Goal: Task Accomplishment & Management: Manage account settings

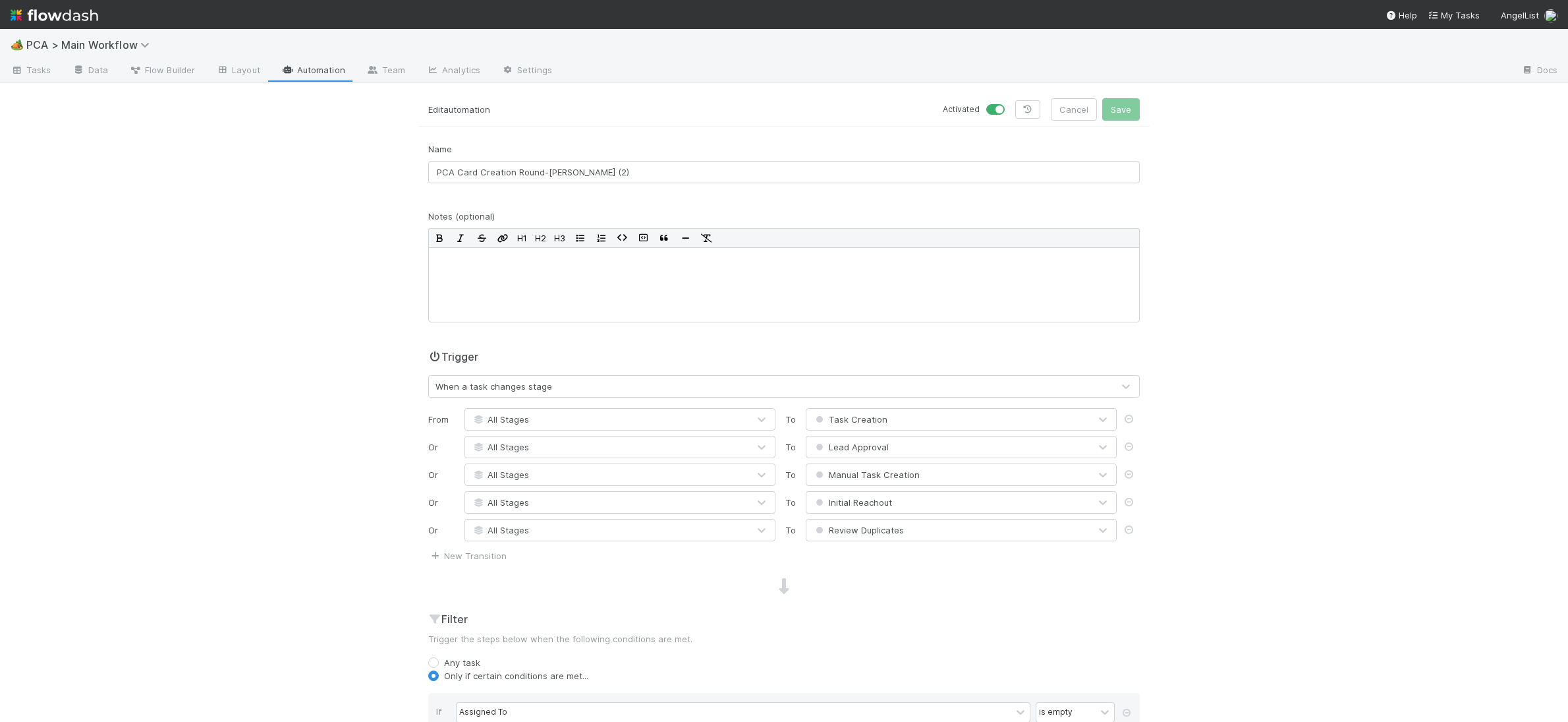
scroll to position [592, 0]
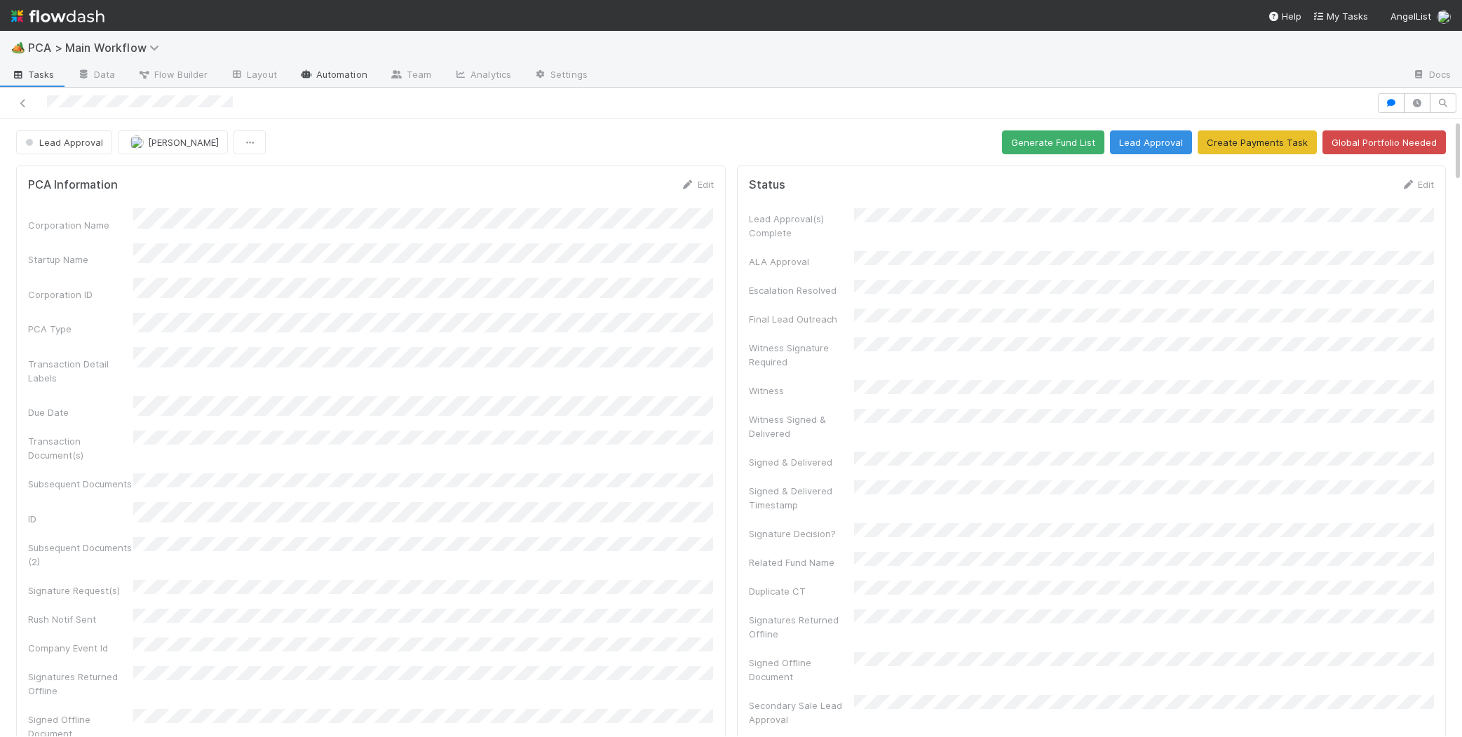
click at [353, 74] on link "Automation" at bounding box center [333, 75] width 90 height 22
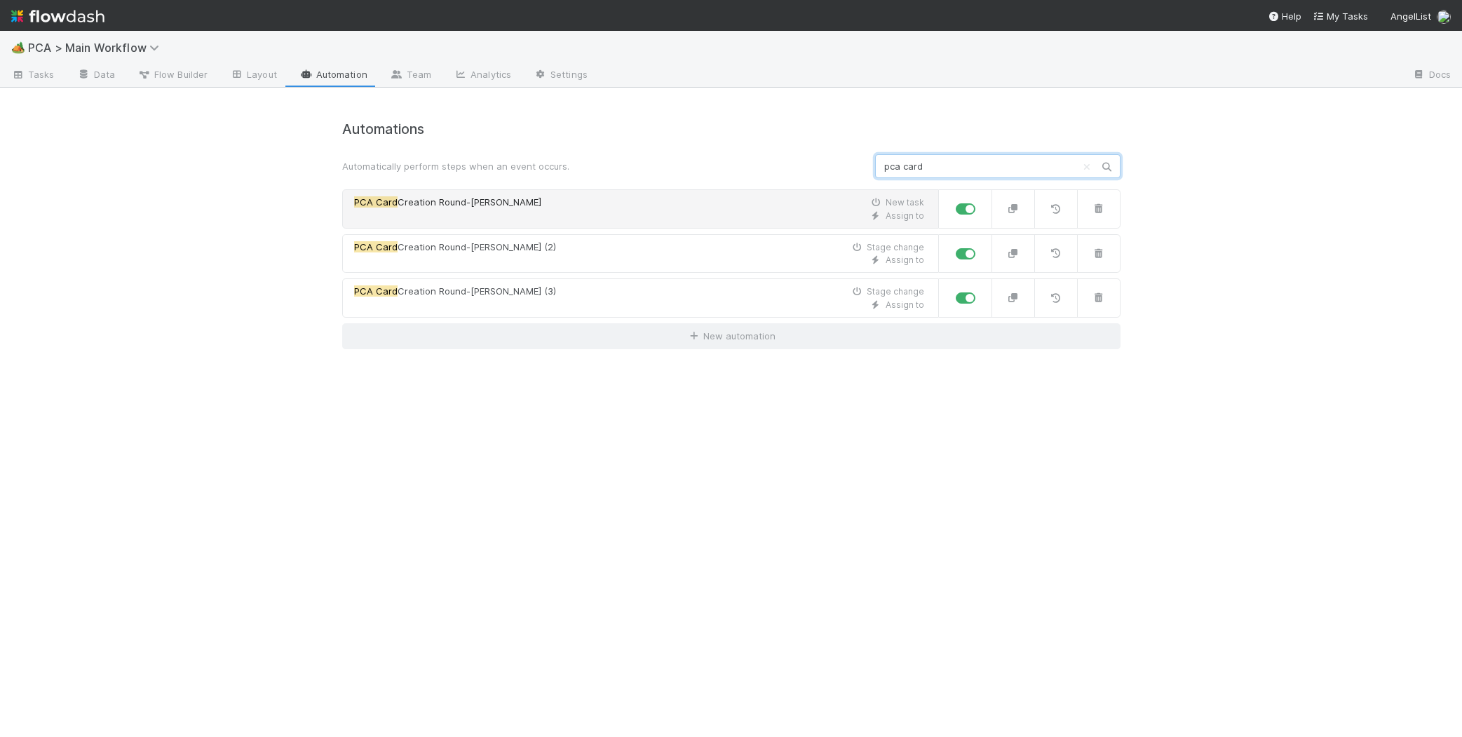
type input "pca card"
click at [494, 203] on div "PCA Card Creation Round-Robin New task" at bounding box center [639, 203] width 570 height 14
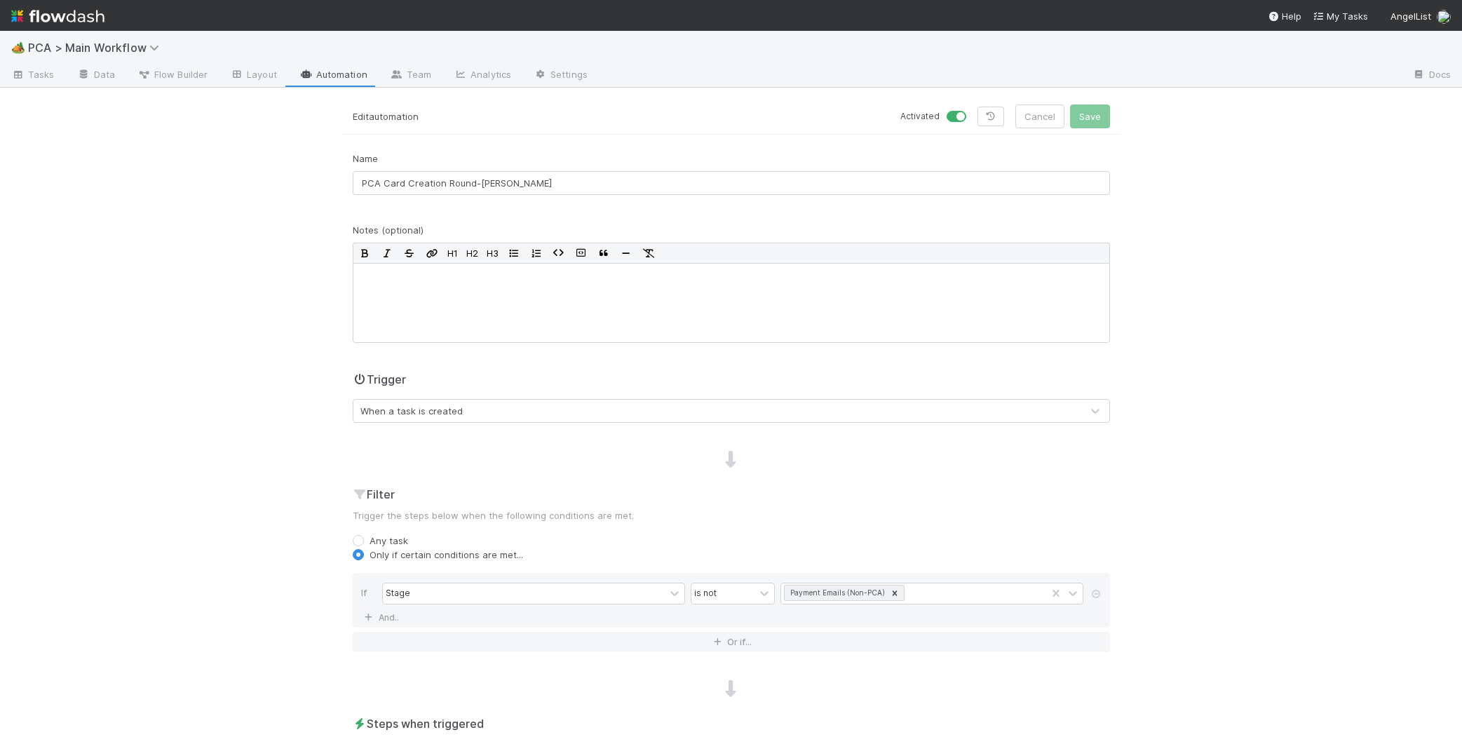
scroll to position [266, 0]
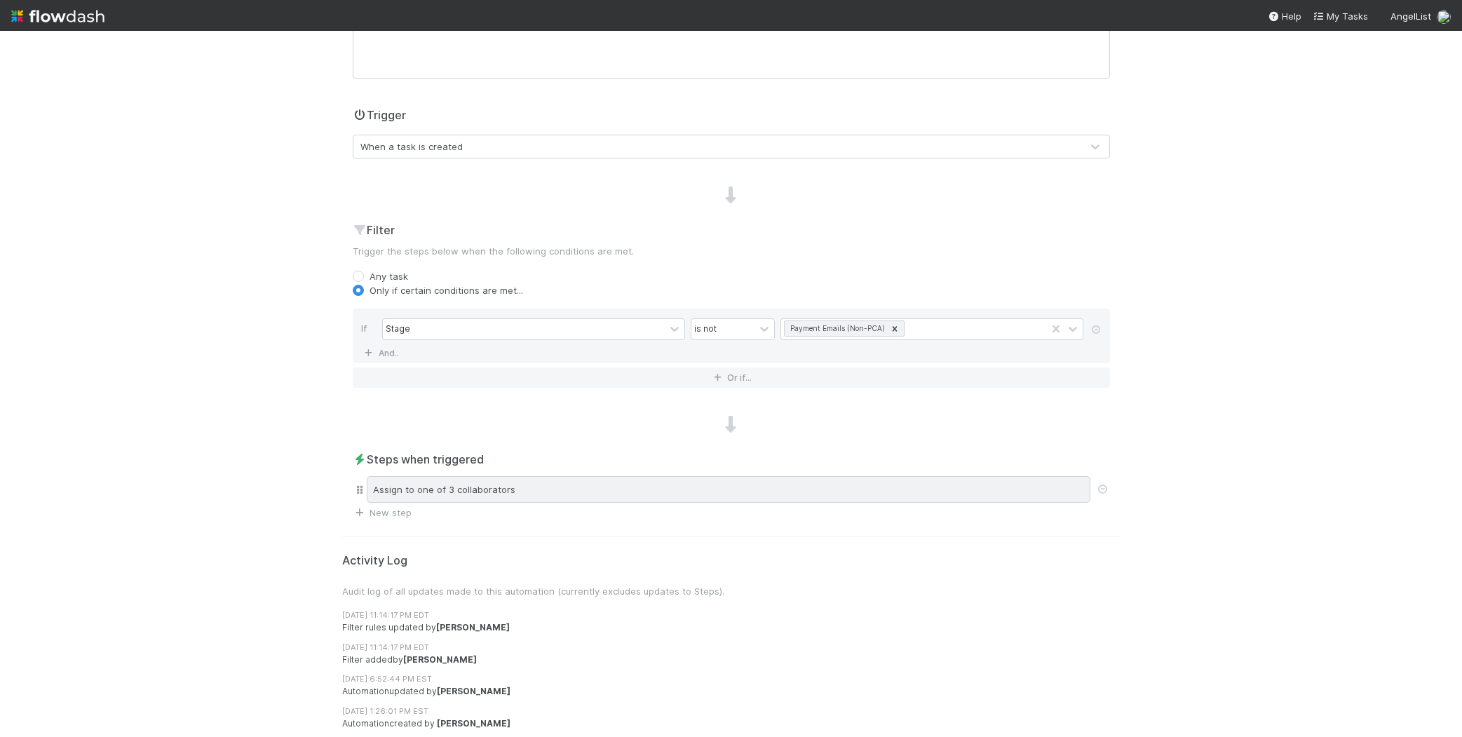
click at [608, 473] on div "Assign to one of 3 collaborators" at bounding box center [731, 489] width 757 height 32
click at [612, 482] on div "Assign to one of 3 collaborators" at bounding box center [728, 489] width 723 height 27
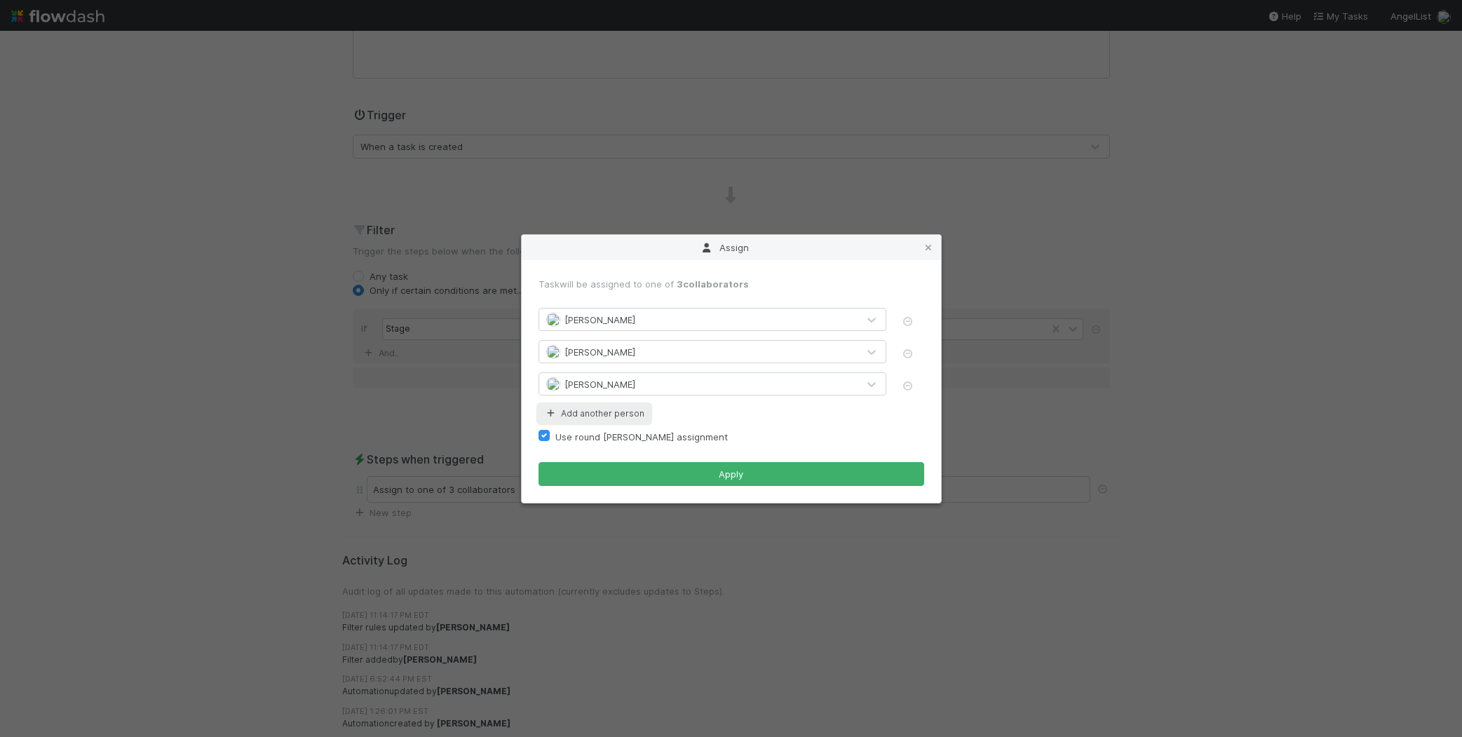
click at [615, 413] on button "Add another person" at bounding box center [593, 413] width 111 height 18
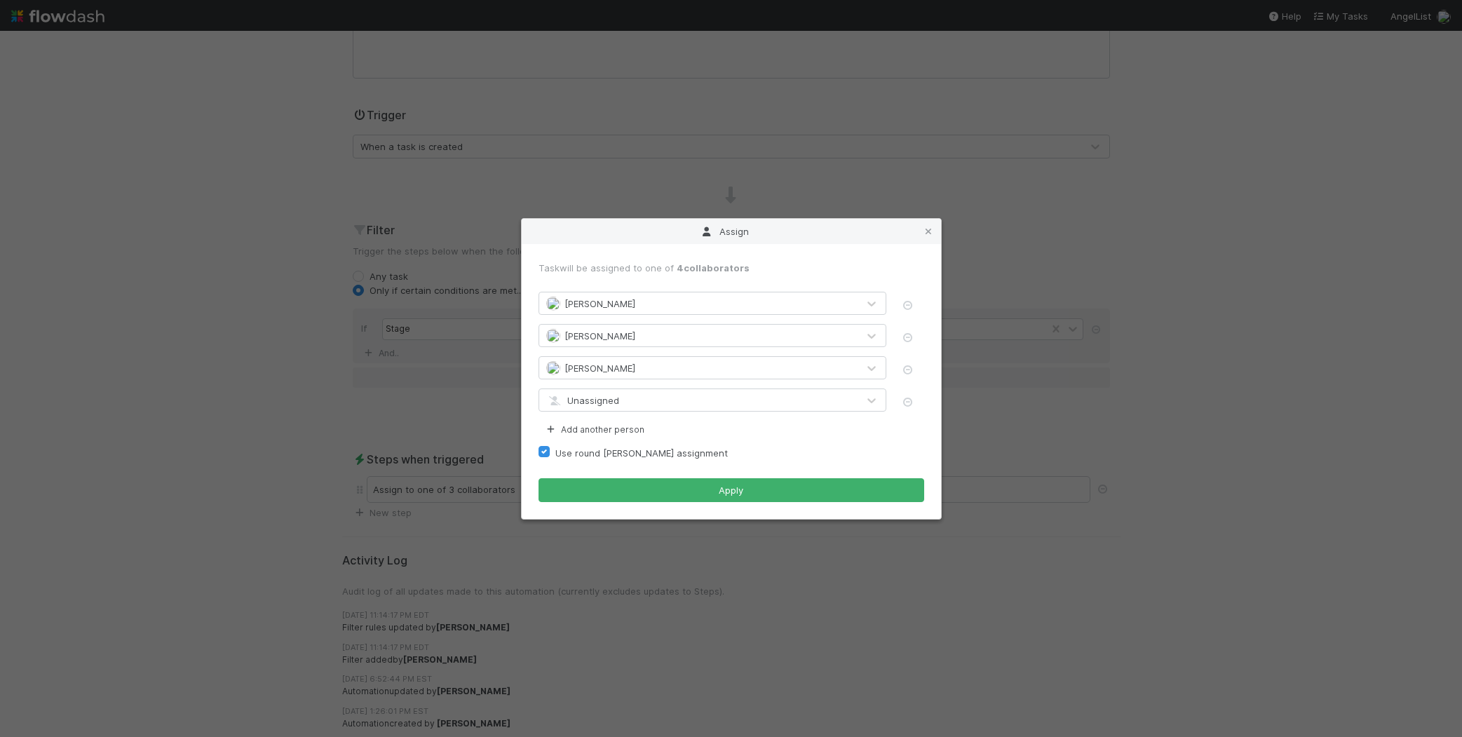
click at [630, 401] on div "Unassigned" at bounding box center [698, 400] width 318 height 22
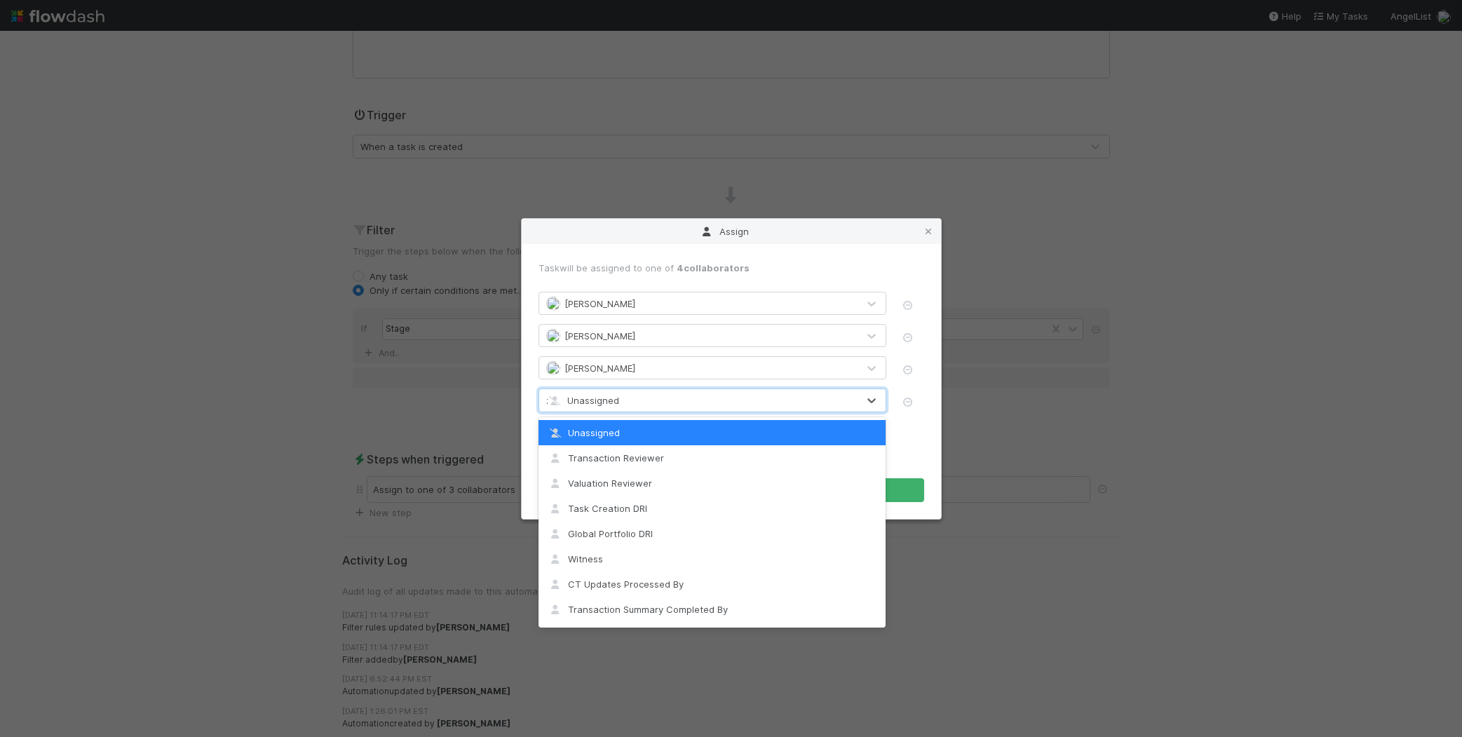
type input "za"
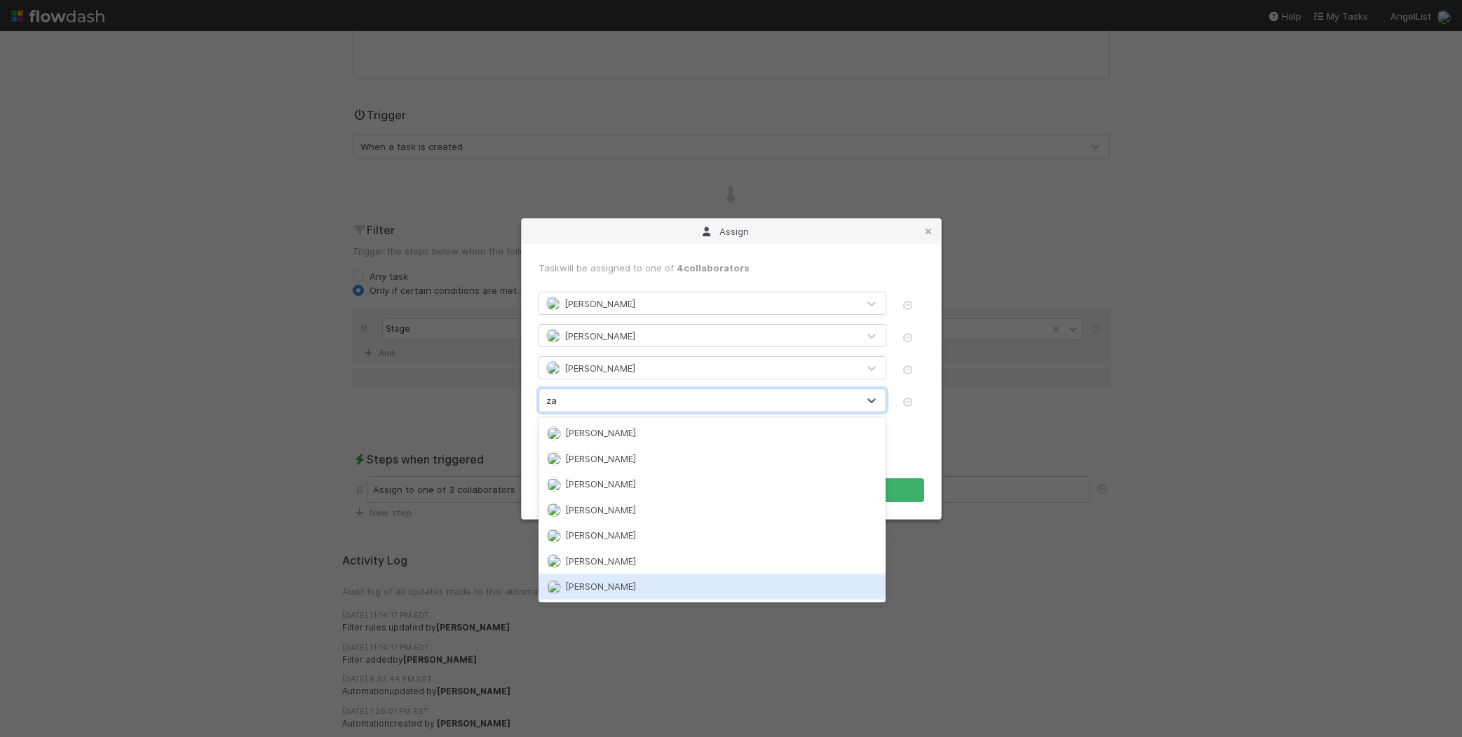
click at [624, 580] on span "[PERSON_NAME]" at bounding box center [600, 585] width 71 height 11
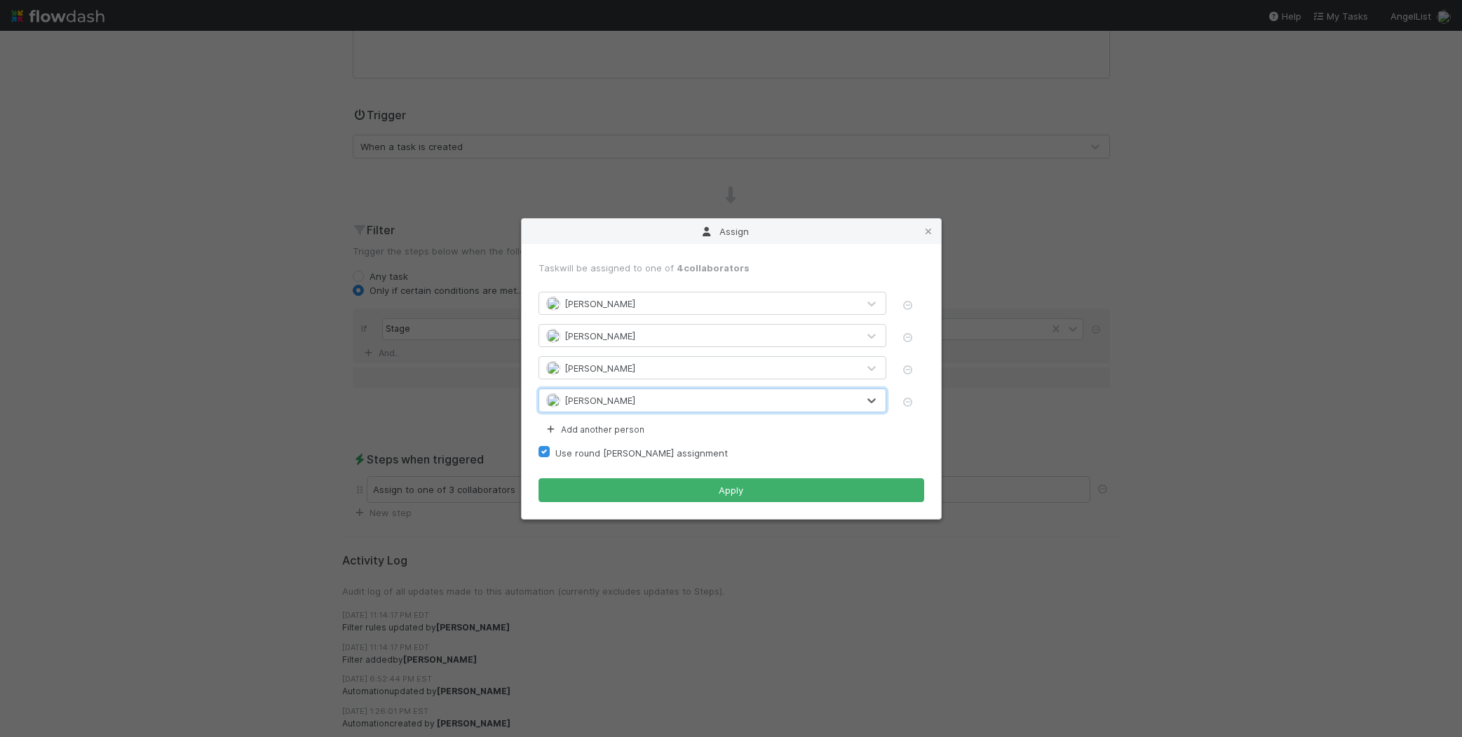
click at [691, 367] on div "[PERSON_NAME]" at bounding box center [698, 368] width 318 height 22
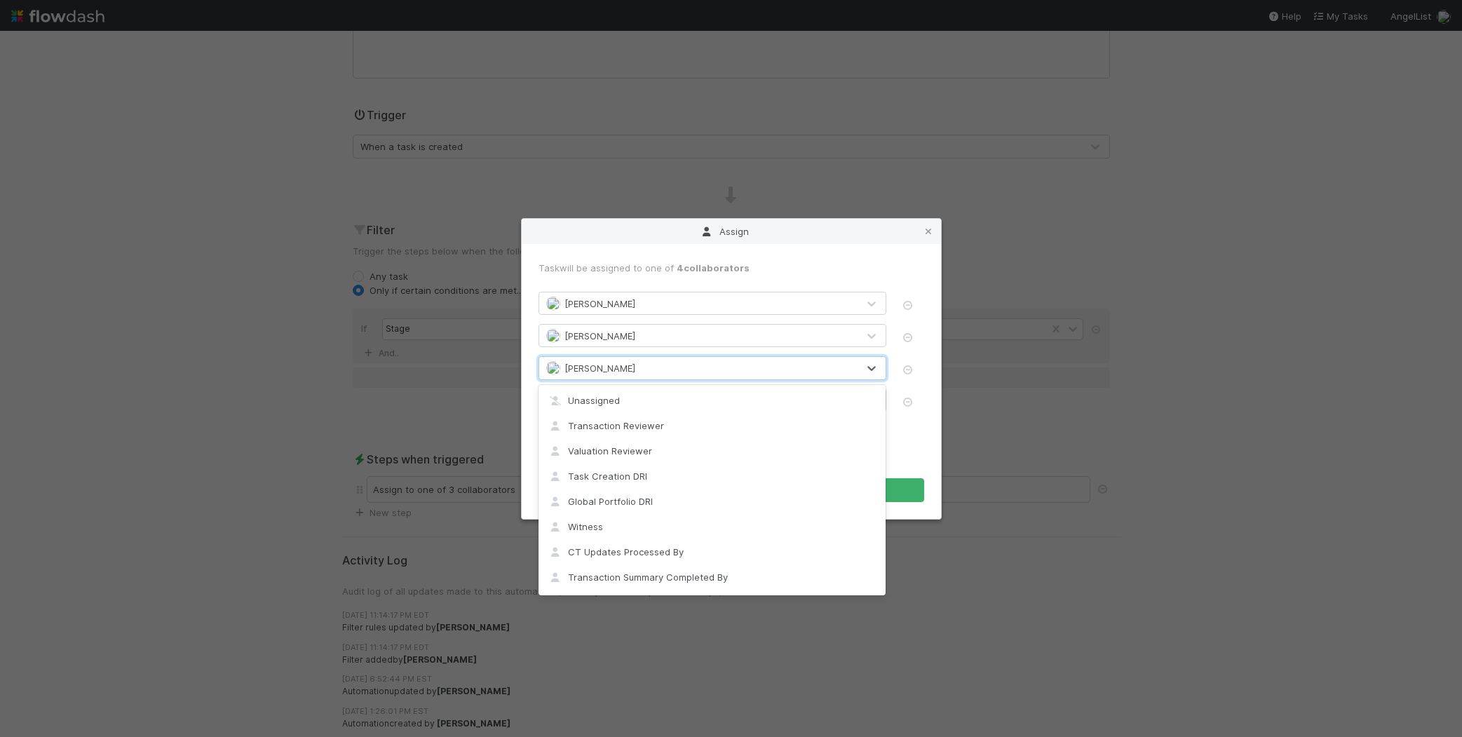
scroll to position [1062, 0]
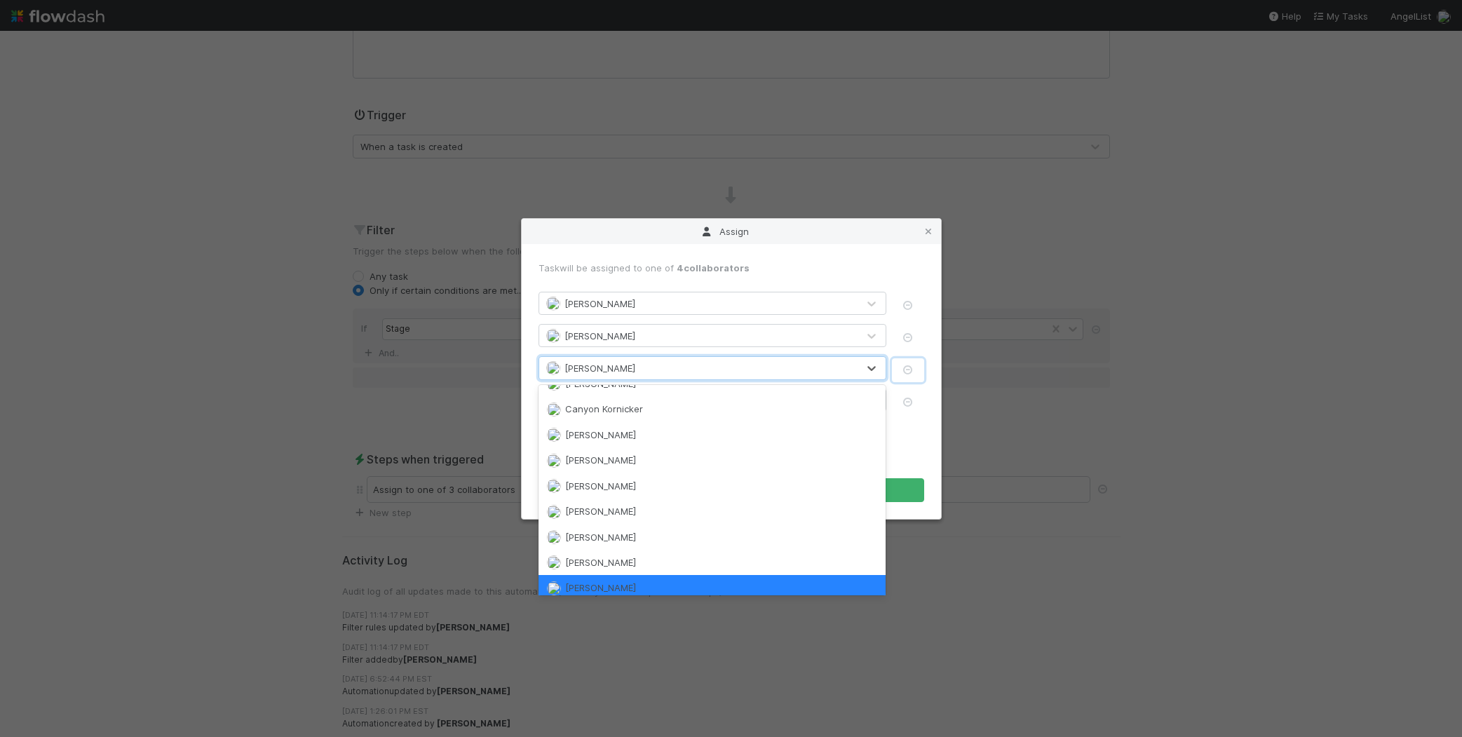
click at [909, 374] on button "button" at bounding box center [908, 370] width 32 height 24
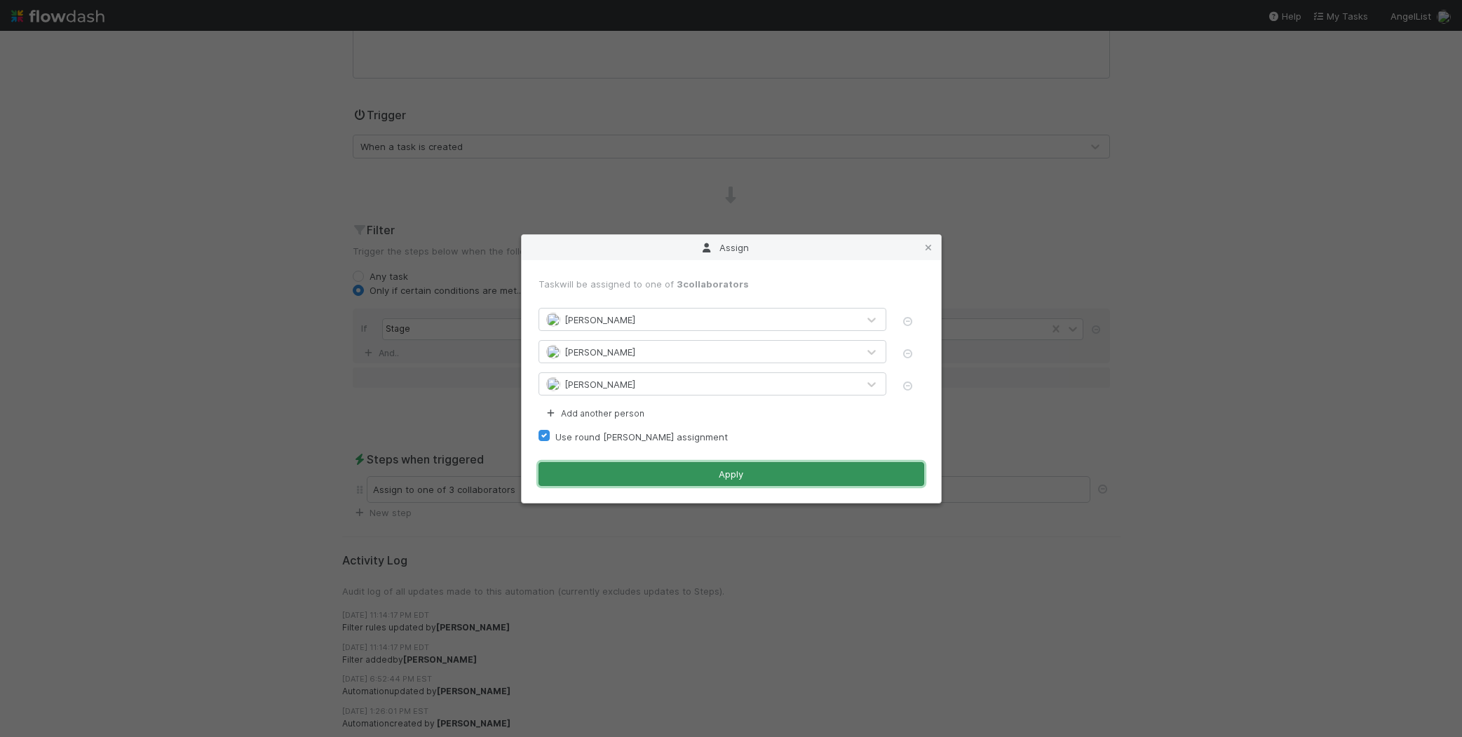
click at [743, 470] on button "Apply" at bounding box center [731, 474] width 386 height 24
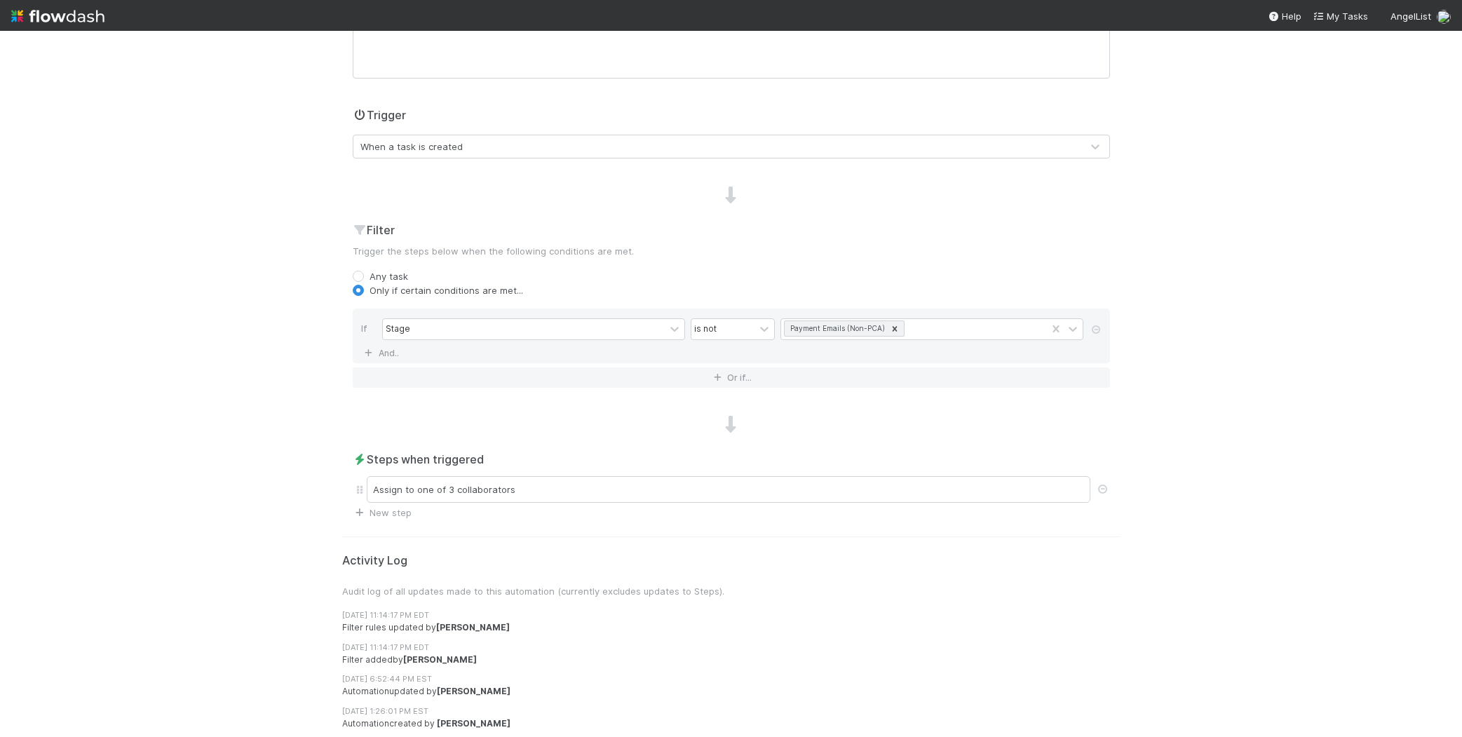
scroll to position [0, 0]
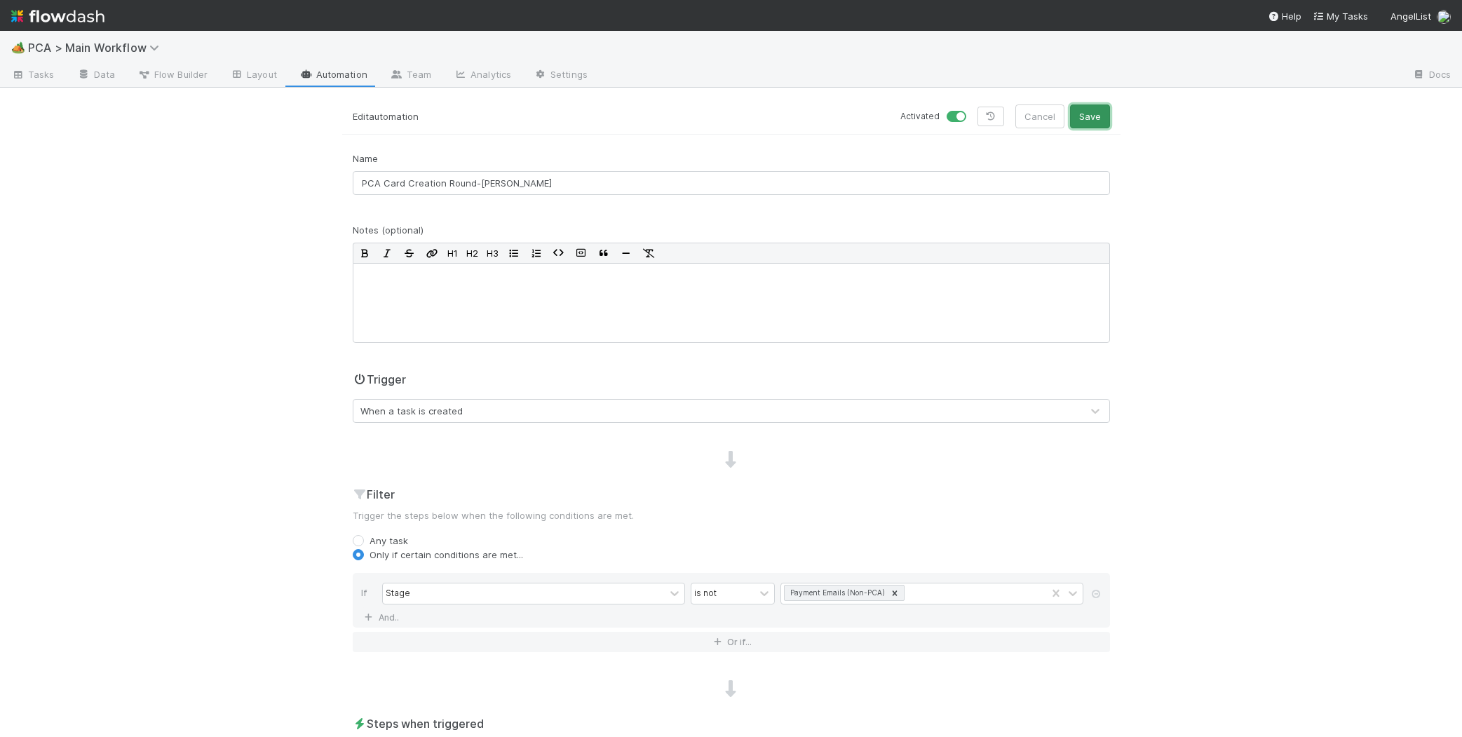
click at [1094, 117] on button "Save" at bounding box center [1090, 116] width 40 height 24
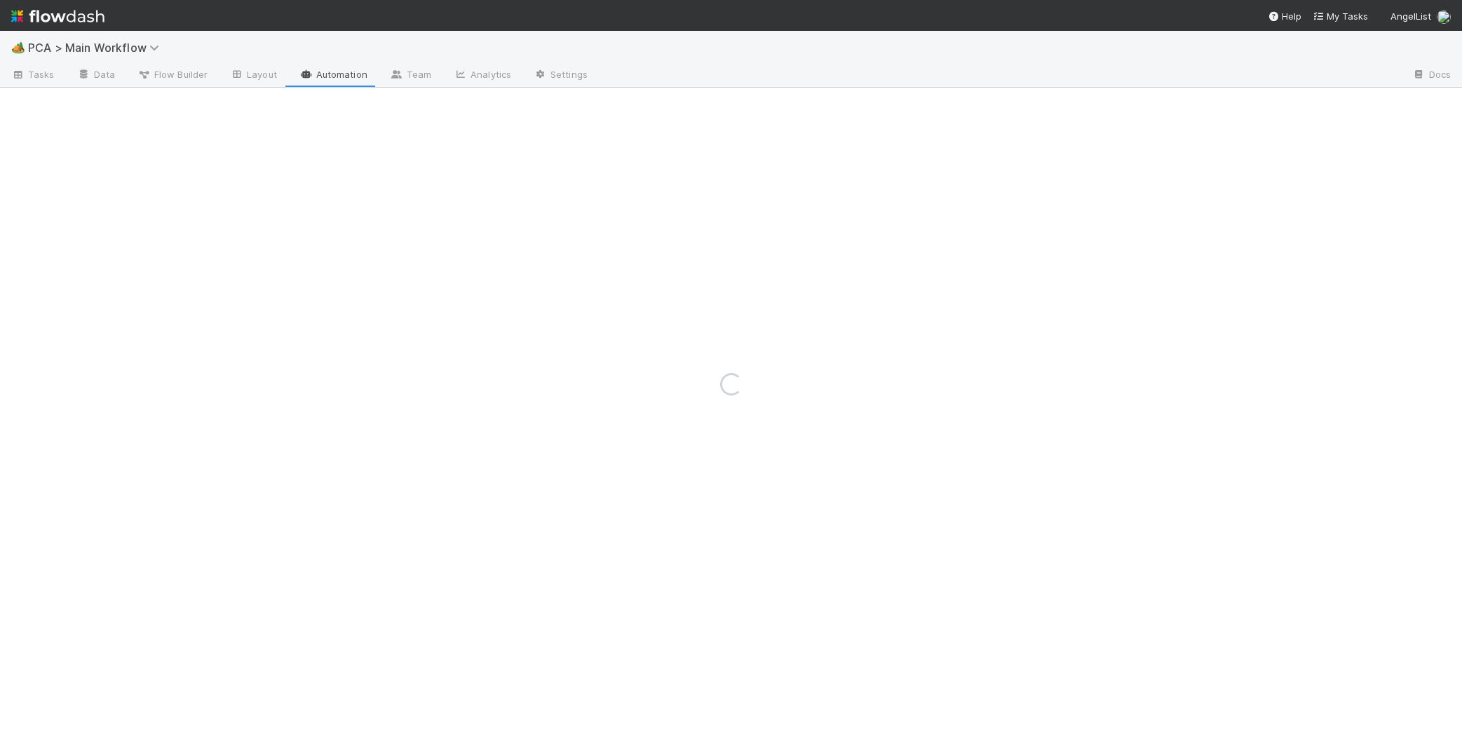
click at [323, 74] on div "Loading..." at bounding box center [731, 384] width 1462 height 706
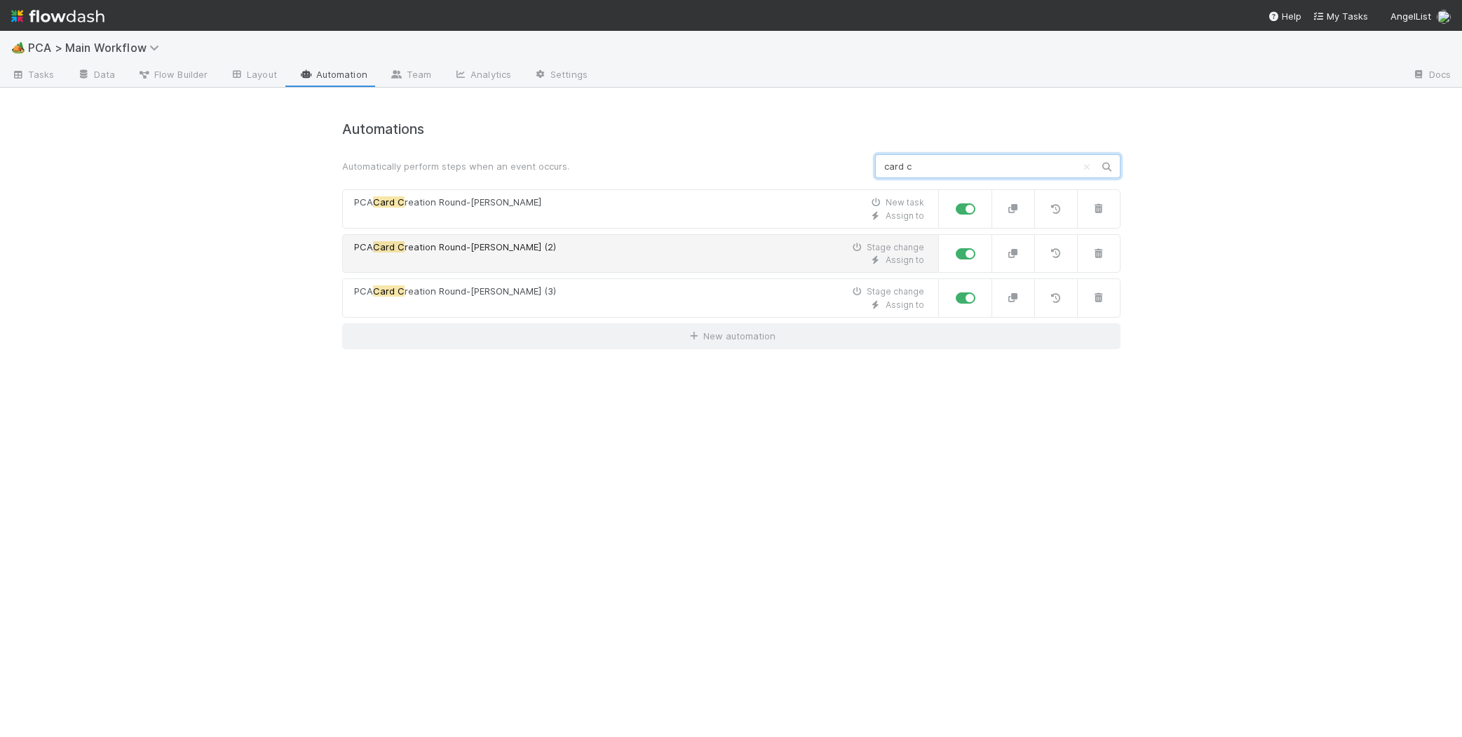
type input "card c"
click at [449, 243] on span "reation Round-Robin (2)" at bounding box center [479, 246] width 151 height 11
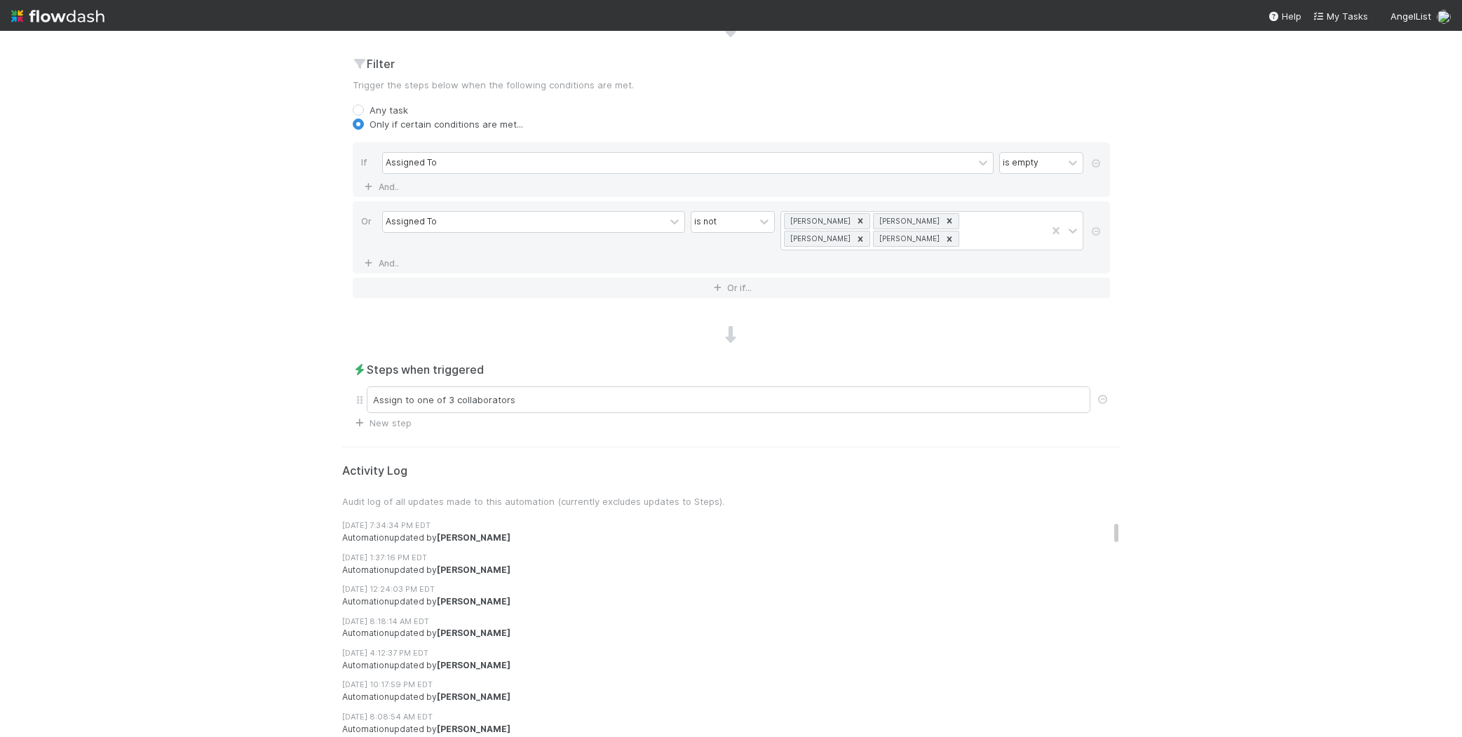
scroll to position [660, 0]
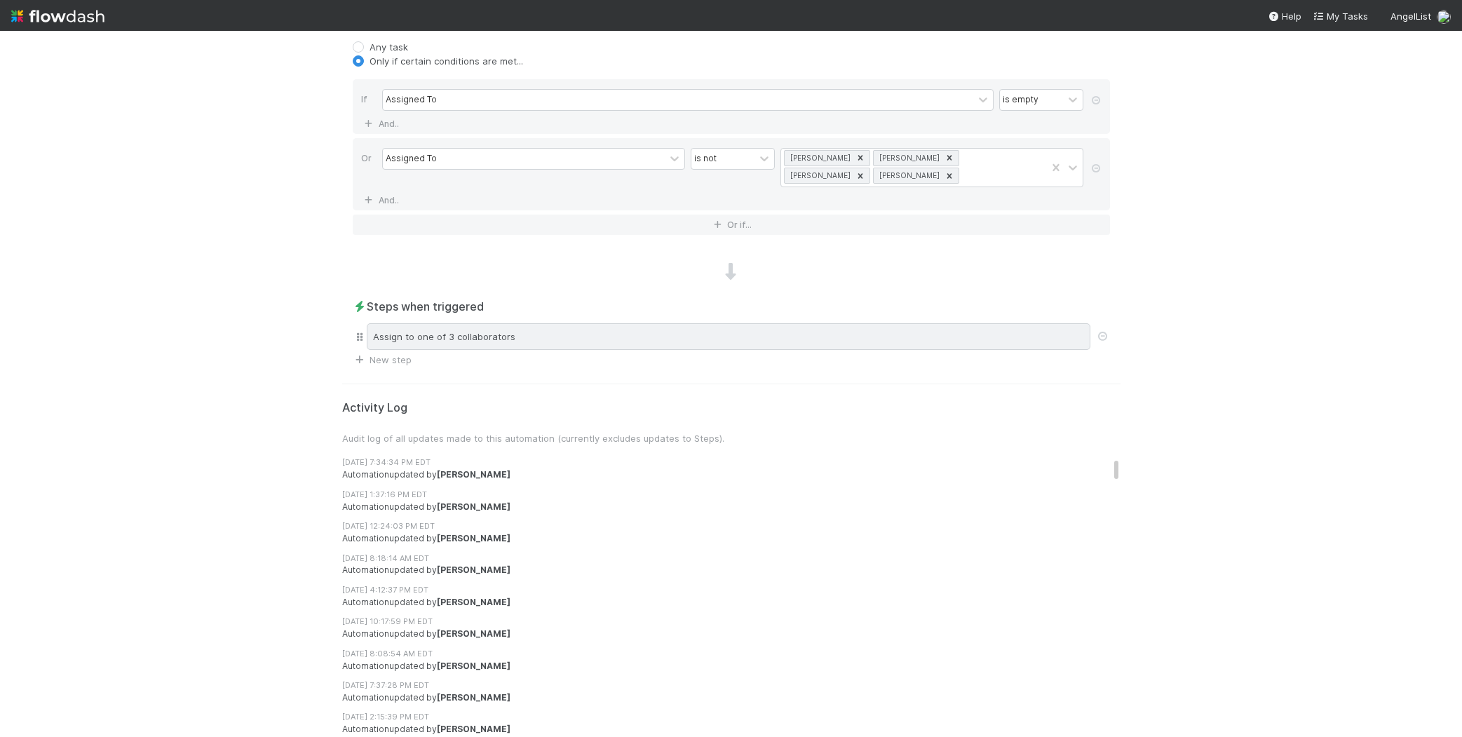
click at [562, 340] on div "Assign to one of 3 collaborators" at bounding box center [728, 336] width 723 height 27
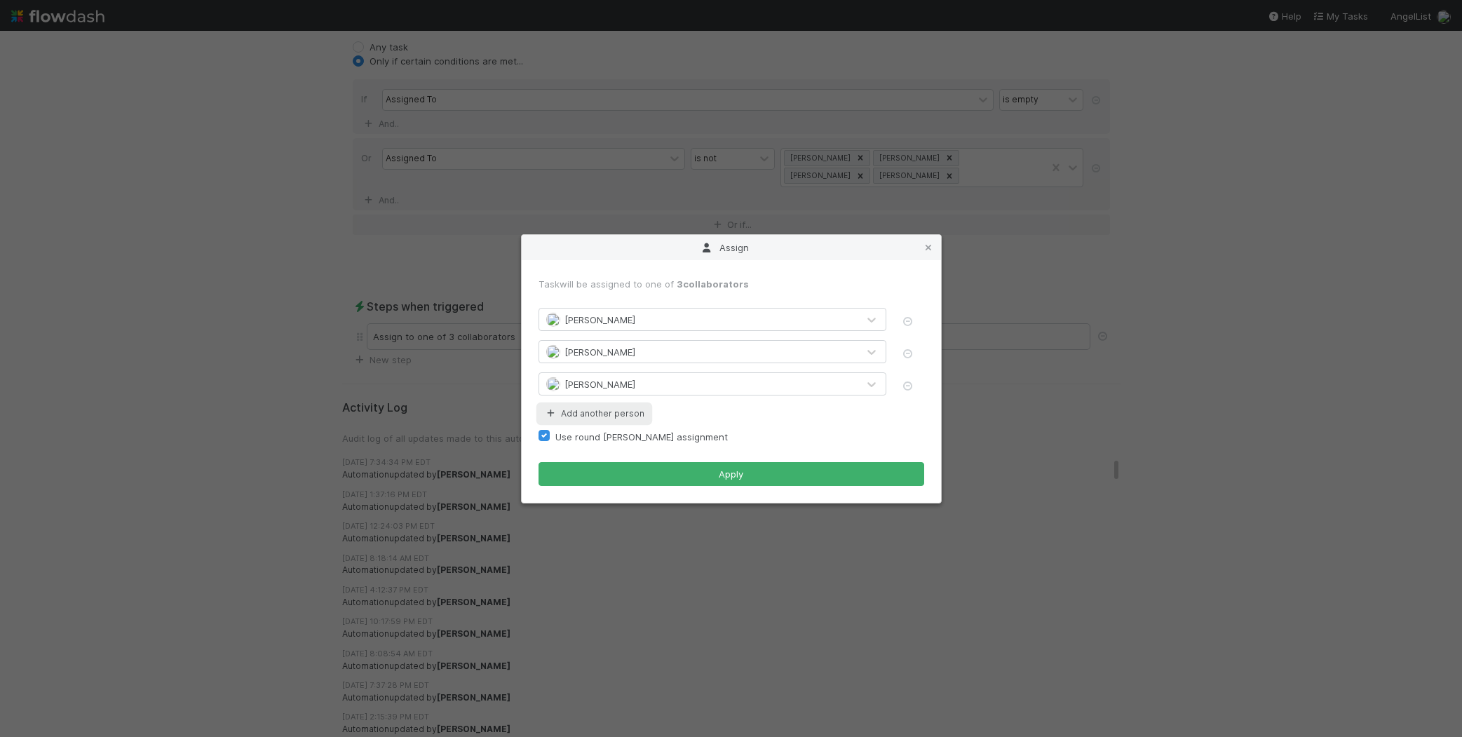
click at [578, 412] on button "Add another person" at bounding box center [593, 413] width 111 height 18
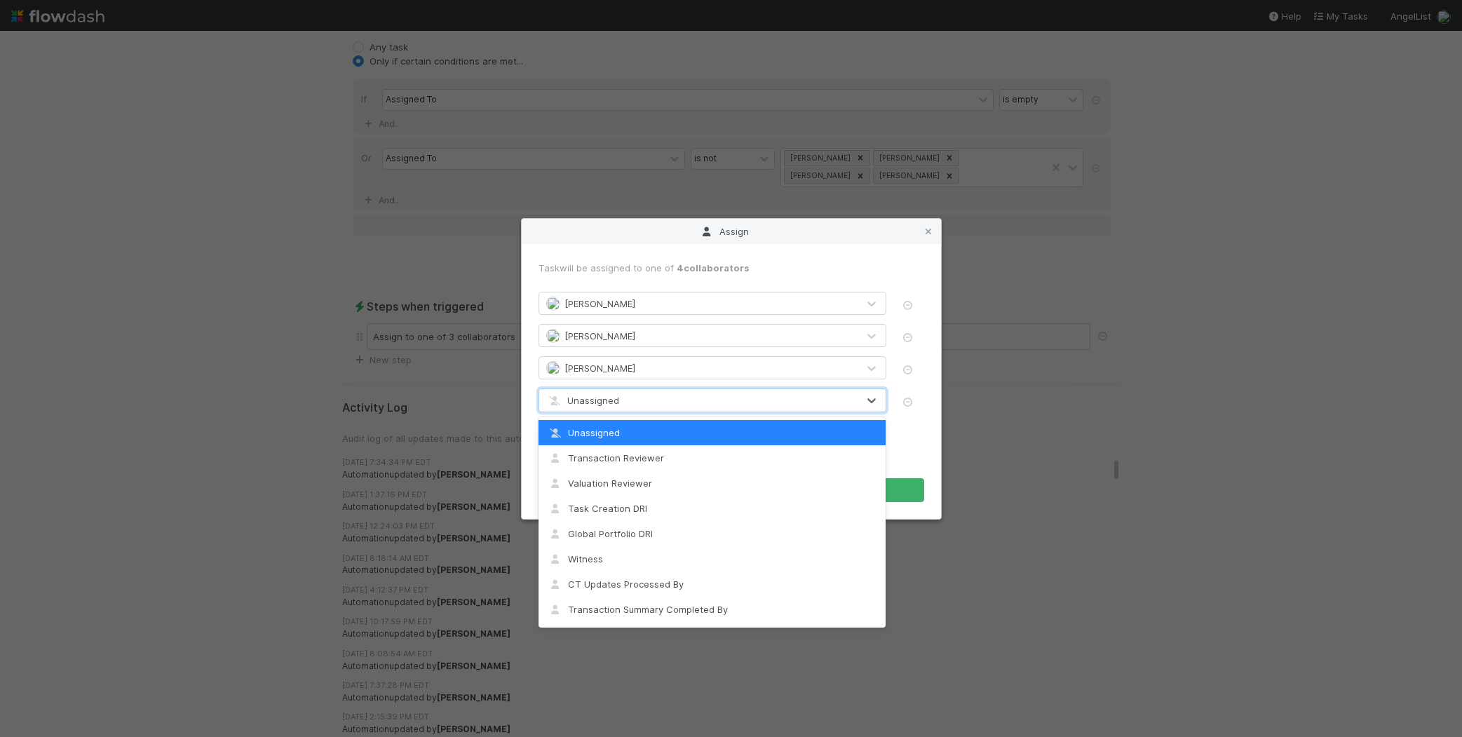
click at [626, 401] on div "Unassigned" at bounding box center [698, 400] width 318 height 22
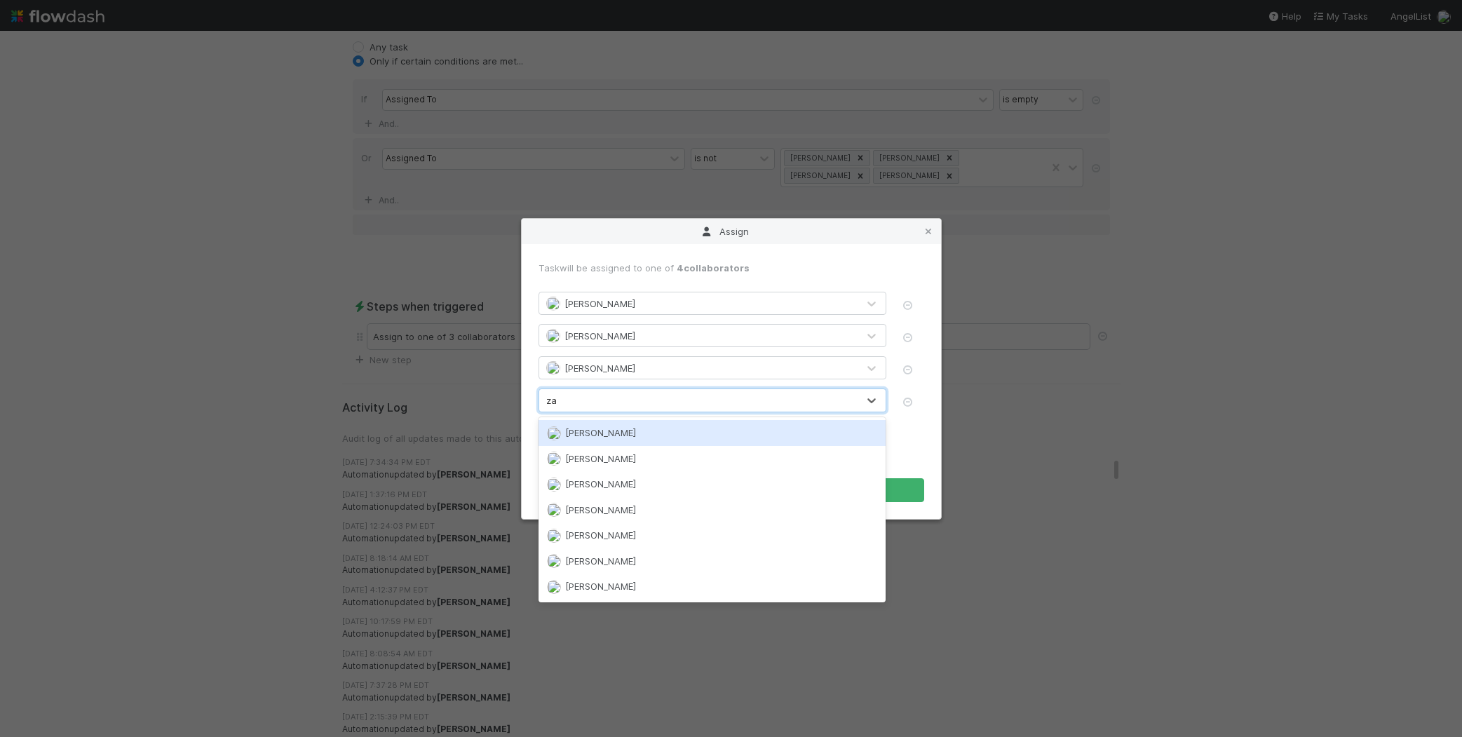
type input "zac"
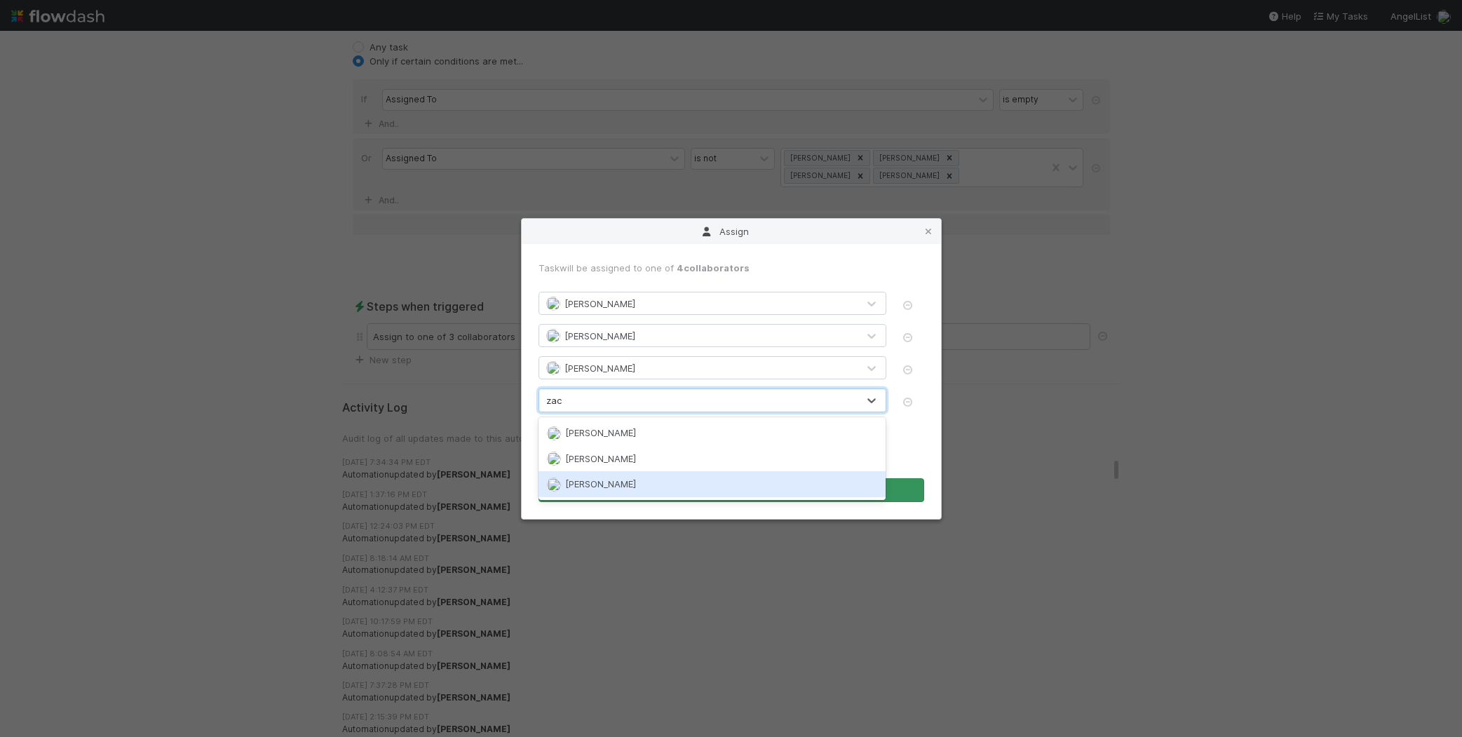
click at [618, 479] on span "Zachary Conley" at bounding box center [600, 483] width 71 height 11
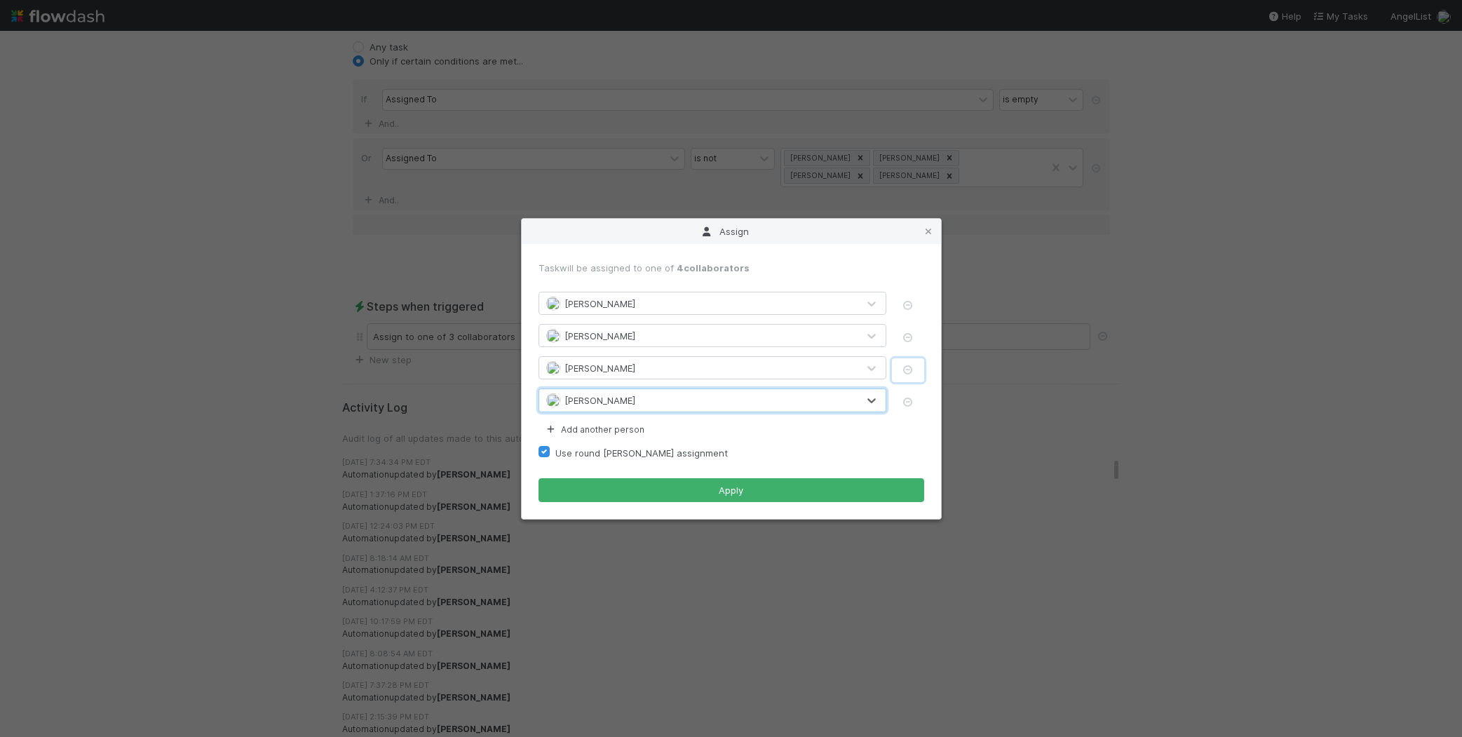
click at [904, 365] on icon "button" at bounding box center [908, 369] width 14 height 9
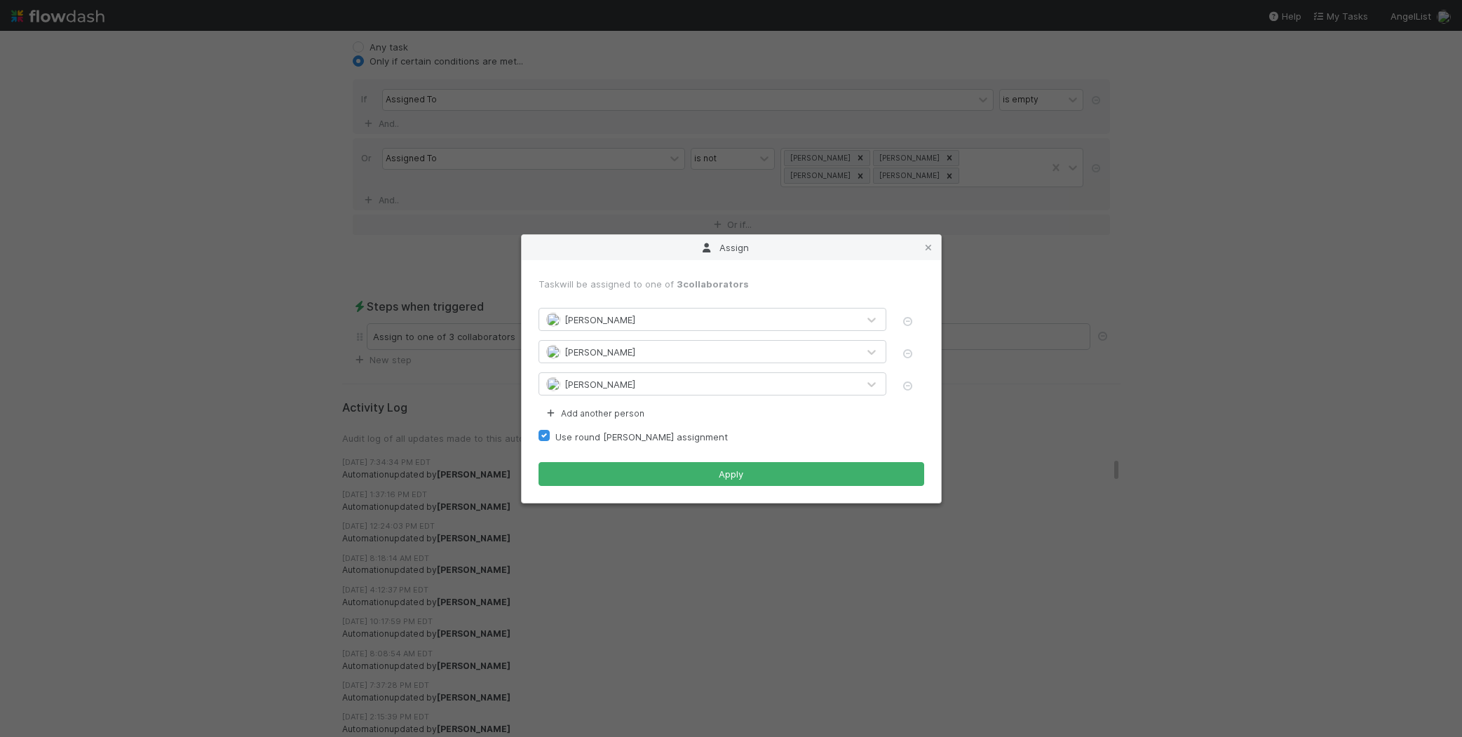
click at [742, 456] on form "Task will be assigned to one of 3 collaborators Jemma Cunningham Nathalie Guali…" at bounding box center [731, 381] width 386 height 209
drag, startPoint x: 744, startPoint y: 470, endPoint x: 768, endPoint y: 464, distance: 24.5
click at [744, 470] on button "Apply" at bounding box center [731, 474] width 386 height 24
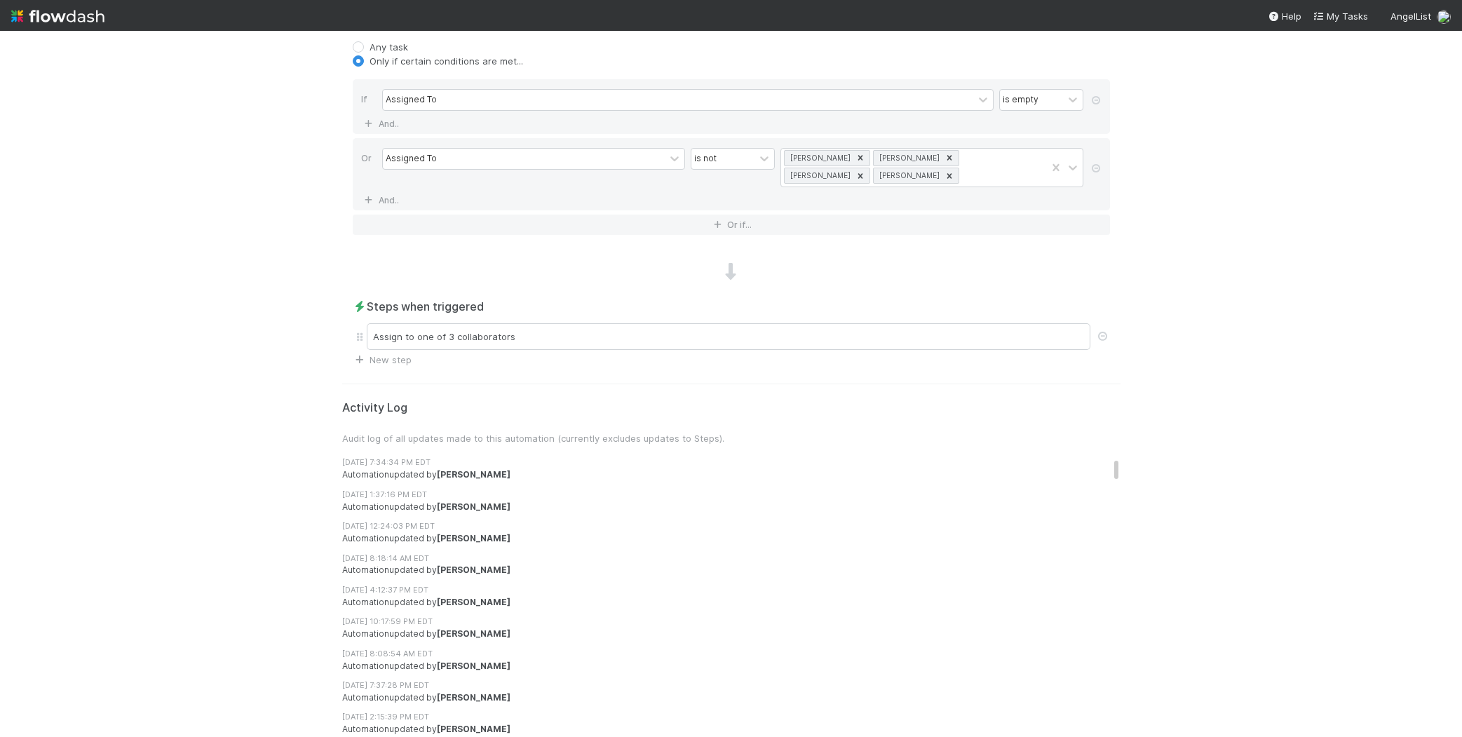
scroll to position [0, 0]
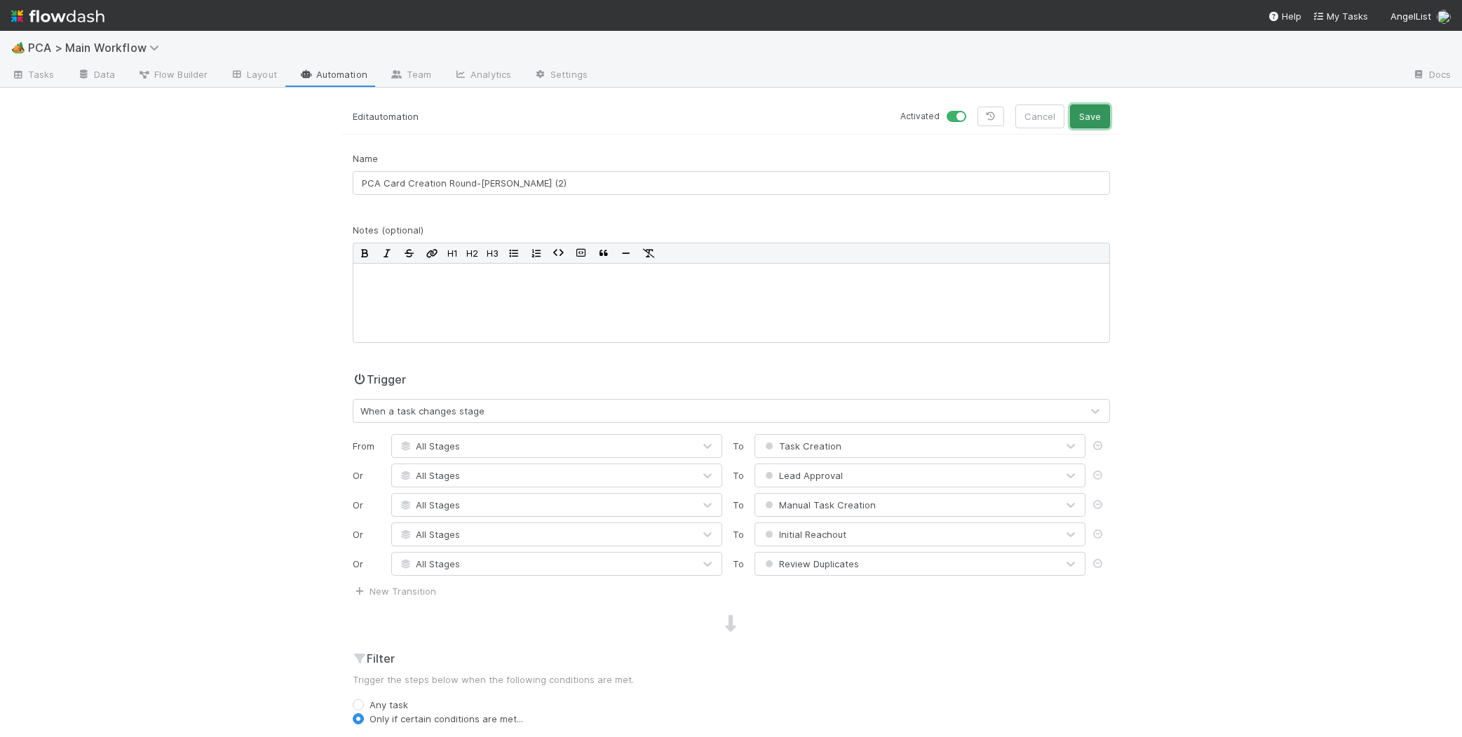
click at [1098, 119] on button "Save" at bounding box center [1090, 116] width 40 height 24
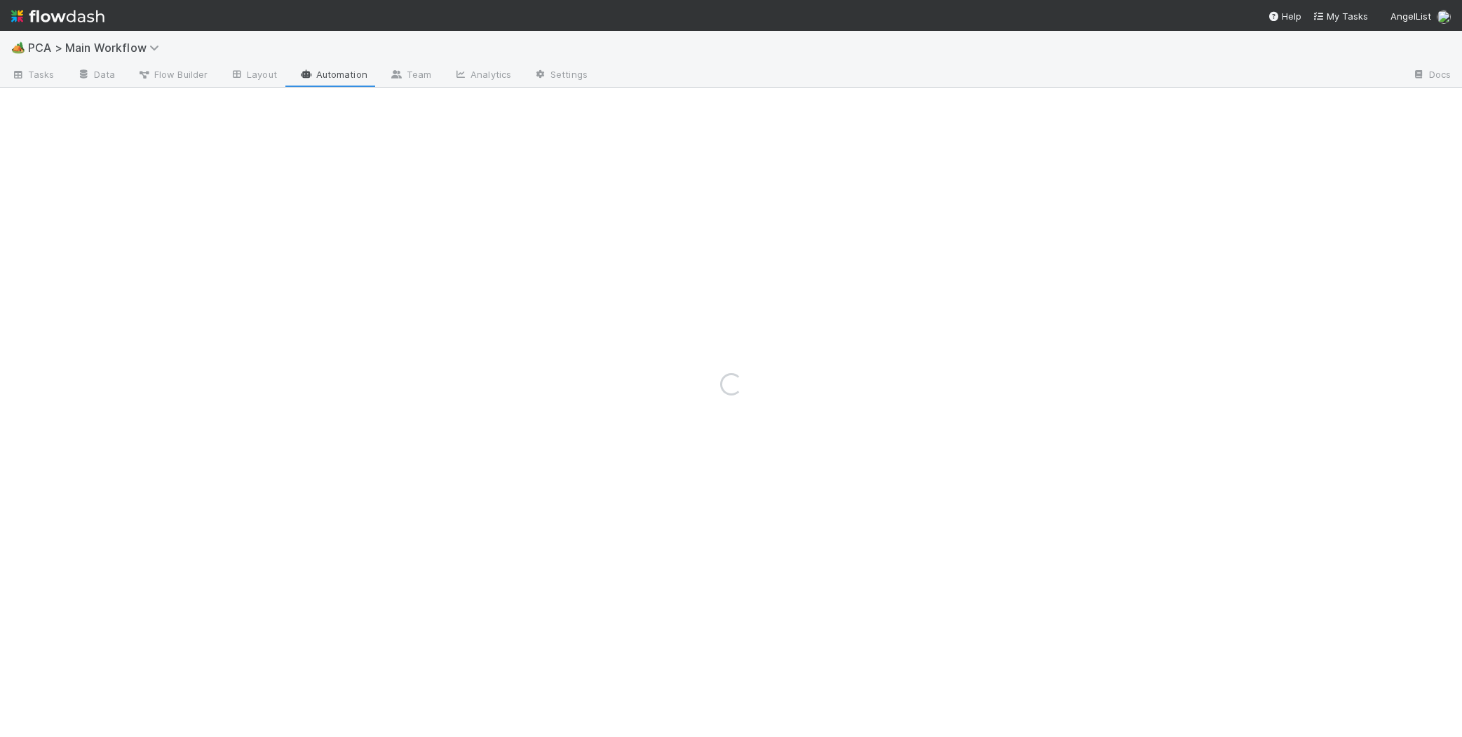
click at [342, 70] on div "Loading..." at bounding box center [731, 384] width 1462 height 706
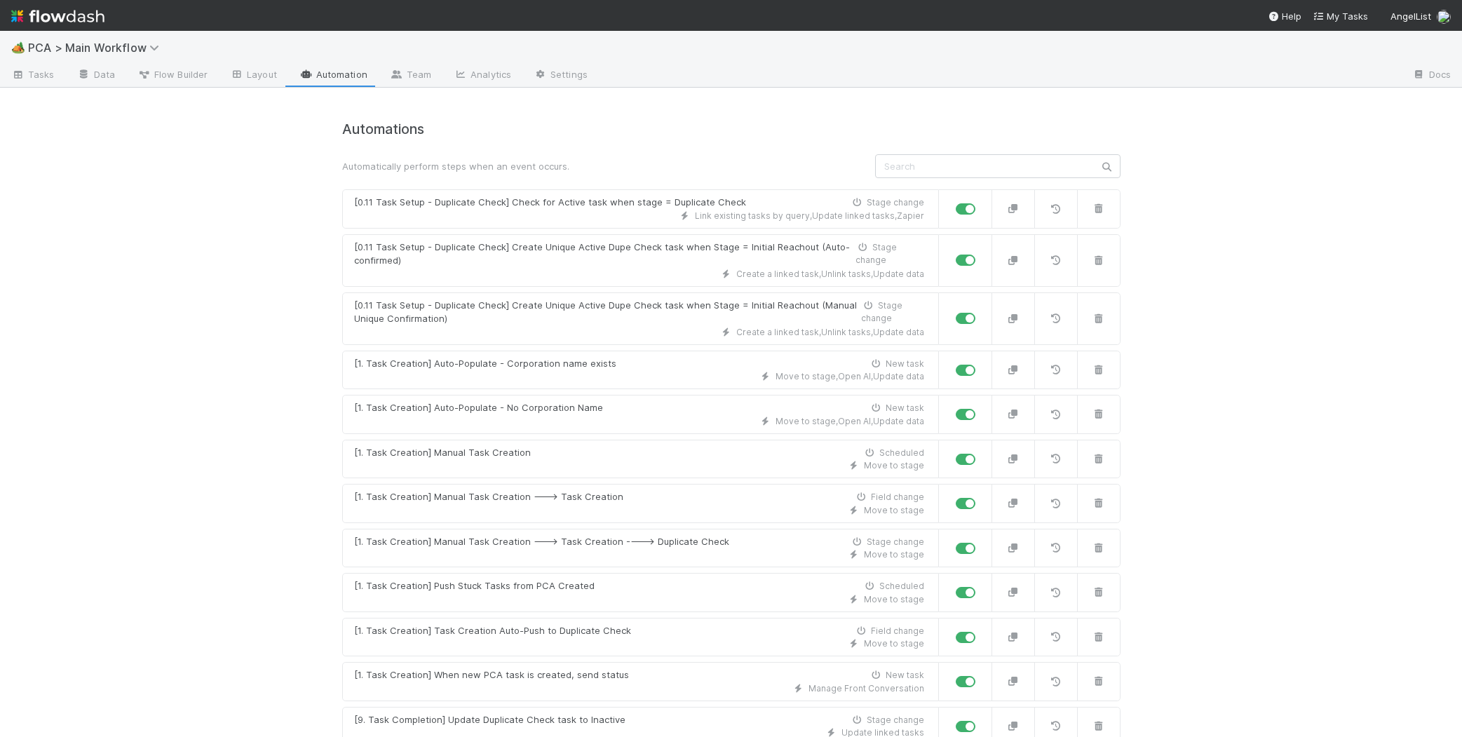
drag, startPoint x: 334, startPoint y: 74, endPoint x: 376, endPoint y: 105, distance: 52.2
click at [334, 74] on link "Automation" at bounding box center [333, 75] width 90 height 22
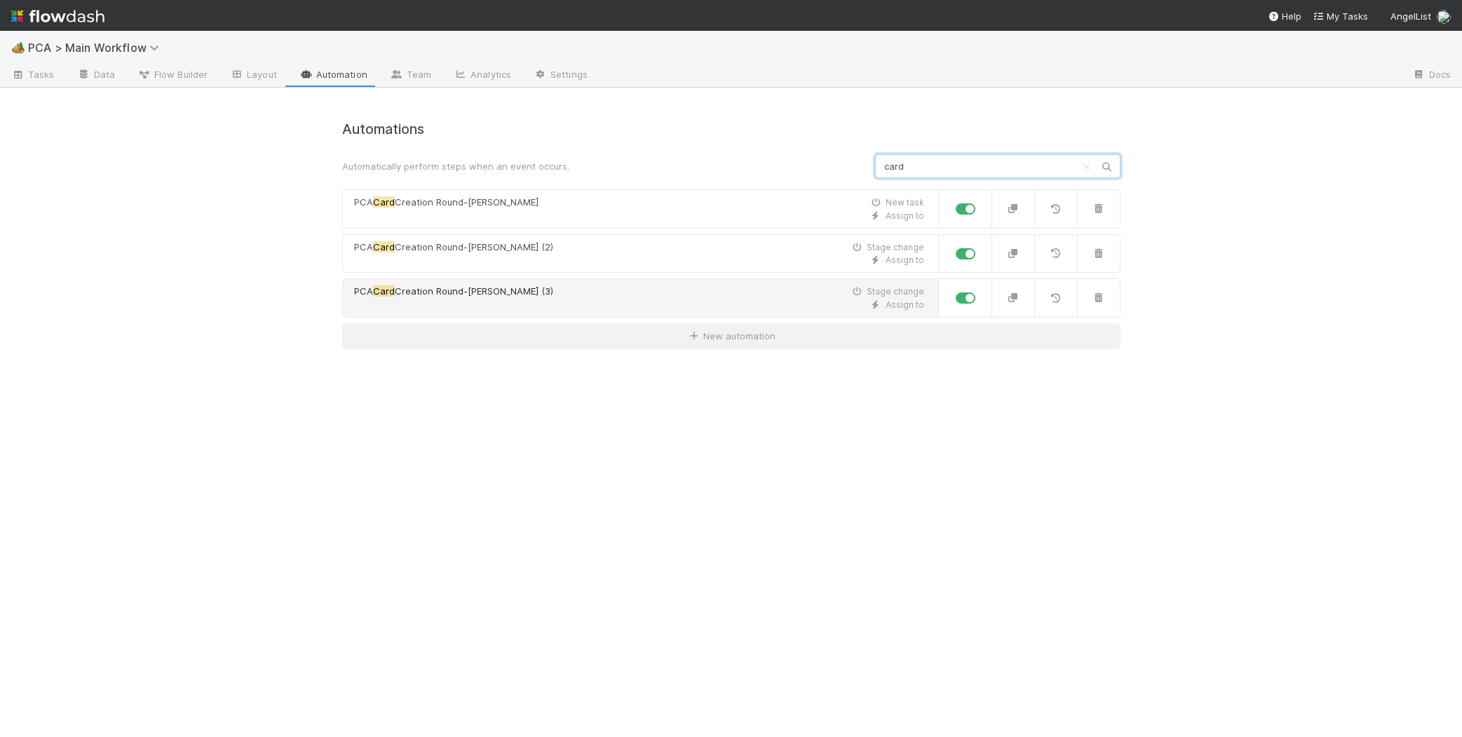
type input "card"
click at [472, 286] on span "Creation Round-Robin (3)" at bounding box center [474, 290] width 158 height 11
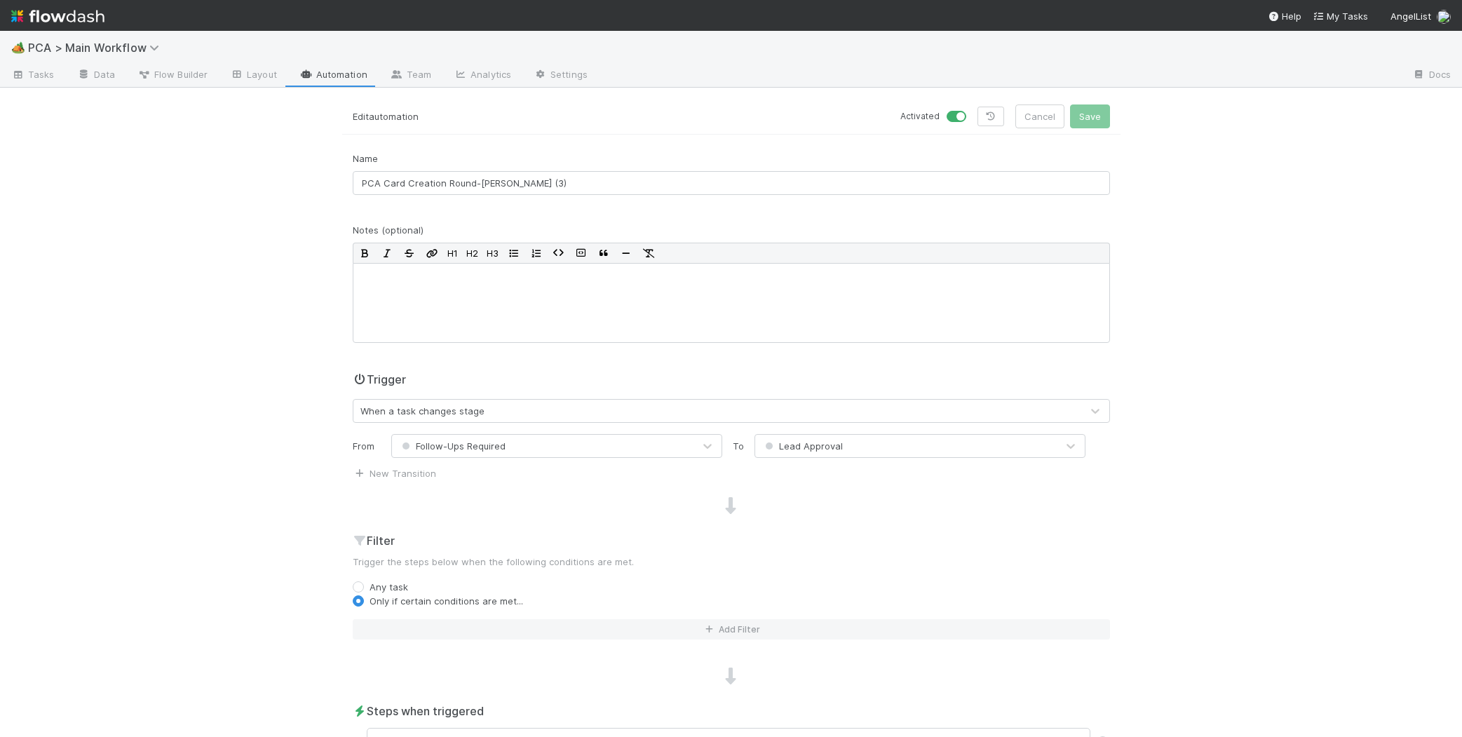
scroll to position [407, 0]
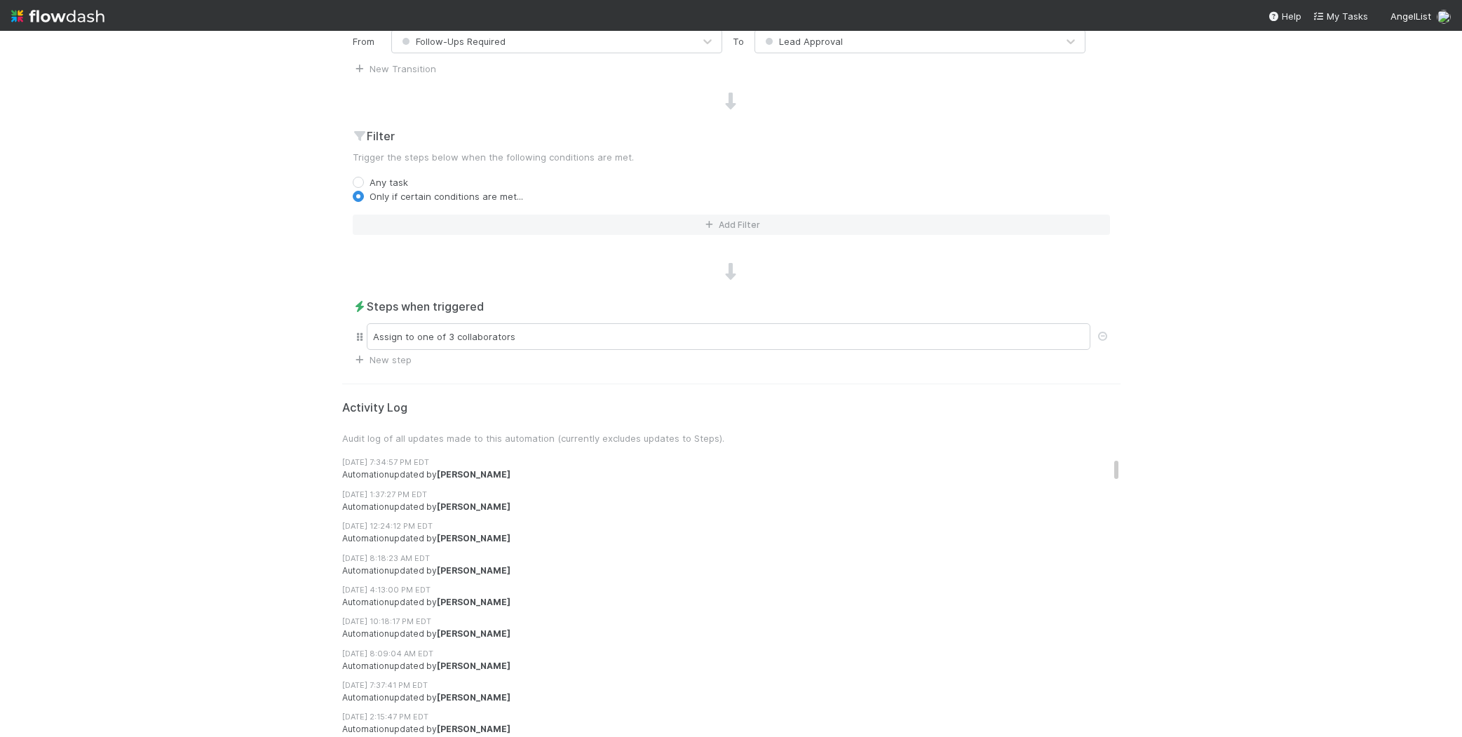
click at [543, 320] on div "Assign to one of 3 collaborators" at bounding box center [731, 336] width 757 height 32
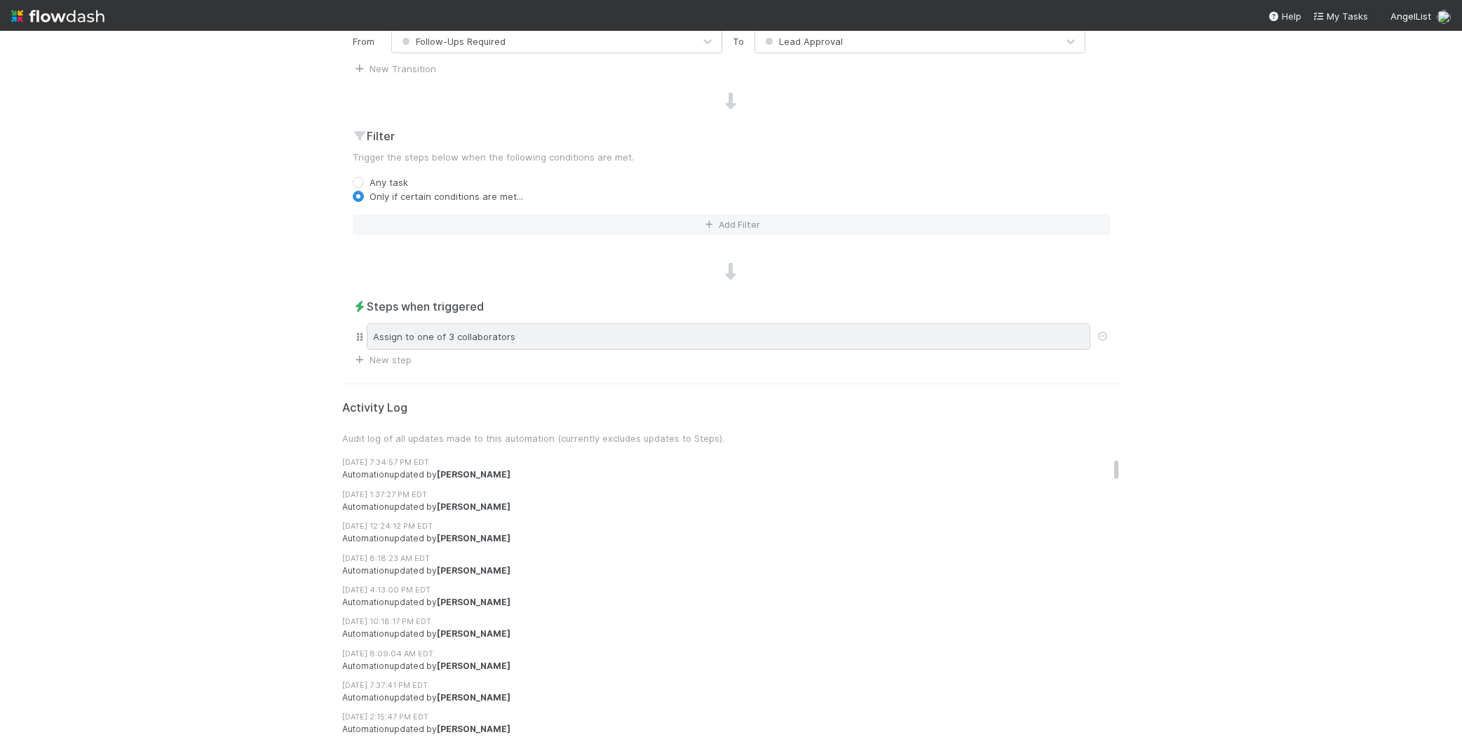
click at [543, 325] on div "Assign to one of 3 collaborators" at bounding box center [728, 336] width 723 height 27
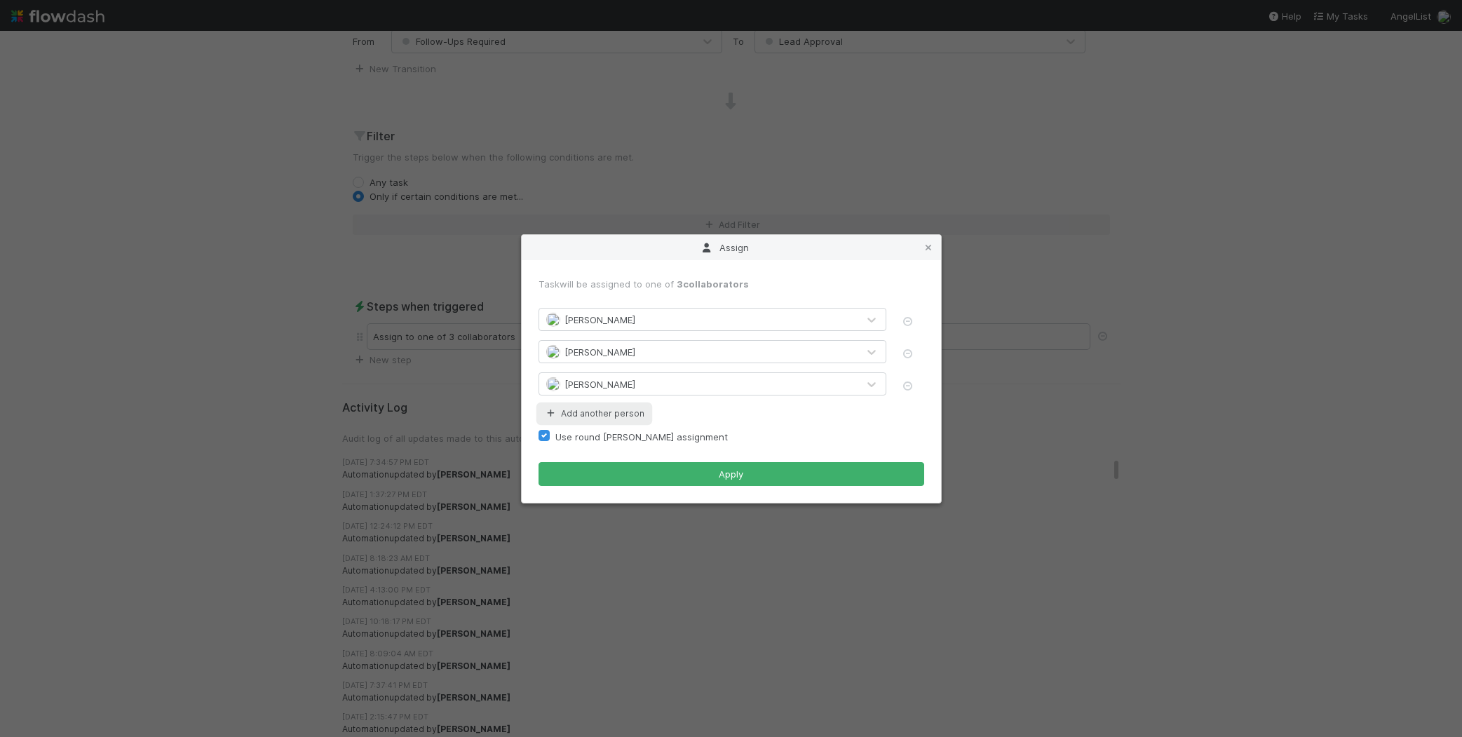
click at [594, 412] on button "Add another person" at bounding box center [593, 413] width 111 height 18
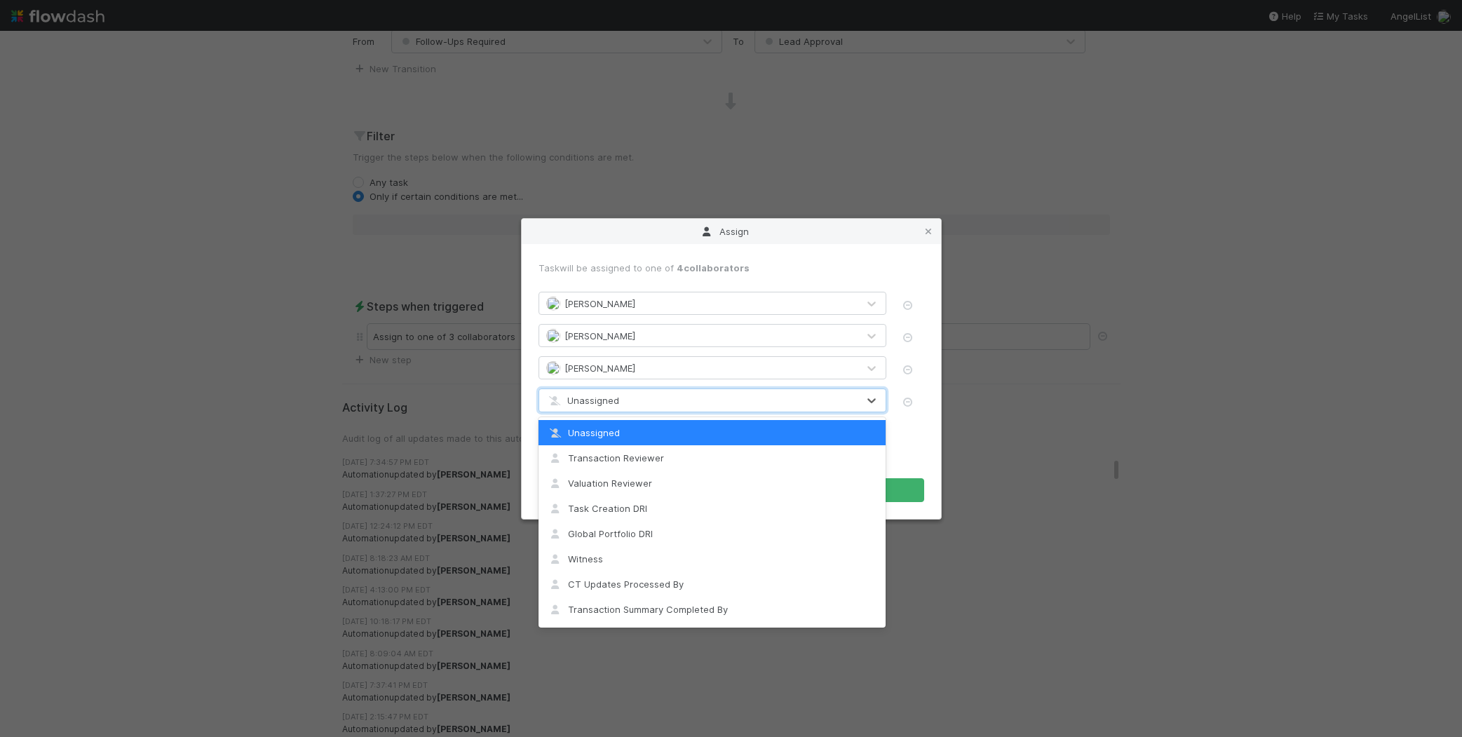
click at [639, 405] on div "Unassigned" at bounding box center [698, 400] width 318 height 22
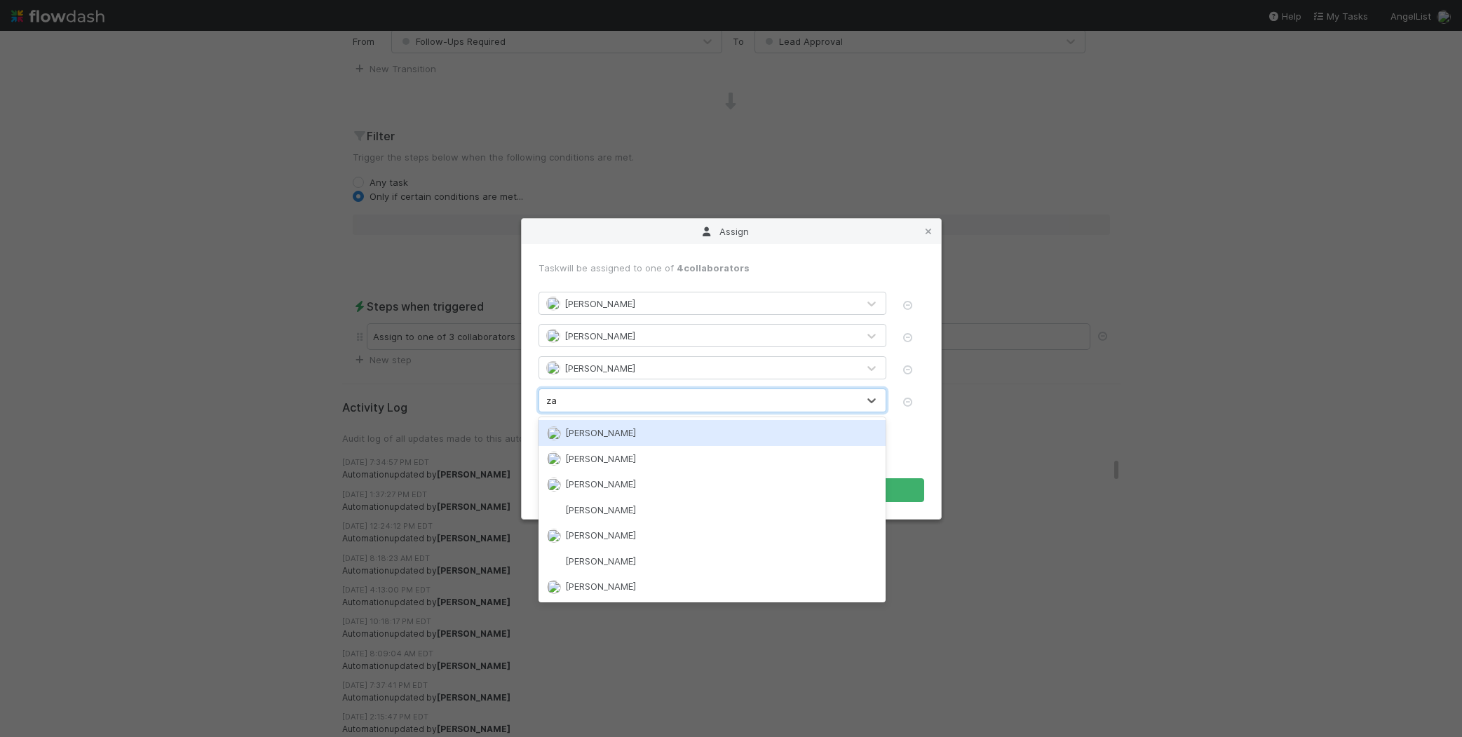
type input "zac"
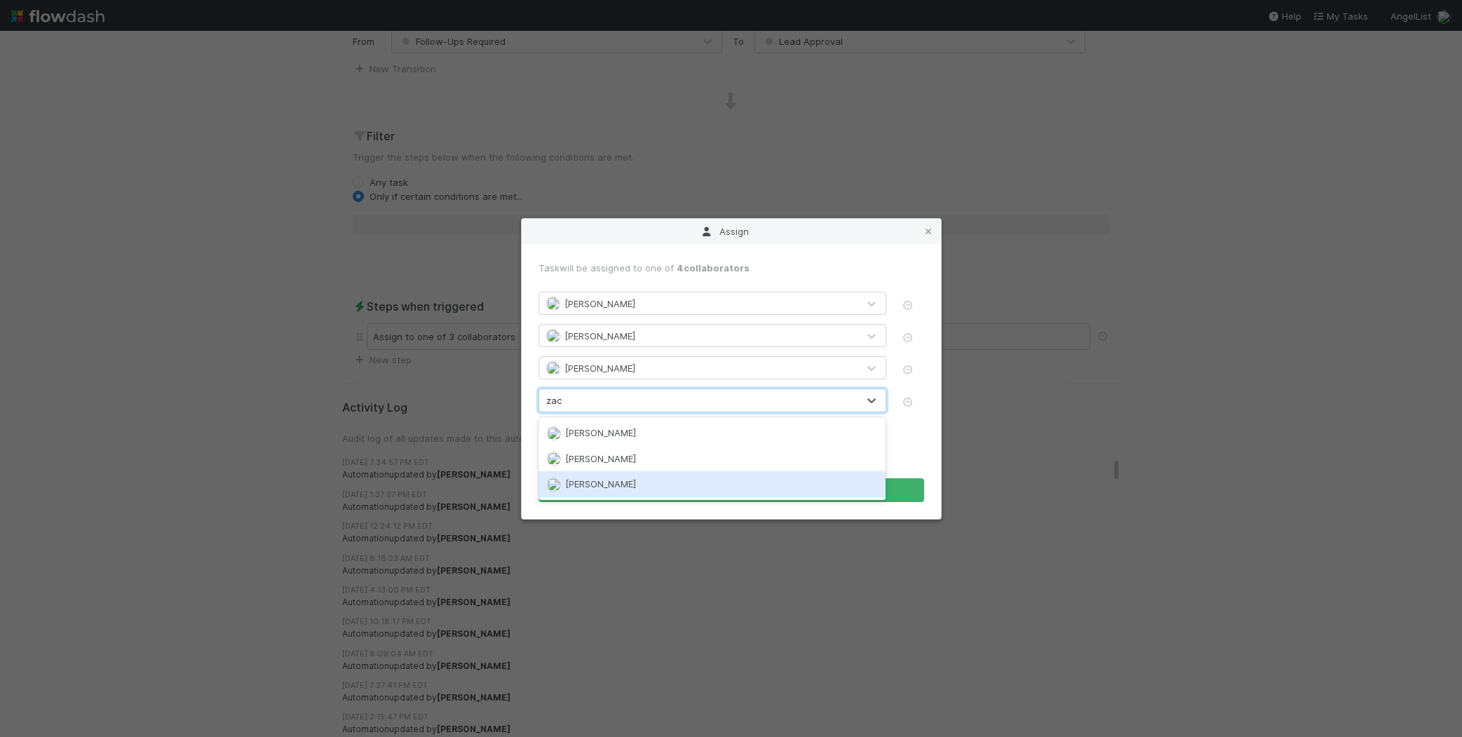
drag, startPoint x: 618, startPoint y: 483, endPoint x: 747, endPoint y: 422, distance: 143.3
click at [620, 482] on span "[PERSON_NAME]" at bounding box center [600, 483] width 71 height 11
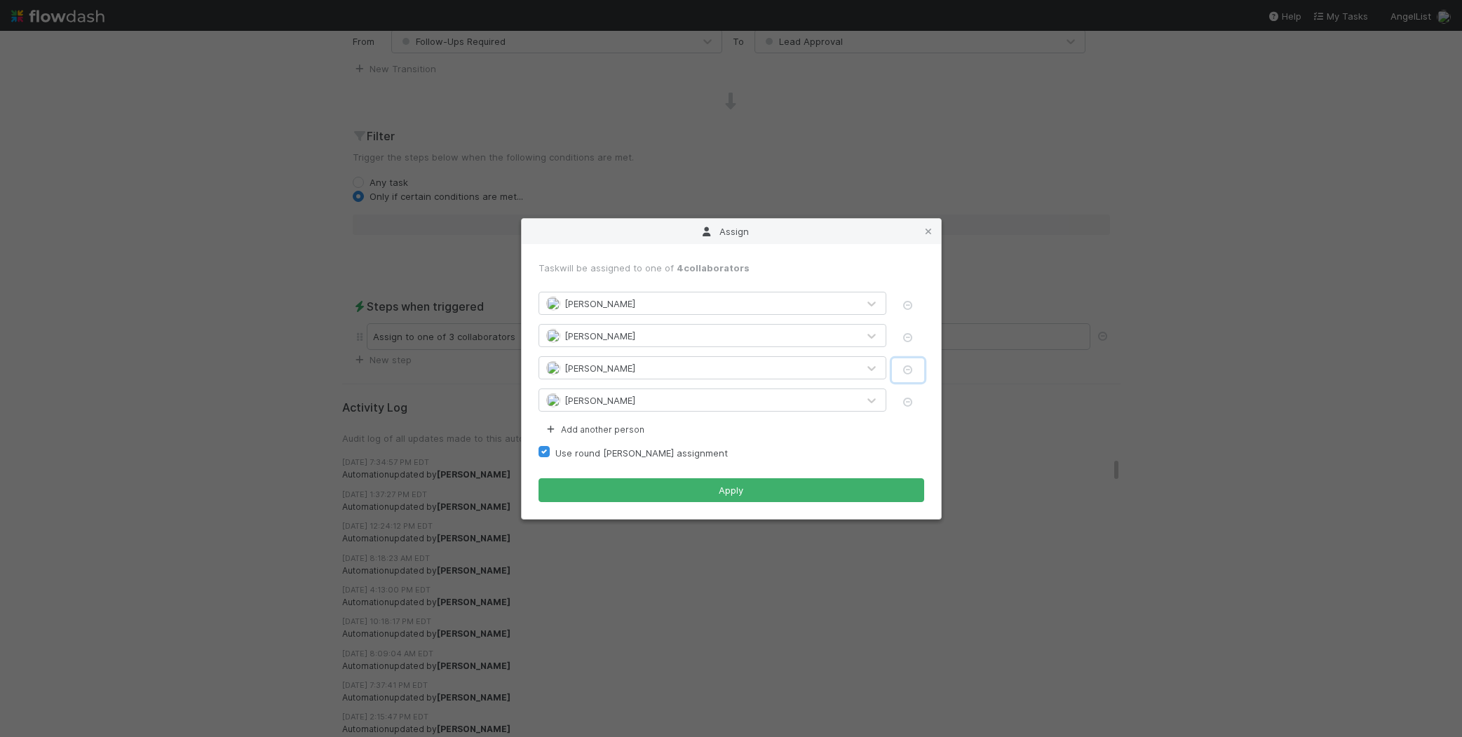
click at [906, 367] on icon "button" at bounding box center [908, 369] width 14 height 9
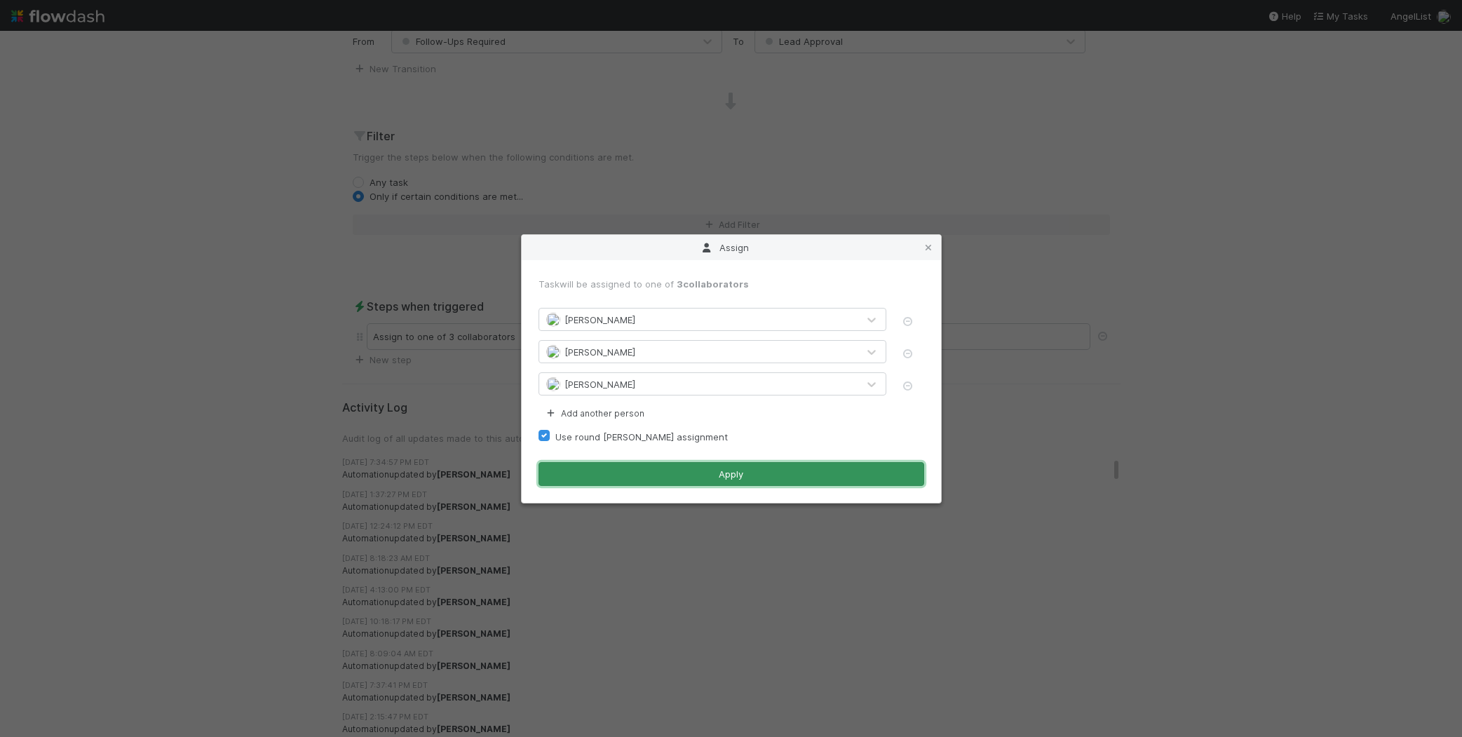
click at [713, 472] on button "Apply" at bounding box center [731, 474] width 386 height 24
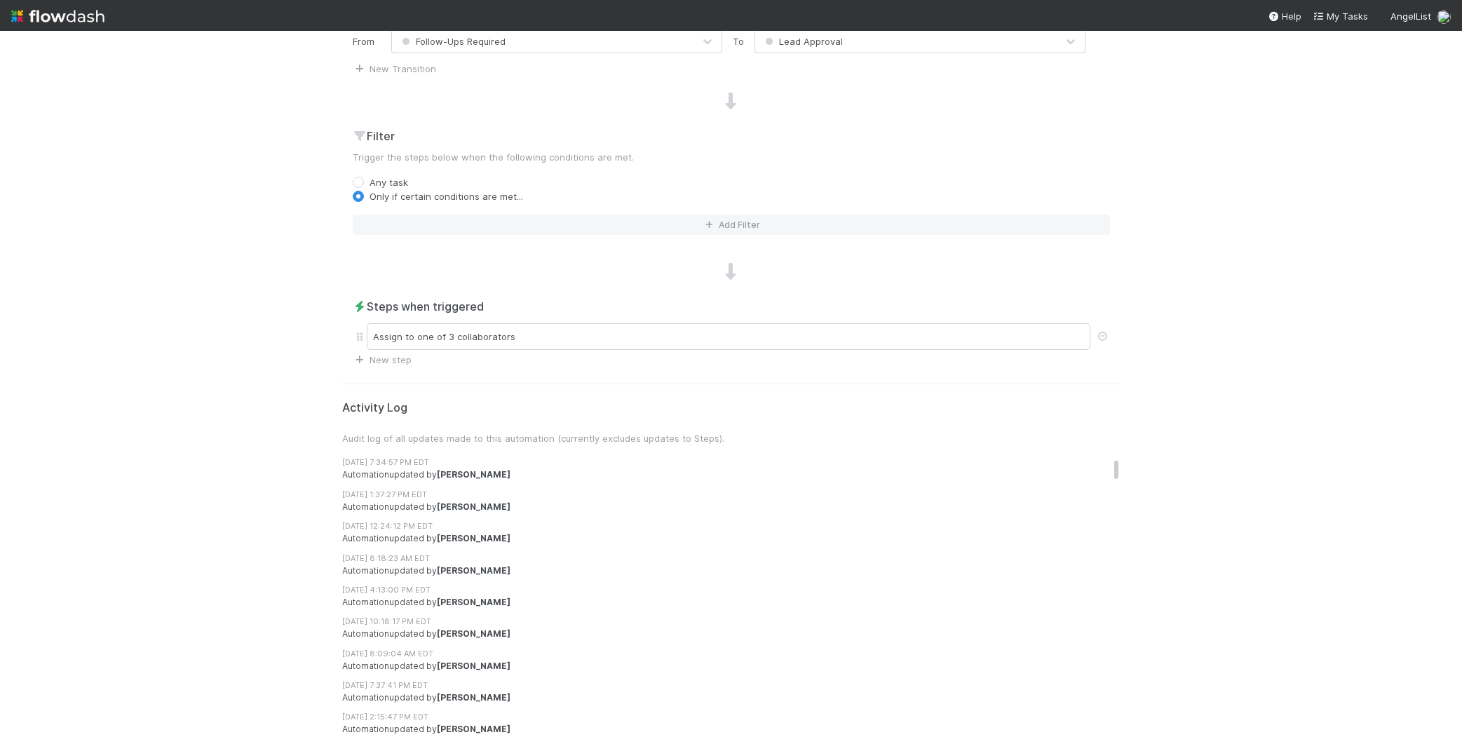
scroll to position [0, 0]
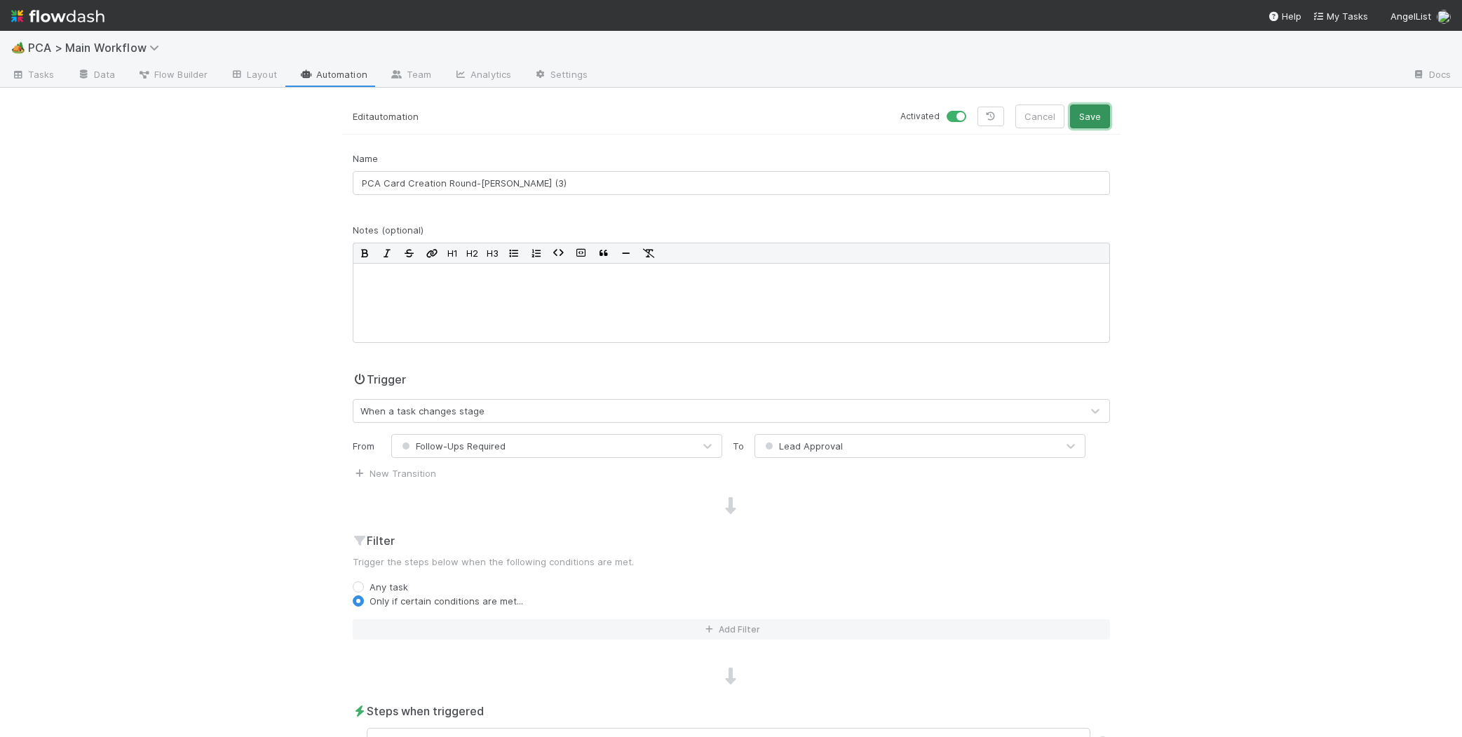
click at [1087, 114] on button "Save" at bounding box center [1090, 116] width 40 height 24
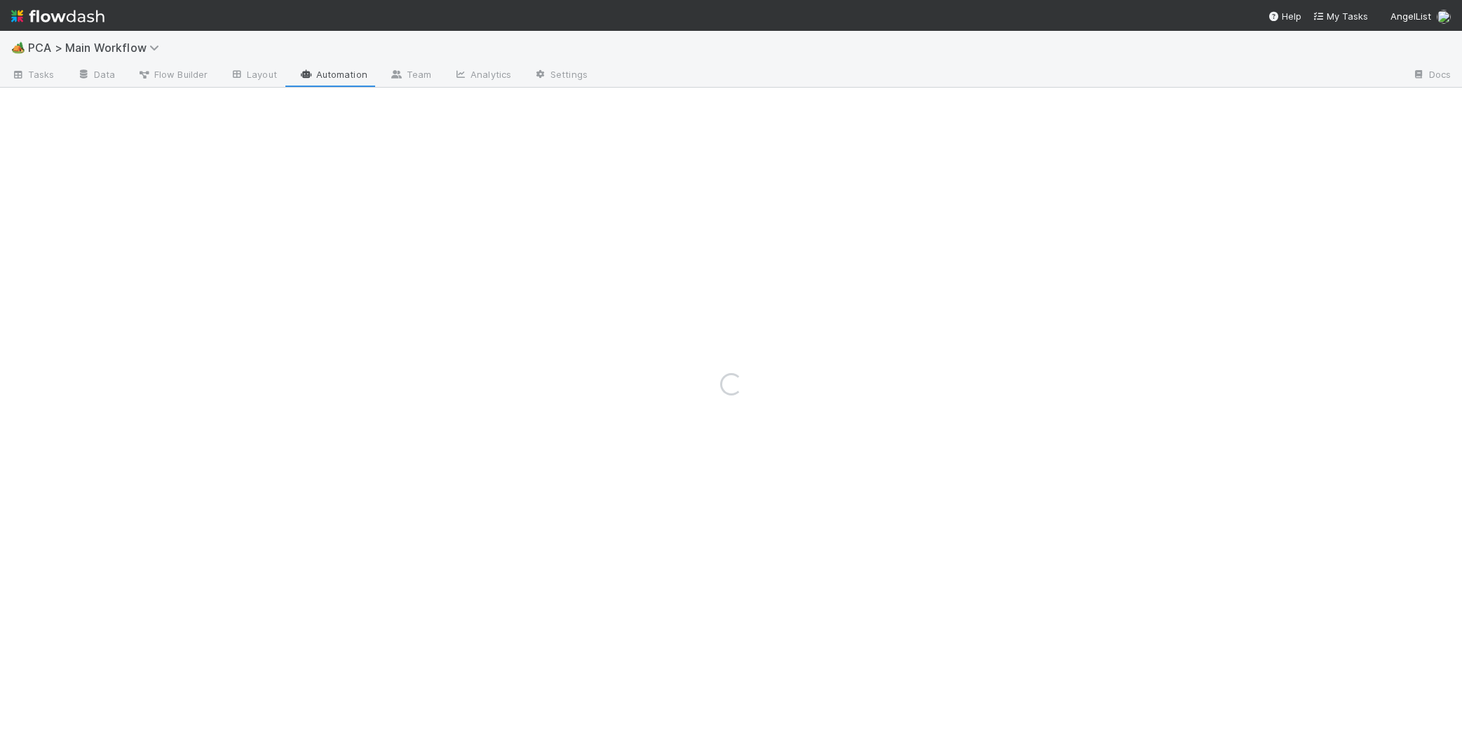
click at [331, 76] on div "Loading..." at bounding box center [731, 384] width 1462 height 706
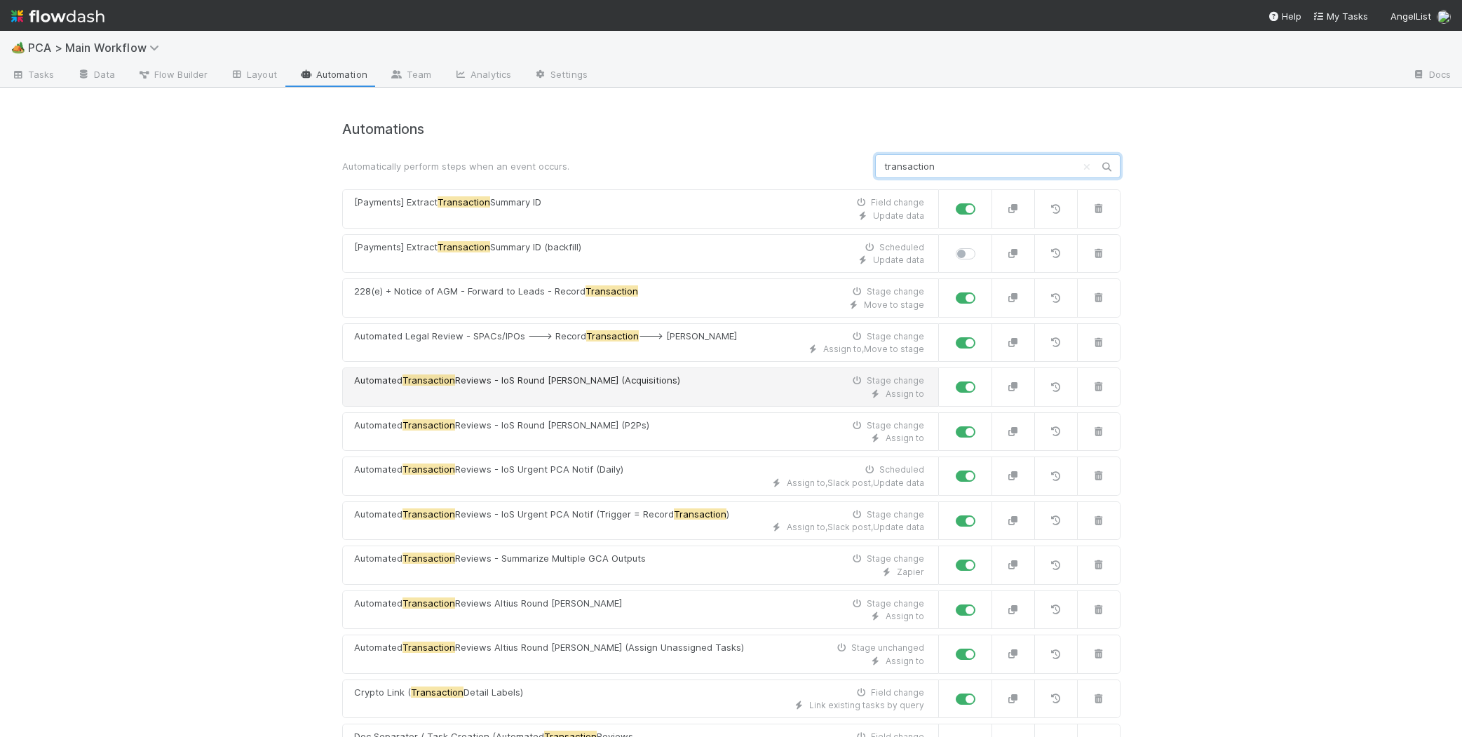
type input "transaction"
click at [616, 380] on span "Reviews - IoS Round Robin (Acquisitions)" at bounding box center [567, 379] width 225 height 11
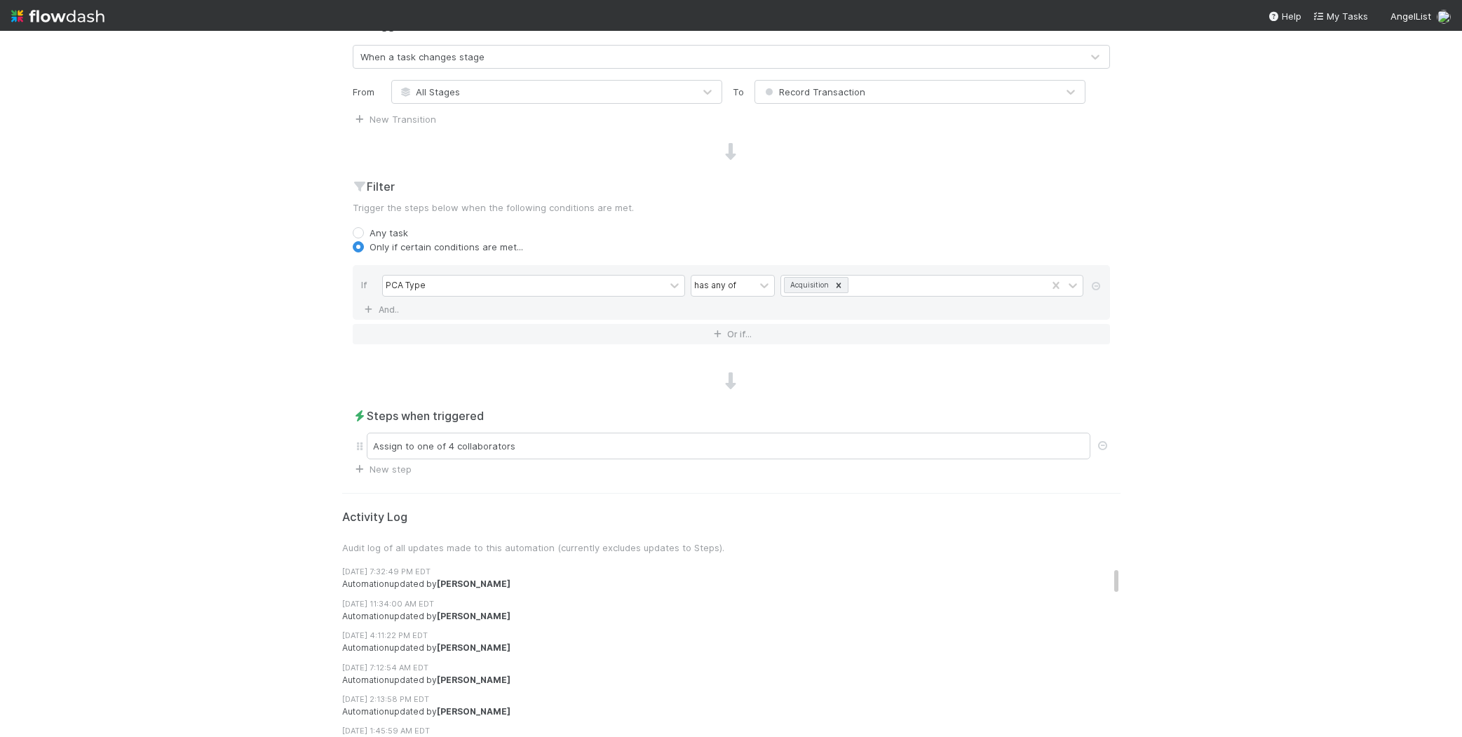
scroll to position [369, 0]
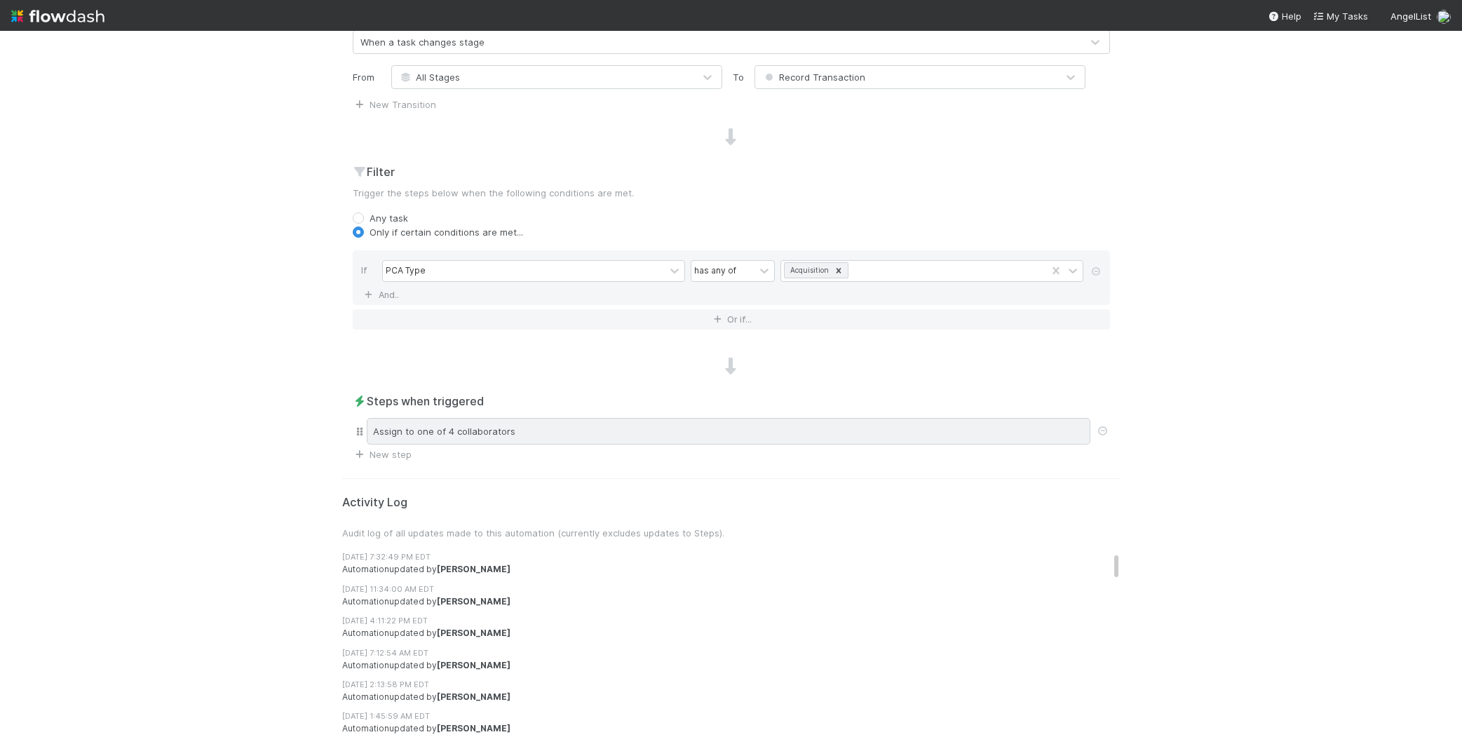
click at [587, 443] on div "Assign to one of 4 collaborators" at bounding box center [728, 431] width 723 height 27
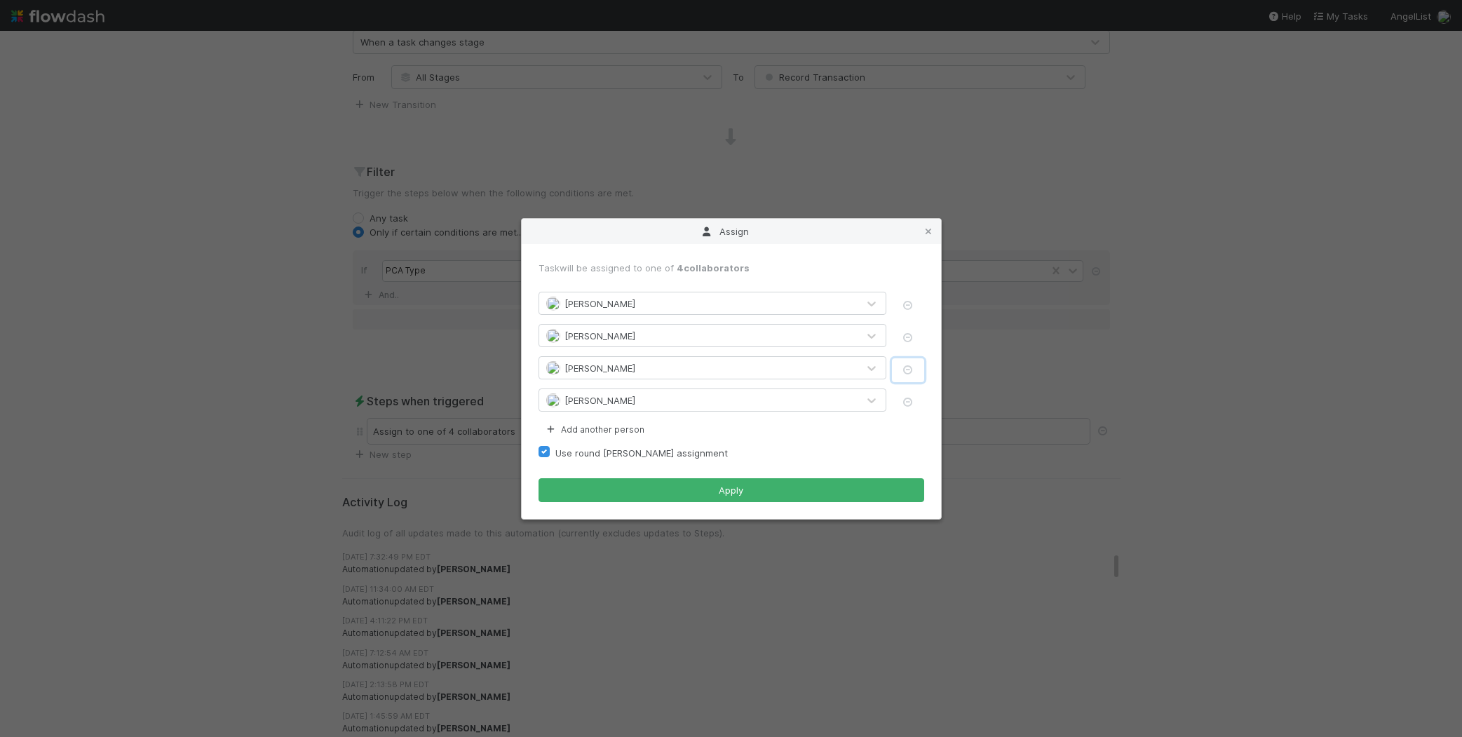
click at [906, 361] on button "button" at bounding box center [908, 370] width 32 height 24
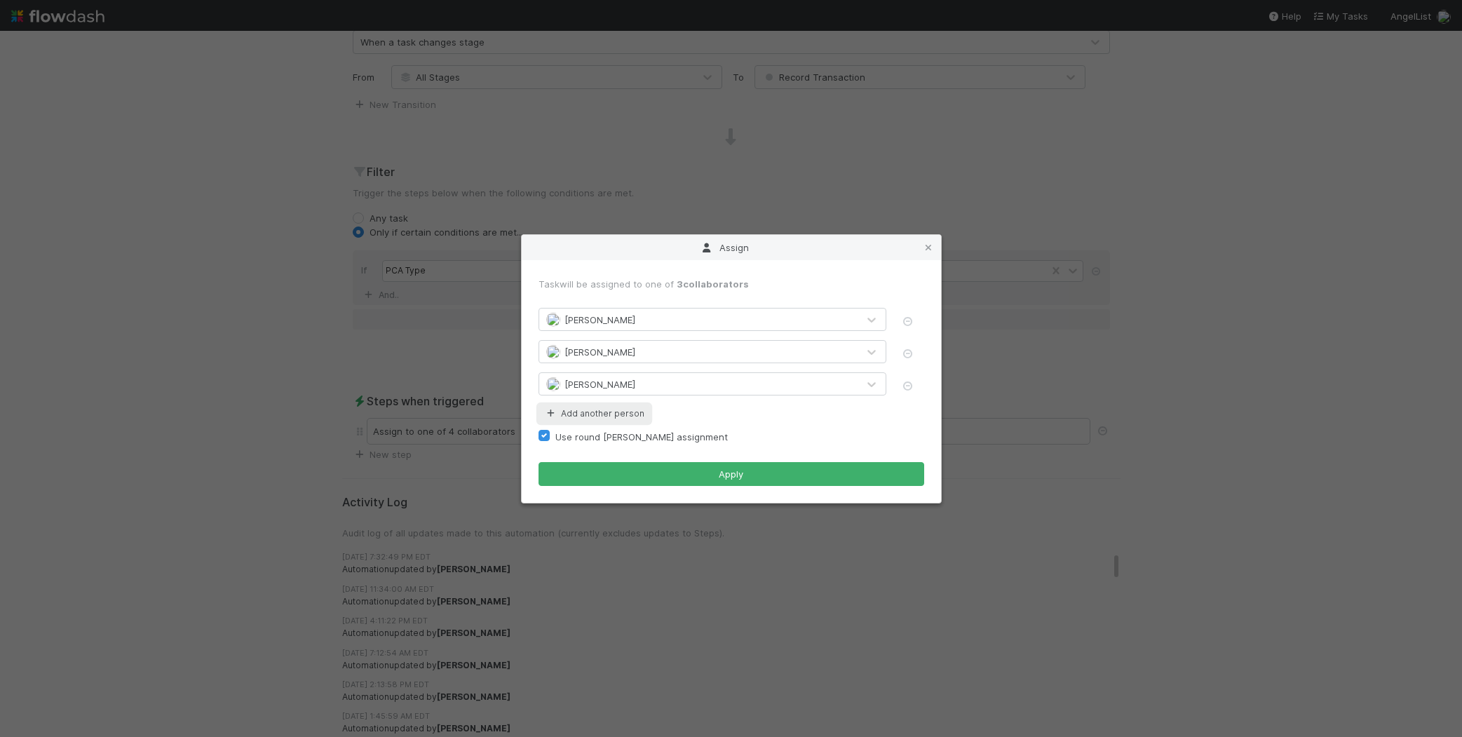
click at [607, 409] on button "Add another person" at bounding box center [593, 413] width 111 height 18
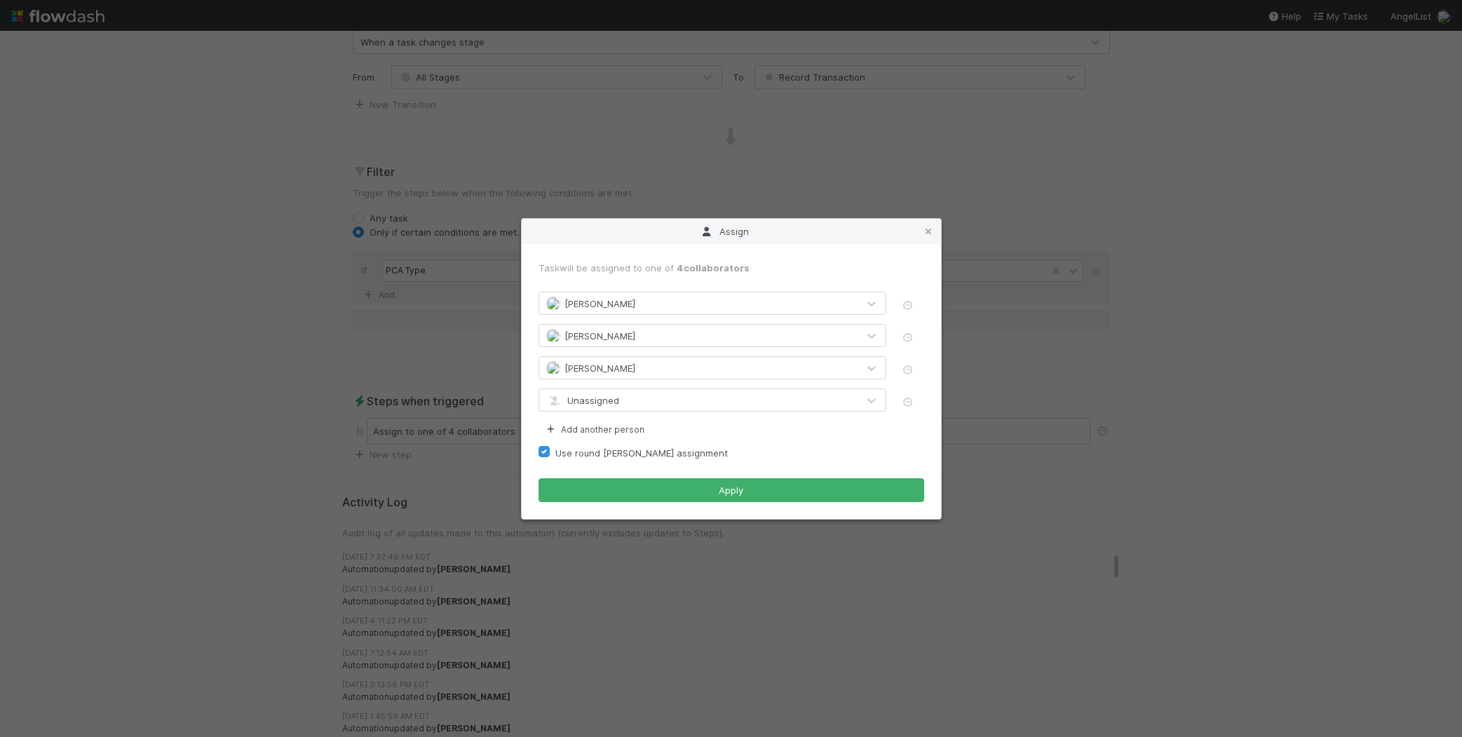
click at [624, 402] on div "Unassigned" at bounding box center [698, 400] width 318 height 22
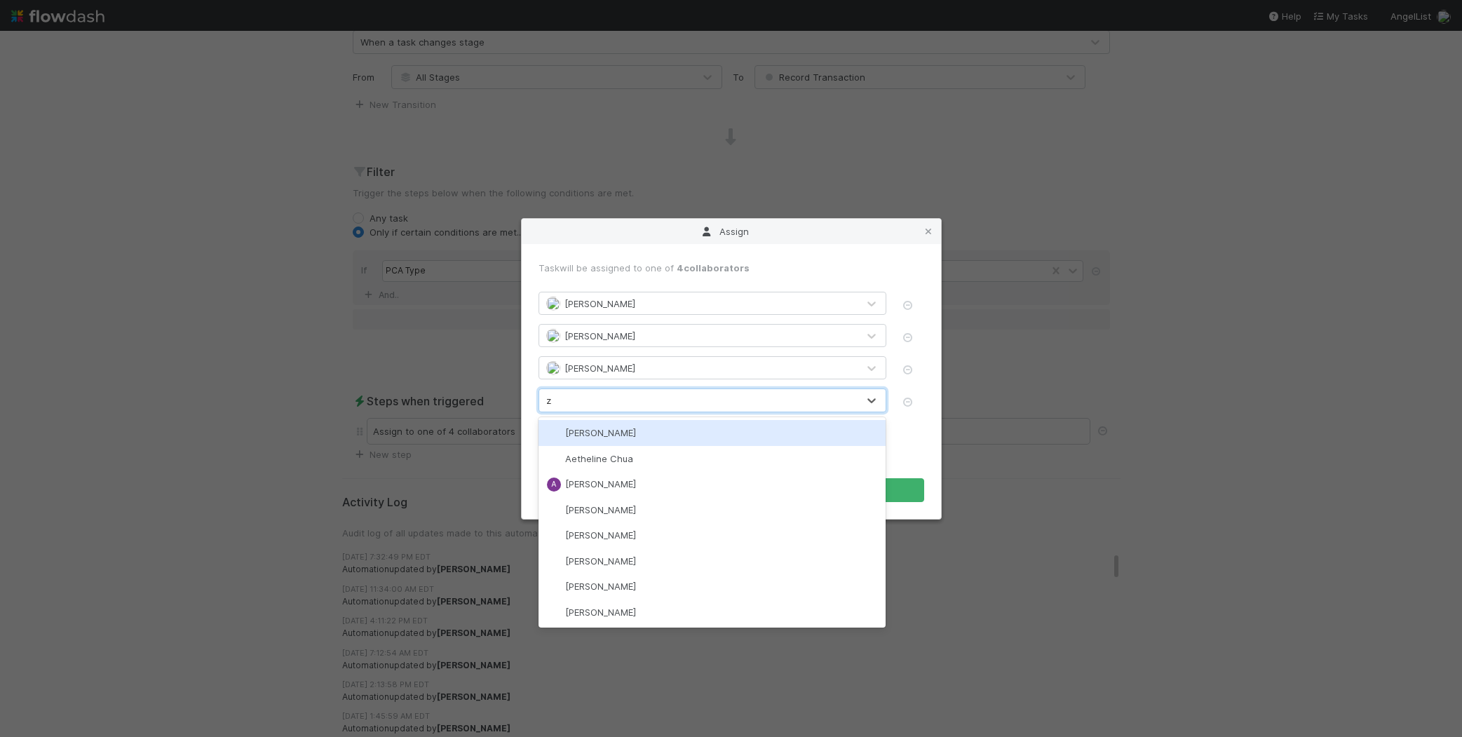
type input "za"
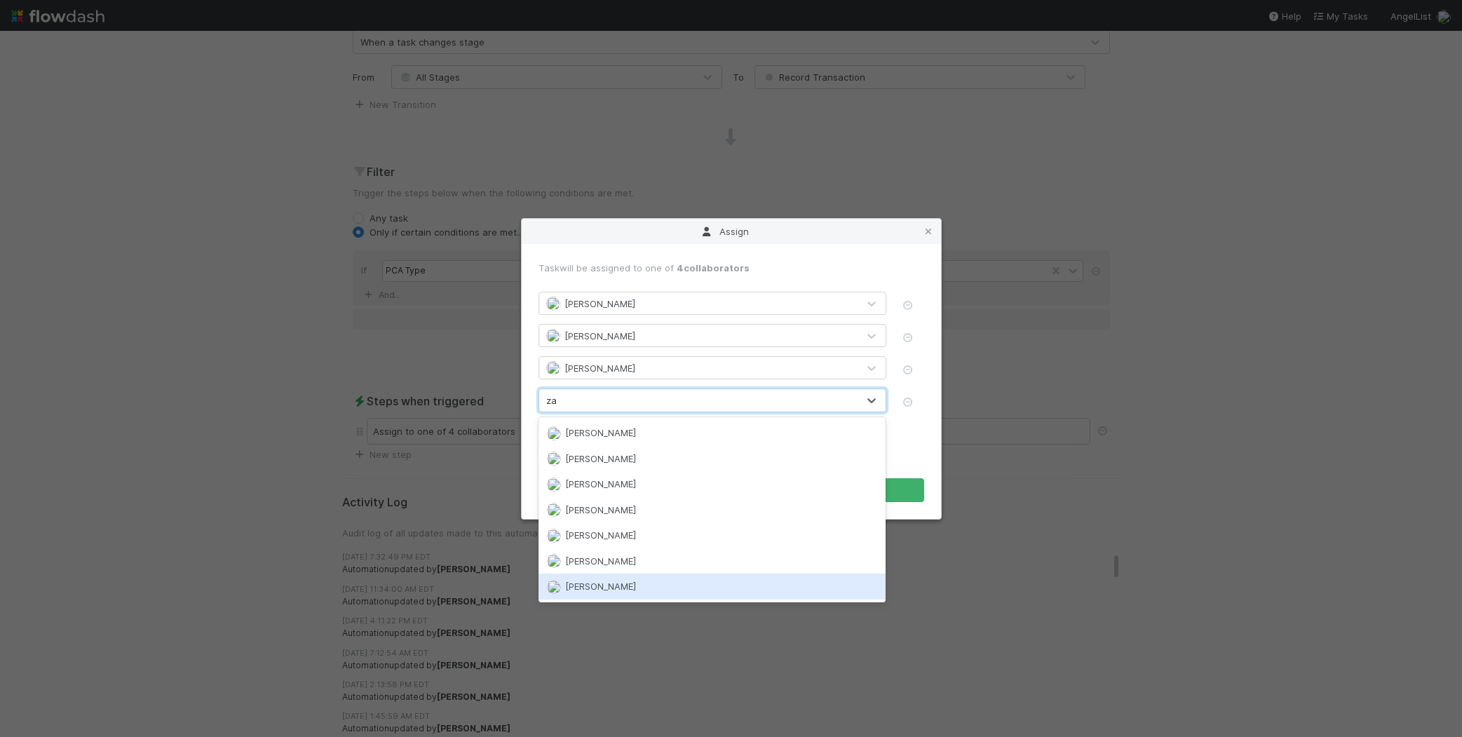
drag, startPoint x: 618, startPoint y: 579, endPoint x: 641, endPoint y: 541, distance: 44.4
click at [618, 580] on span "[PERSON_NAME]" at bounding box center [600, 585] width 71 height 11
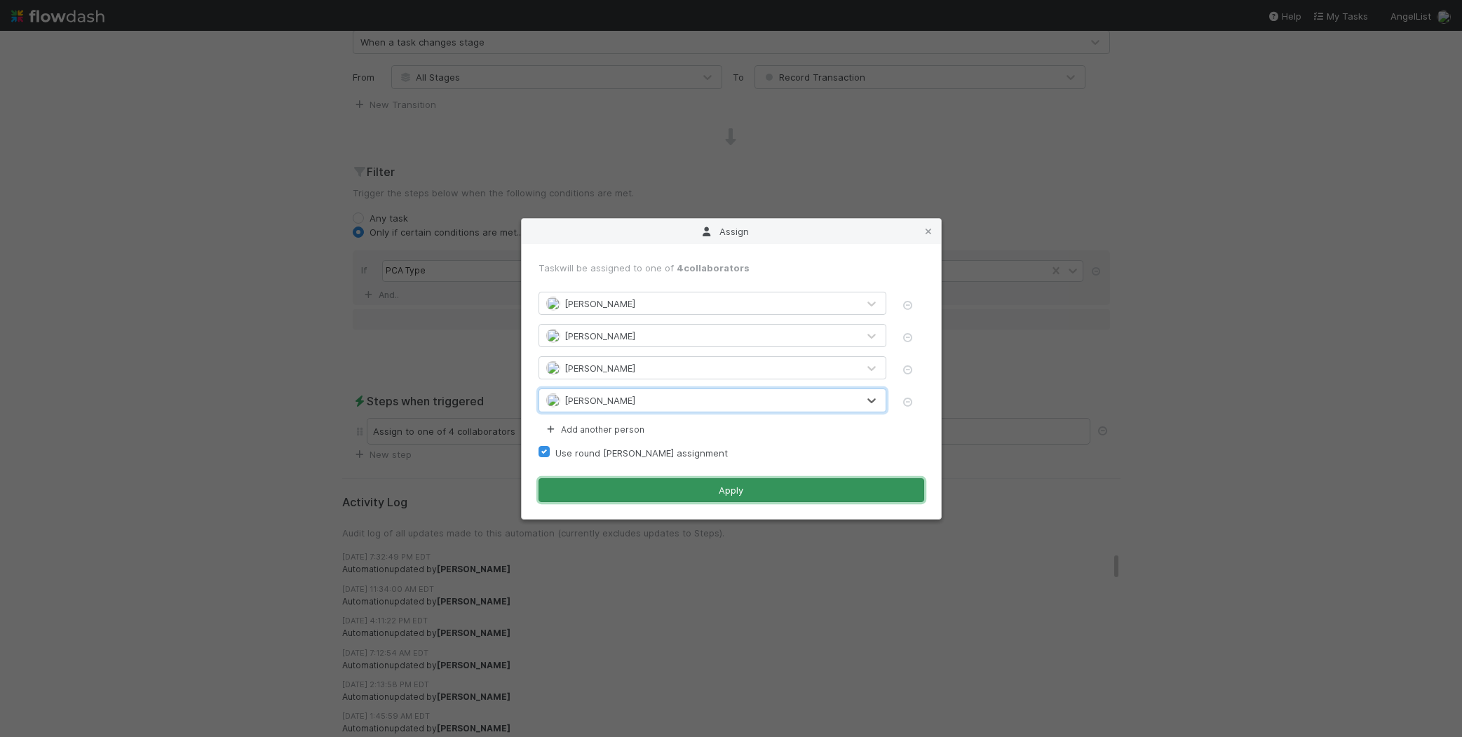
click at [674, 486] on button "Apply" at bounding box center [731, 490] width 386 height 24
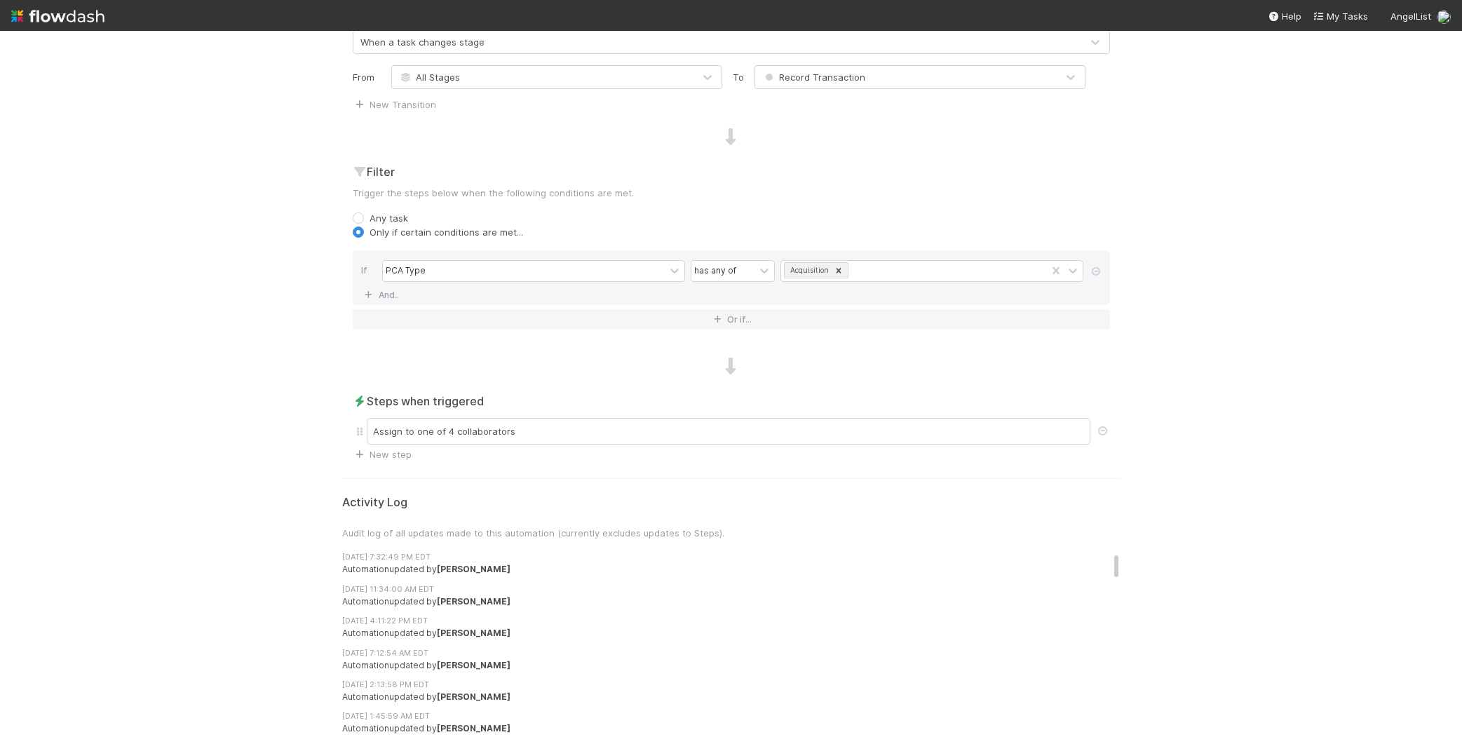
scroll to position [0, 0]
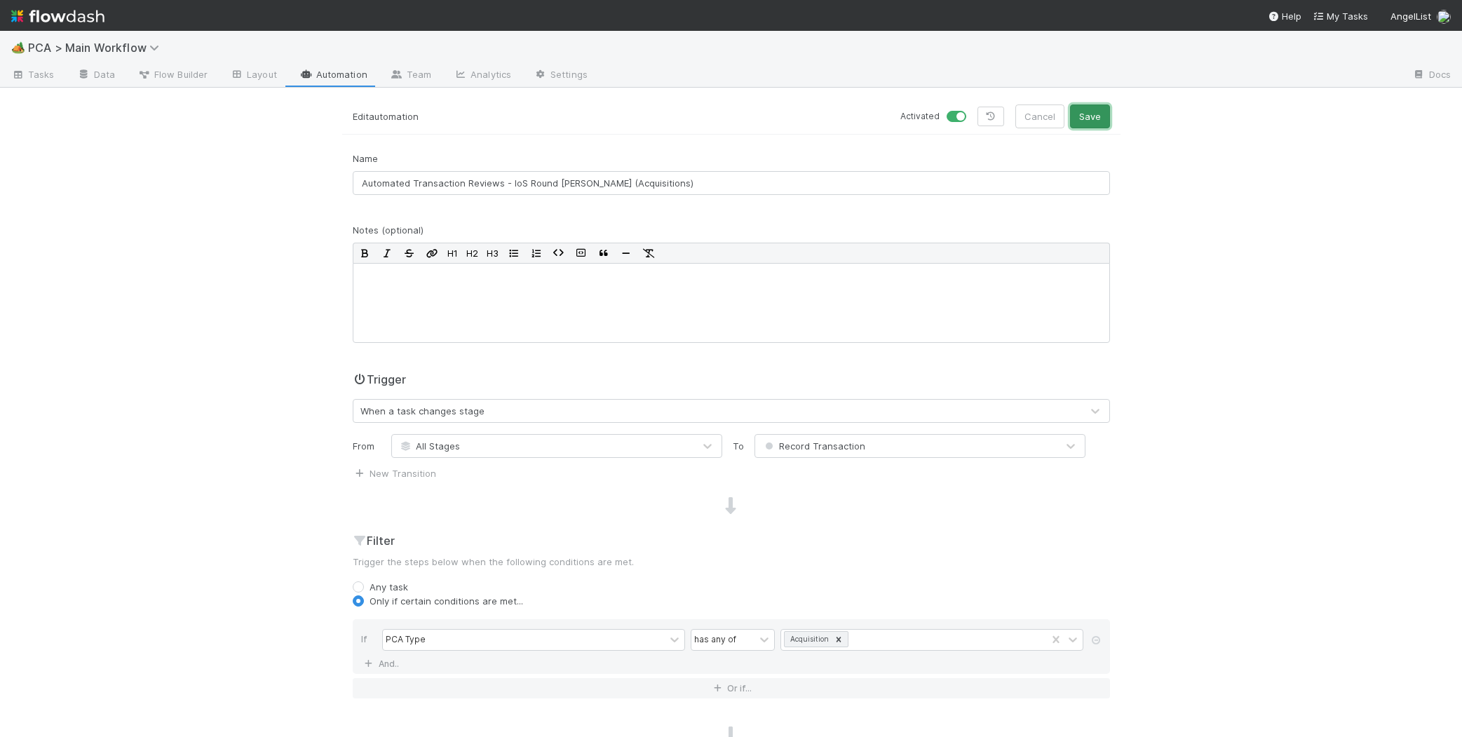
click at [1095, 125] on button "Save" at bounding box center [1090, 116] width 40 height 24
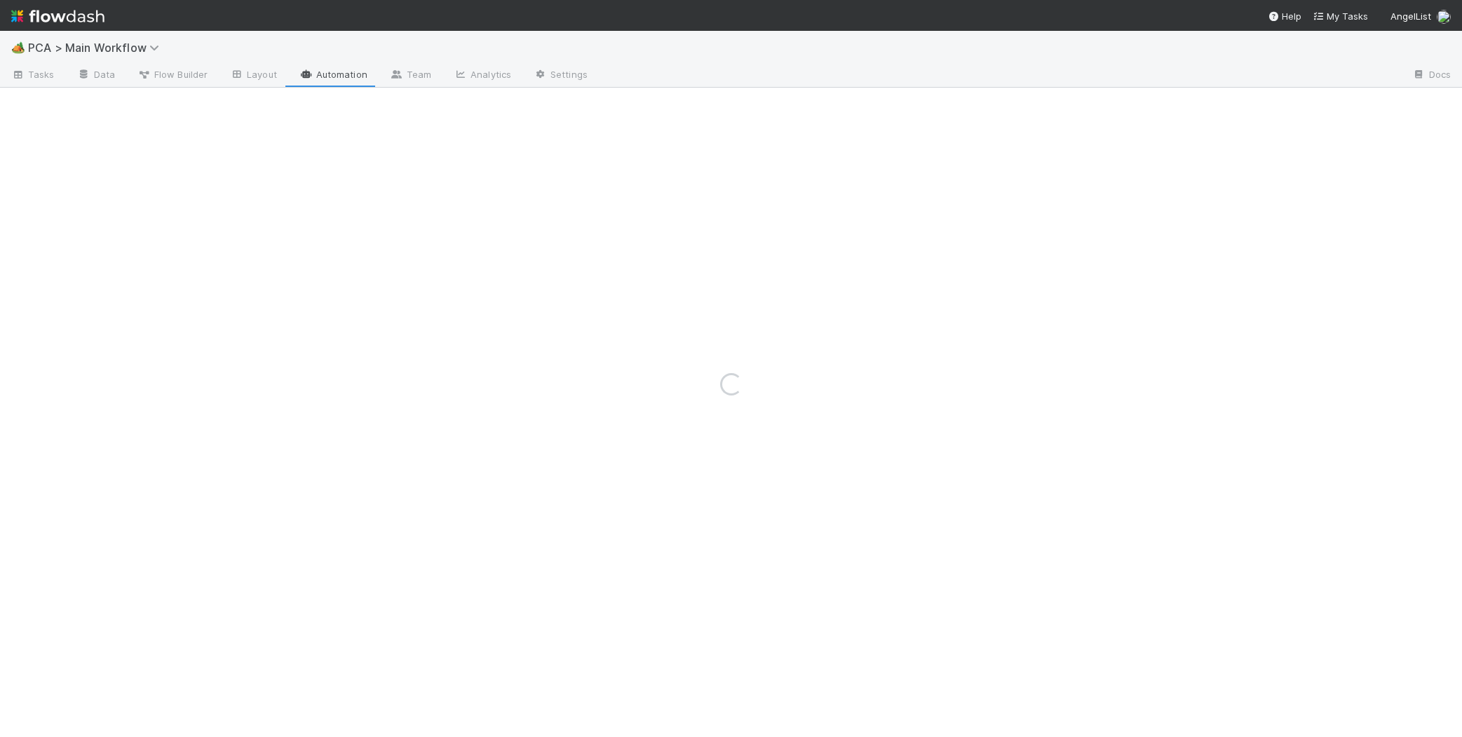
click at [348, 73] on div "Loading..." at bounding box center [731, 384] width 1462 height 706
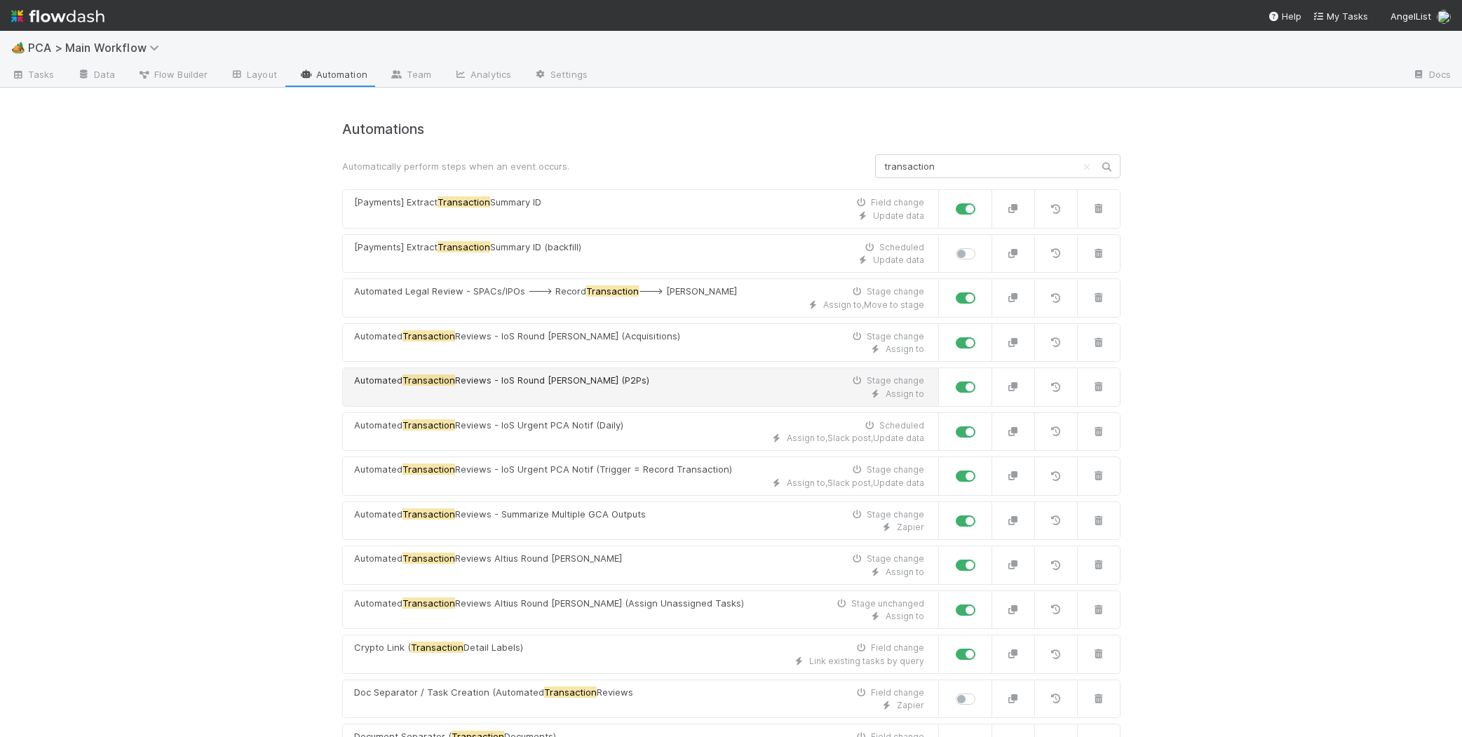
type input "transaction"
click at [582, 388] on div "Assign to" at bounding box center [639, 394] width 570 height 13
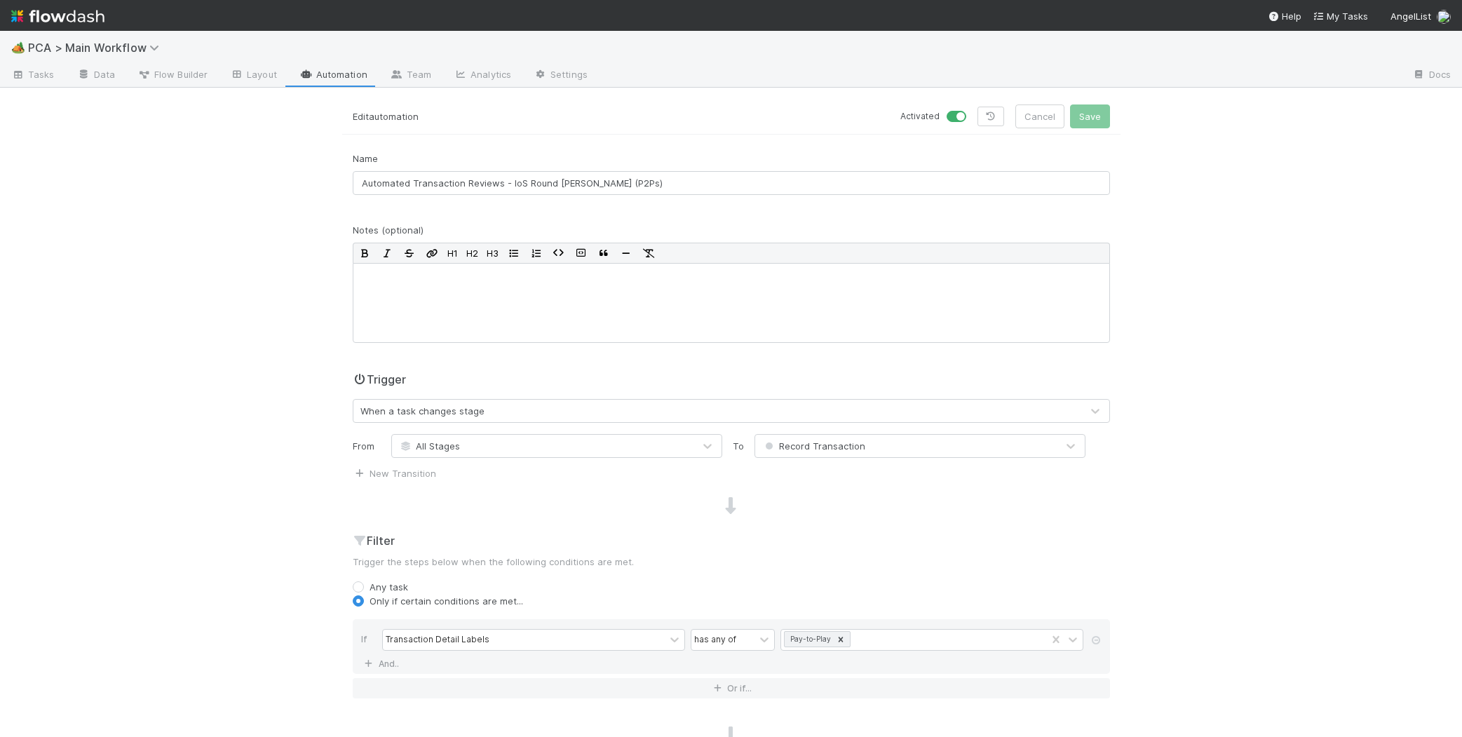
scroll to position [466, 0]
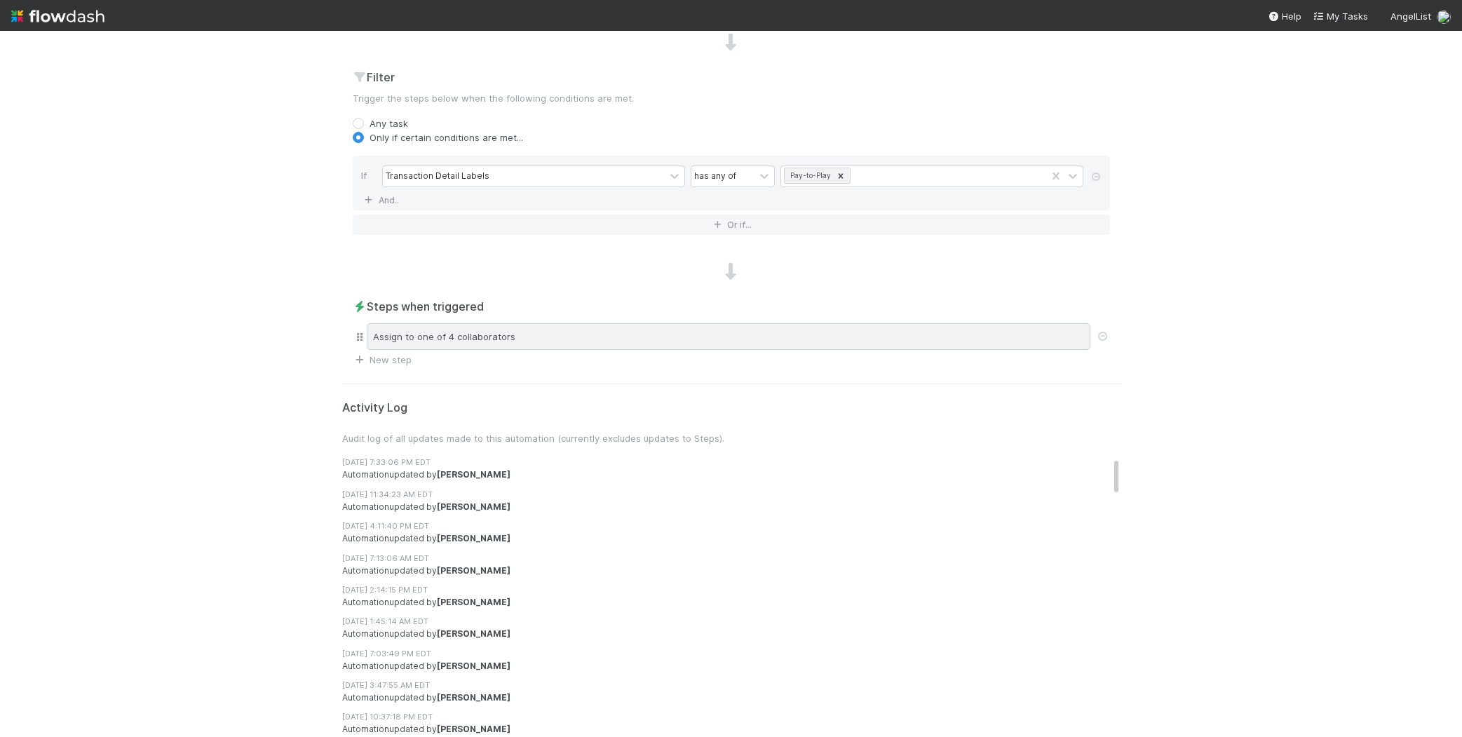
click at [575, 340] on div "Assign to one of 4 collaborators" at bounding box center [728, 336] width 723 height 27
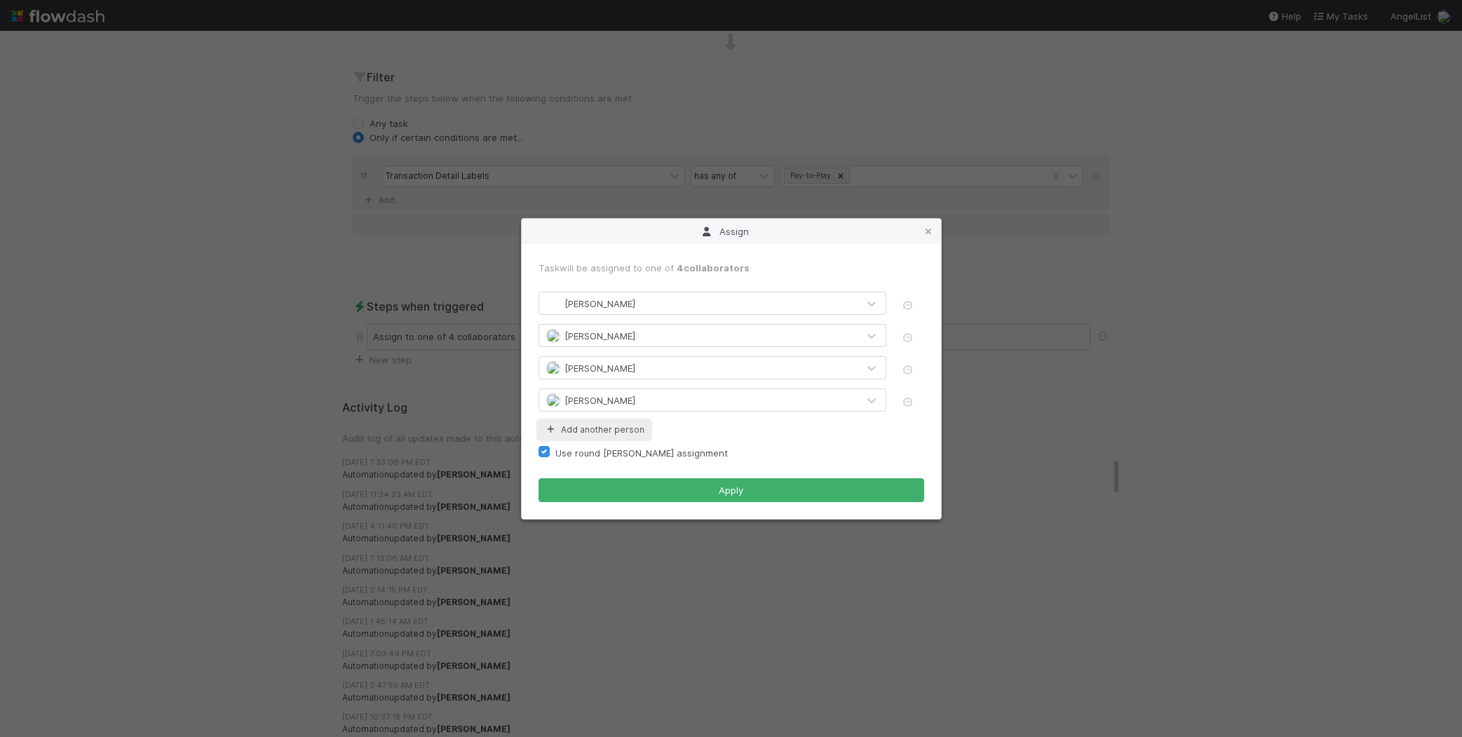
click at [613, 436] on button "Add another person" at bounding box center [593, 430] width 111 height 18
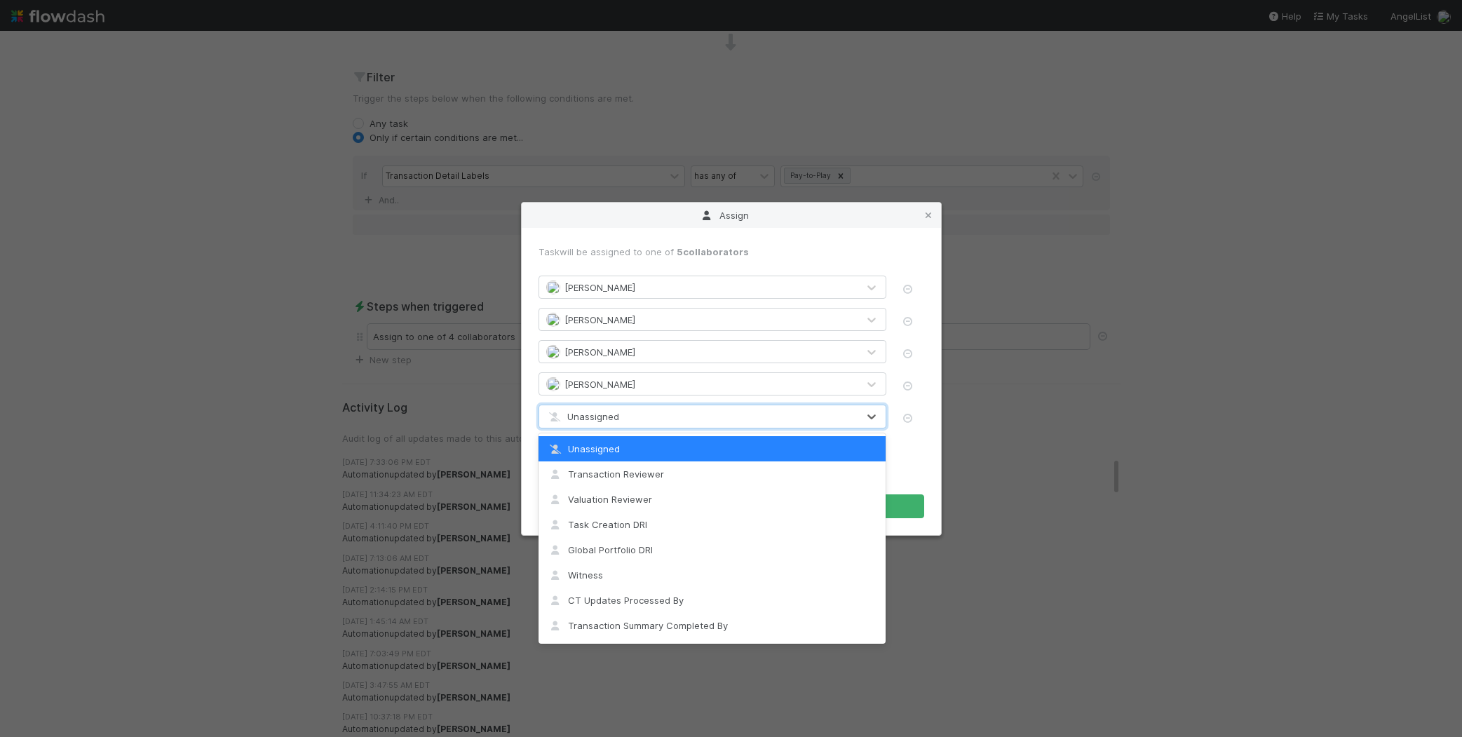
click at [620, 424] on div "Unassigned" at bounding box center [698, 416] width 318 height 22
type input "za"
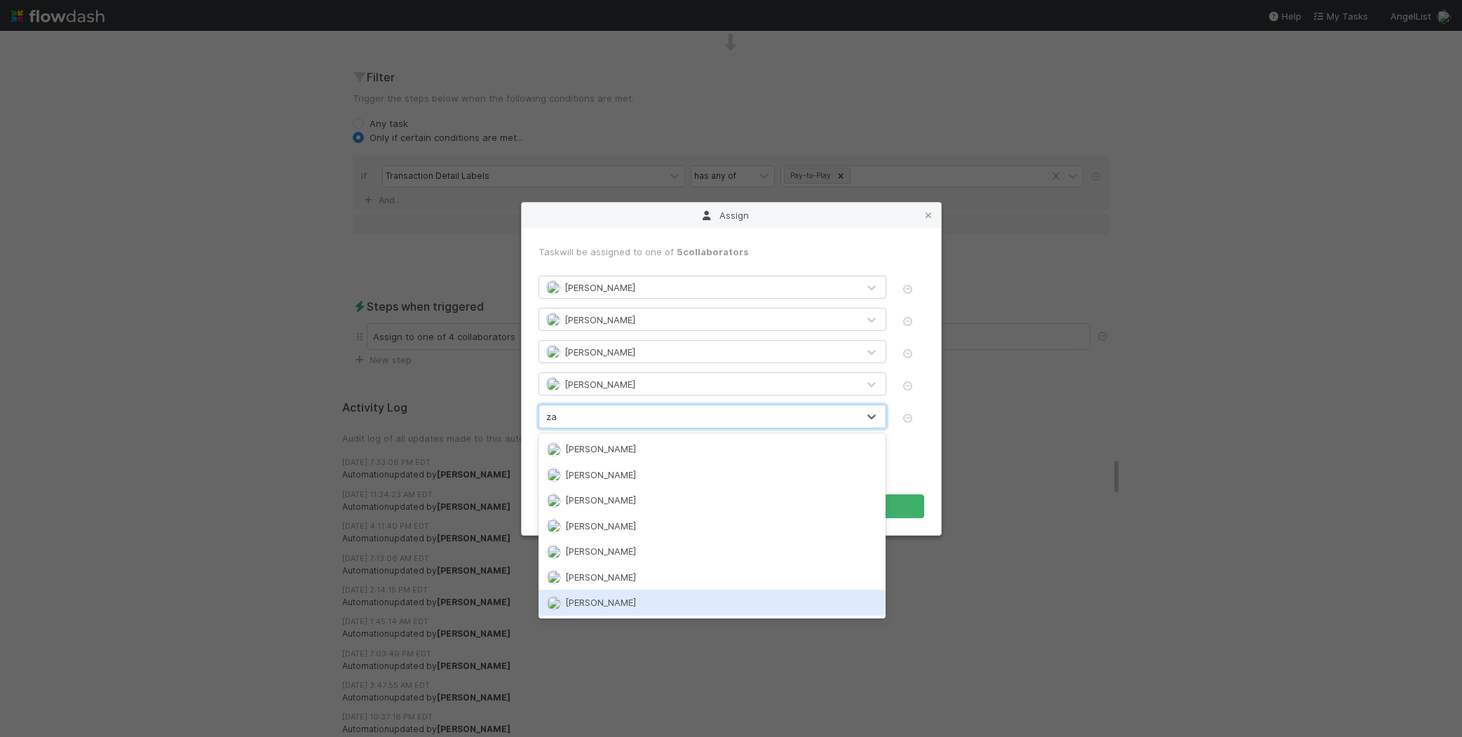
click at [616, 598] on span "[PERSON_NAME]" at bounding box center [600, 602] width 71 height 11
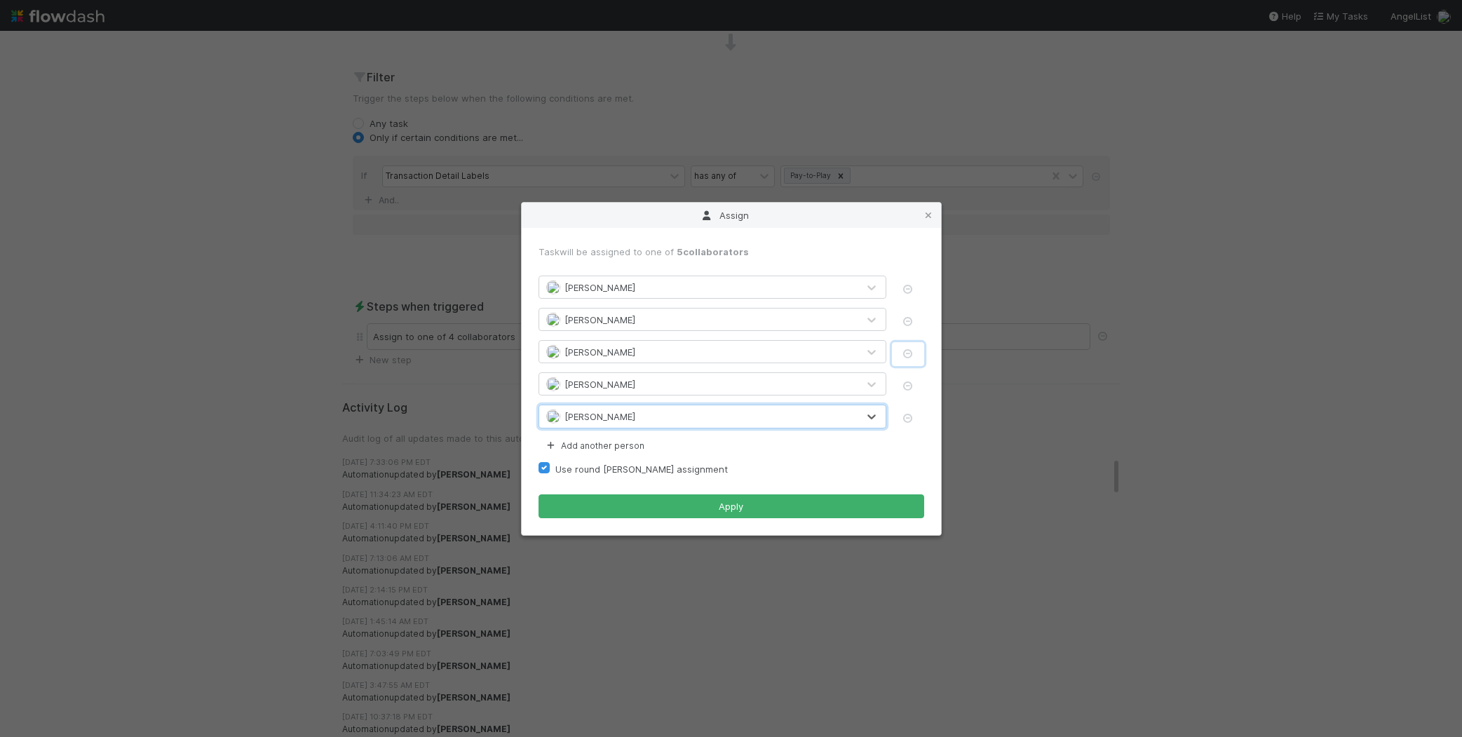
click at [911, 351] on icon "button" at bounding box center [908, 353] width 14 height 9
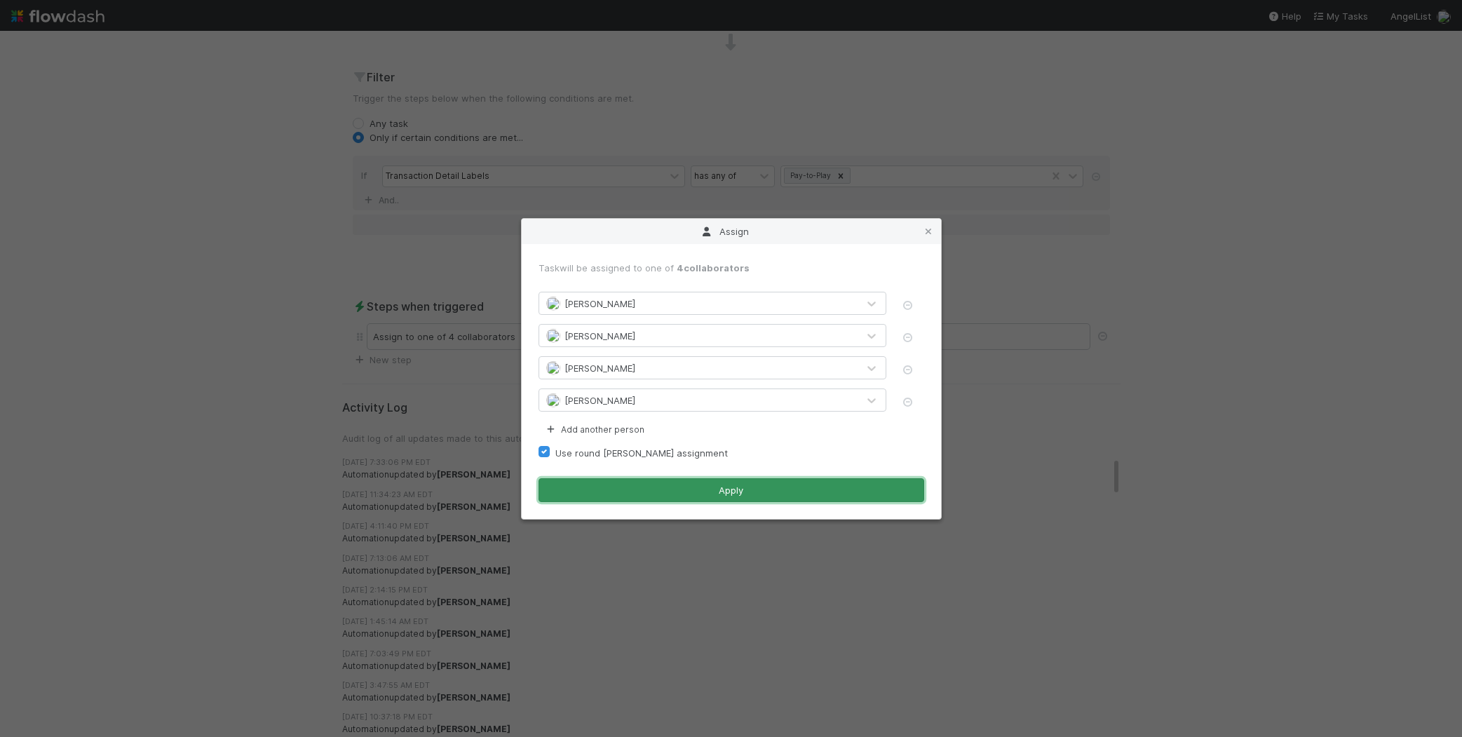
click at [697, 499] on button "Apply" at bounding box center [731, 490] width 386 height 24
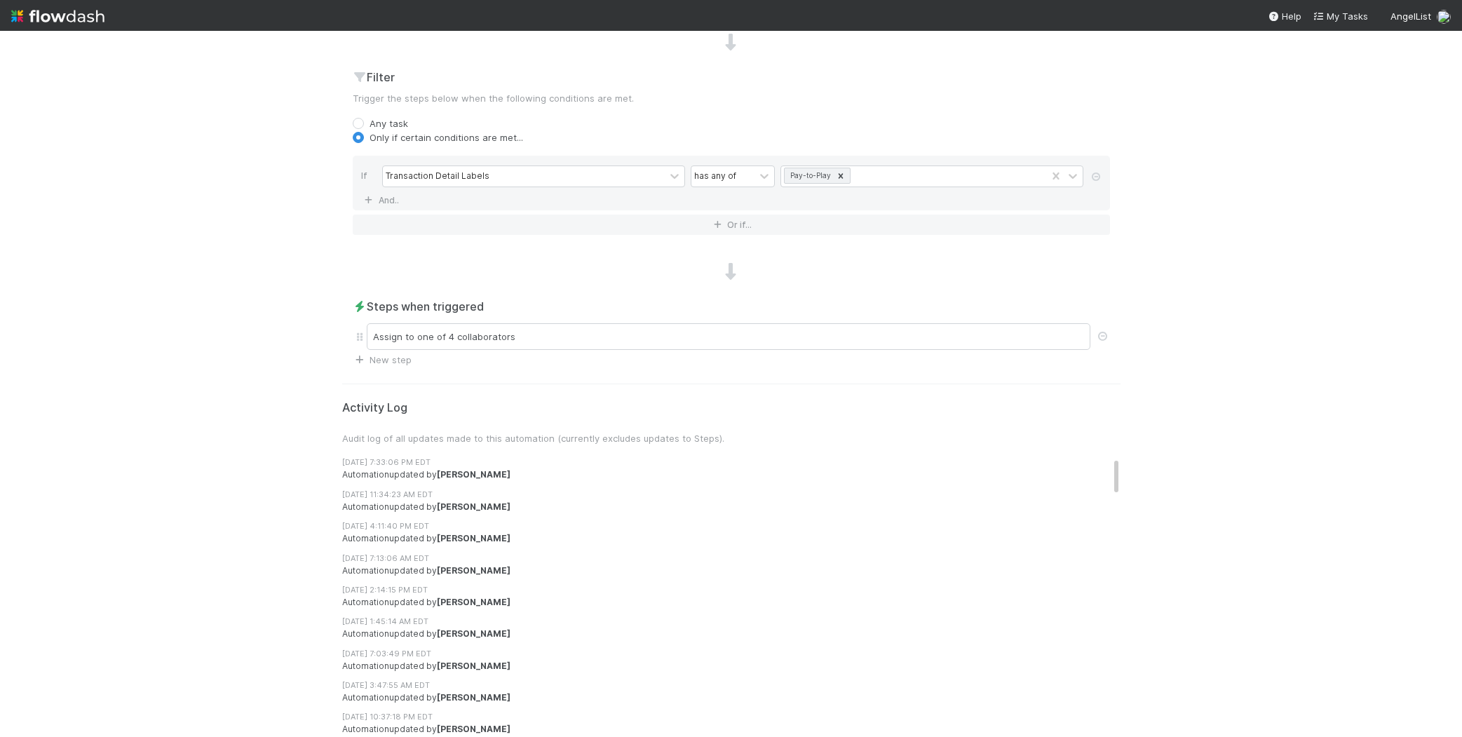
scroll to position [0, 0]
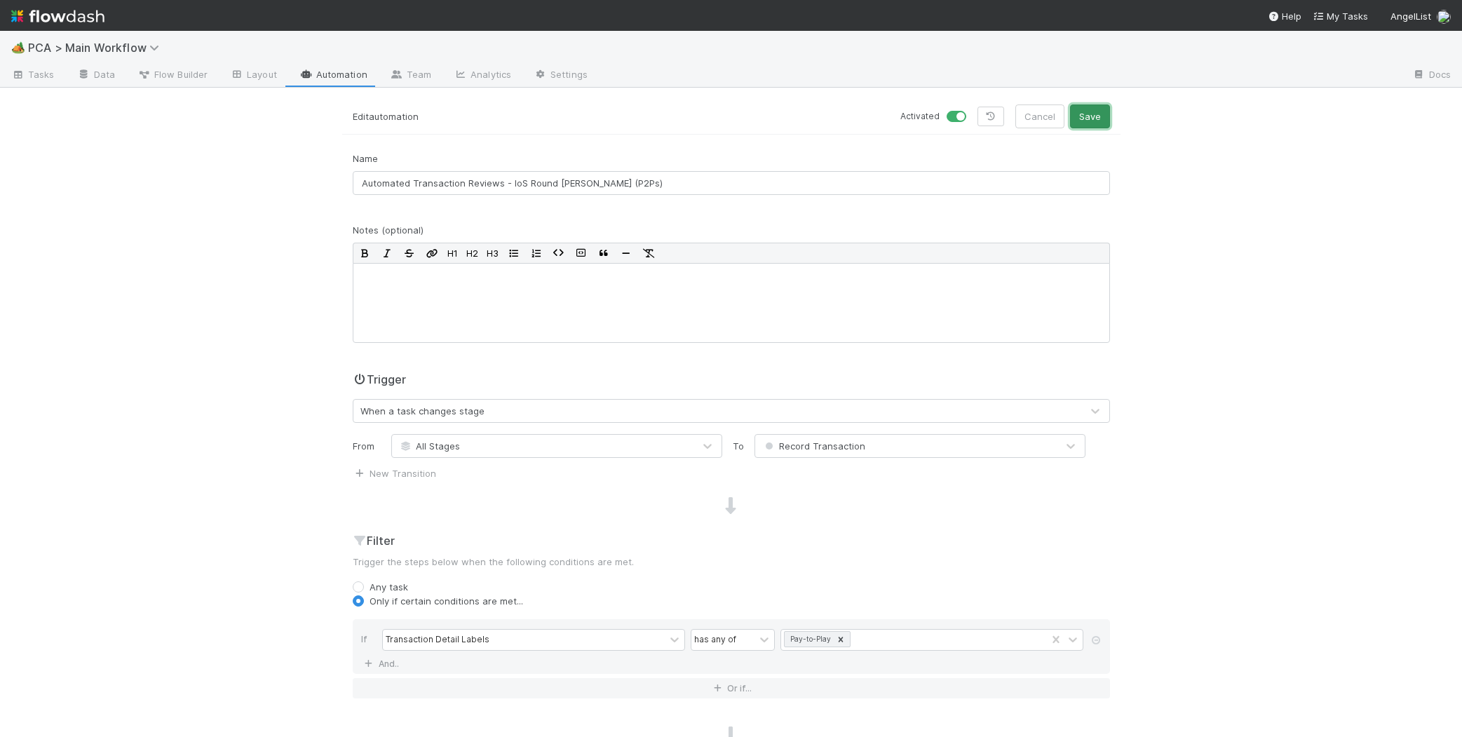
click at [1088, 124] on button "Save" at bounding box center [1090, 116] width 40 height 24
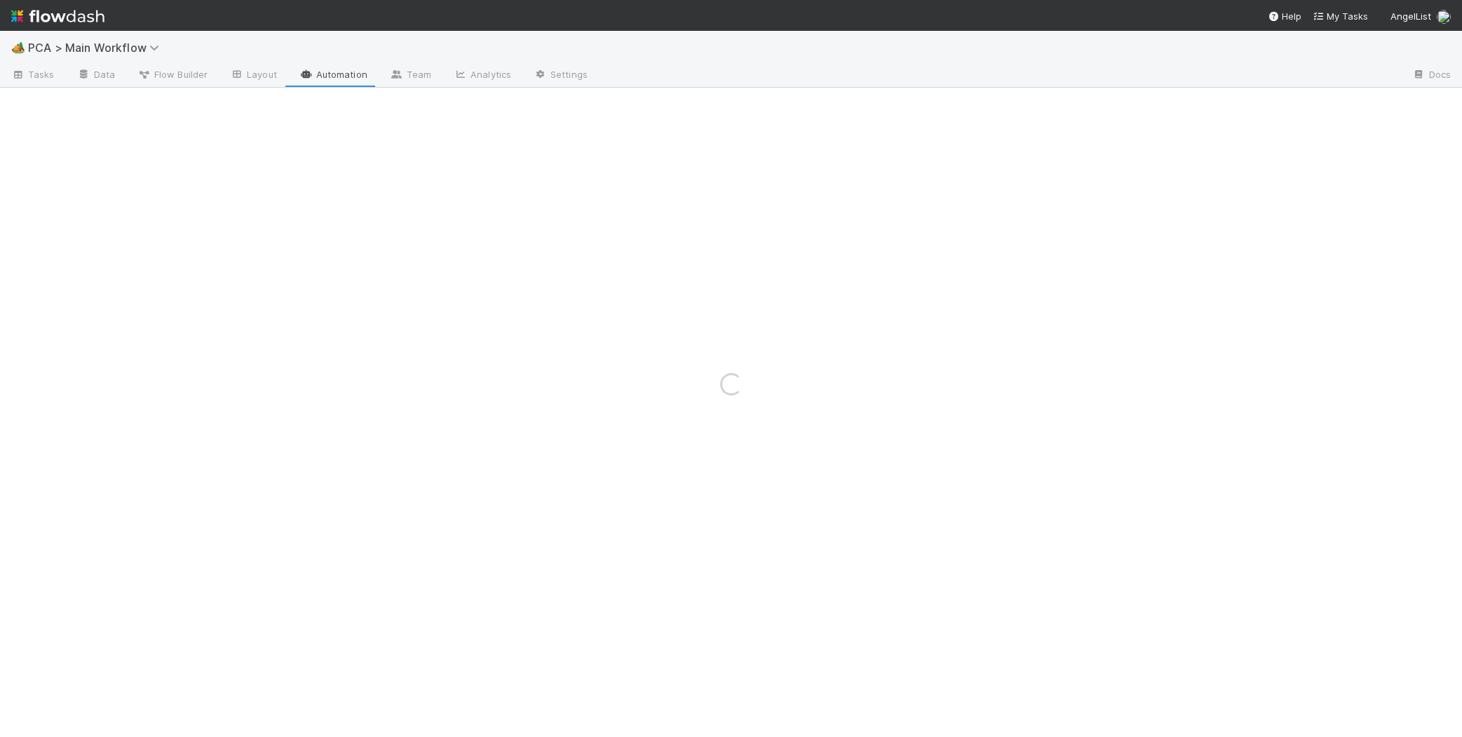
click at [353, 74] on div "Loading..." at bounding box center [731, 384] width 1462 height 706
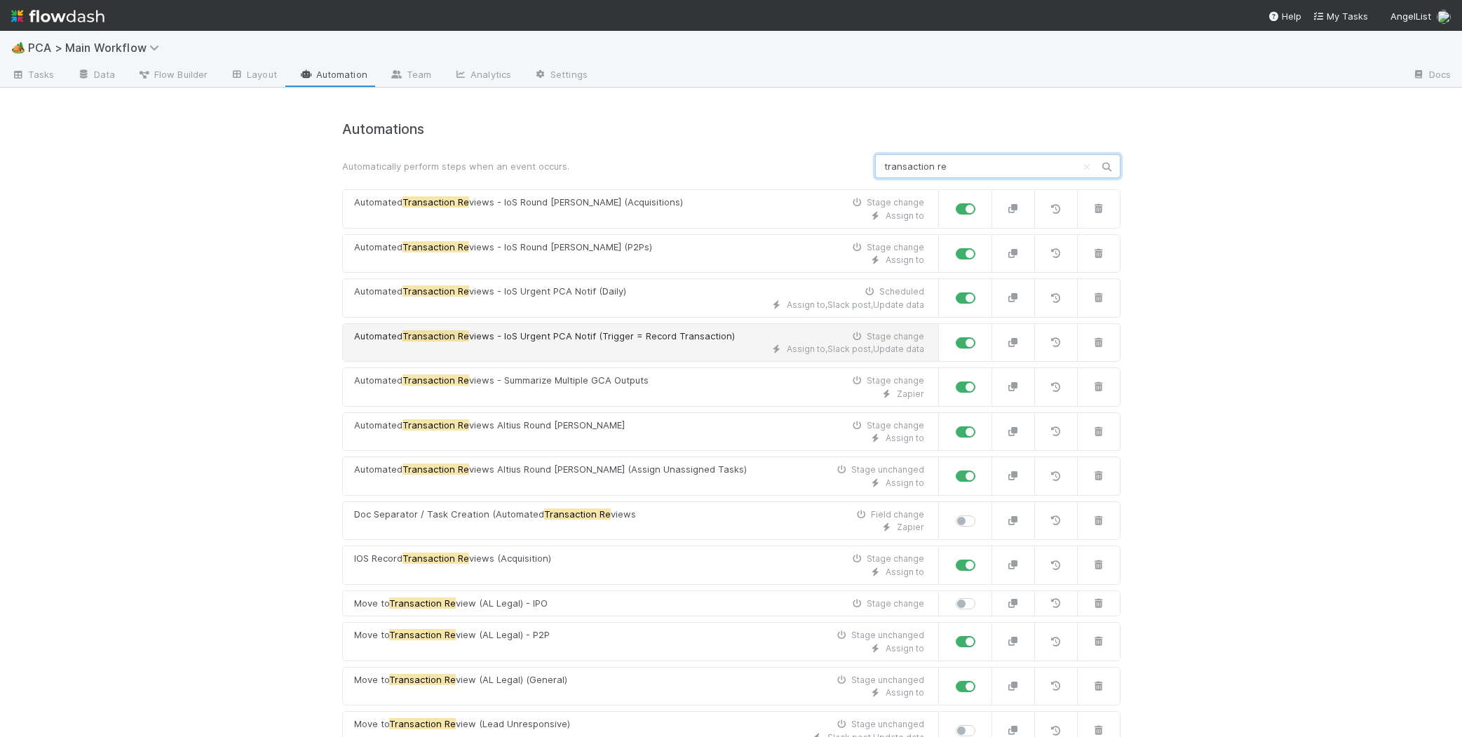
type input "transaction re"
click at [613, 332] on span "views - IoS Urgent PCA Notif (Trigger = Record Transaction)" at bounding box center [602, 335] width 266 height 11
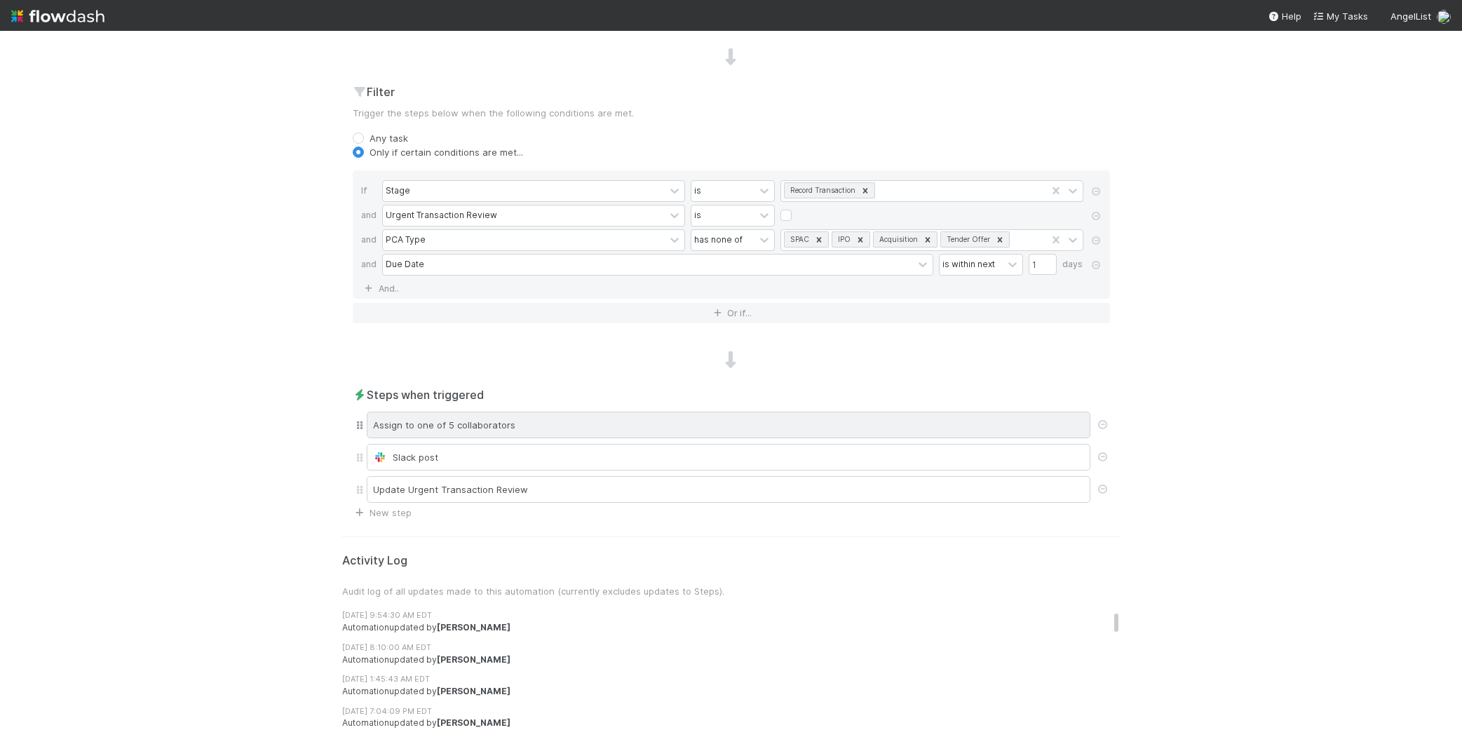
scroll to position [599, 0]
click at [626, 428] on div "Assign to one of 5 collaborators" at bounding box center [728, 421] width 723 height 27
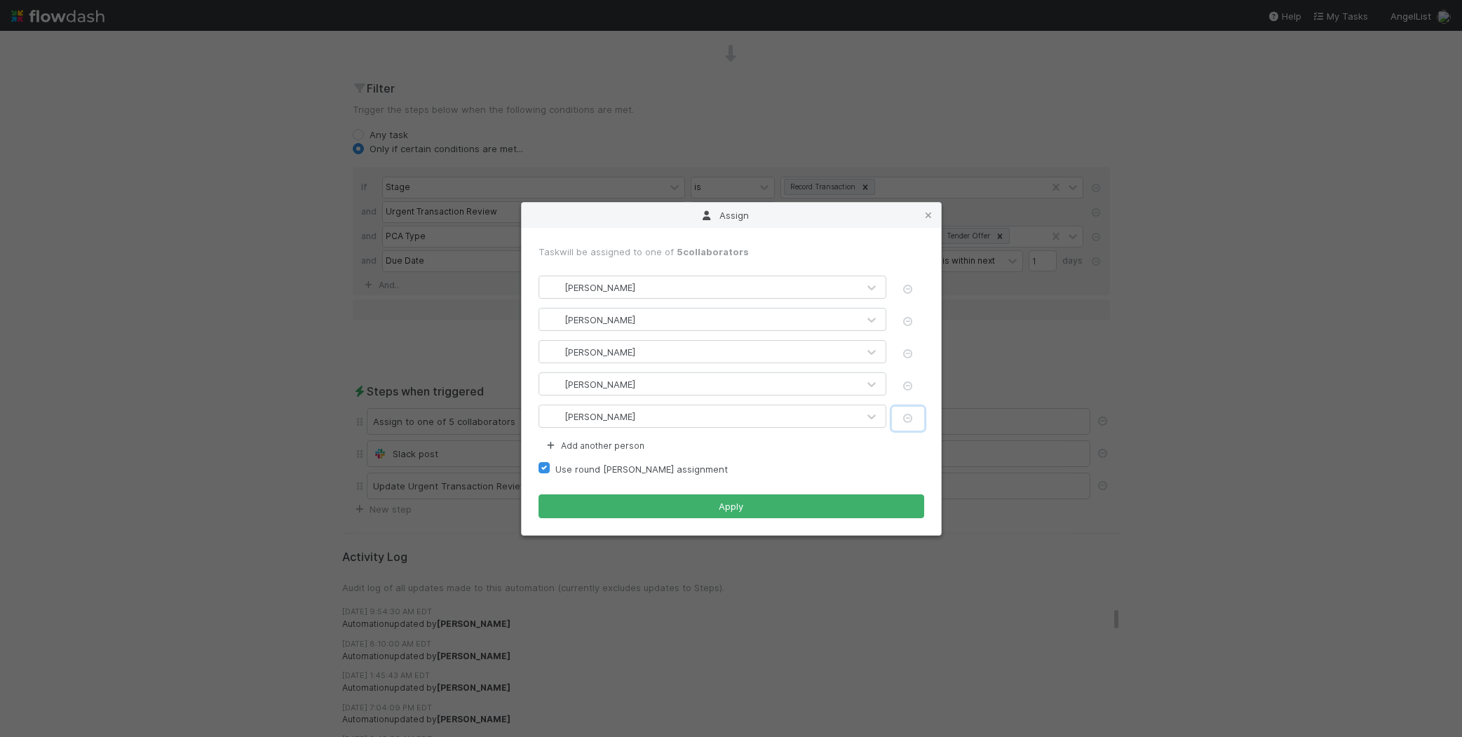
click at [904, 419] on icon "button" at bounding box center [908, 418] width 14 height 9
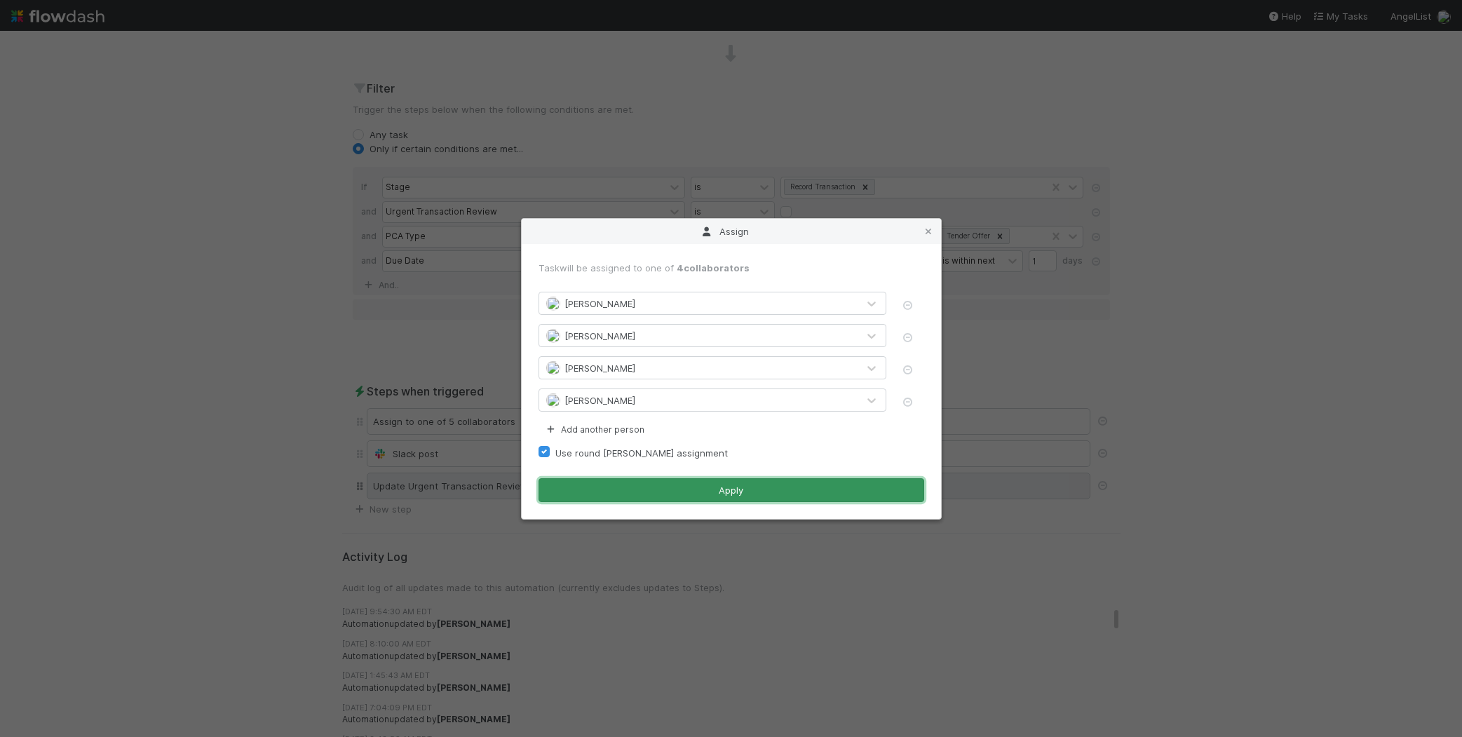
click at [802, 478] on button "Apply" at bounding box center [731, 490] width 386 height 24
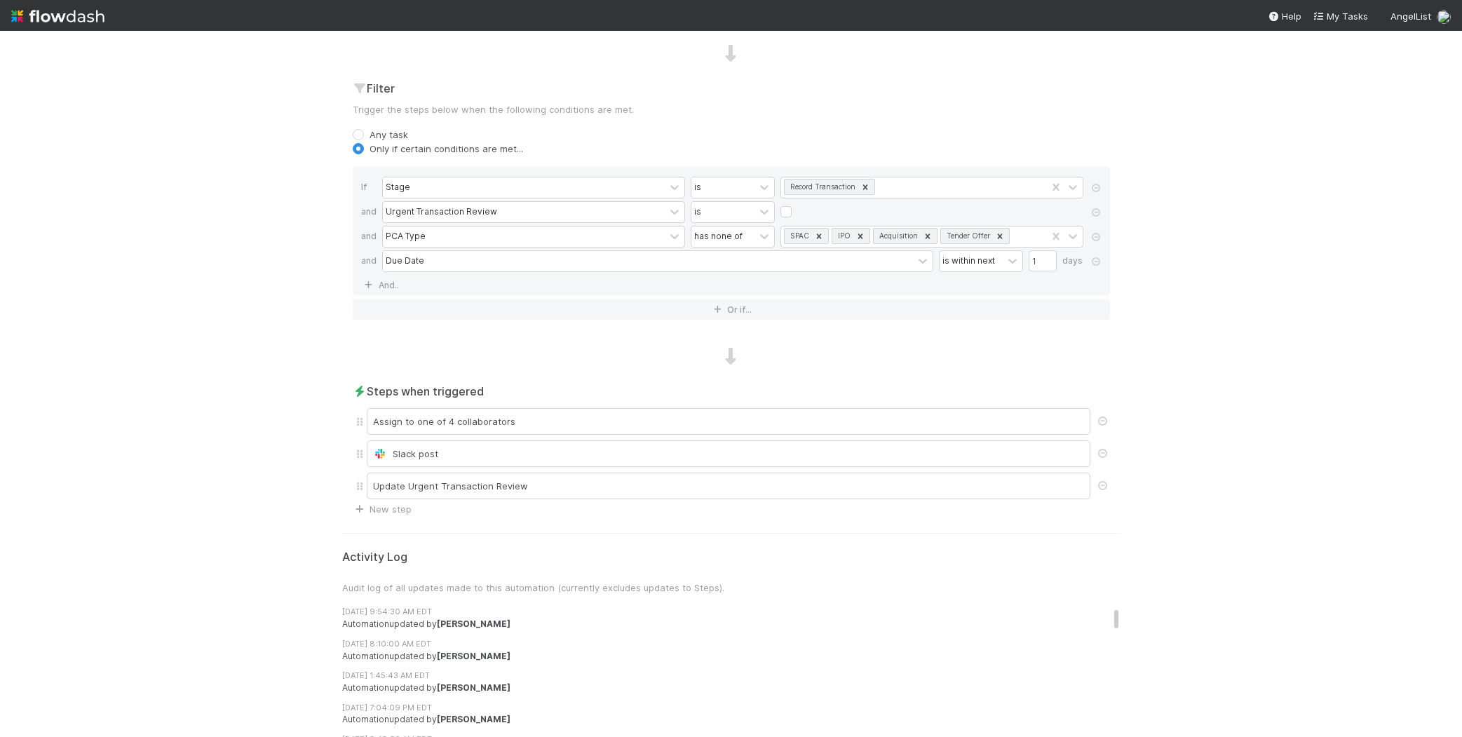
scroll to position [0, 0]
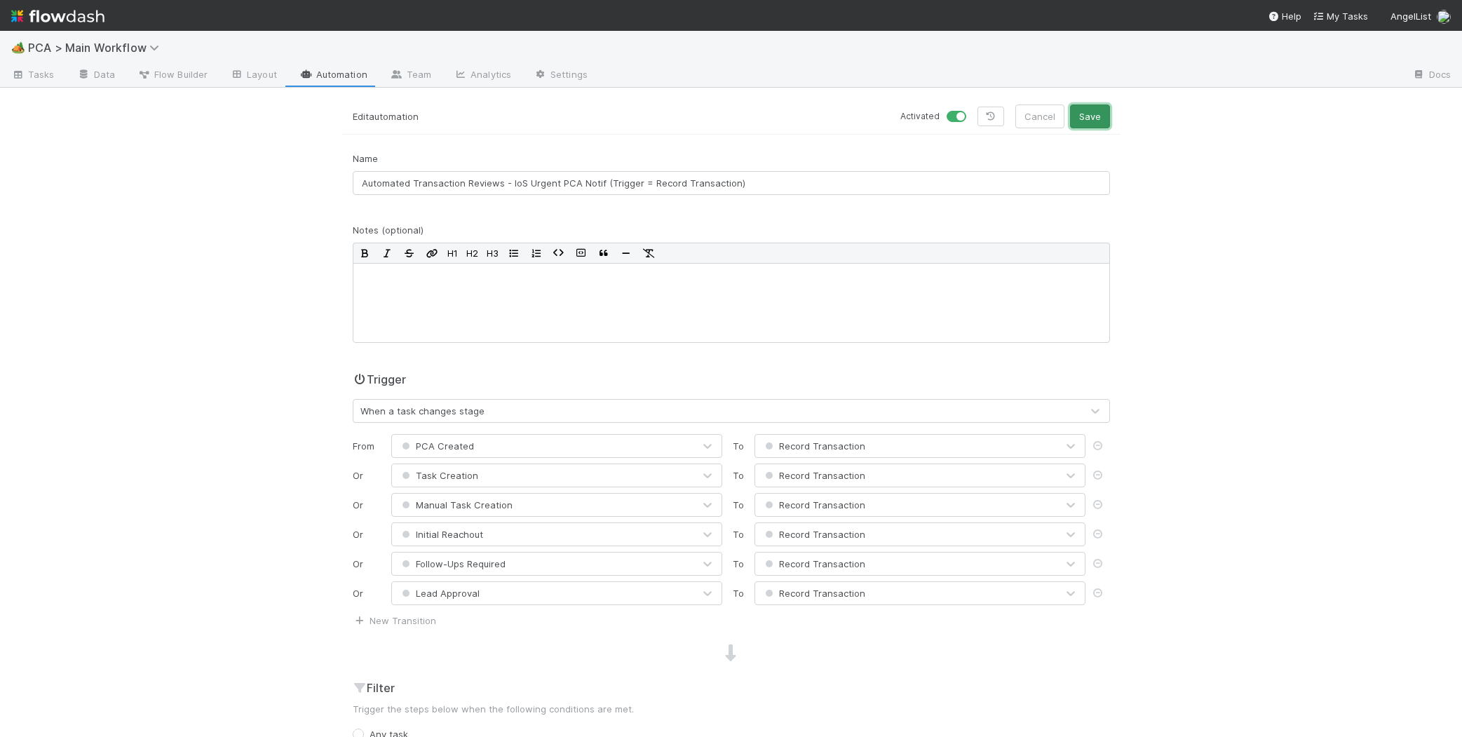
click at [1088, 120] on button "Save" at bounding box center [1090, 116] width 40 height 24
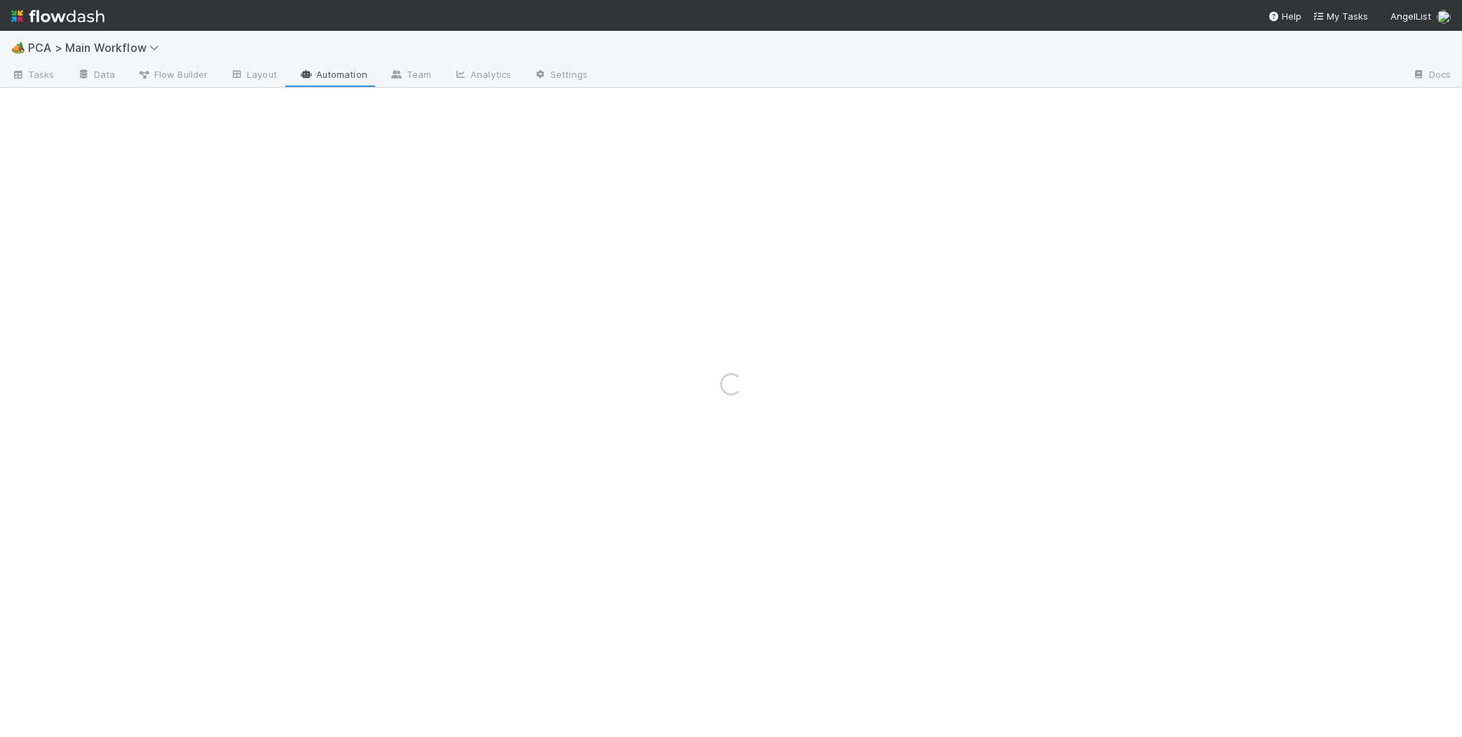
click at [74, 18] on img at bounding box center [57, 16] width 93 height 24
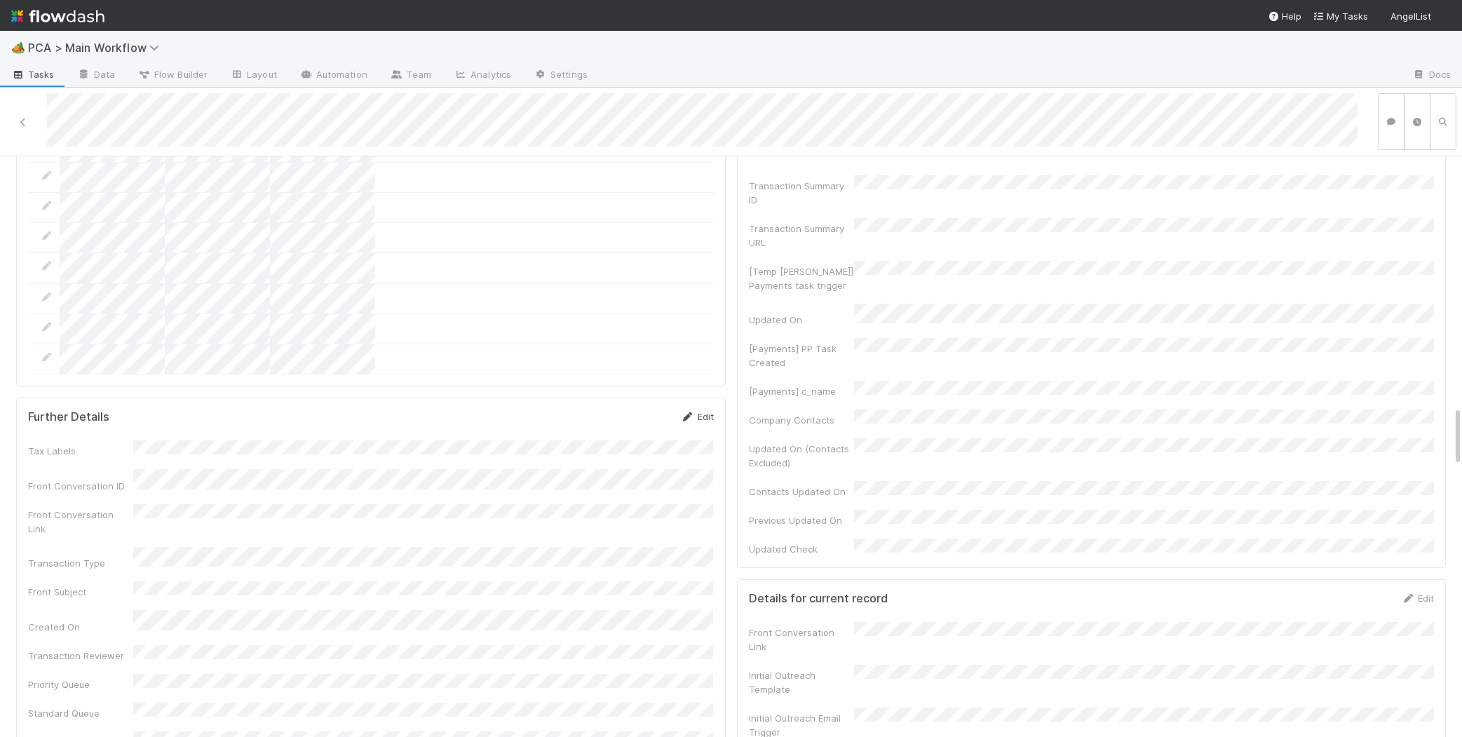
scroll to position [2398, 0]
click at [696, 412] on link "Edit" at bounding box center [697, 417] width 33 height 11
click at [648, 410] on button "Save" at bounding box center [639, 422] width 40 height 24
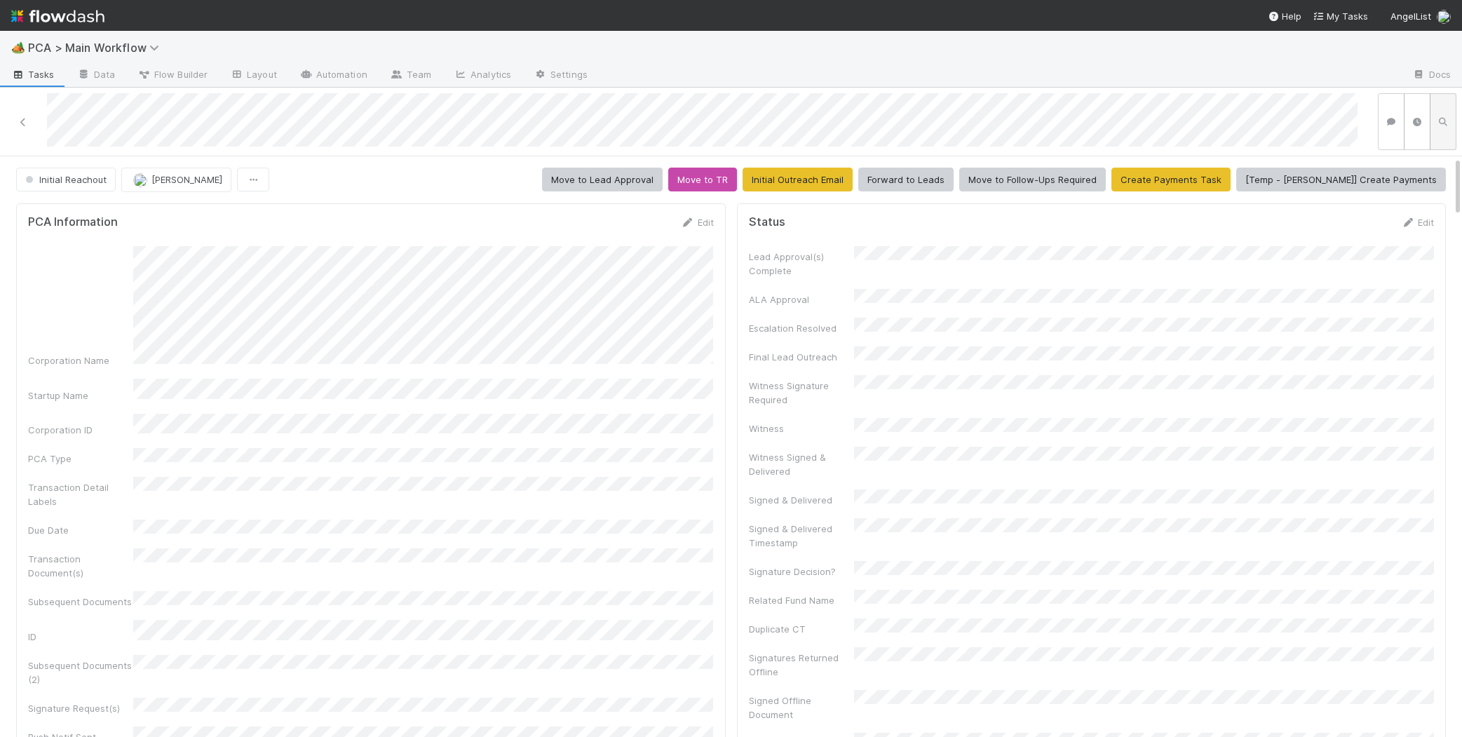
scroll to position [0, 4]
click at [684, 226] on icon at bounding box center [683, 222] width 14 height 9
click at [627, 231] on button "Save" at bounding box center [635, 227] width 40 height 24
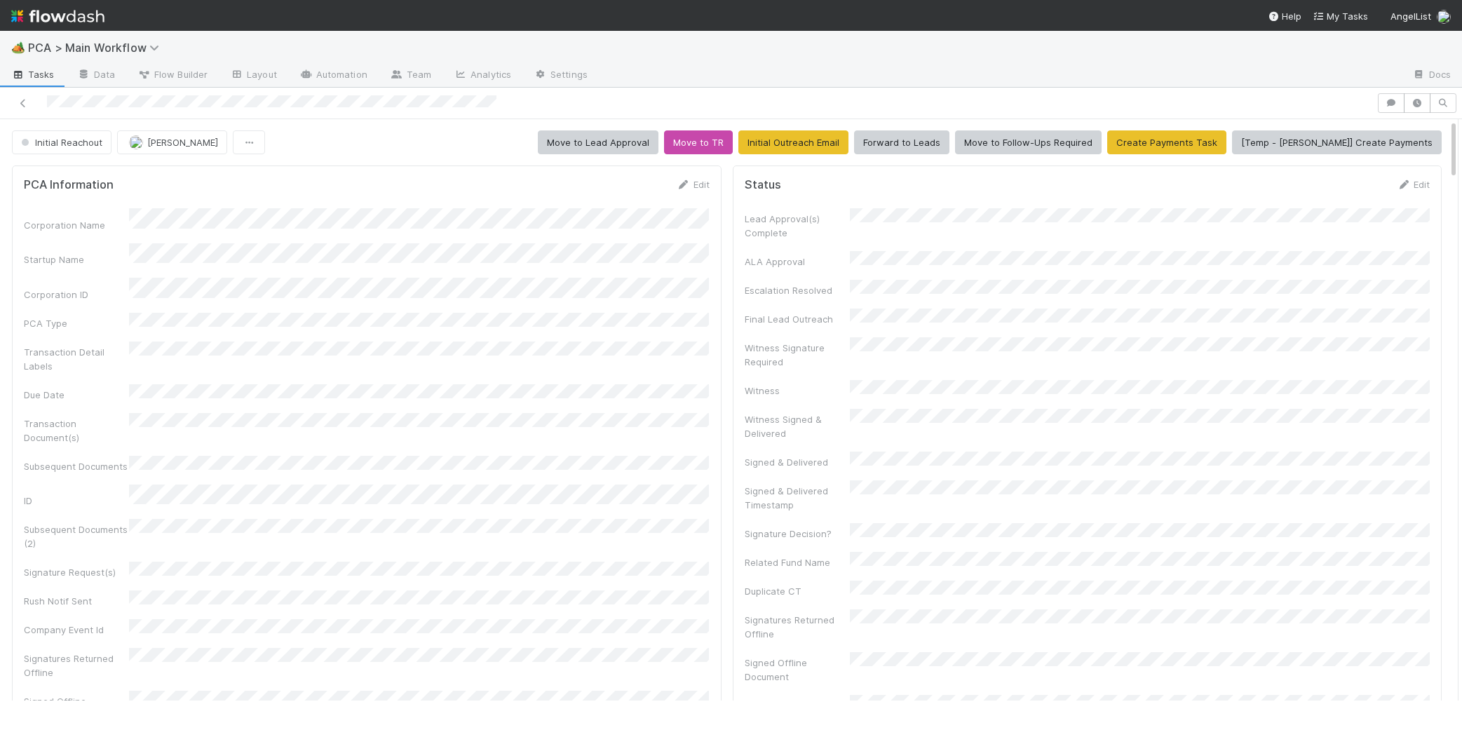
scroll to position [705, 0]
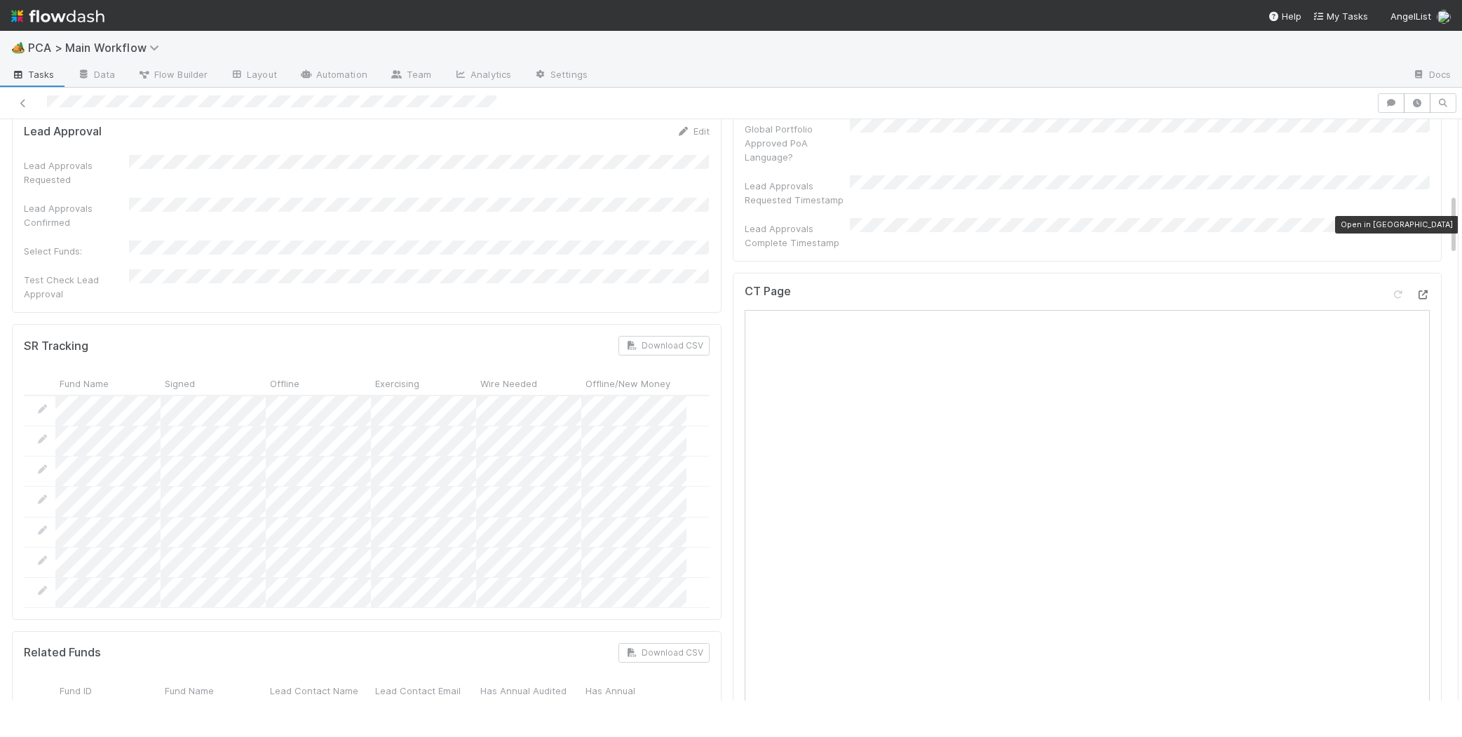
click at [1427, 290] on icon at bounding box center [1422, 294] width 14 height 9
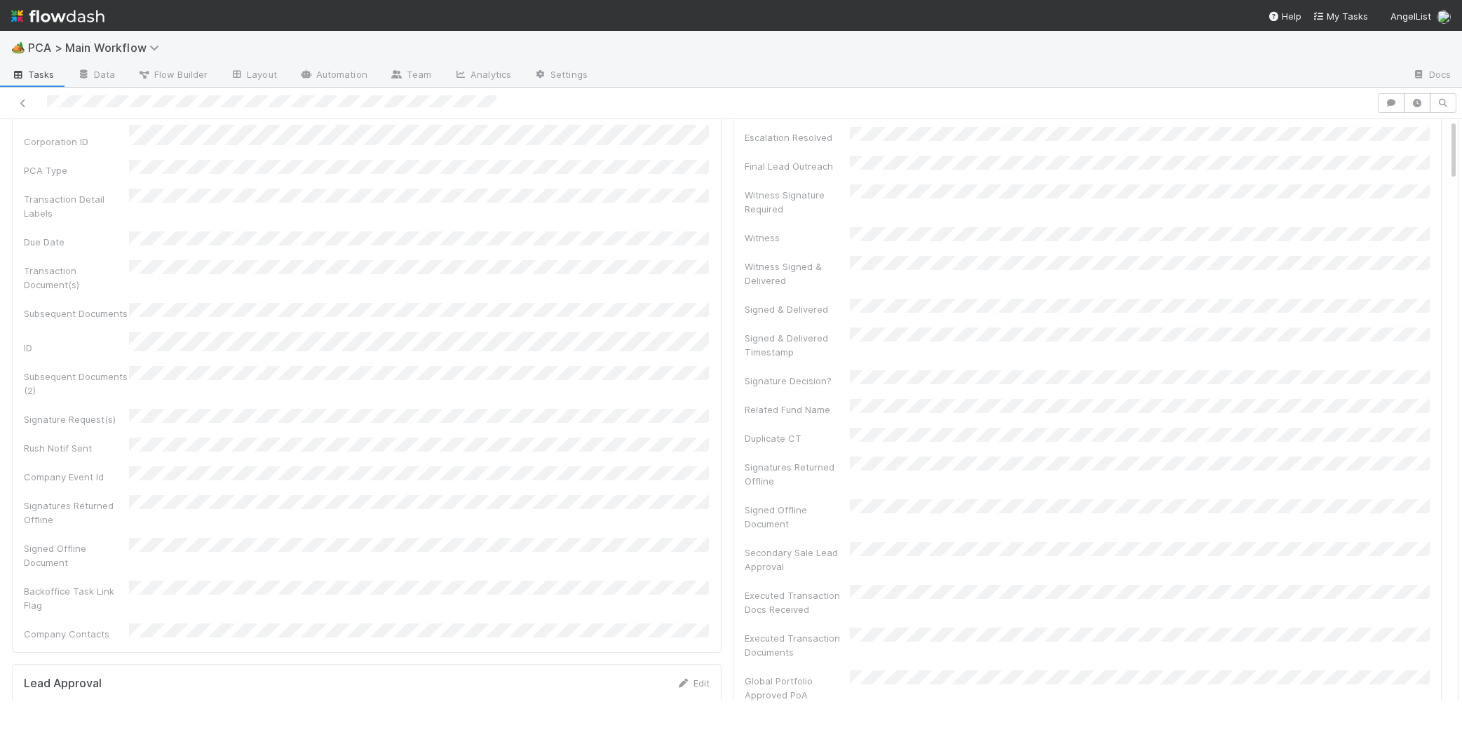
scroll to position [0, 0]
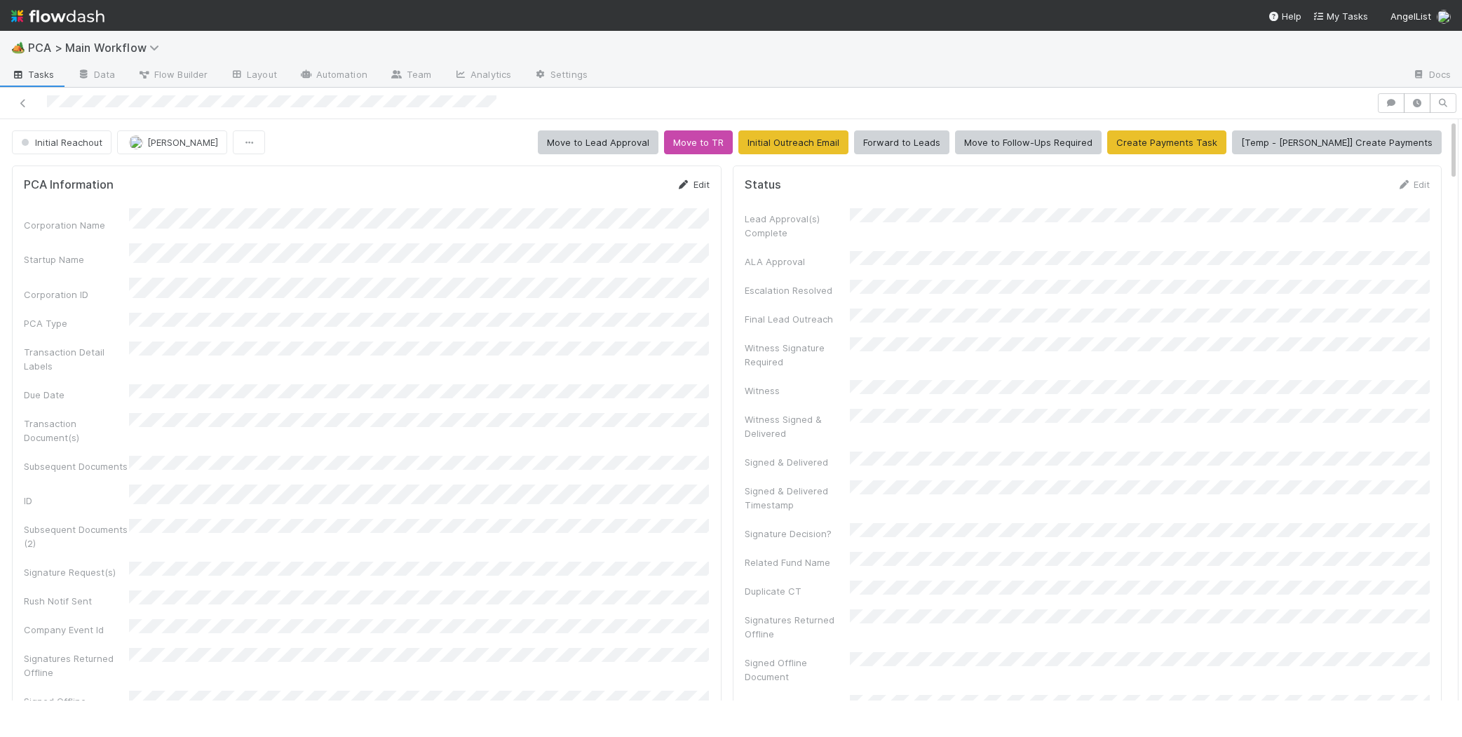
click at [690, 178] on div "Edit" at bounding box center [692, 184] width 33 height 14
click at [686, 181] on icon at bounding box center [683, 184] width 14 height 9
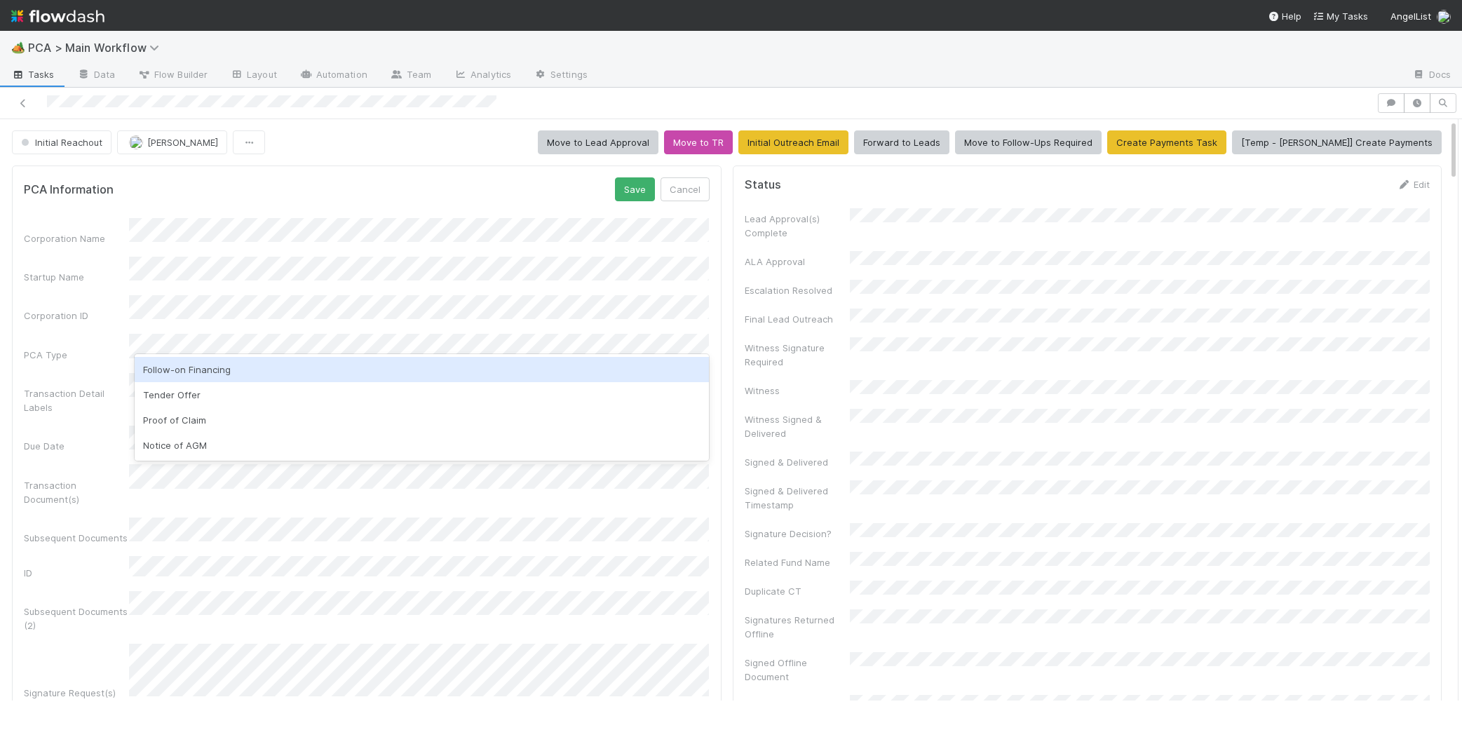
click at [308, 376] on div "Follow-on Financing" at bounding box center [422, 369] width 574 height 25
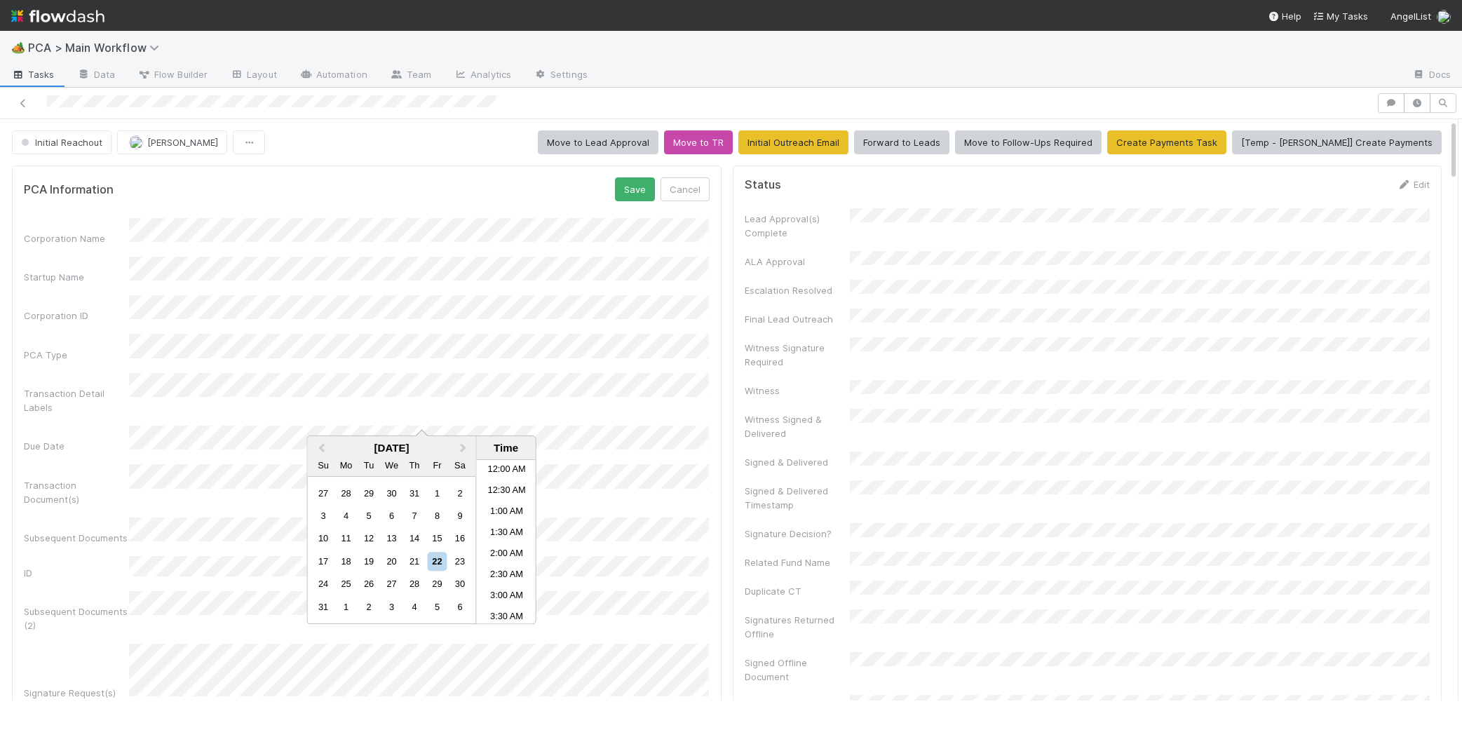
scroll to position [265, 0]
drag, startPoint x: 435, startPoint y: 557, endPoint x: 482, endPoint y: 569, distance: 48.0
click at [435, 557] on div "22" at bounding box center [437, 561] width 19 height 19
click at [509, 486] on li "5:00 PM" at bounding box center [507, 487] width 60 height 21
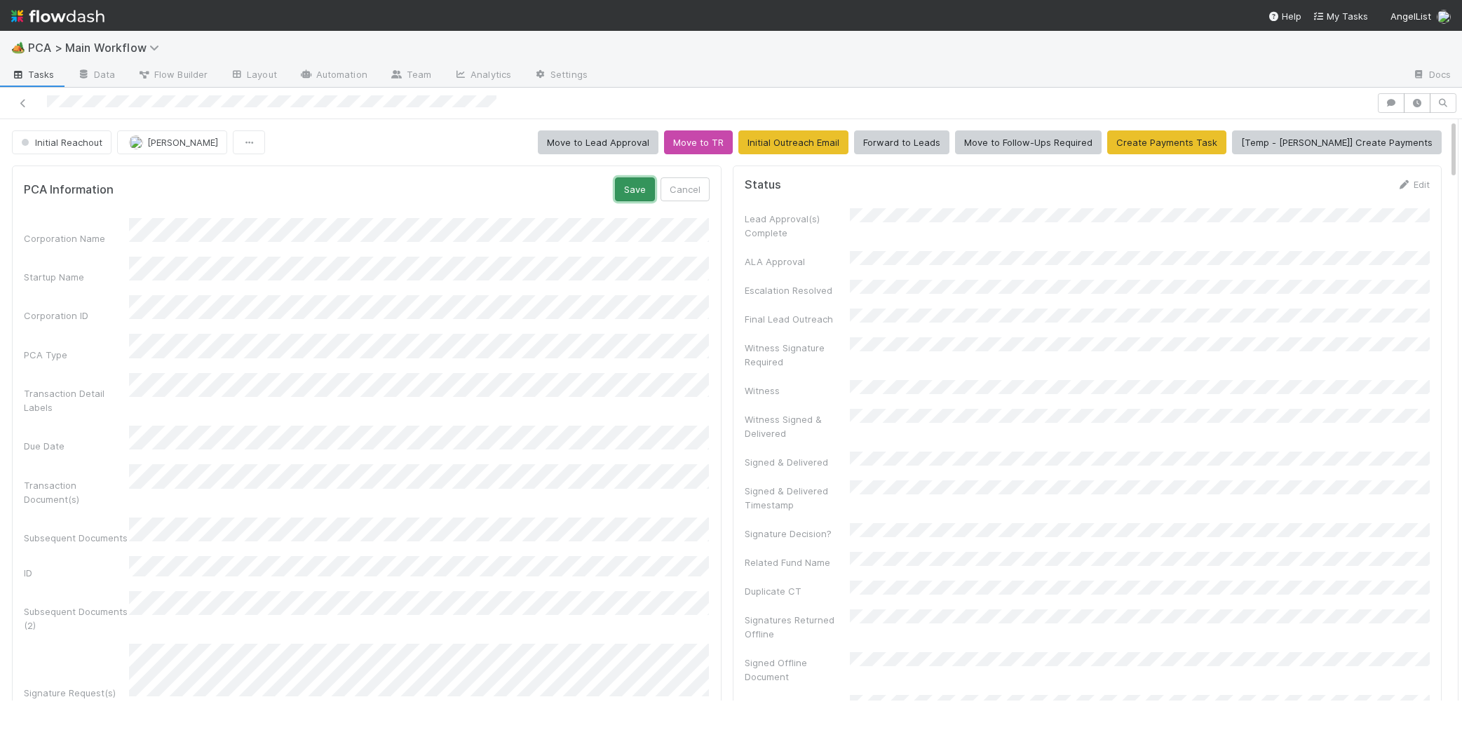
drag, startPoint x: 628, startPoint y: 189, endPoint x: 632, endPoint y: 203, distance: 13.8
click at [628, 189] on button "Save" at bounding box center [635, 189] width 40 height 24
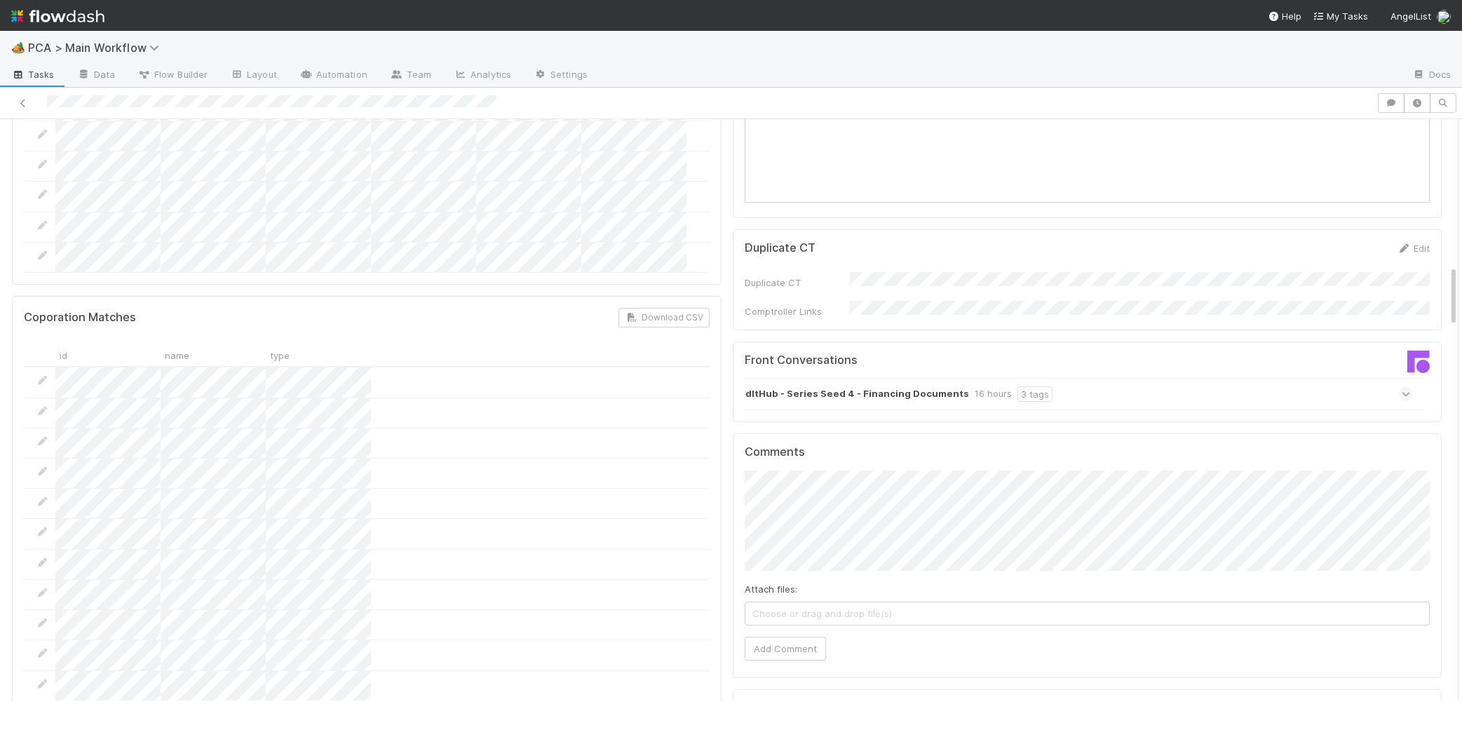
scroll to position [1376, 0]
click at [768, 633] on button "Add Comment" at bounding box center [784, 645] width 81 height 24
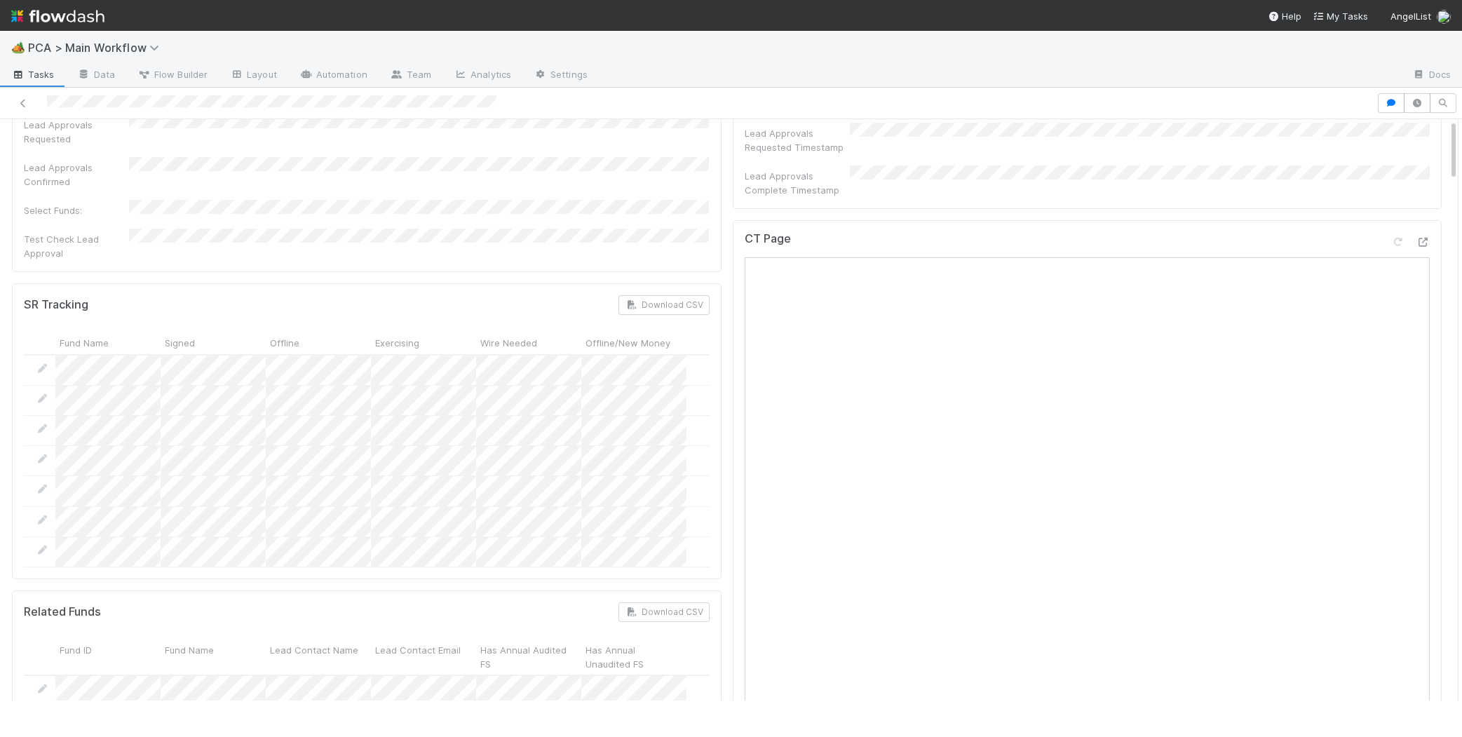
scroll to position [0, 0]
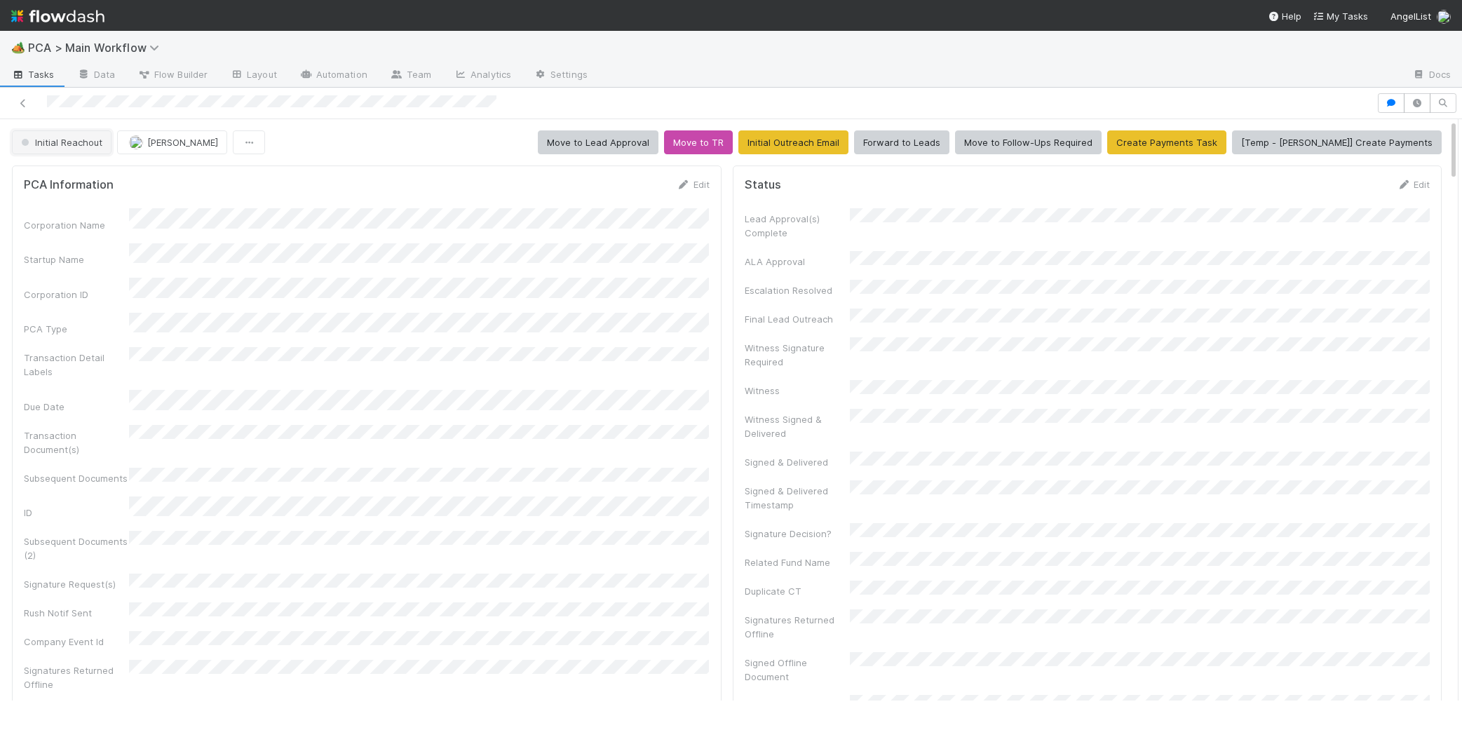
click at [56, 137] on span "Initial Reachout" at bounding box center [60, 142] width 84 height 11
click at [62, 173] on span "Follow-Ups Required" at bounding box center [68, 177] width 107 height 11
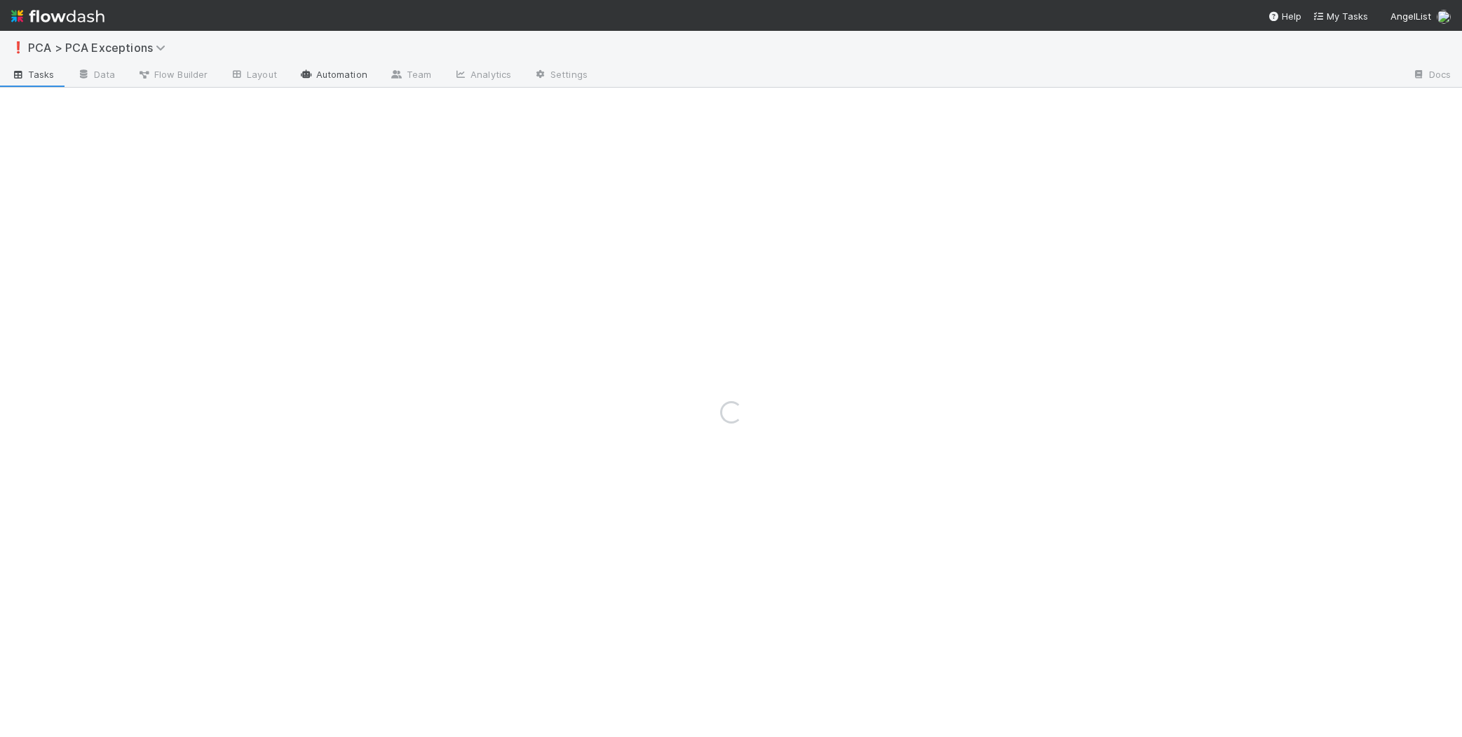
click at [327, 86] on link "Automation" at bounding box center [333, 75] width 90 height 22
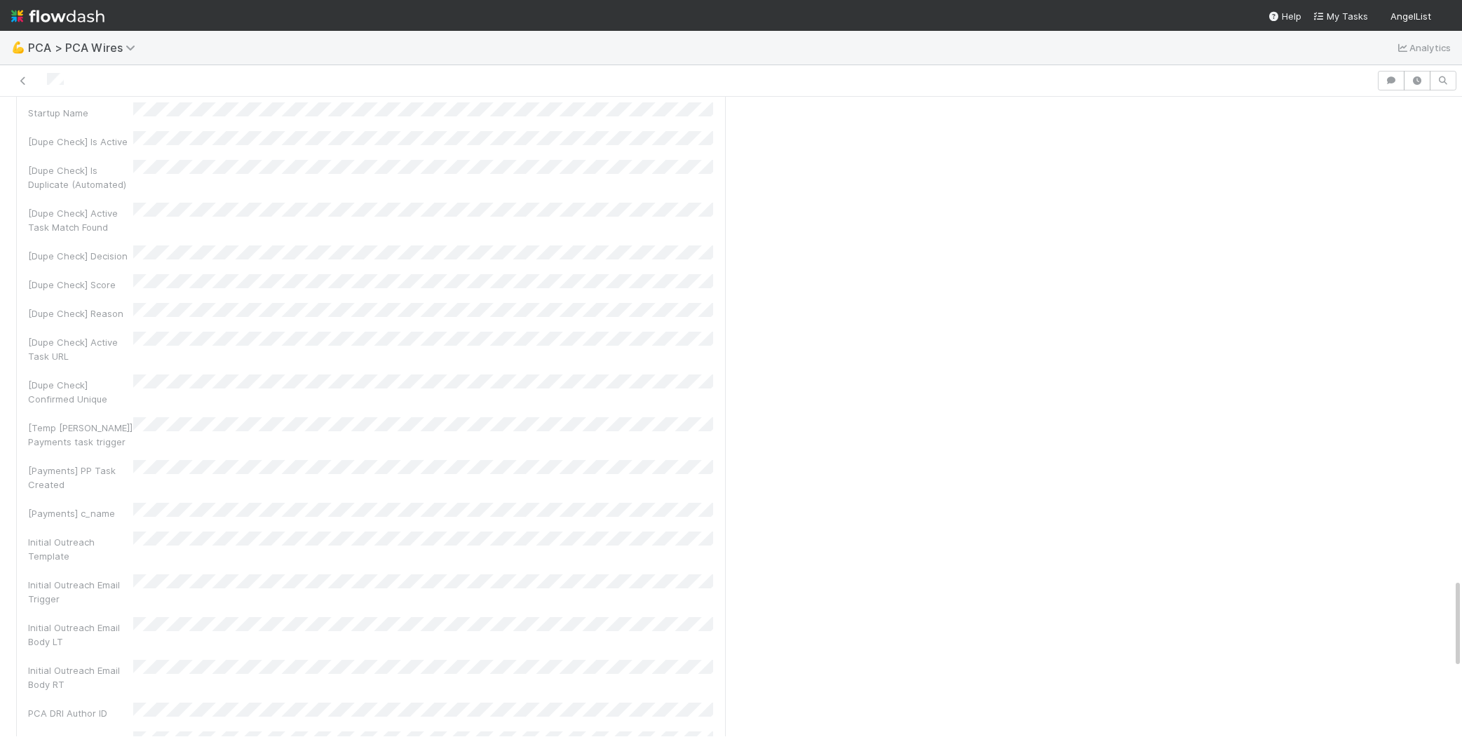
scroll to position [3906, 0]
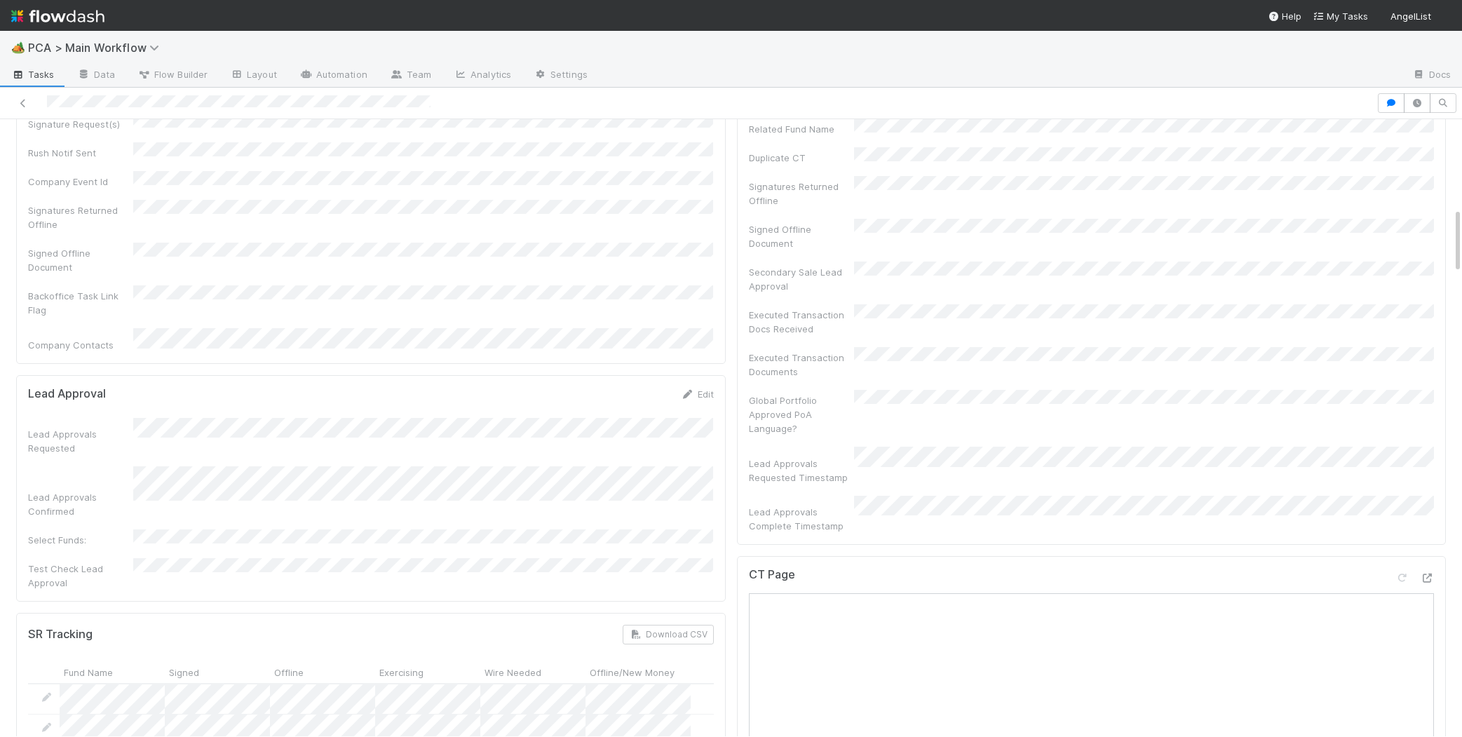
scroll to position [829, 0]
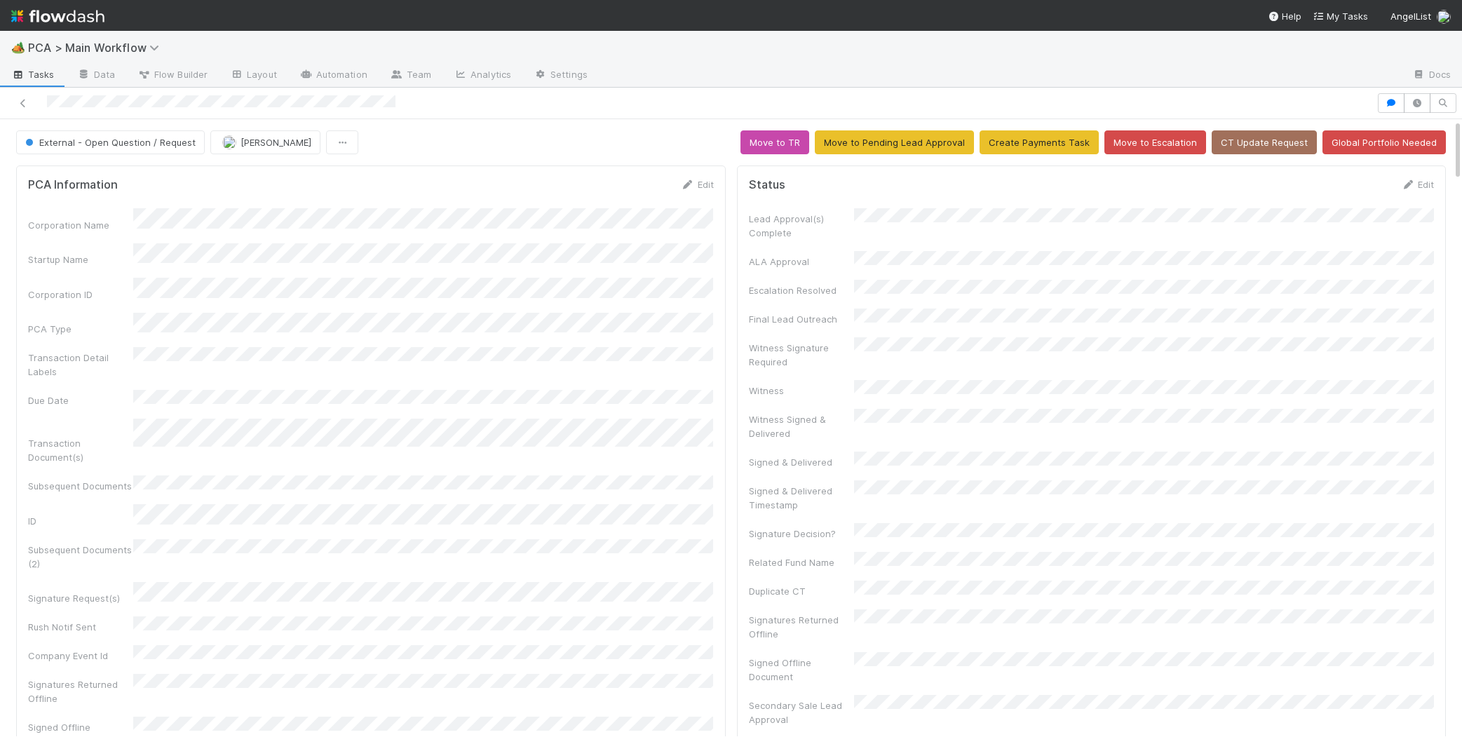
click at [694, 181] on link "Edit" at bounding box center [697, 184] width 33 height 11
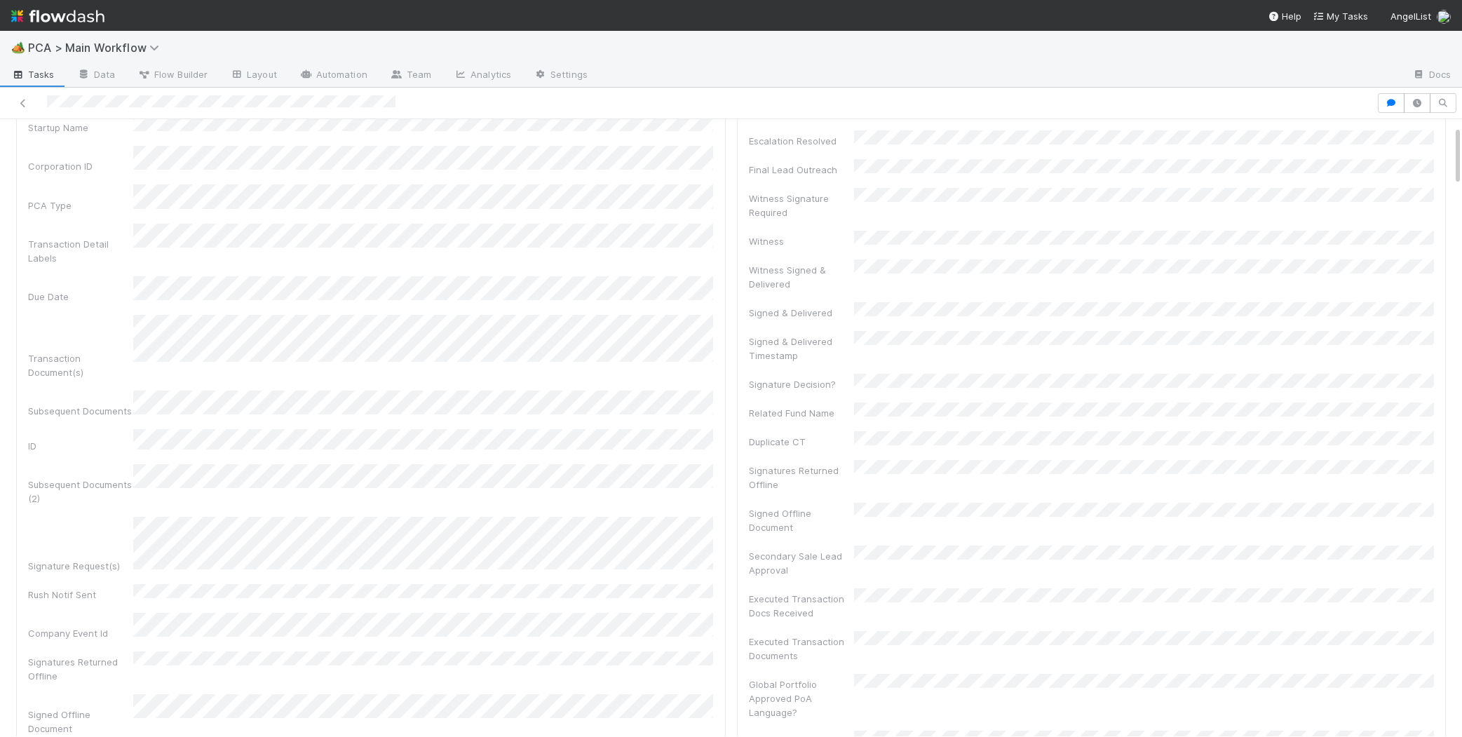
scroll to position [152, 0]
click at [113, 450] on div "Corporation Name Startup Name Corporation ID PCA Type Transaction Detail Labels…" at bounding box center [371, 440] width 686 height 748
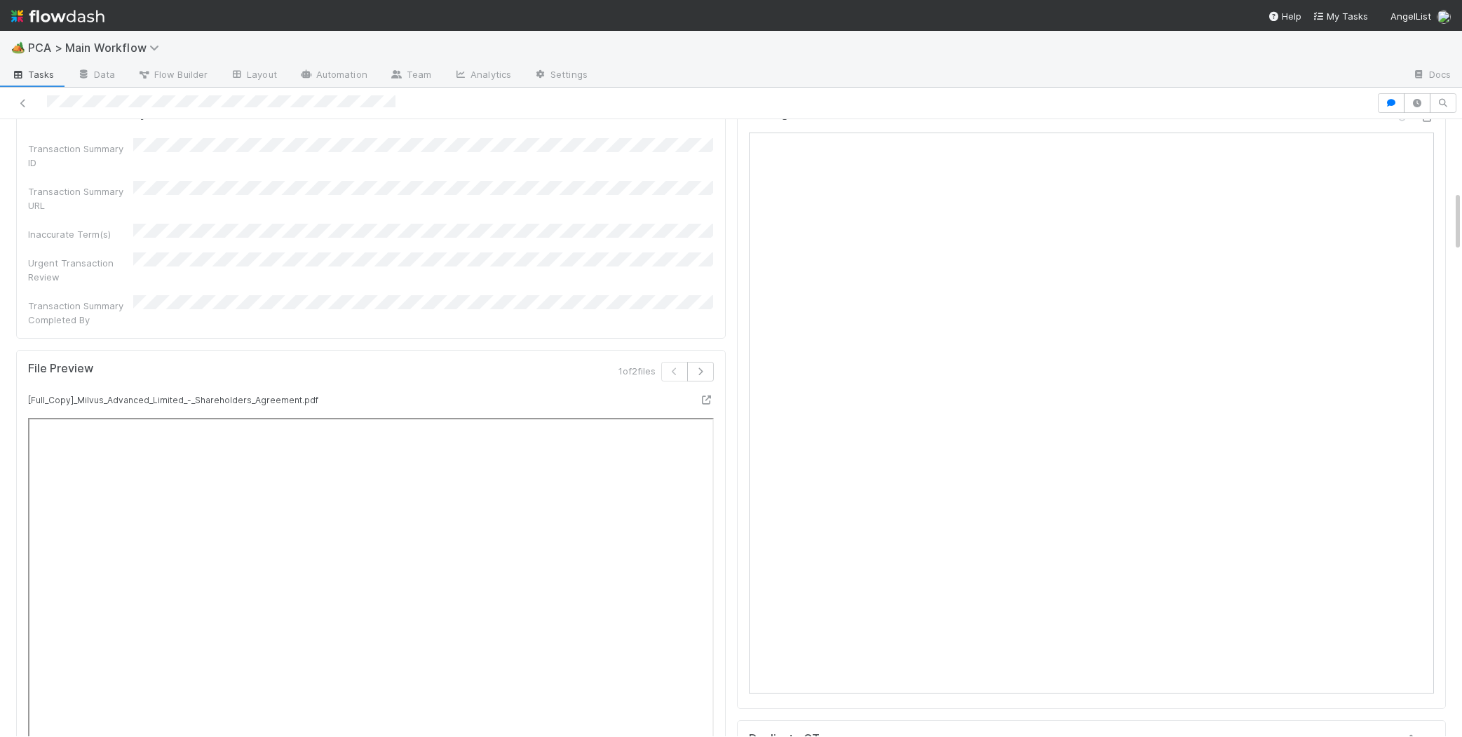
scroll to position [0, 0]
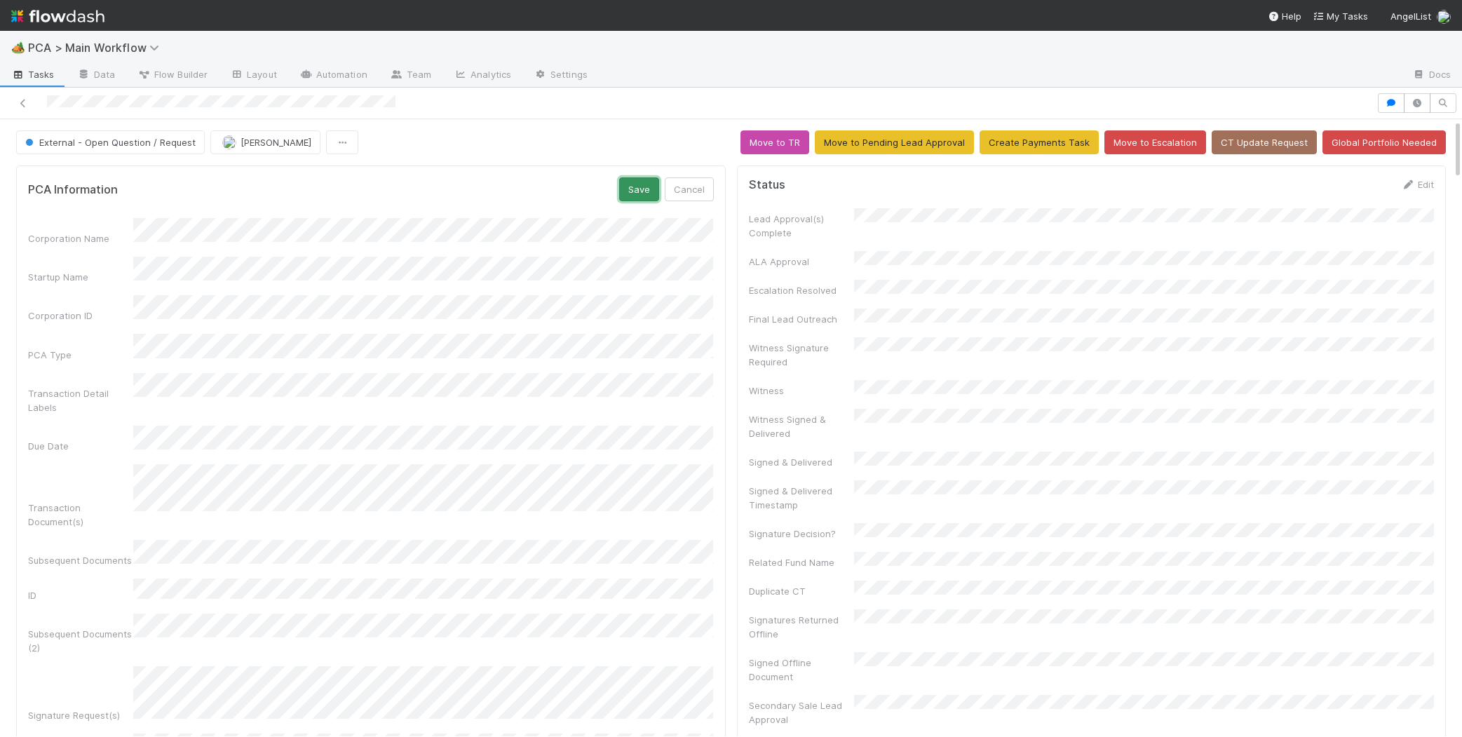
click at [632, 193] on button "Save" at bounding box center [639, 189] width 40 height 24
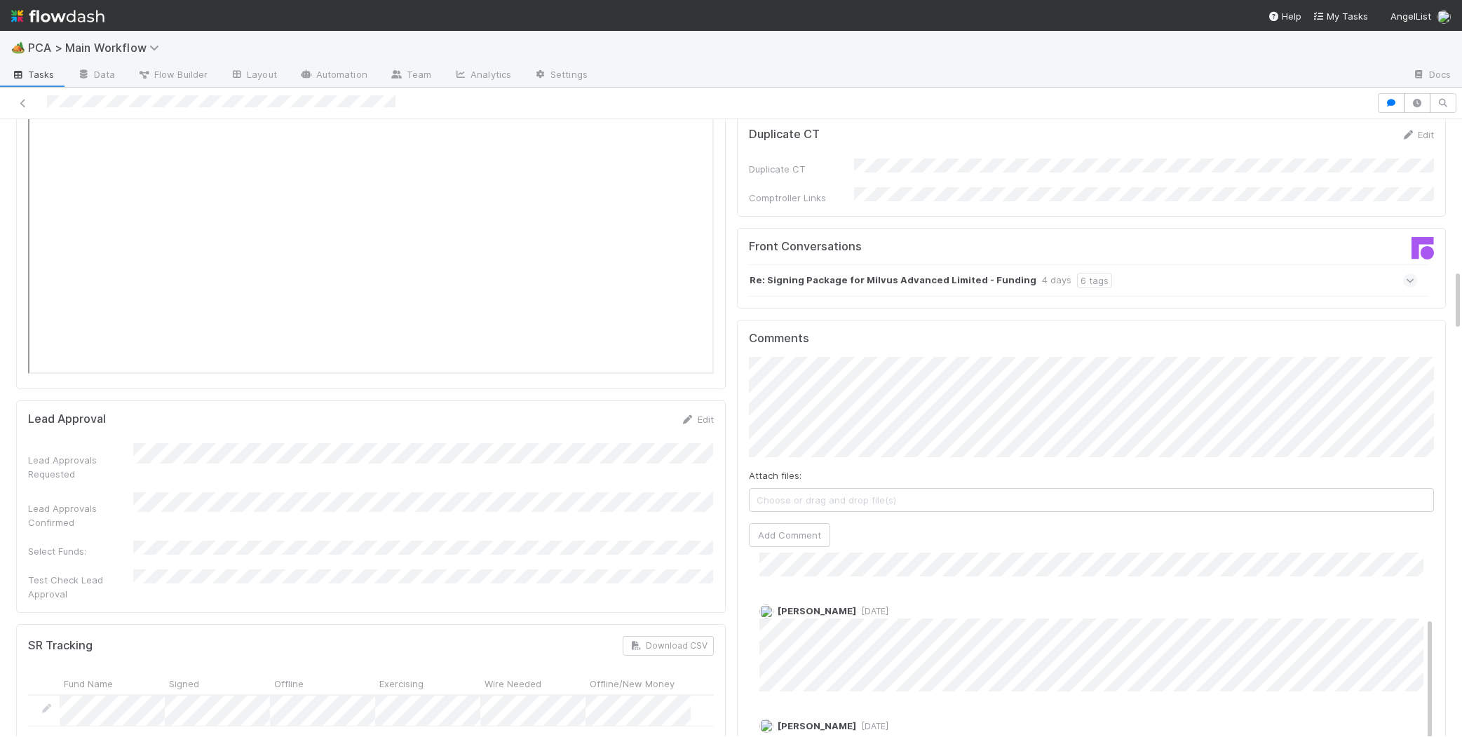
scroll to position [86, 0]
click at [926, 329] on span "[PERSON_NAME]" at bounding box center [953, 332] width 71 height 11
click at [775, 523] on button "Add Comment" at bounding box center [789, 535] width 81 height 24
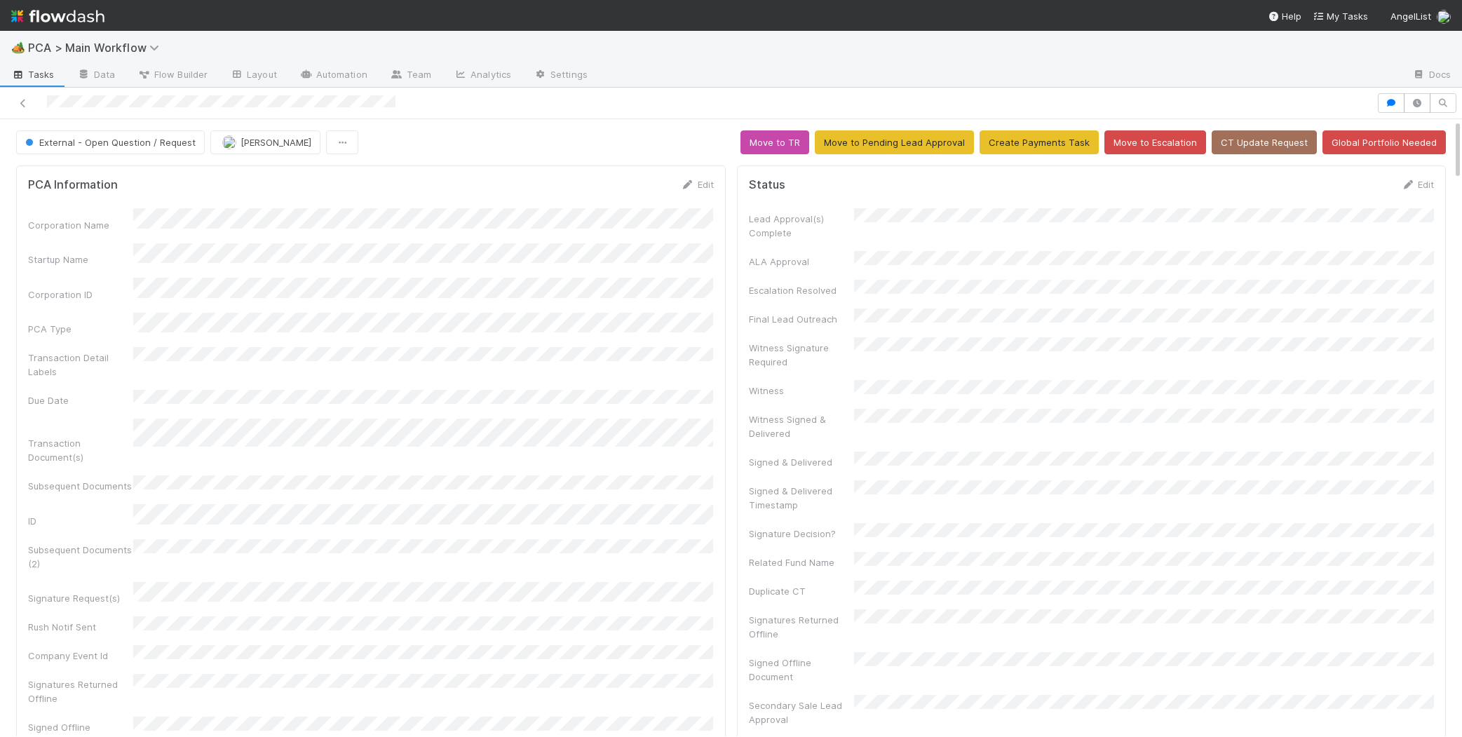
scroll to position [229, 0]
click at [131, 153] on button "External - Open Question / Request" at bounding box center [110, 142] width 189 height 24
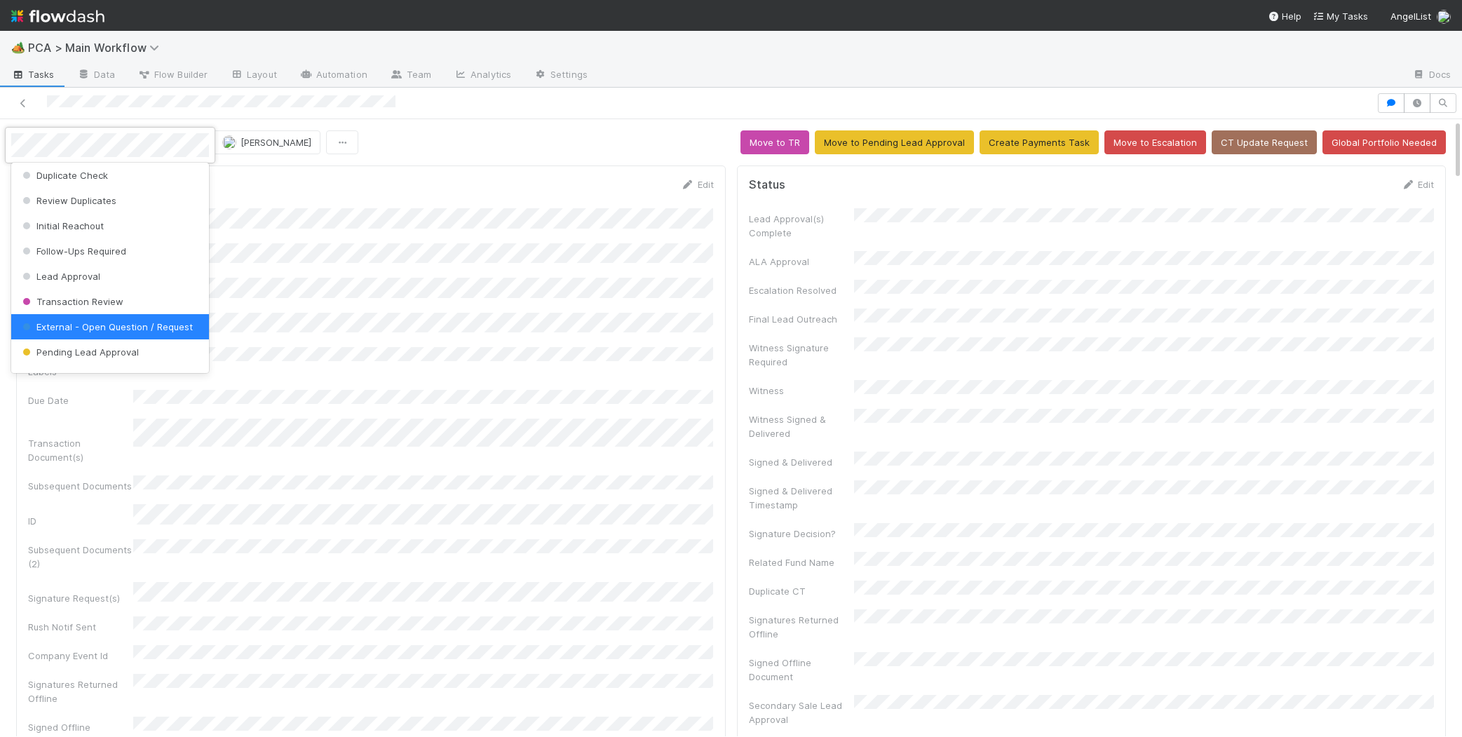
scroll to position [0, 0]
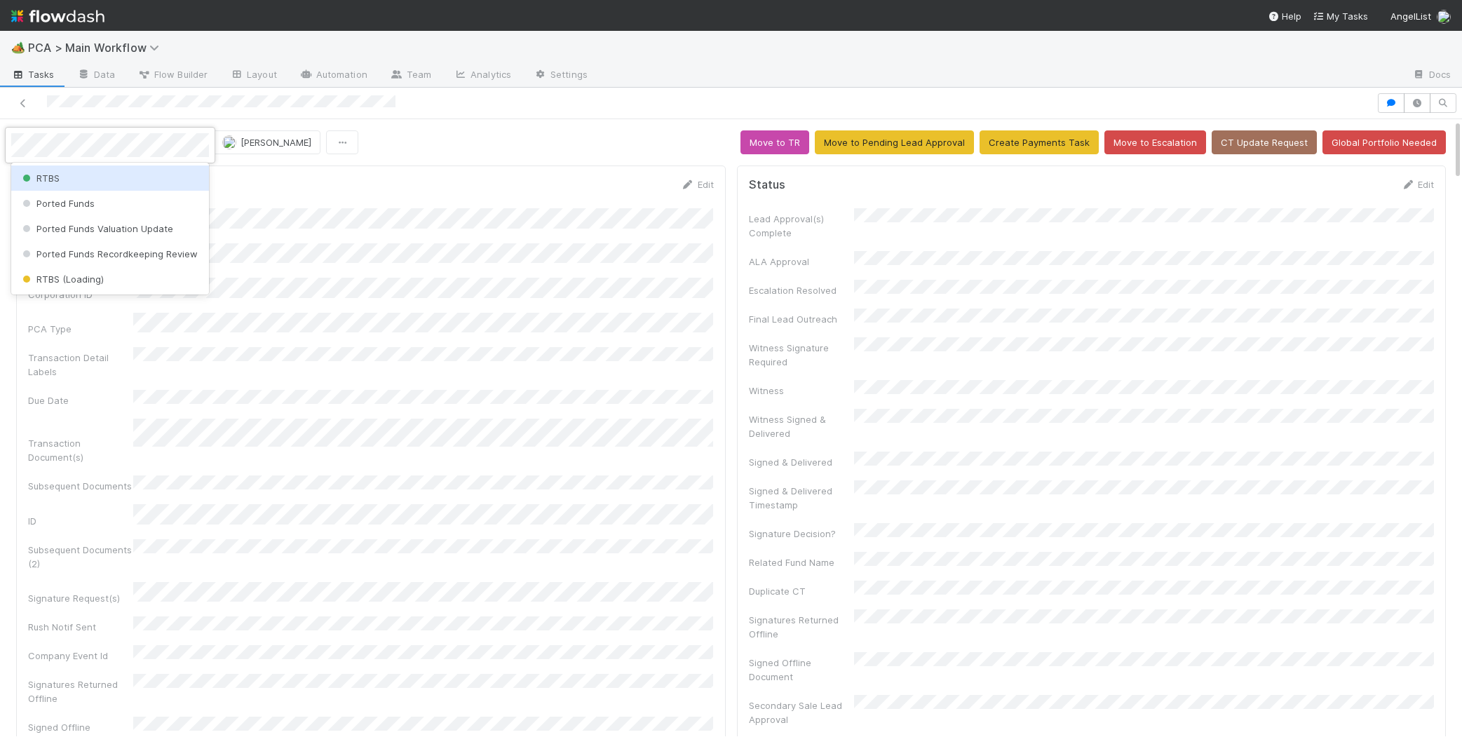
click at [114, 180] on div "RTBS" at bounding box center [110, 177] width 198 height 25
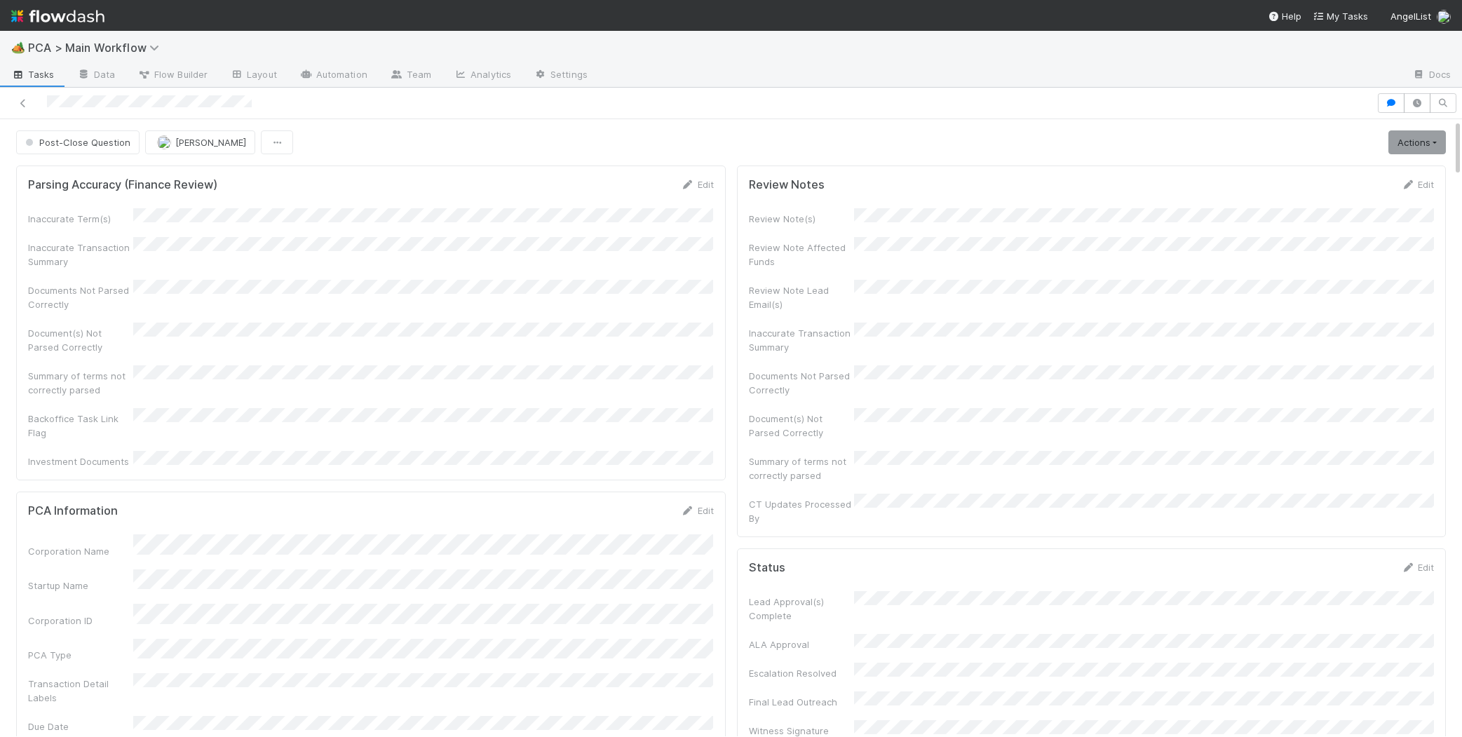
click at [79, 100] on div at bounding box center [688, 103] width 1365 height 20
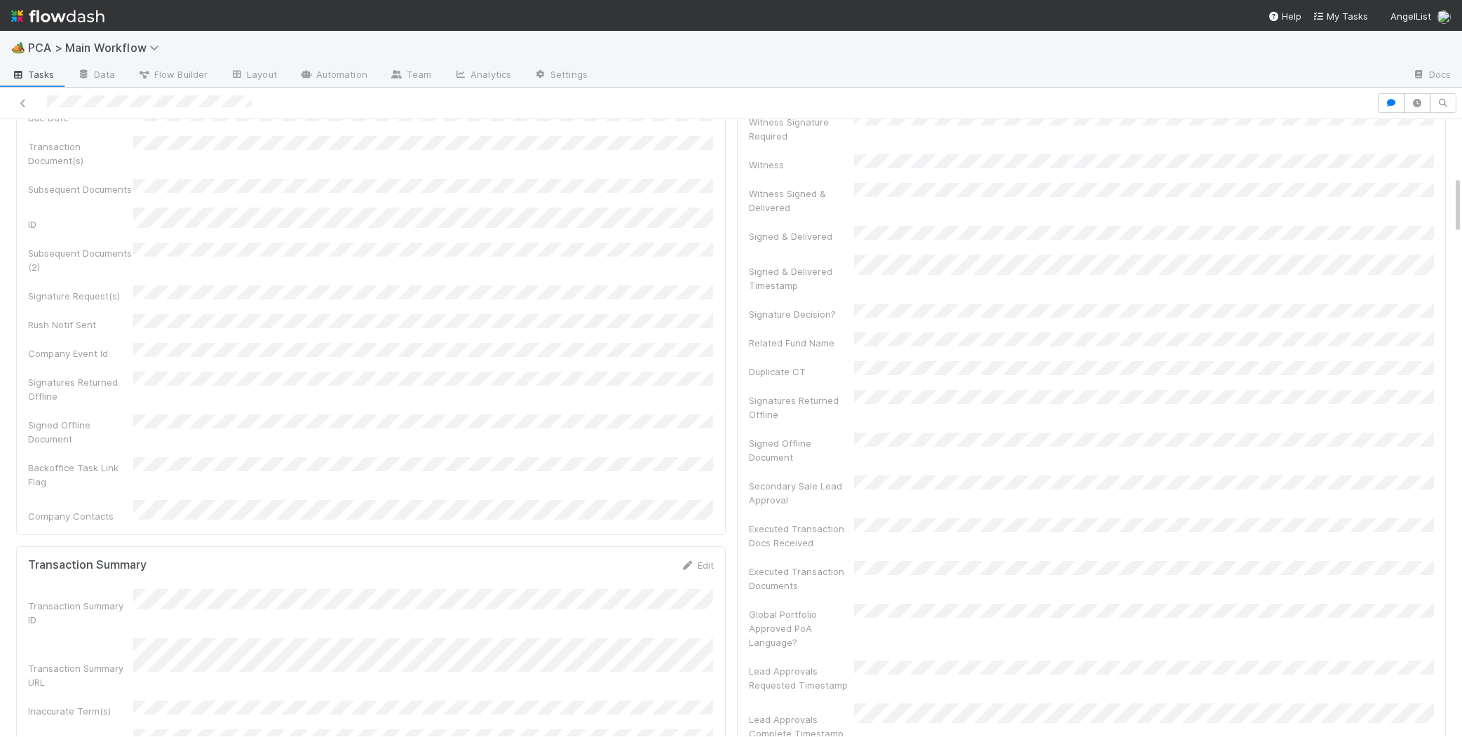
scroll to position [1031, 0]
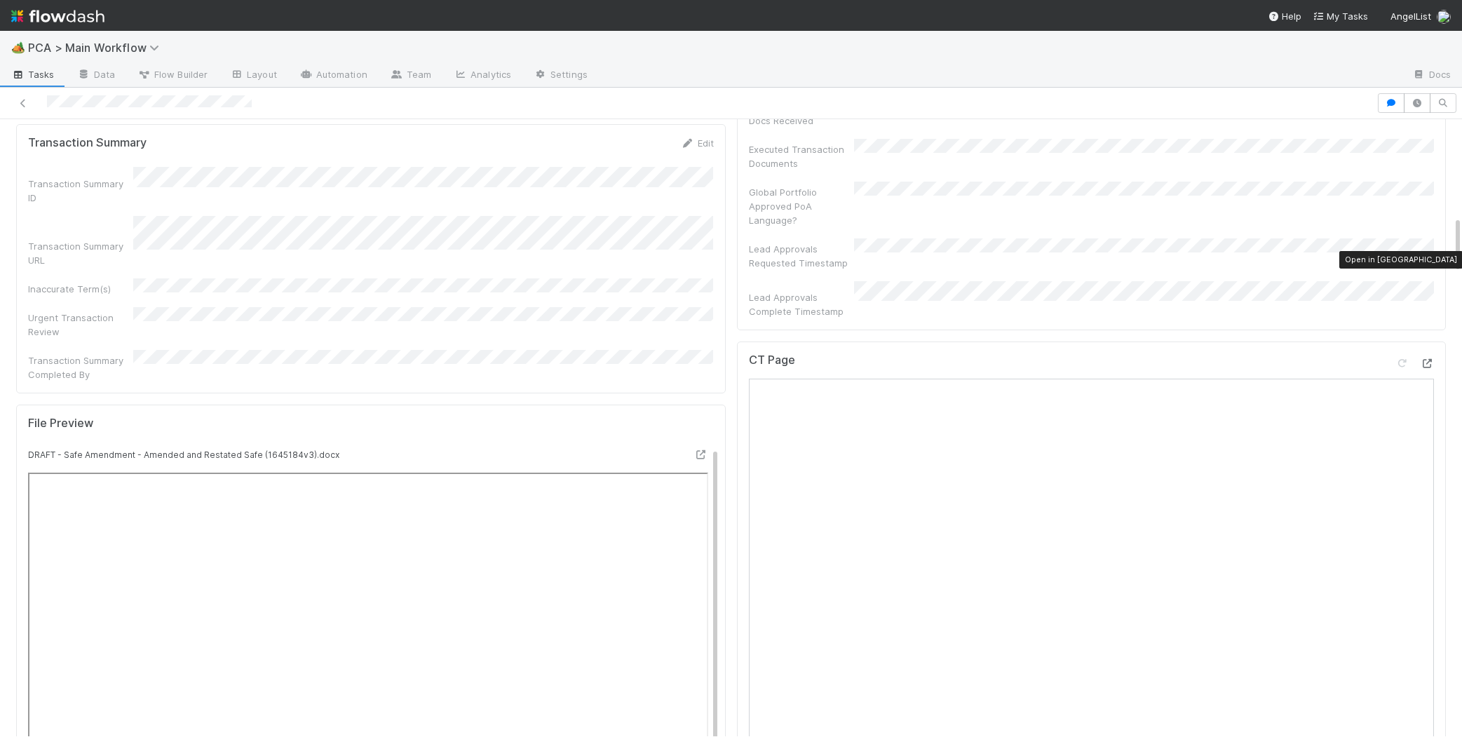
click at [1427, 359] on icon at bounding box center [1427, 363] width 14 height 9
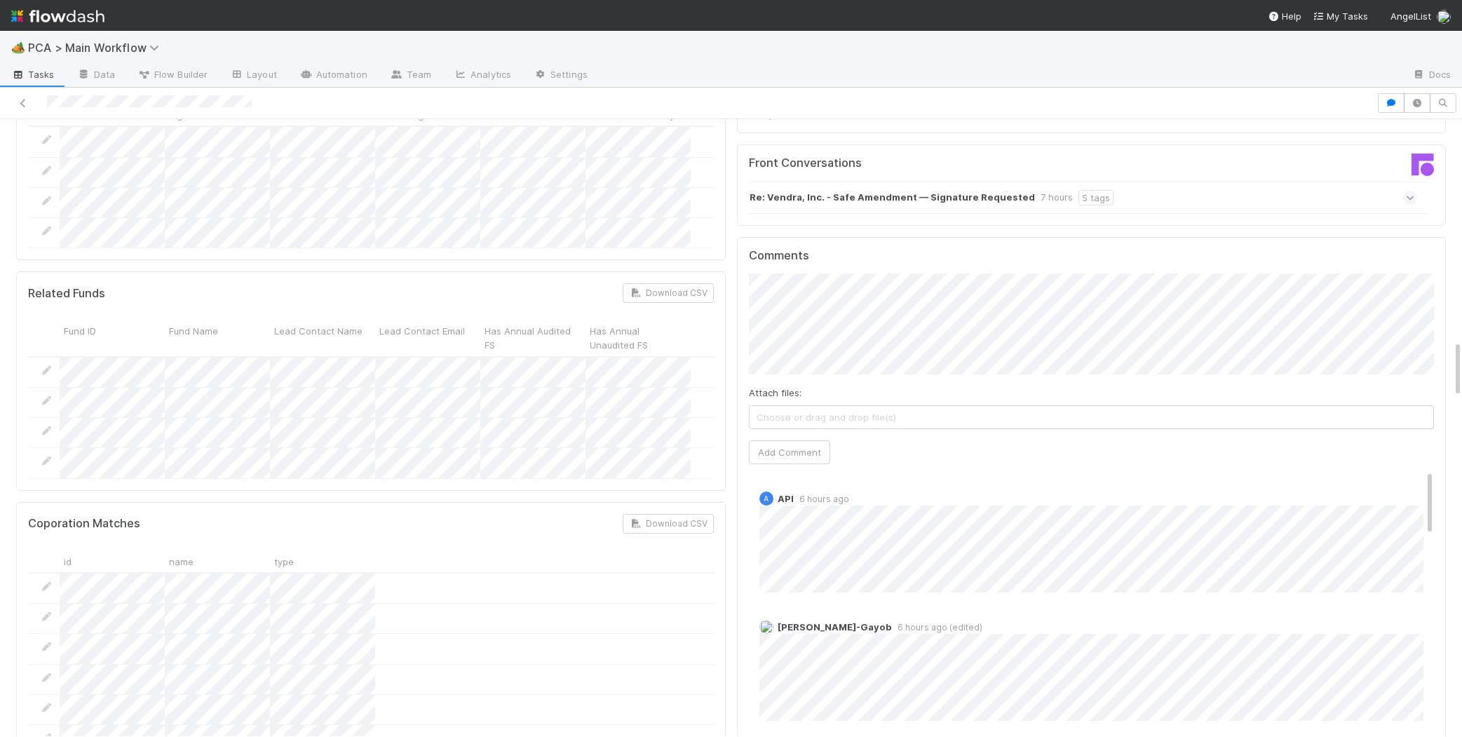
scroll to position [2353, 0]
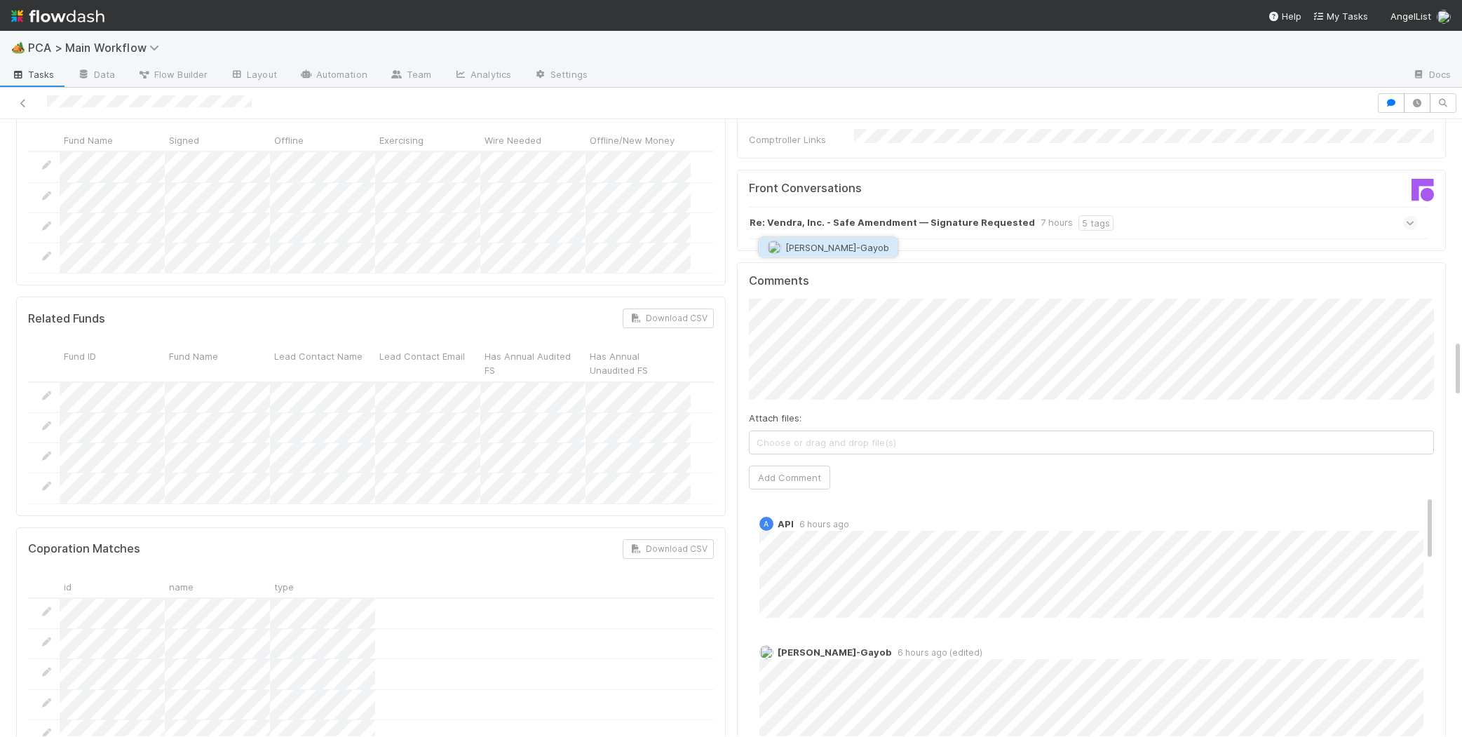
click at [851, 238] on button "[PERSON_NAME]-Gayob" at bounding box center [828, 248] width 139 height 20
drag, startPoint x: 807, startPoint y: 370, endPoint x: 759, endPoint y: 353, distance: 50.6
click at [806, 465] on button "Add Comment" at bounding box center [789, 477] width 81 height 24
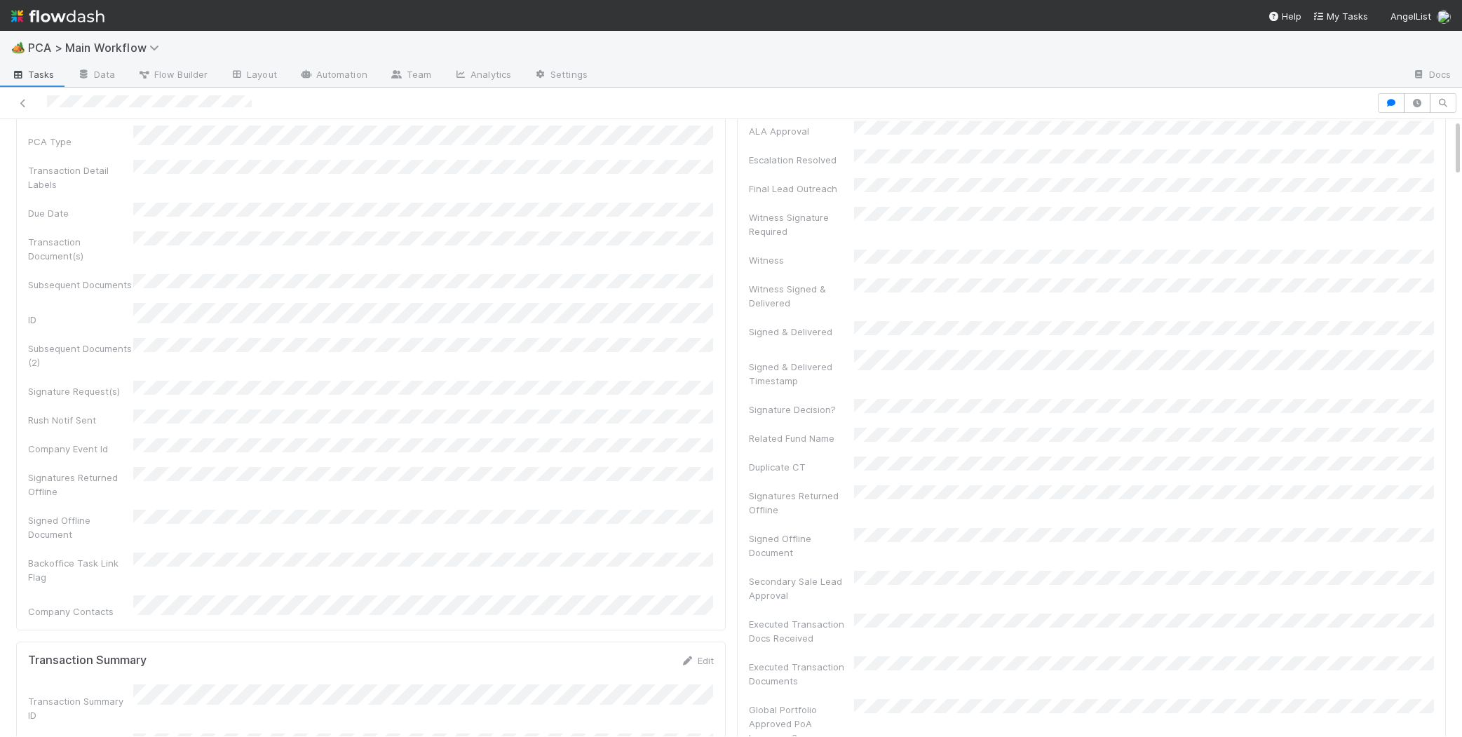
scroll to position [0, 0]
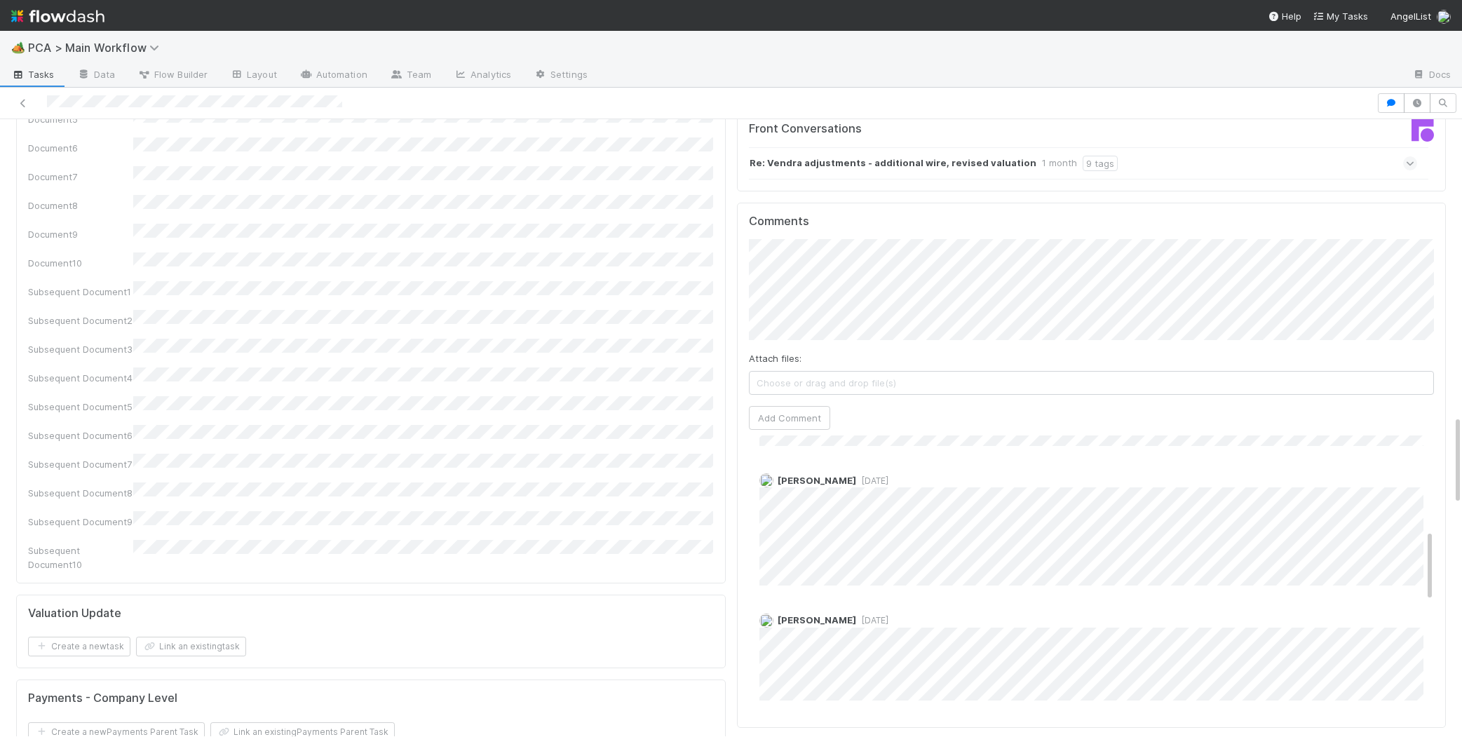
scroll to position [365, 0]
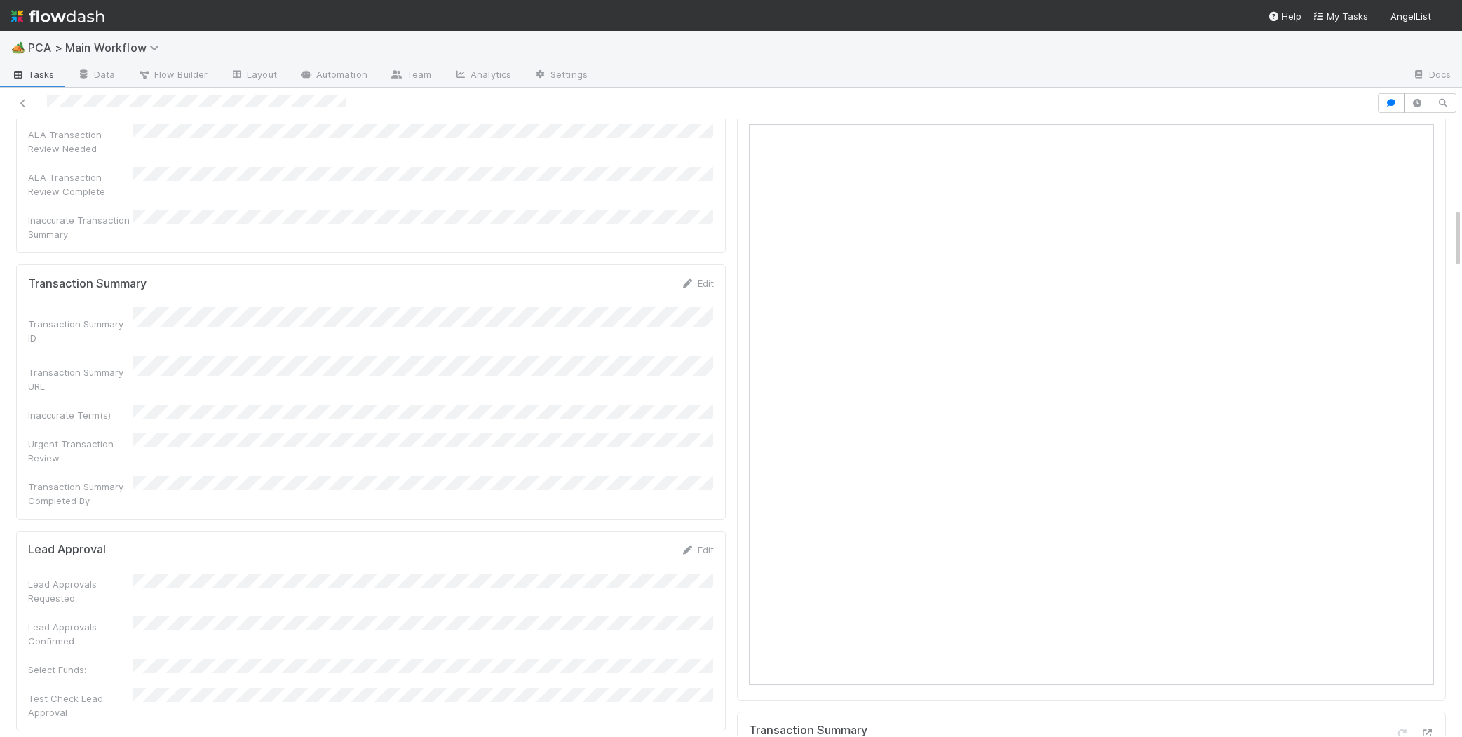
scroll to position [805, 0]
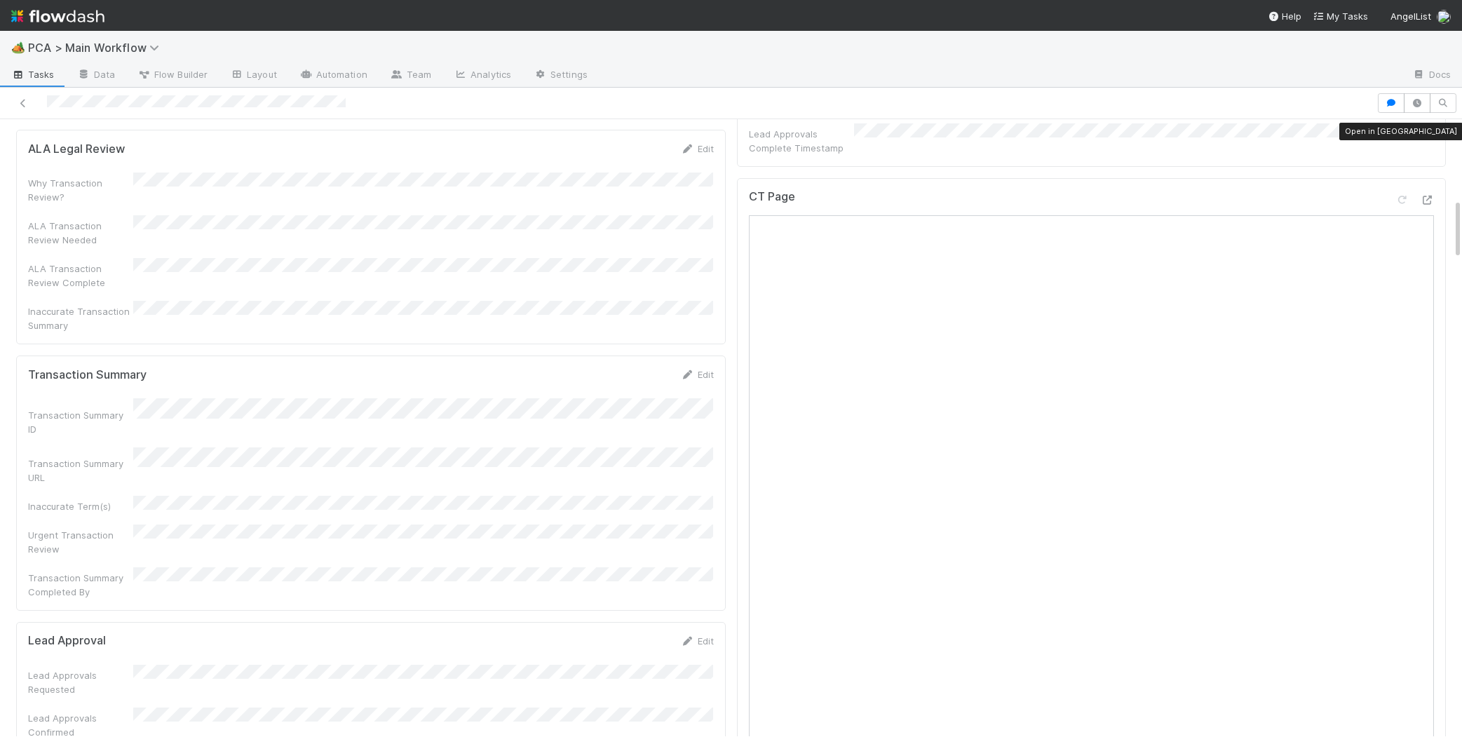
click at [1436, 178] on div "CT Page Open in New Tab" at bounding box center [1091, 484] width 709 height 613
click at [1430, 196] on icon at bounding box center [1427, 200] width 14 height 9
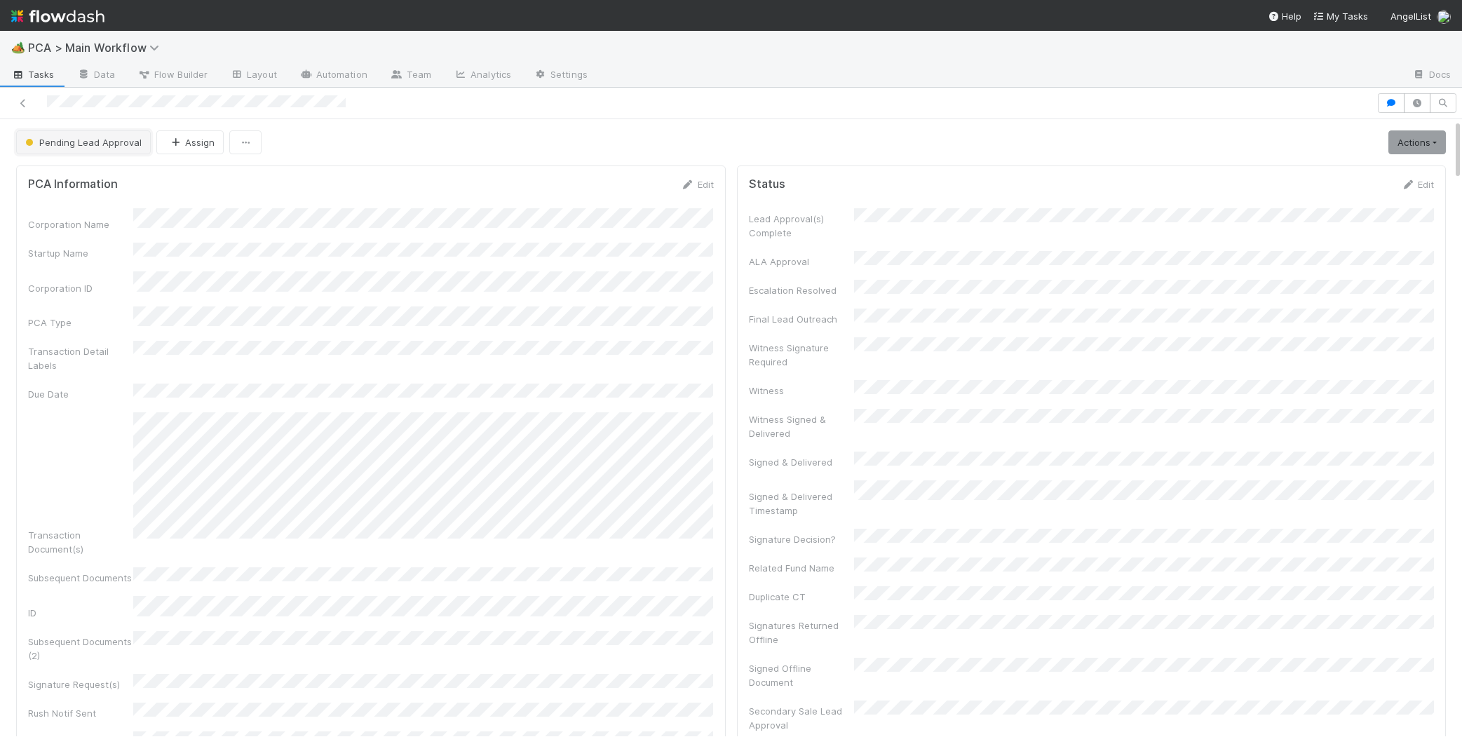
click at [107, 137] on span "Pending Lead Approval" at bounding box center [81, 142] width 119 height 11
click at [123, 166] on div "[MEDICAL_DATA]" at bounding box center [110, 177] width 198 height 25
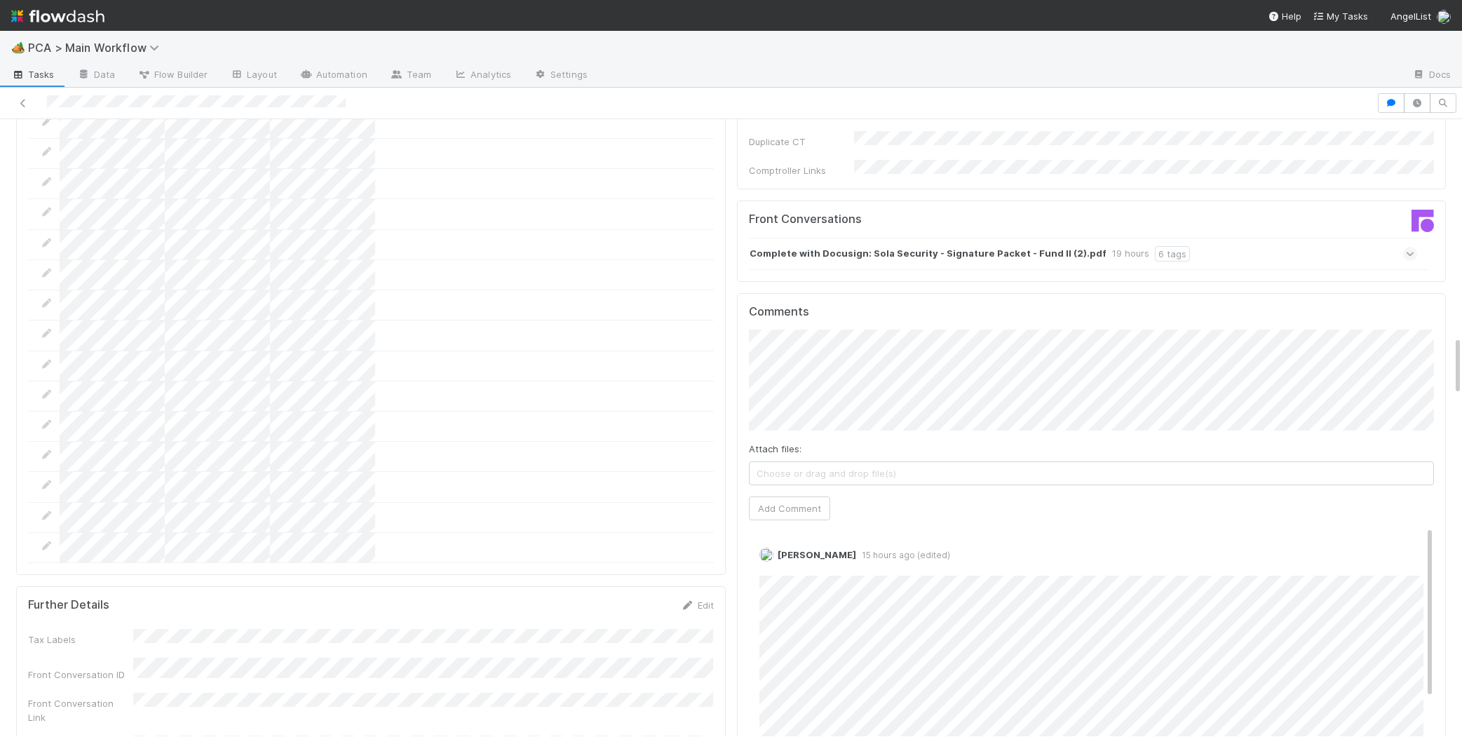
scroll to position [2319, 0]
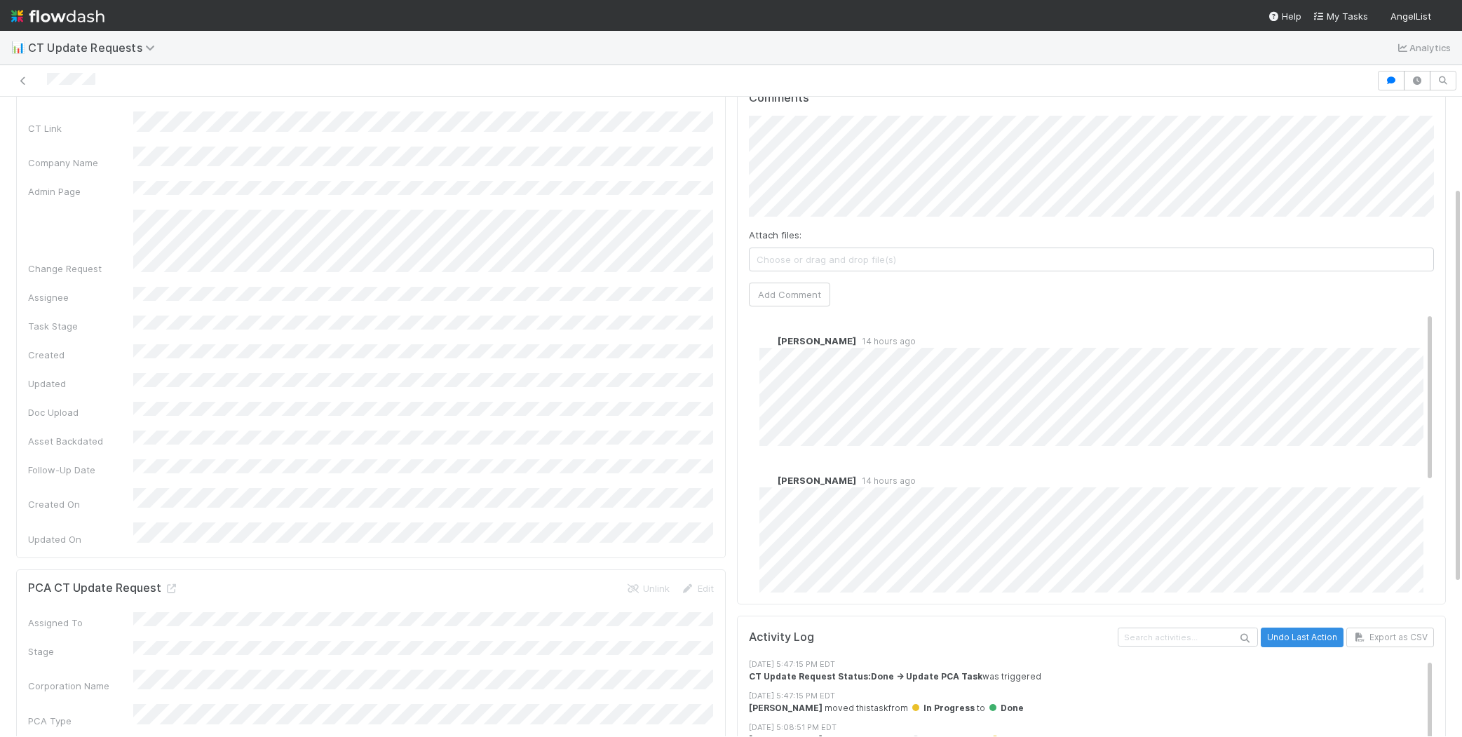
scroll to position [142, 0]
click at [841, 177] on span "[PERSON_NAME]" at bounding box center [820, 174] width 71 height 11
click at [802, 304] on button "Add Comment" at bounding box center [789, 297] width 81 height 24
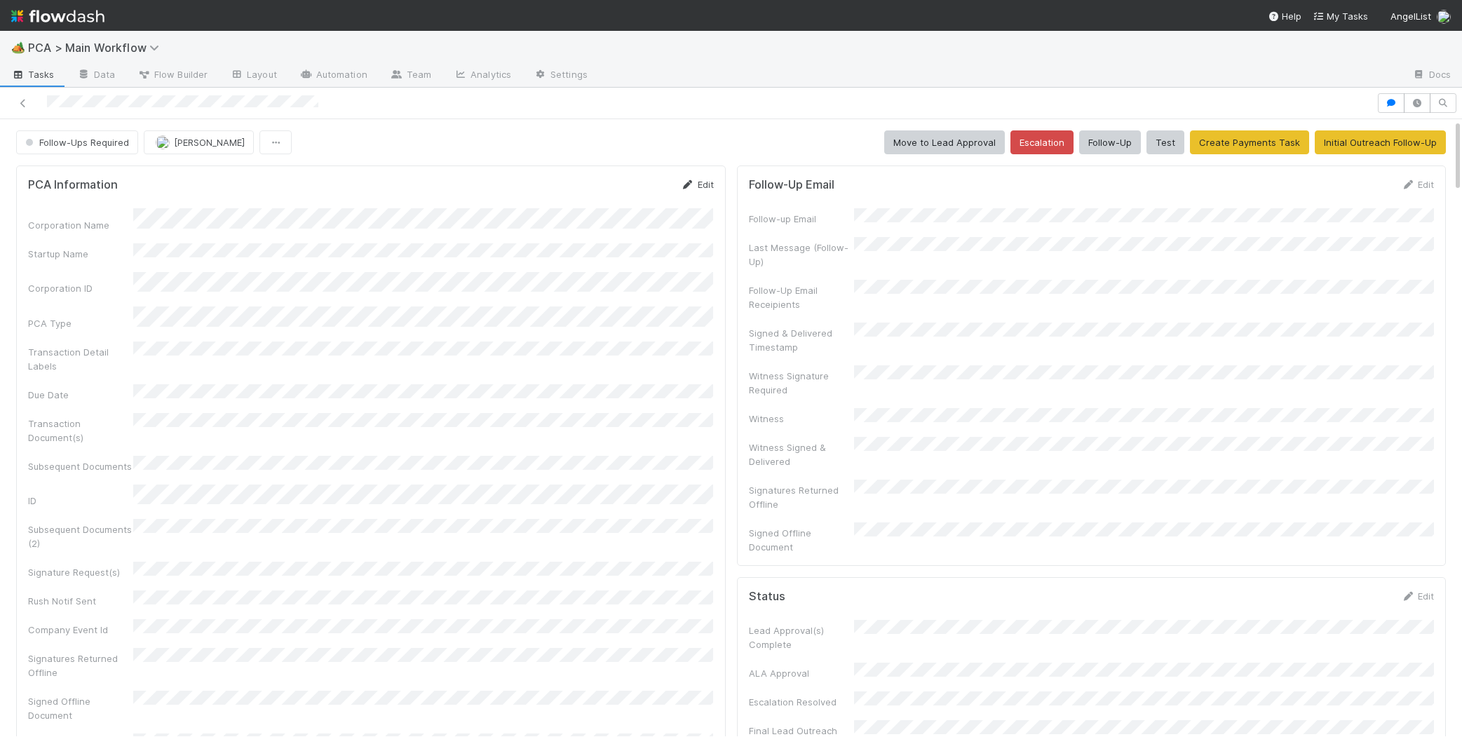
click at [688, 178] on div "Edit" at bounding box center [697, 184] width 33 height 14
click at [688, 182] on icon at bounding box center [688, 184] width 14 height 9
click at [634, 180] on div "PCA Information Save Cancel Corporation Name Startup Name Corporation ID PCA Ty…" at bounding box center [370, 571] width 709 height 812
click at [634, 184] on button "Save" at bounding box center [639, 189] width 40 height 24
click at [114, 149] on button "Follow-Ups Required" at bounding box center [77, 142] width 122 height 24
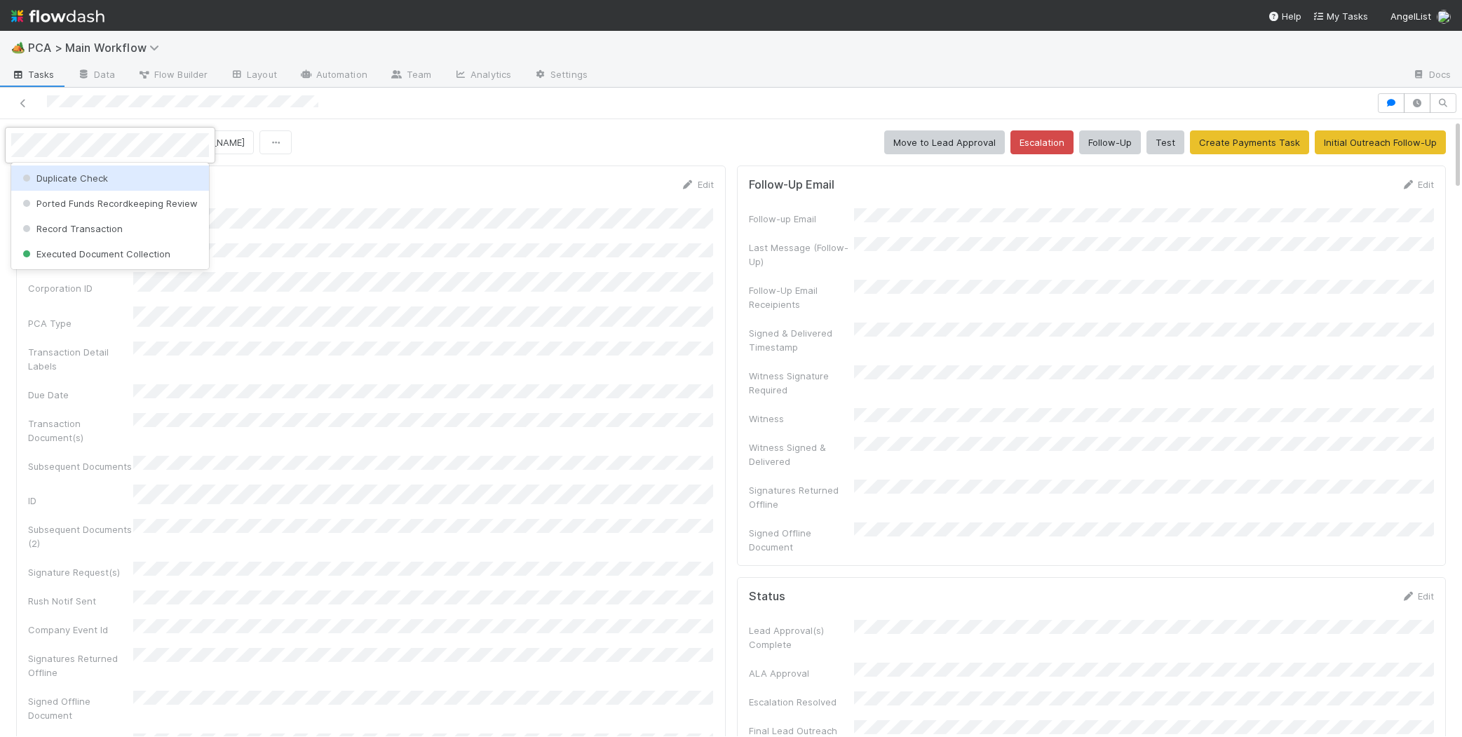
drag, startPoint x: 369, startPoint y: 184, endPoint x: 213, endPoint y: 168, distance: 157.2
click at [342, 178] on div at bounding box center [731, 368] width 1462 height 737
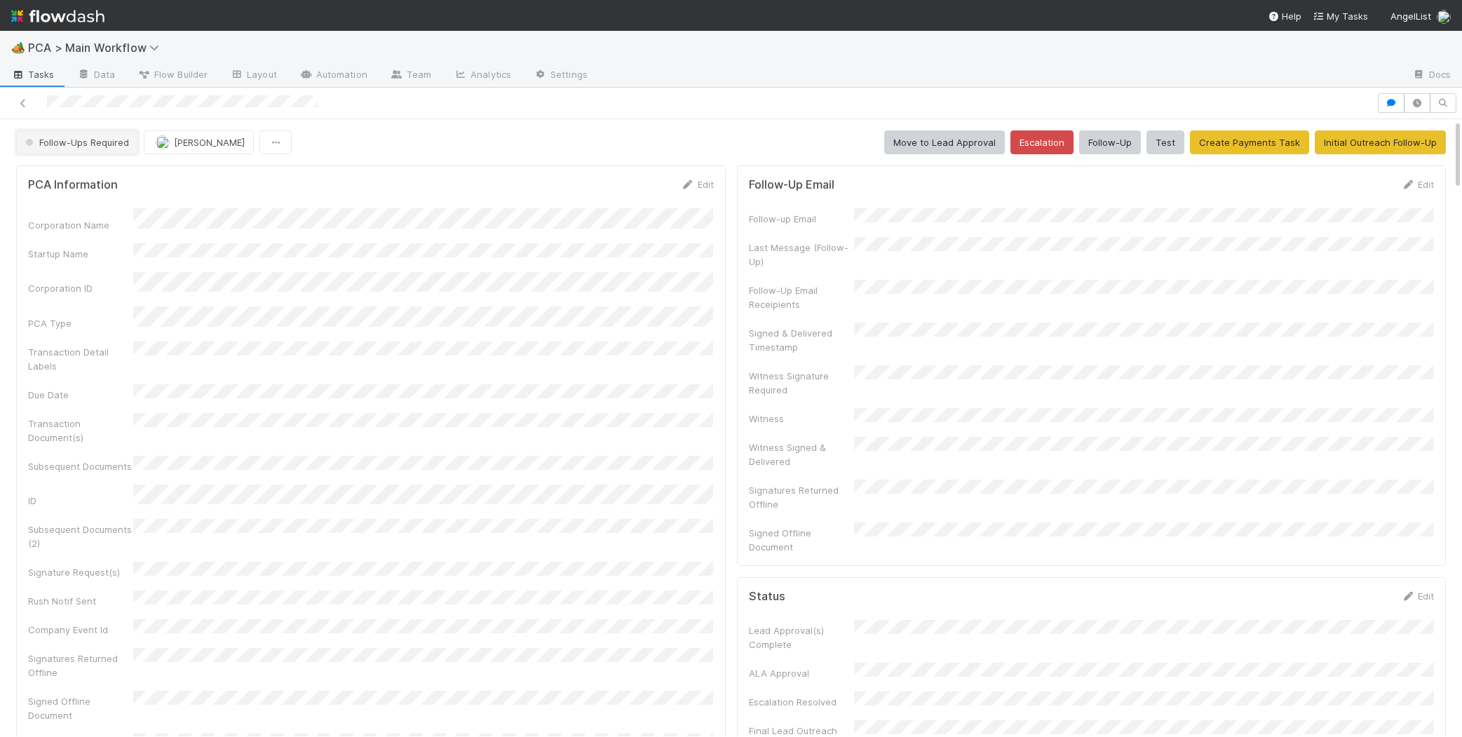
click at [76, 135] on button "Follow-Ups Required" at bounding box center [77, 142] width 122 height 24
click at [66, 204] on span "Record Transaction" at bounding box center [71, 203] width 103 height 11
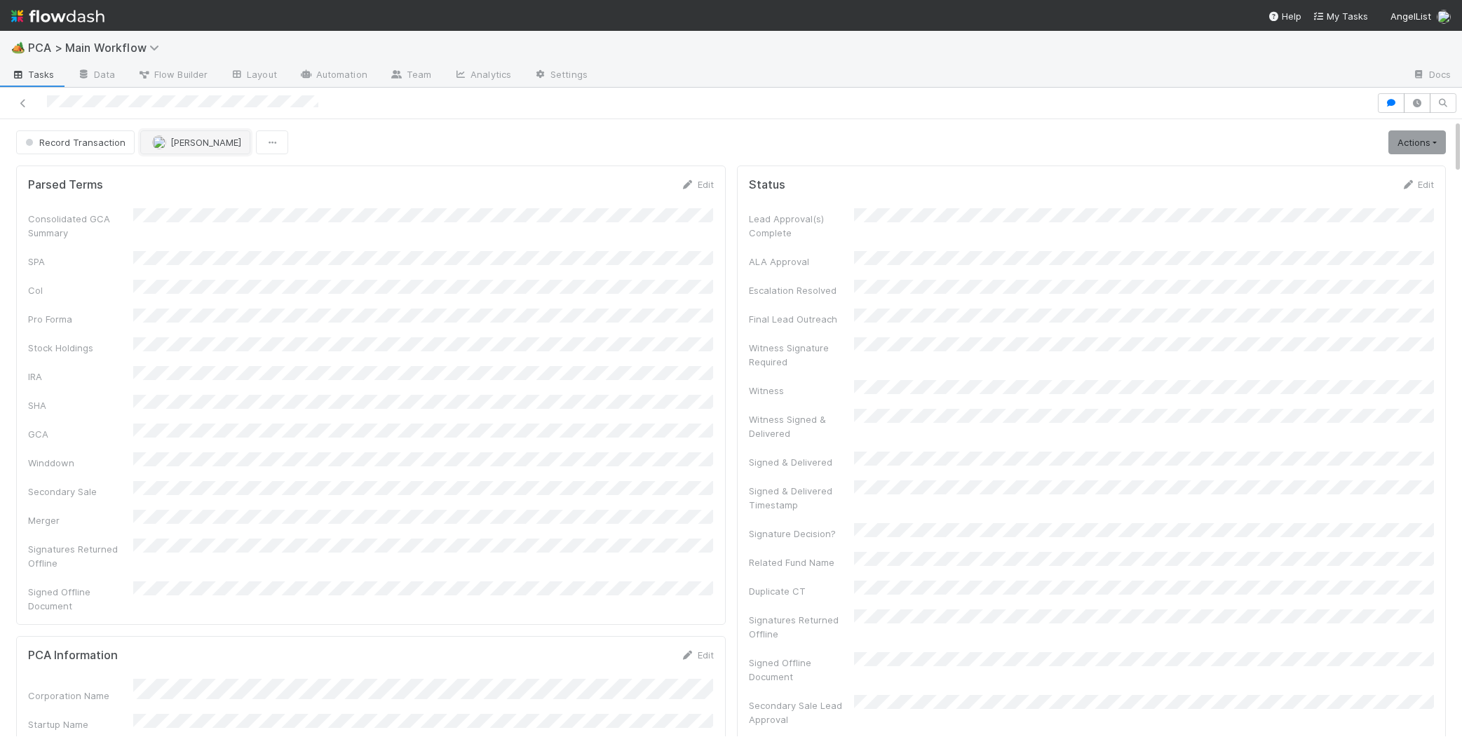
click at [210, 147] on span "[PERSON_NAME]" at bounding box center [205, 142] width 71 height 11
drag, startPoint x: 193, startPoint y: 172, endPoint x: 663, endPoint y: 317, distance: 491.6
click at [196, 172] on span "Philip Chung" at bounding box center [194, 177] width 71 height 11
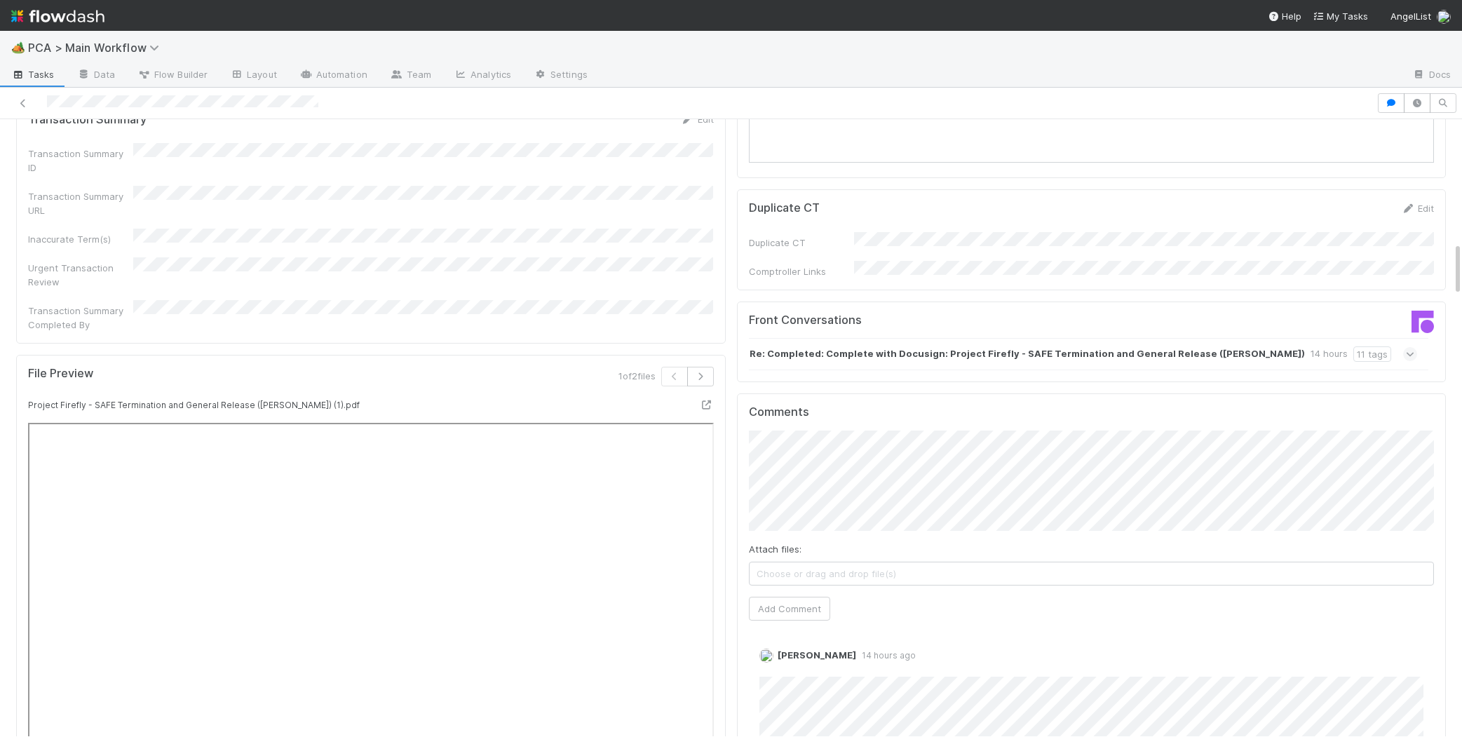
scroll to position [1410, 0]
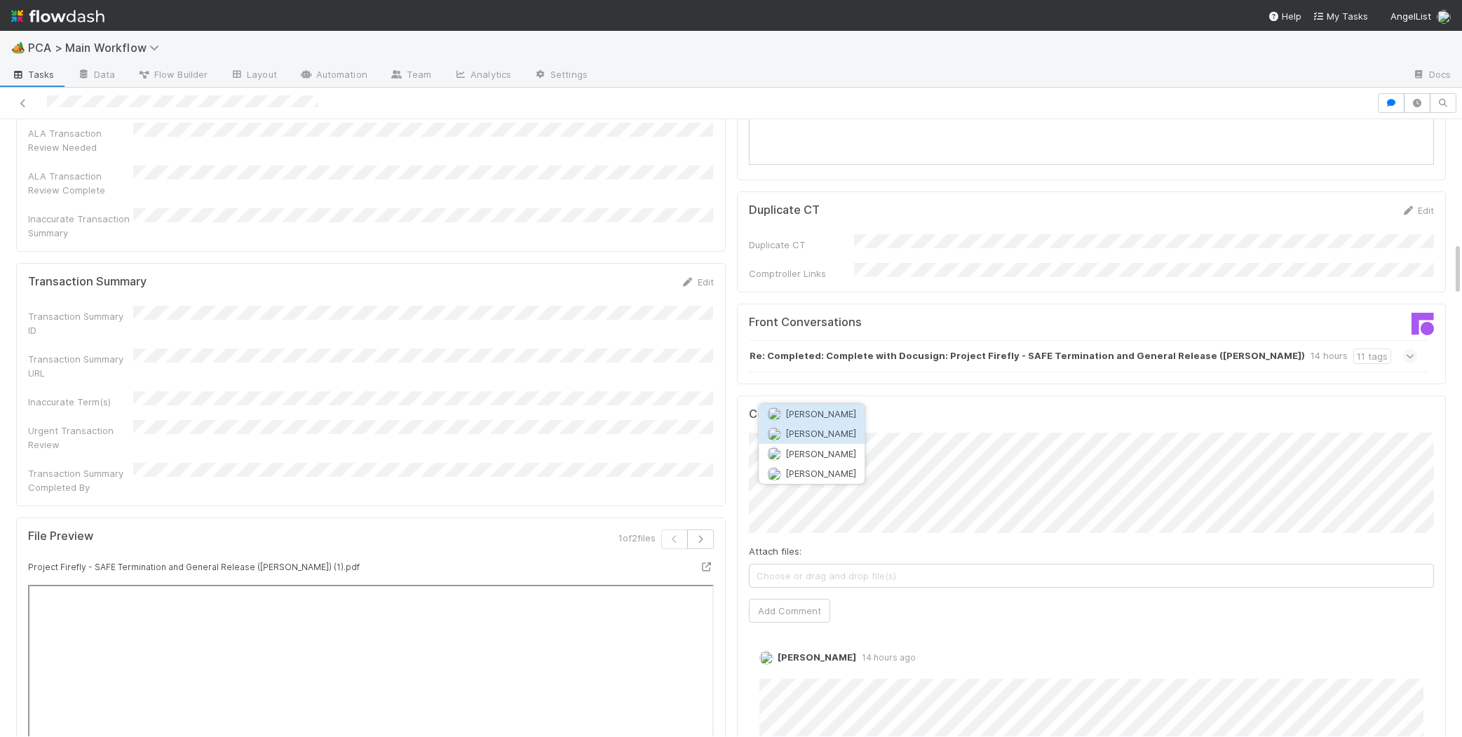
click at [852, 440] on button "Philip Chung" at bounding box center [812, 433] width 106 height 20
drag, startPoint x: 799, startPoint y: 540, endPoint x: 760, endPoint y: 509, distance: 49.9
click at [798, 599] on button "Add Comment" at bounding box center [789, 611] width 81 height 24
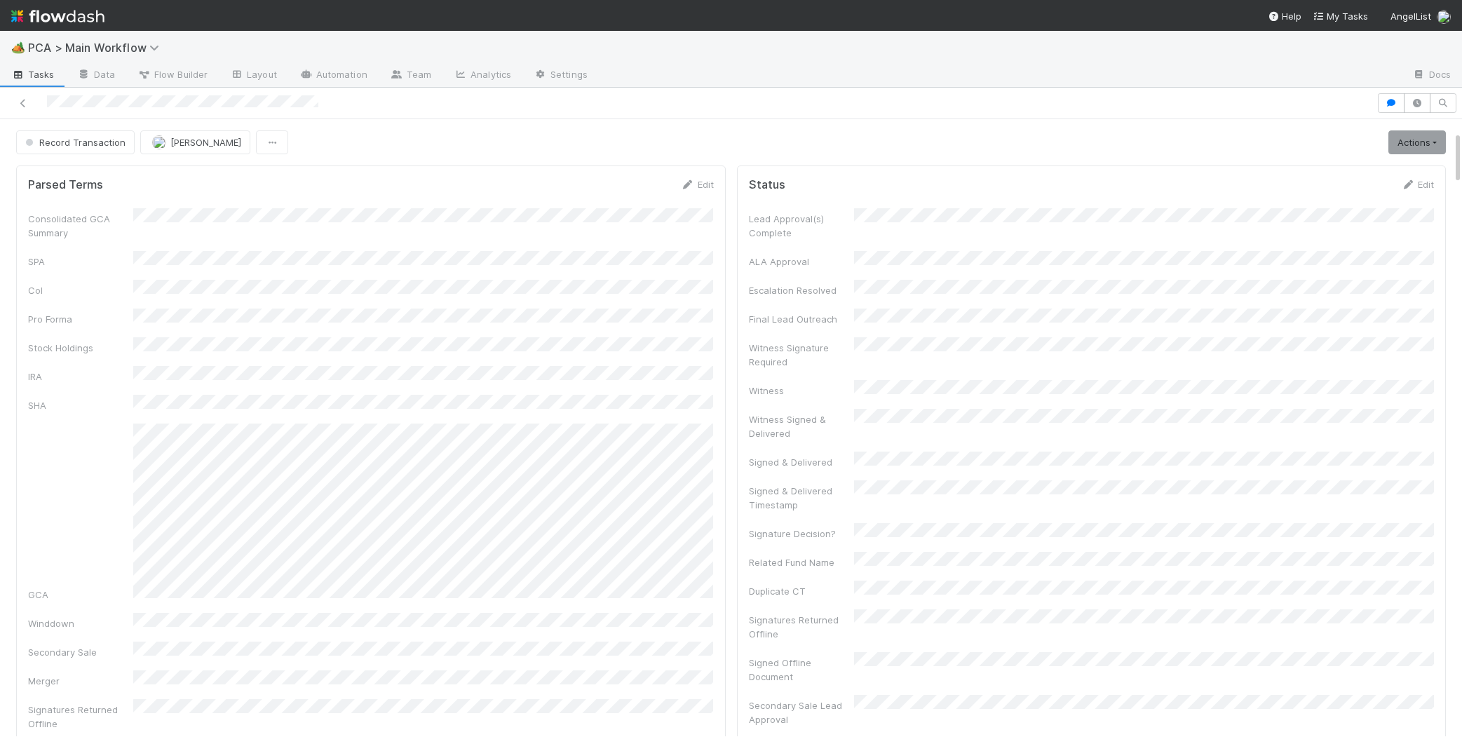
scroll to position [633, 0]
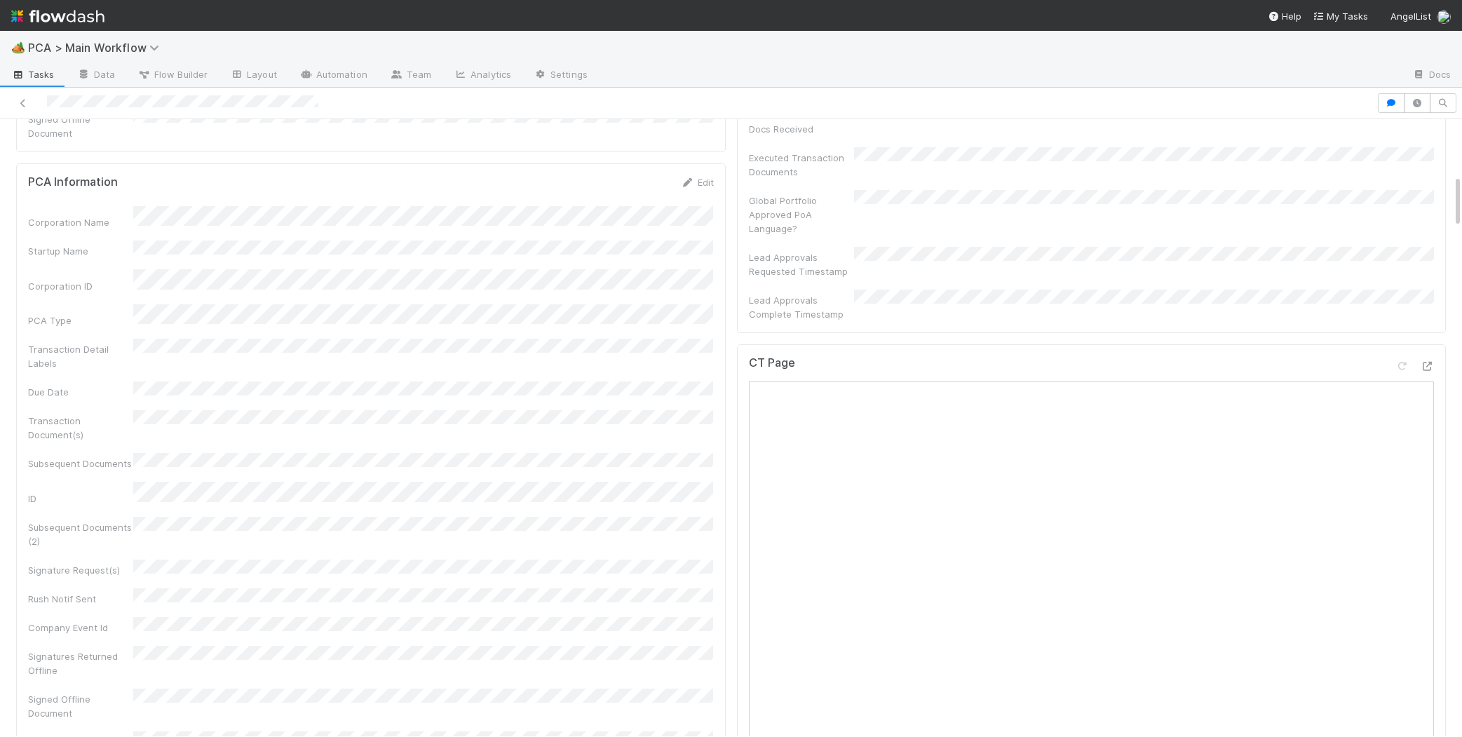
click at [694, 163] on div "PCA Information Edit Corporation Name Startup Name Corporation ID PCA Type Tran…" at bounding box center [370, 483] width 709 height 640
click at [691, 178] on icon at bounding box center [688, 182] width 14 height 9
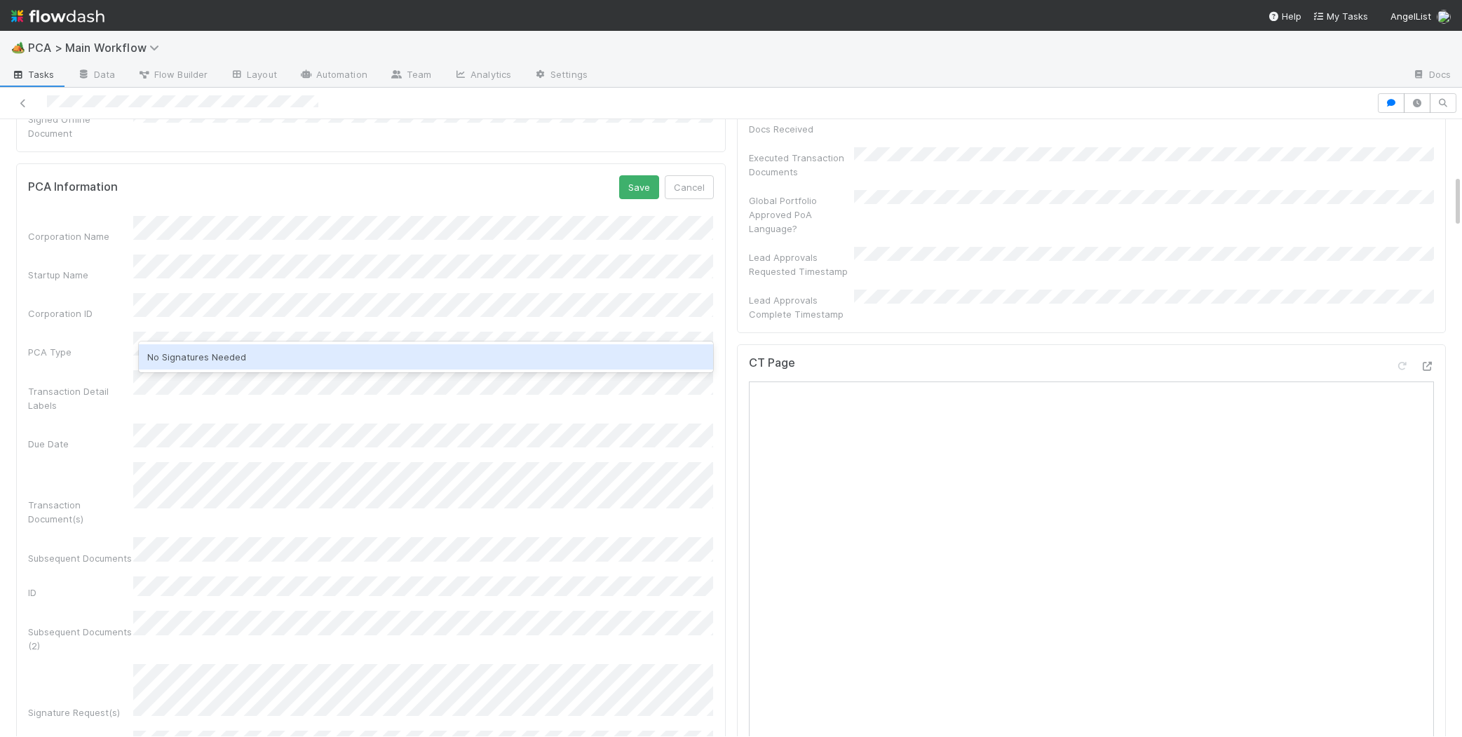
drag, startPoint x: 257, startPoint y: 351, endPoint x: 308, endPoint y: 352, distance: 51.9
click at [257, 351] on div "No Signatures Needed" at bounding box center [426, 356] width 574 height 25
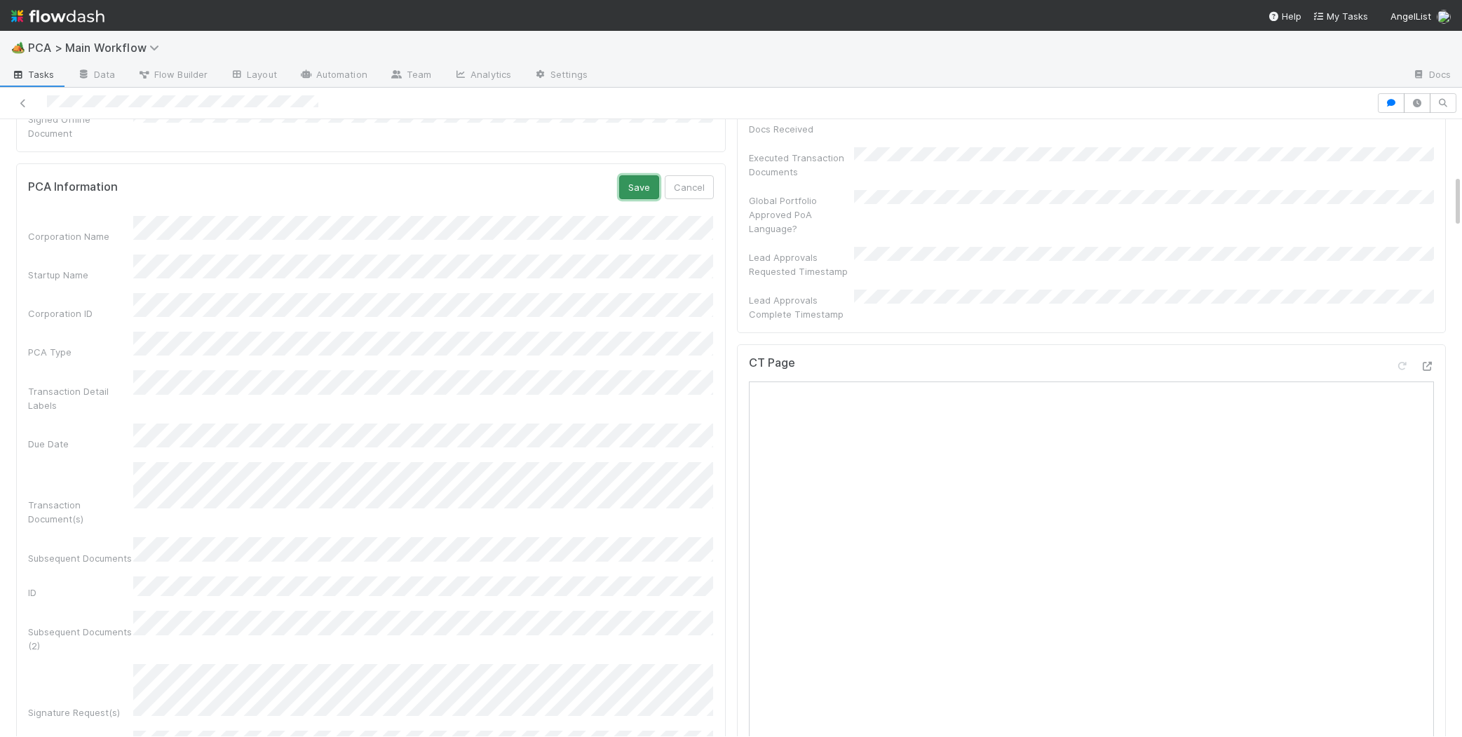
click at [620, 175] on button "Save" at bounding box center [639, 187] width 40 height 24
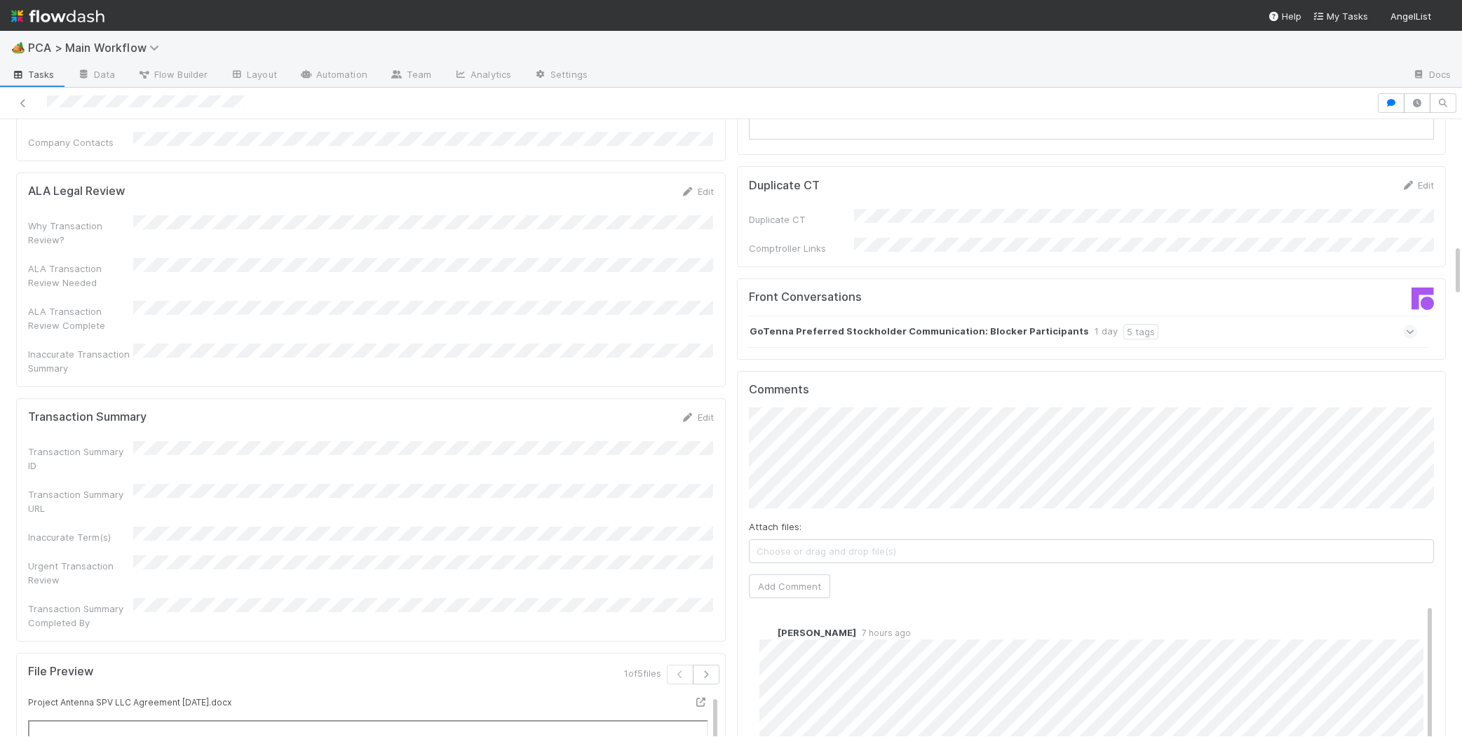
scroll to position [1446, 0]
click at [1008, 319] on strong "GoTenna Preferred Stockholder Communication: Blocker Participants" at bounding box center [918, 326] width 339 height 15
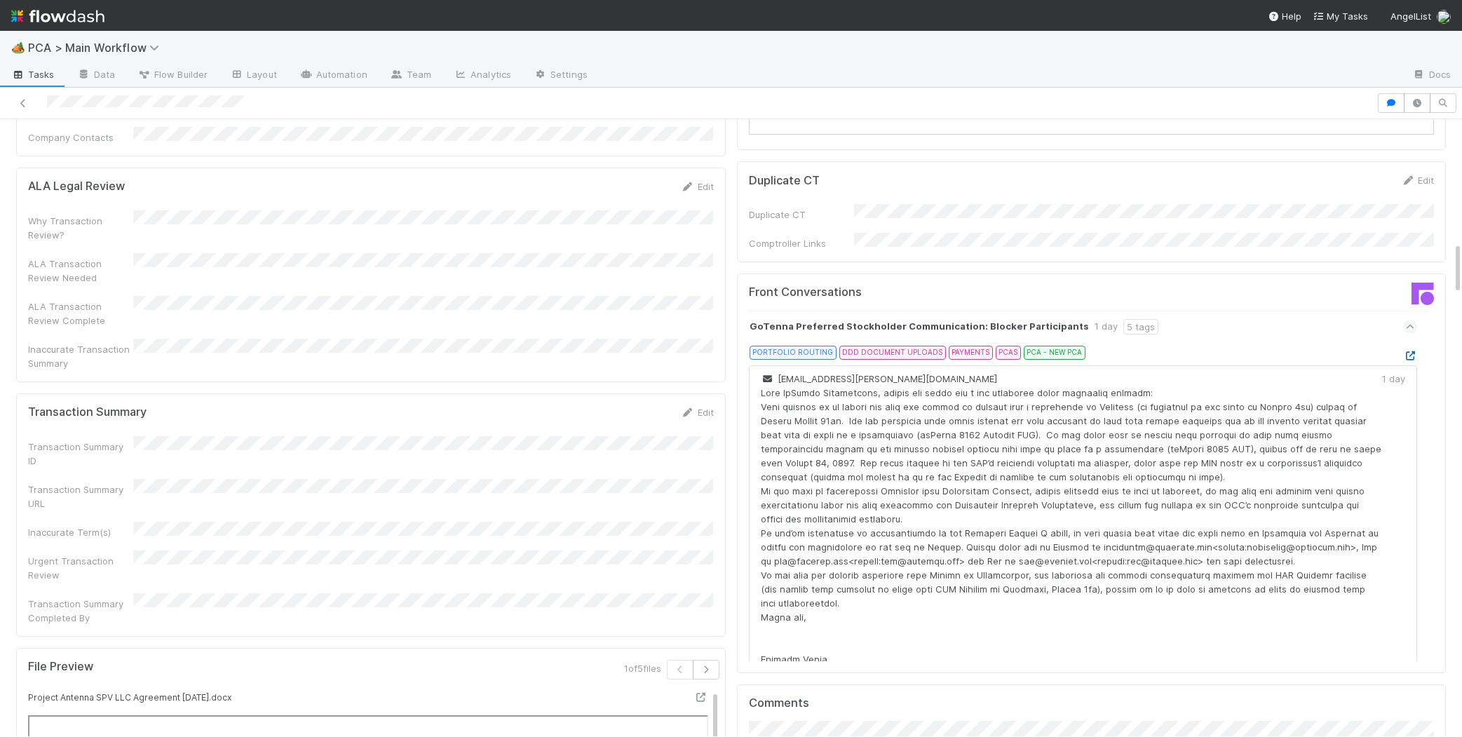
click at [1412, 351] on icon at bounding box center [1410, 355] width 14 height 9
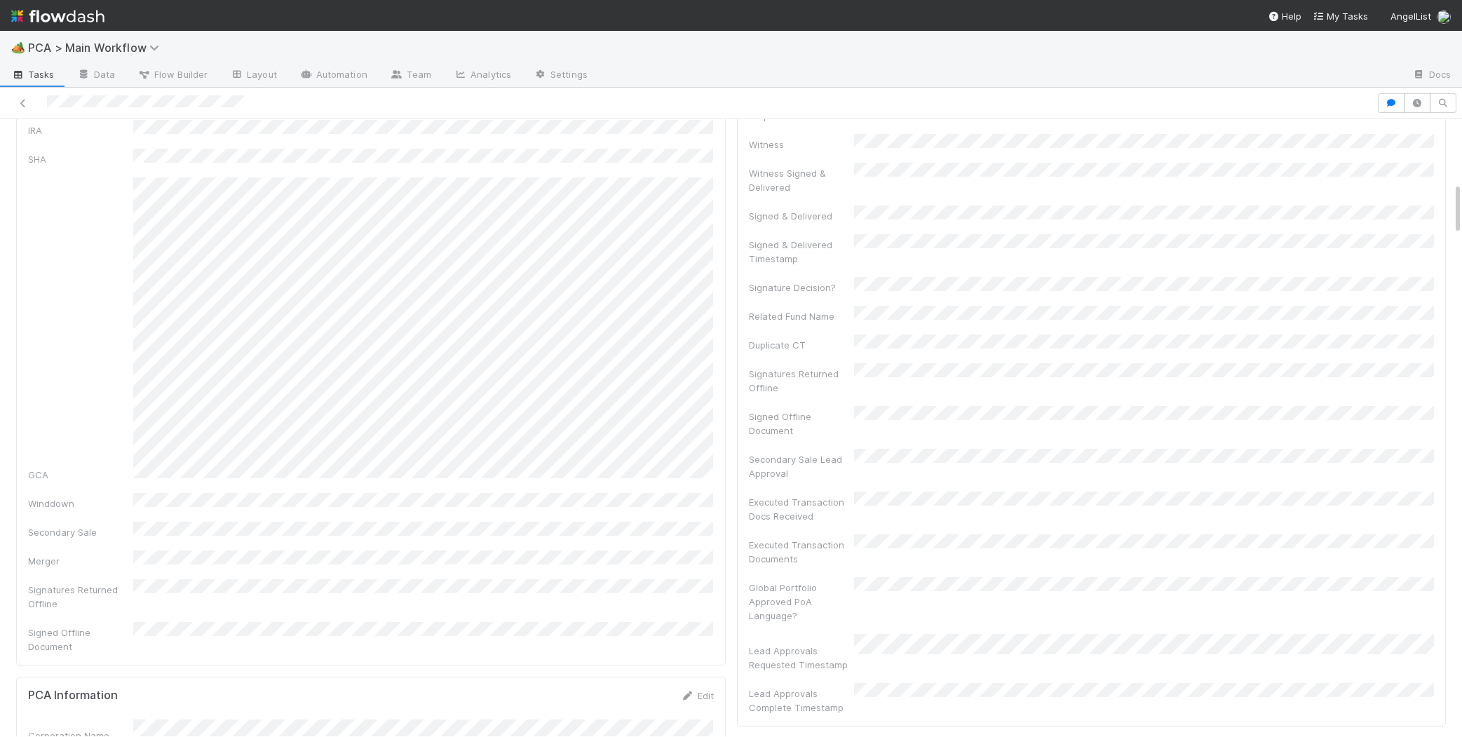
scroll to position [0, 0]
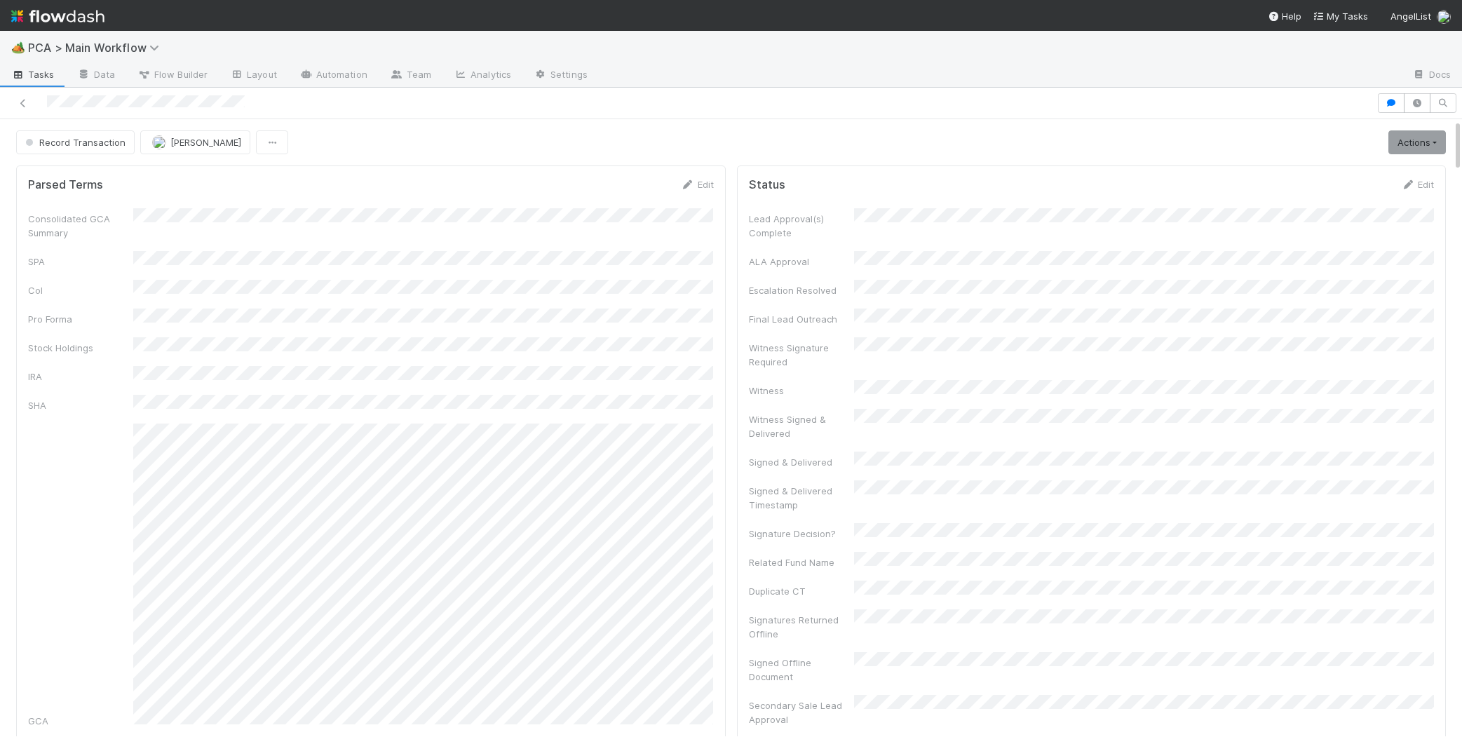
click at [84, 107] on div at bounding box center [688, 103] width 1365 height 20
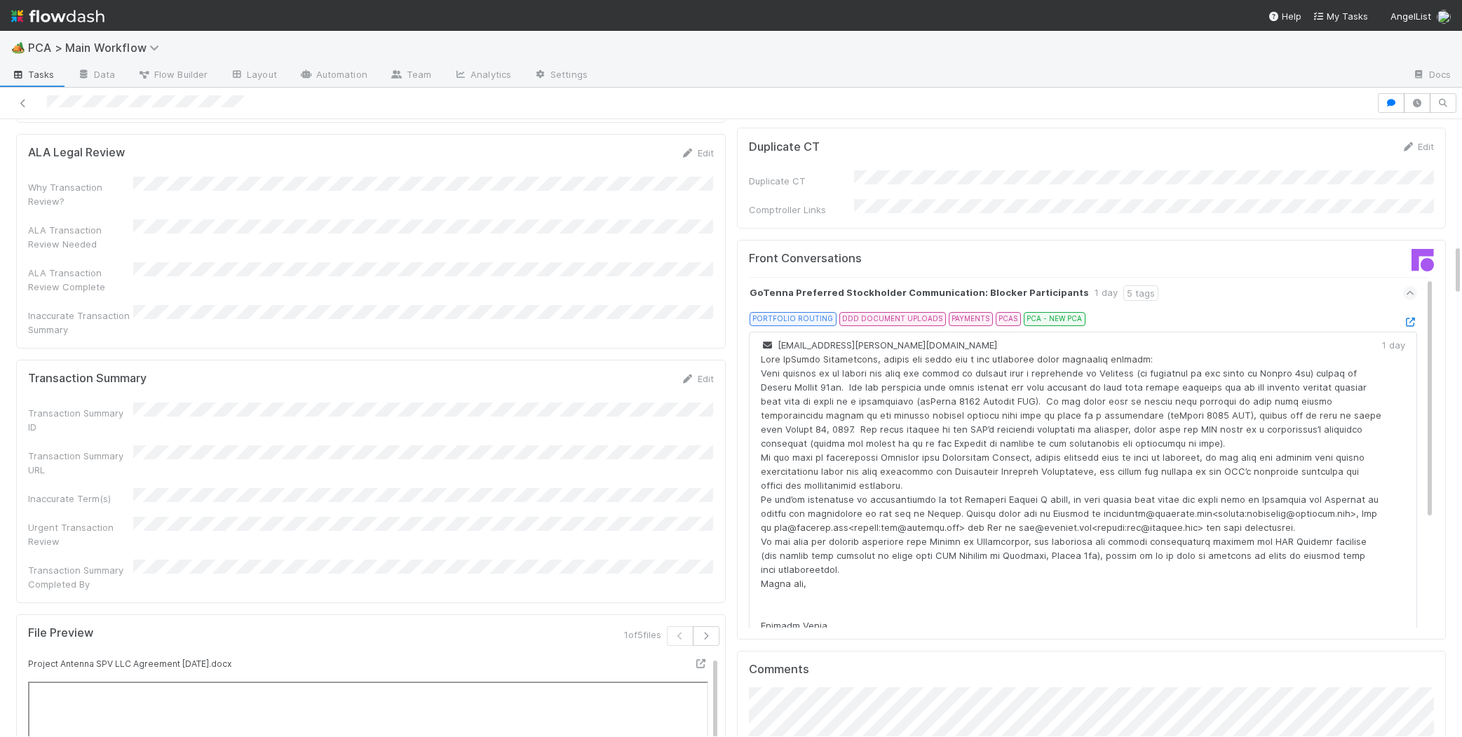
scroll to position [1463, 0]
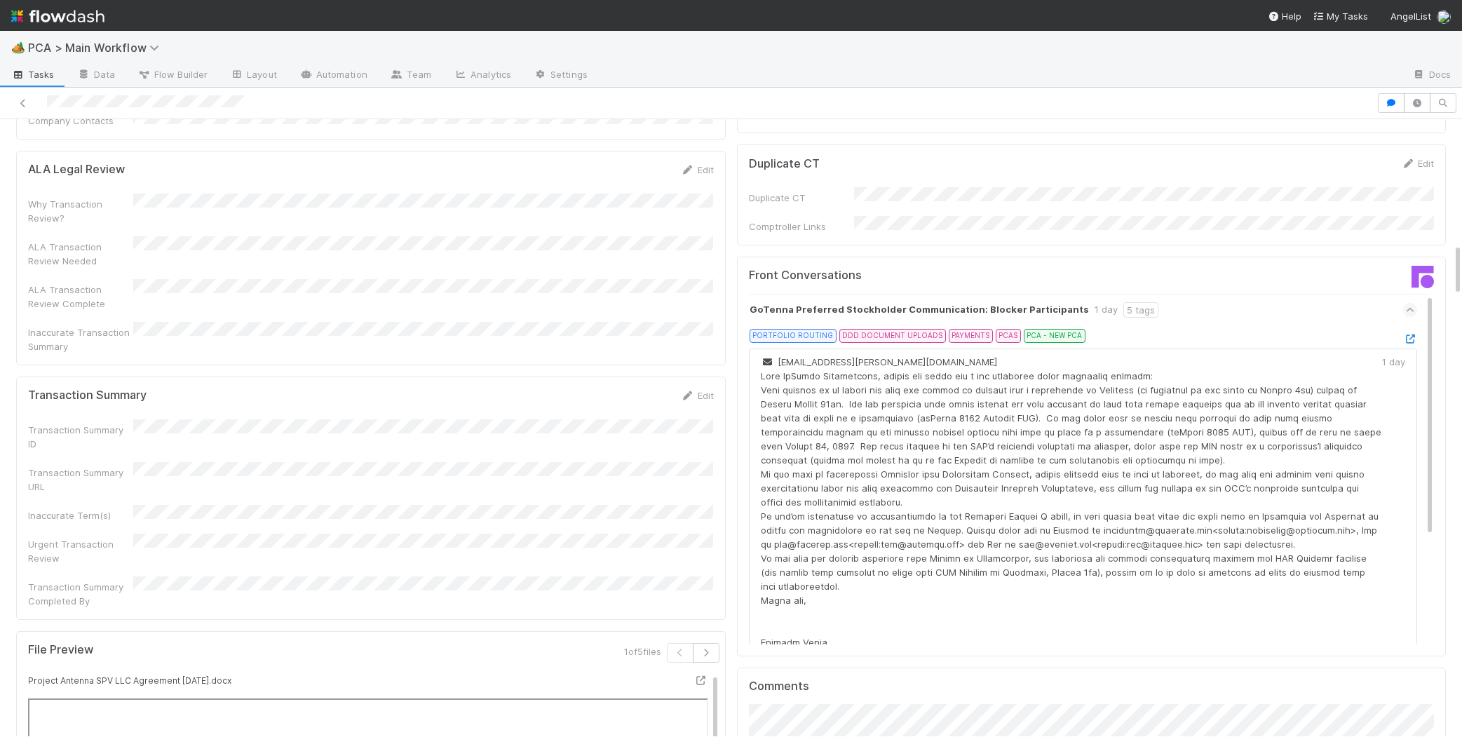
drag, startPoint x: 695, startPoint y: 259, endPoint x: 620, endPoint y: 285, distance: 79.8
click at [695, 390] on link "Edit" at bounding box center [697, 395] width 33 height 11
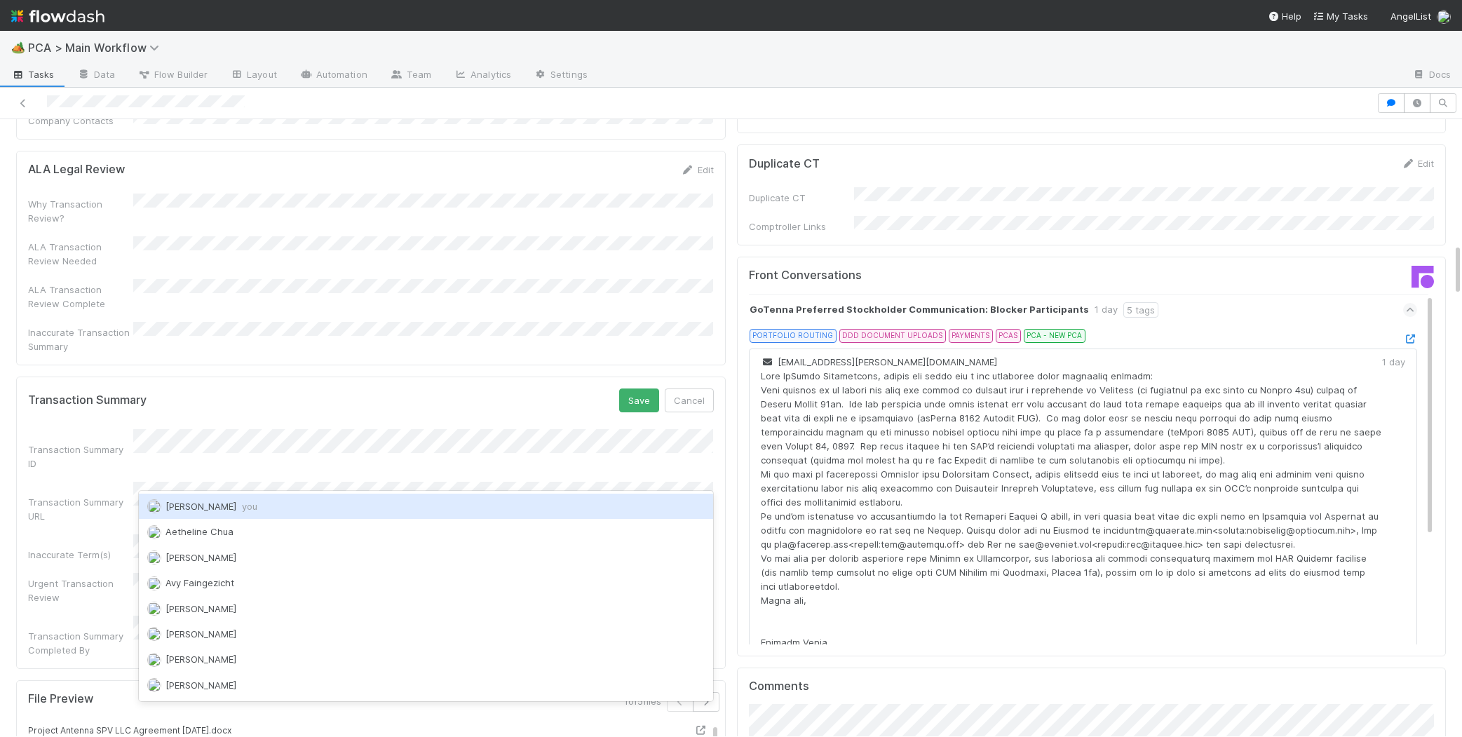
click at [292, 498] on div "Charlie Bell you" at bounding box center [426, 506] width 574 height 25
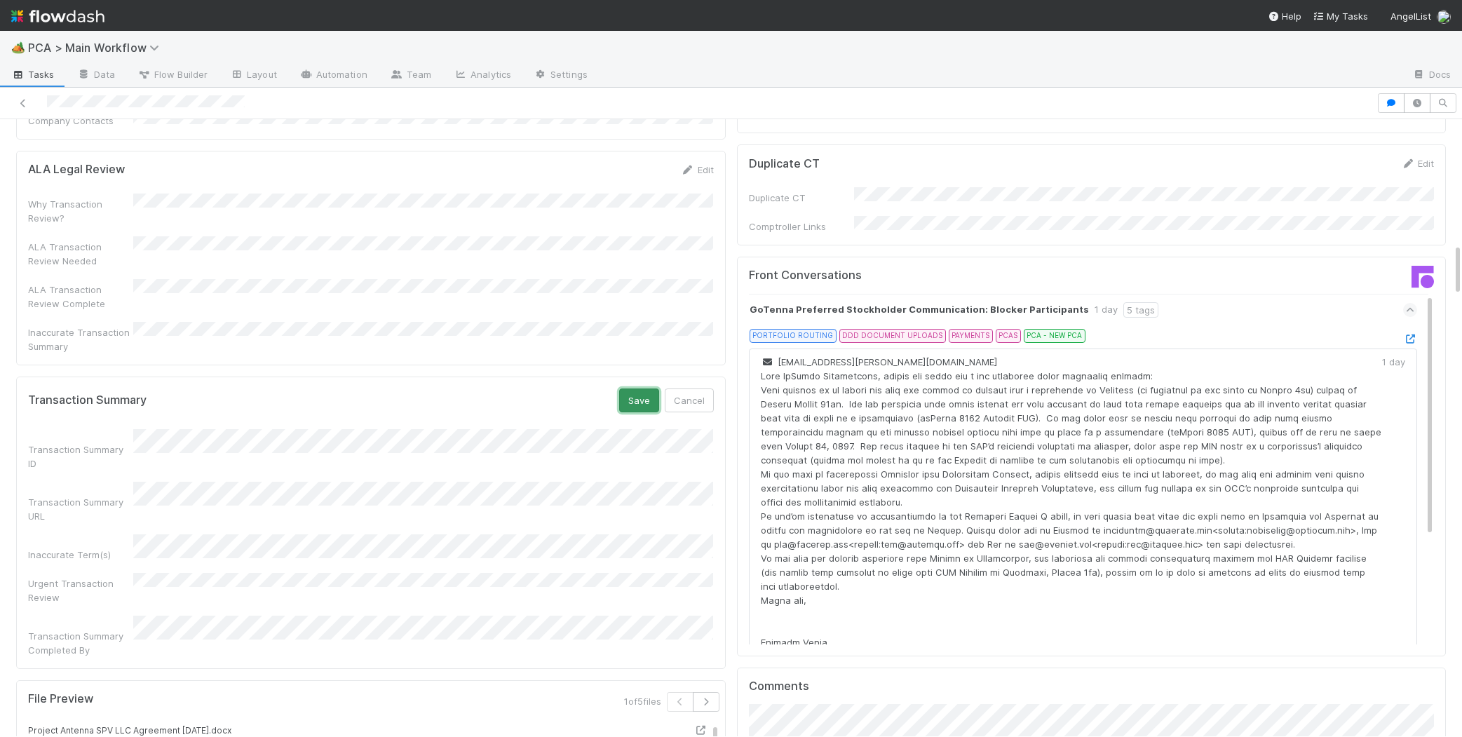
click at [625, 388] on button "Save" at bounding box center [639, 400] width 40 height 24
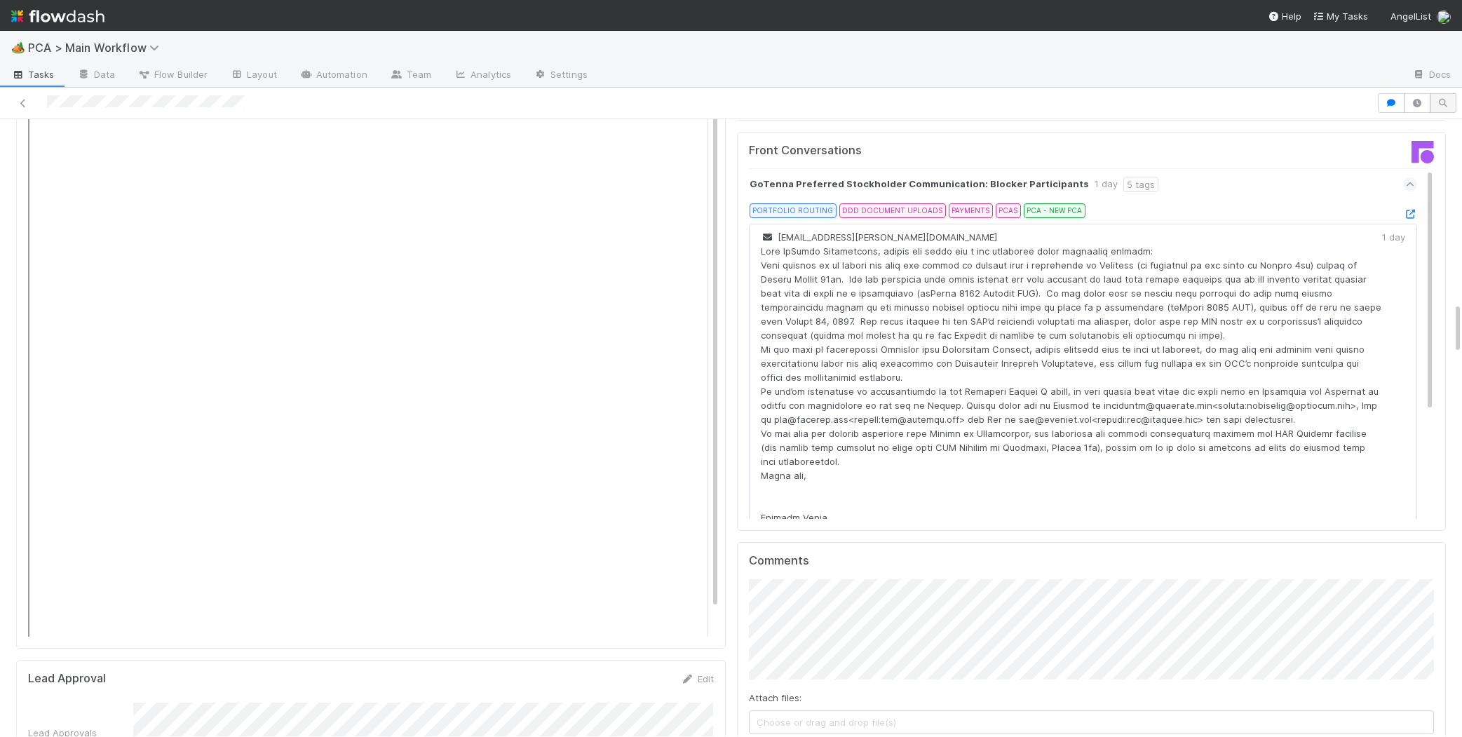
scroll to position [0, 0]
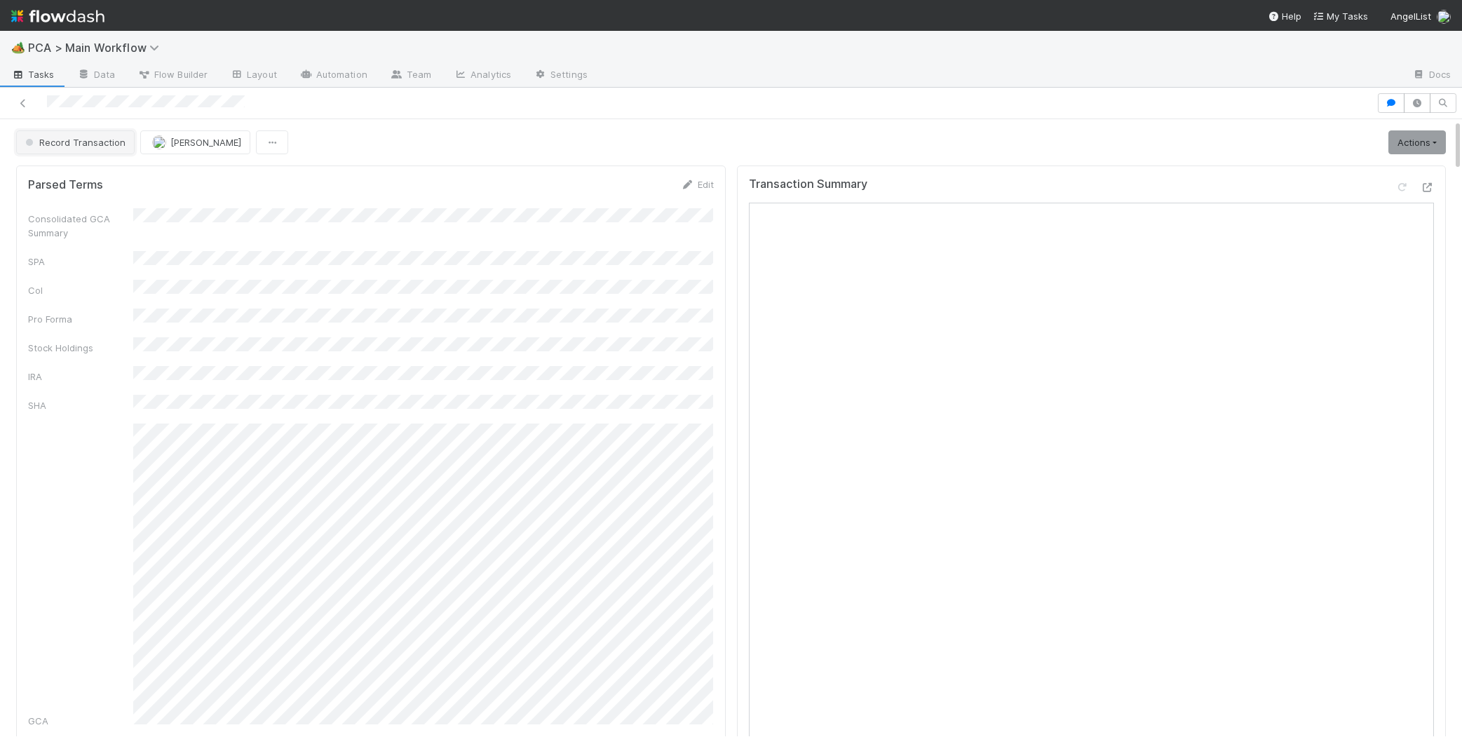
click at [103, 130] on button "Record Transaction" at bounding box center [75, 142] width 118 height 24
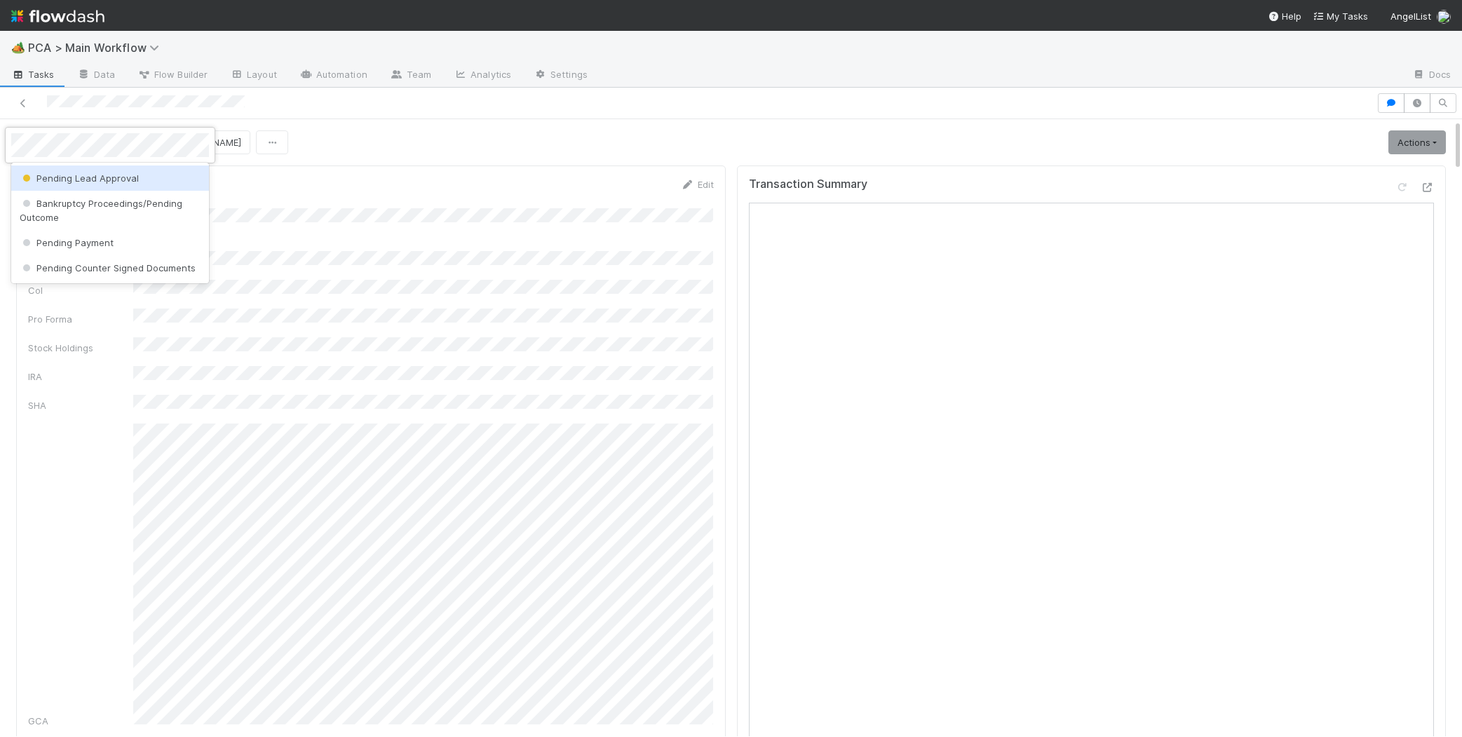
click at [113, 180] on span "Pending Lead Approval" at bounding box center [79, 177] width 119 height 11
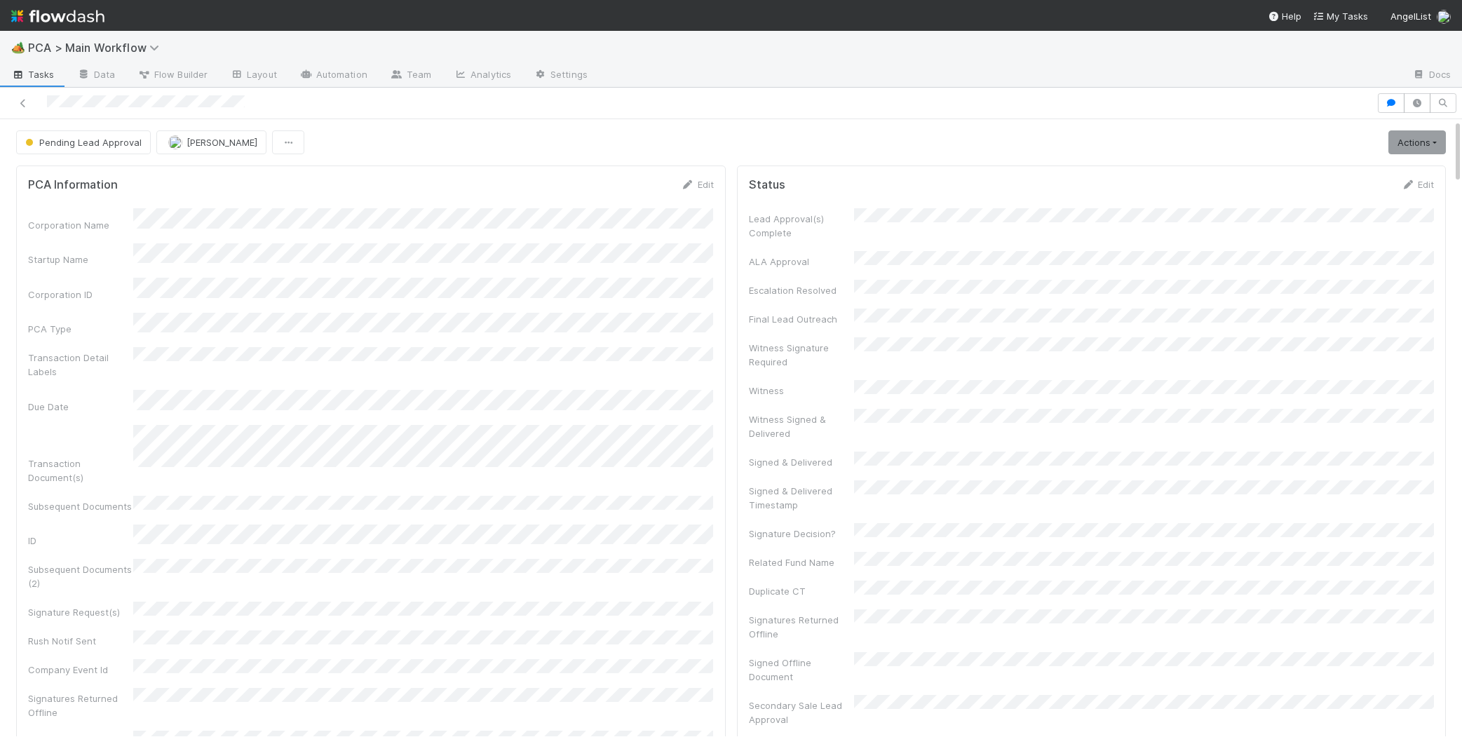
click at [92, 12] on img at bounding box center [57, 16] width 93 height 24
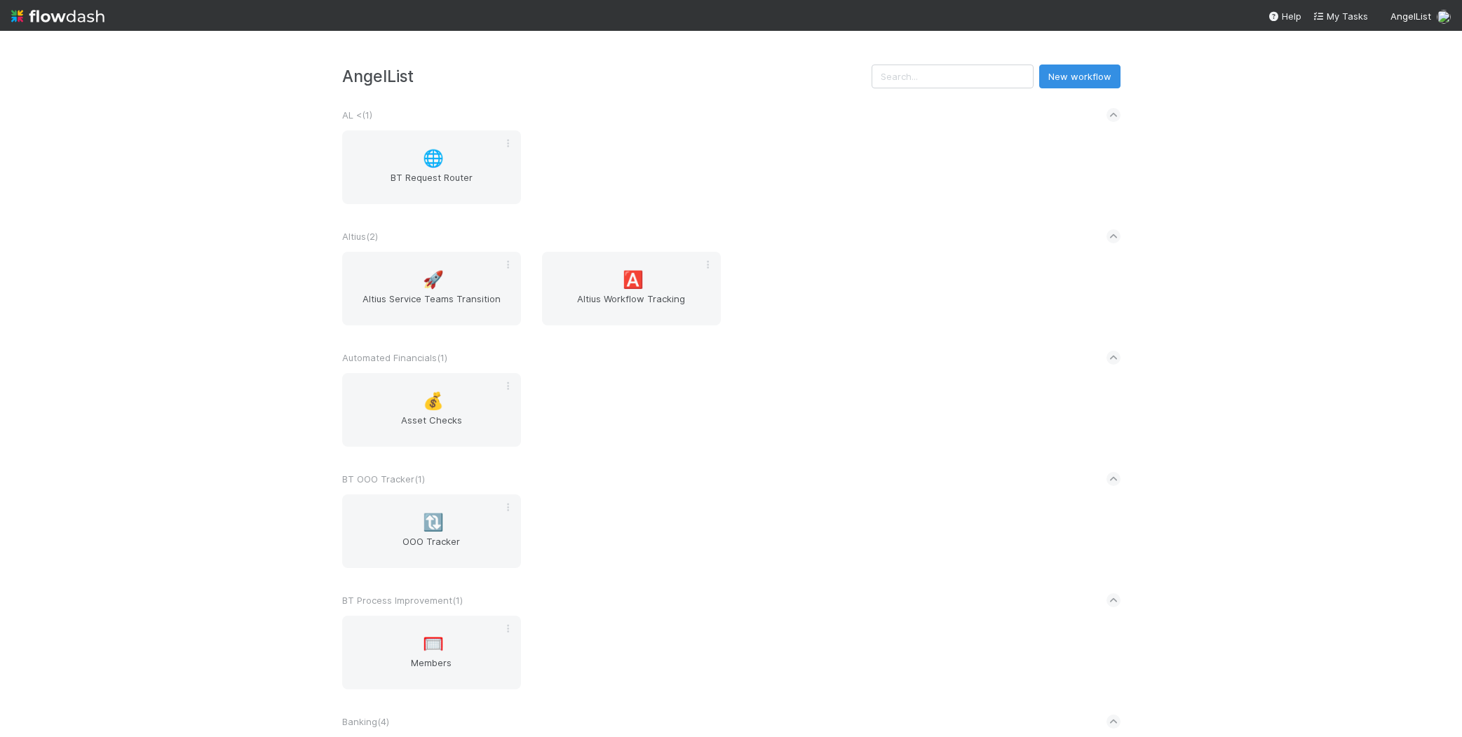
click at [102, 8] on img at bounding box center [57, 16] width 93 height 24
click at [99, 11] on img at bounding box center [57, 16] width 93 height 24
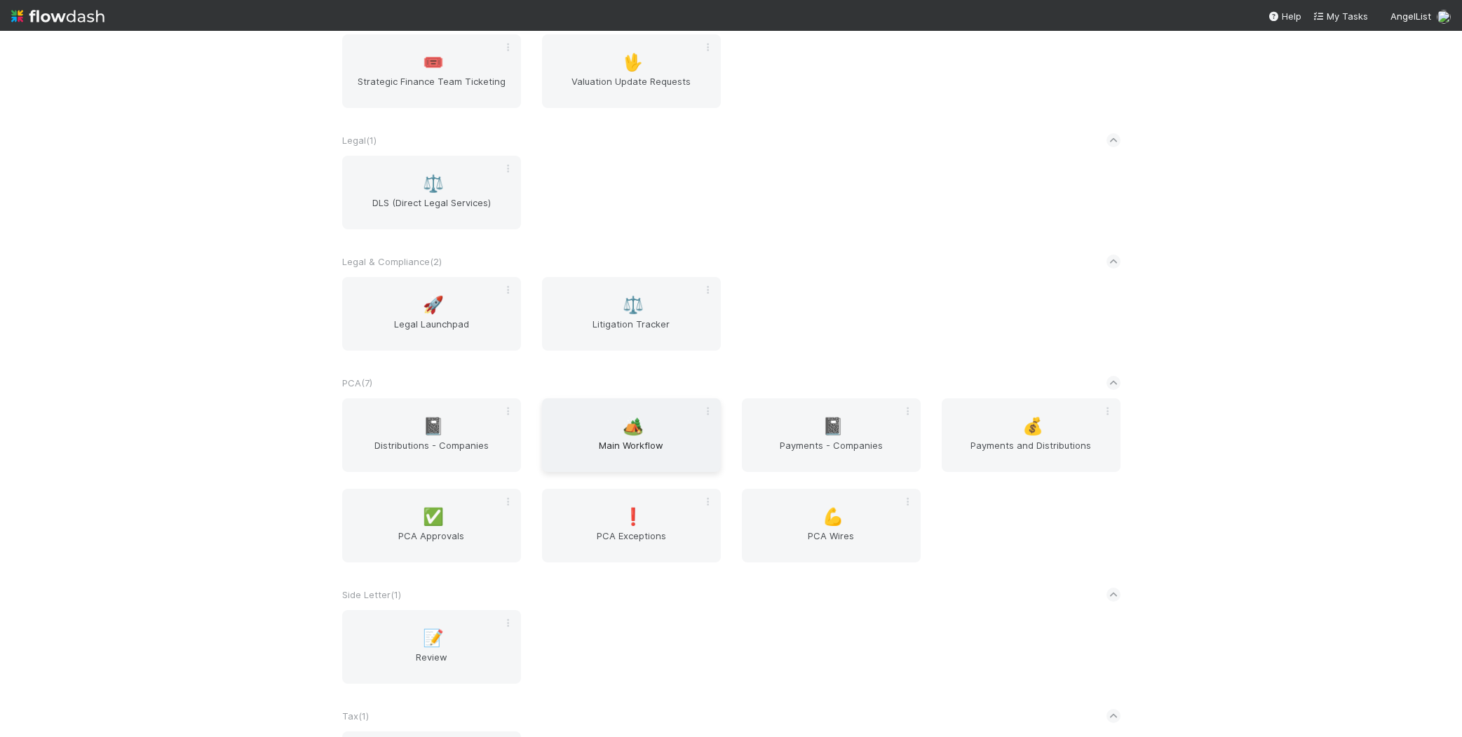
scroll to position [2037, 0]
click at [646, 408] on div "🏕️ Main Workflow" at bounding box center [631, 432] width 179 height 74
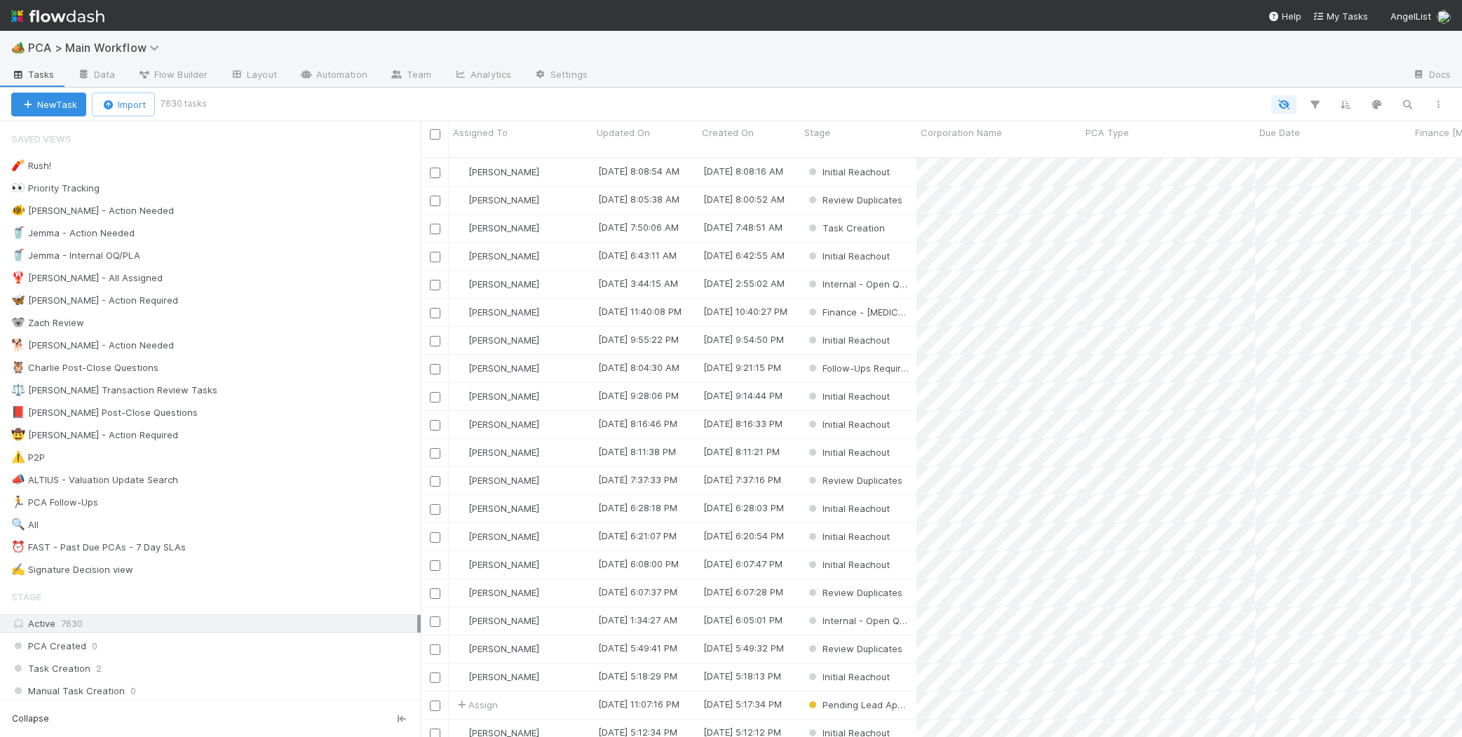
scroll to position [590, 1041]
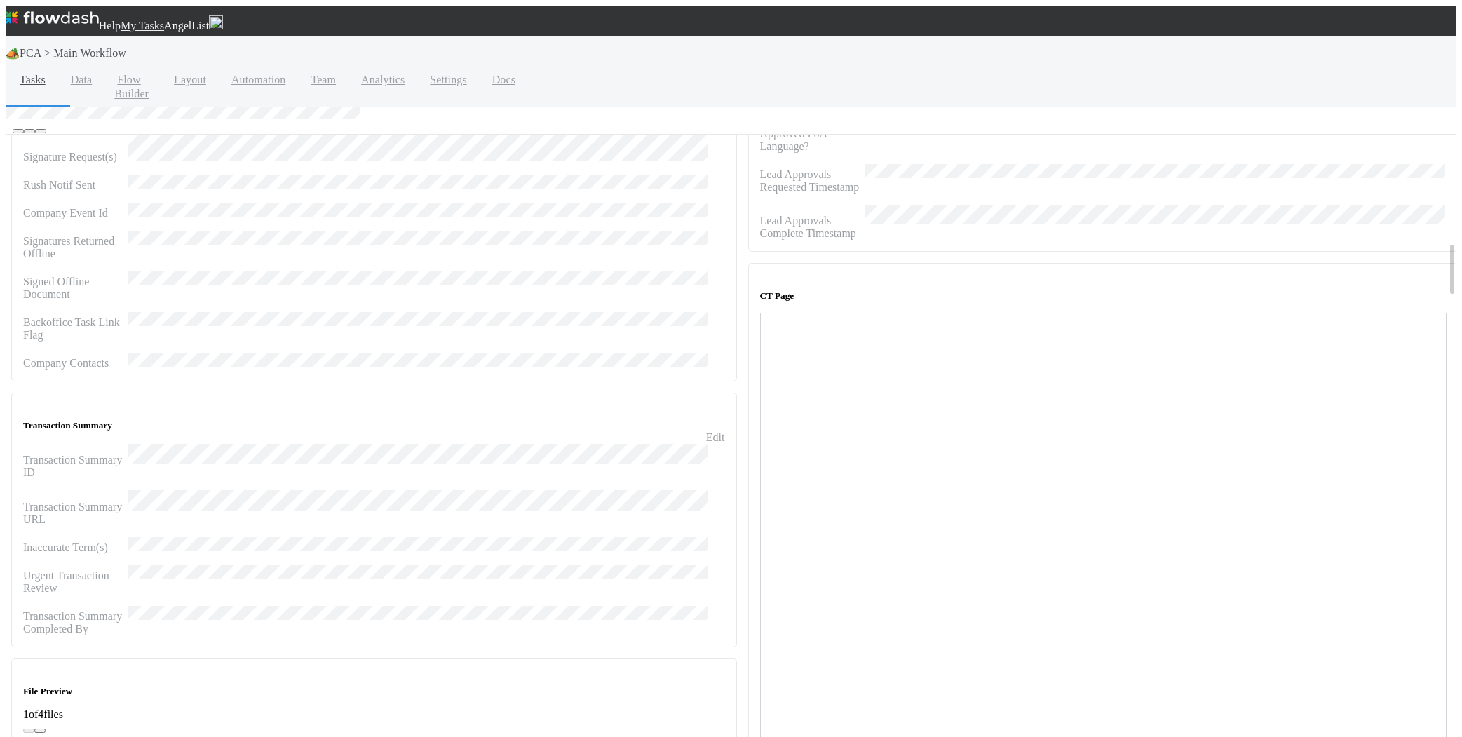
scroll to position [1632, 0]
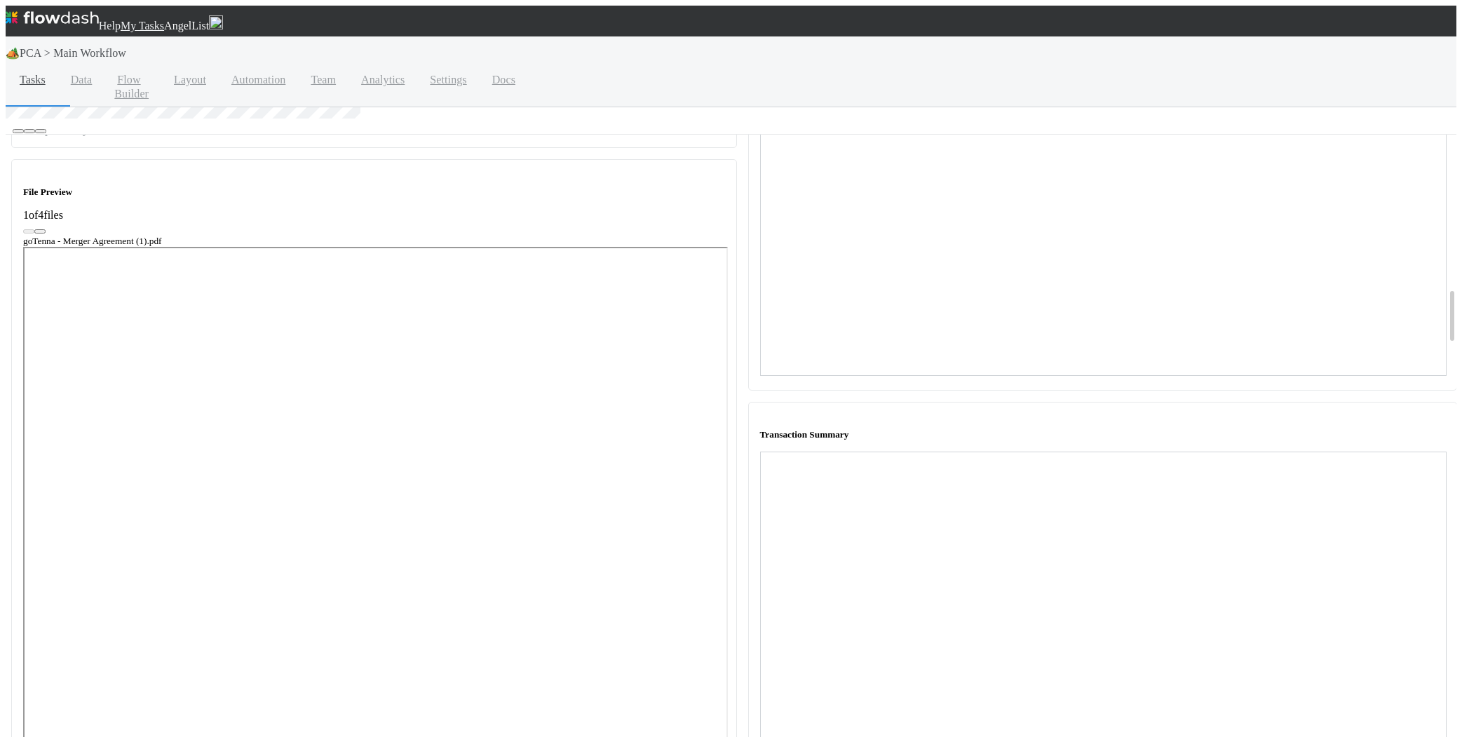
click at [1436, 402] on div "Transaction Summary" at bounding box center [1102, 610] width 709 height 416
click at [1428, 451] on div at bounding box center [1102, 451] width 685 height 0
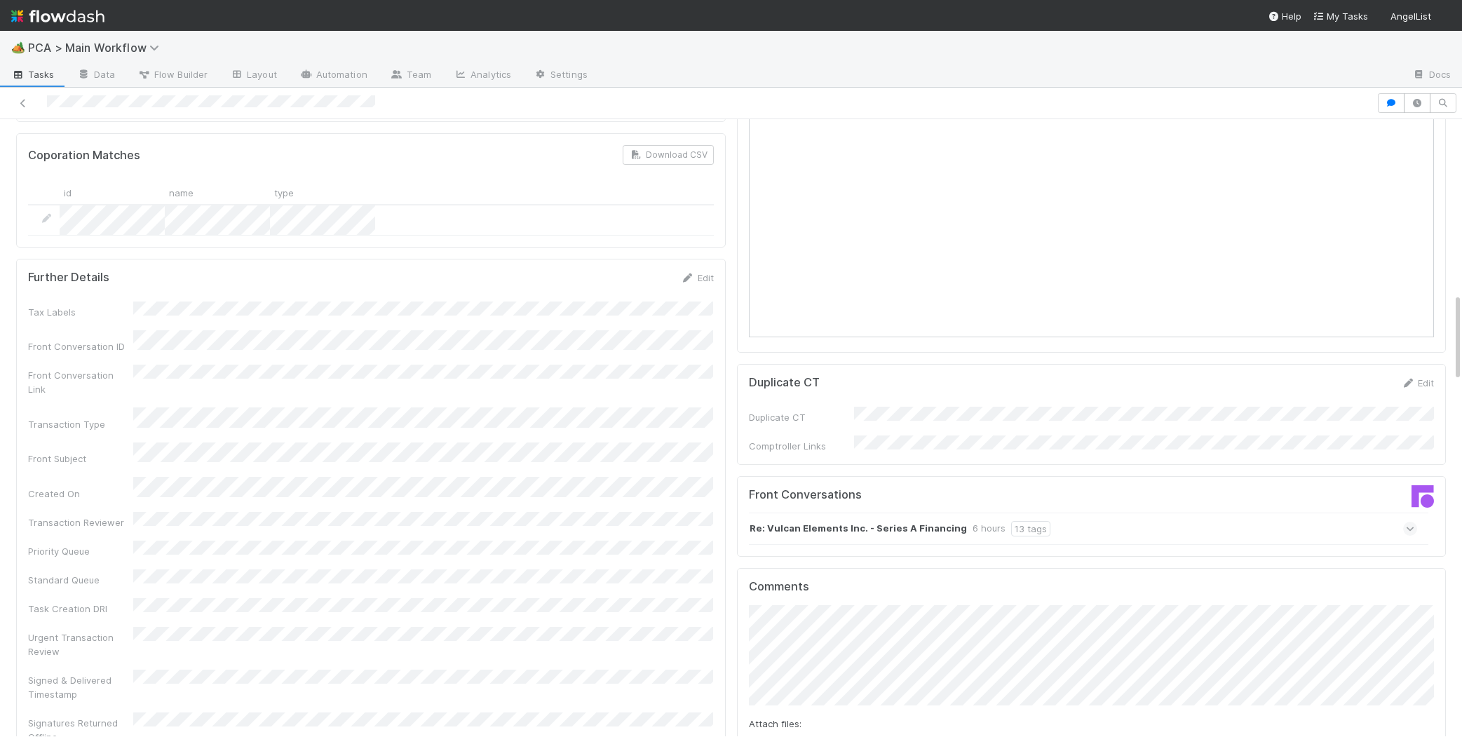
scroll to position [1239, 0]
click at [900, 519] on strong "Re: Vulcan Elements Inc. - Series A Financing" at bounding box center [857, 526] width 217 height 15
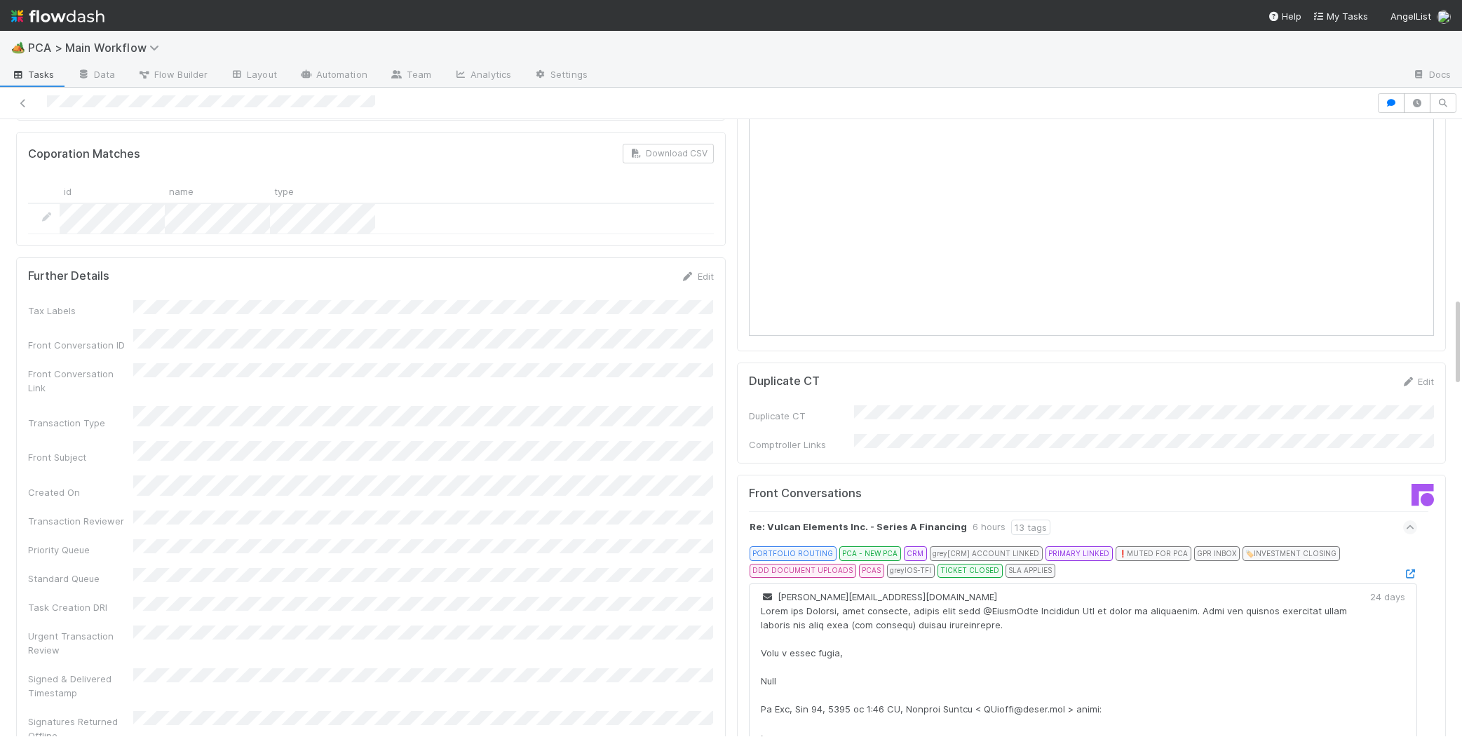
click at [1403, 569] on icon at bounding box center [1410, 573] width 14 height 9
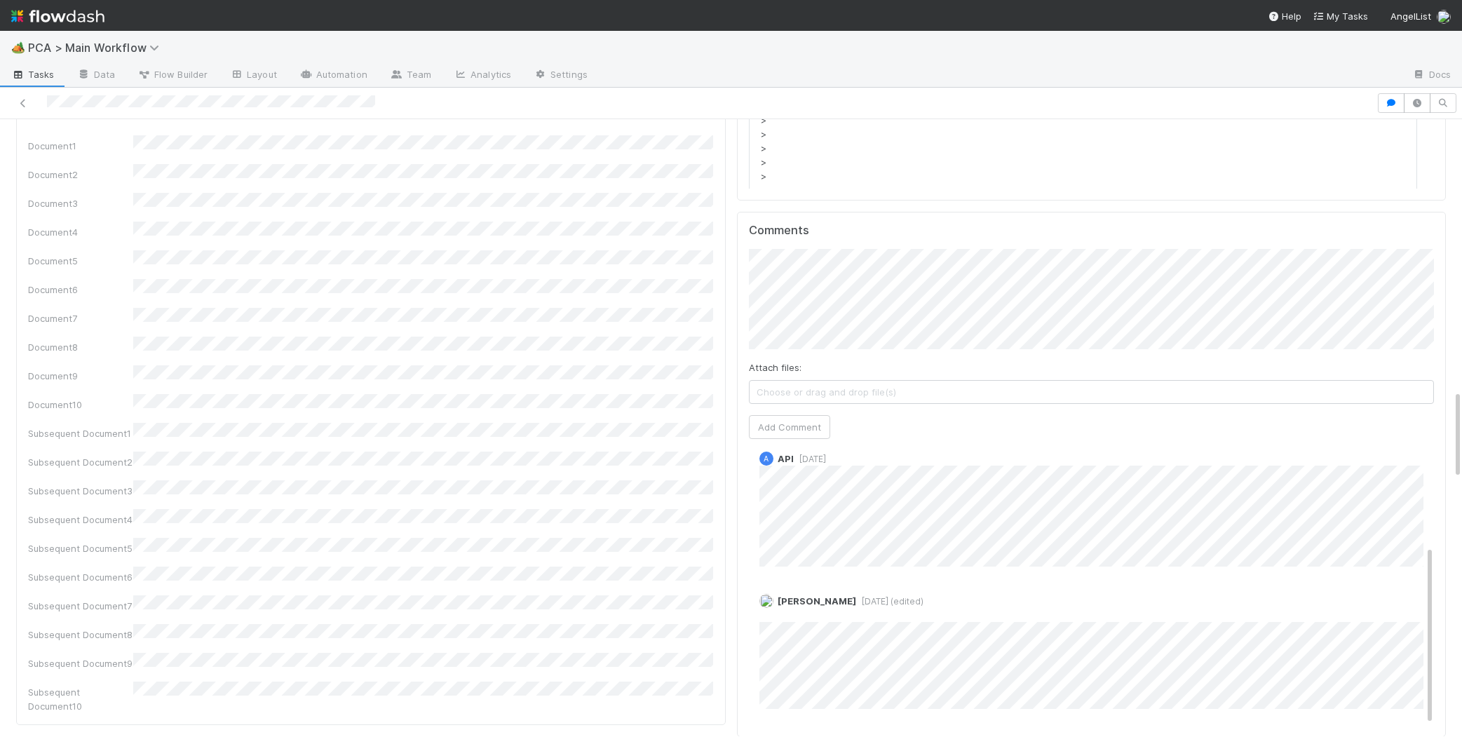
scroll to position [1772, 0]
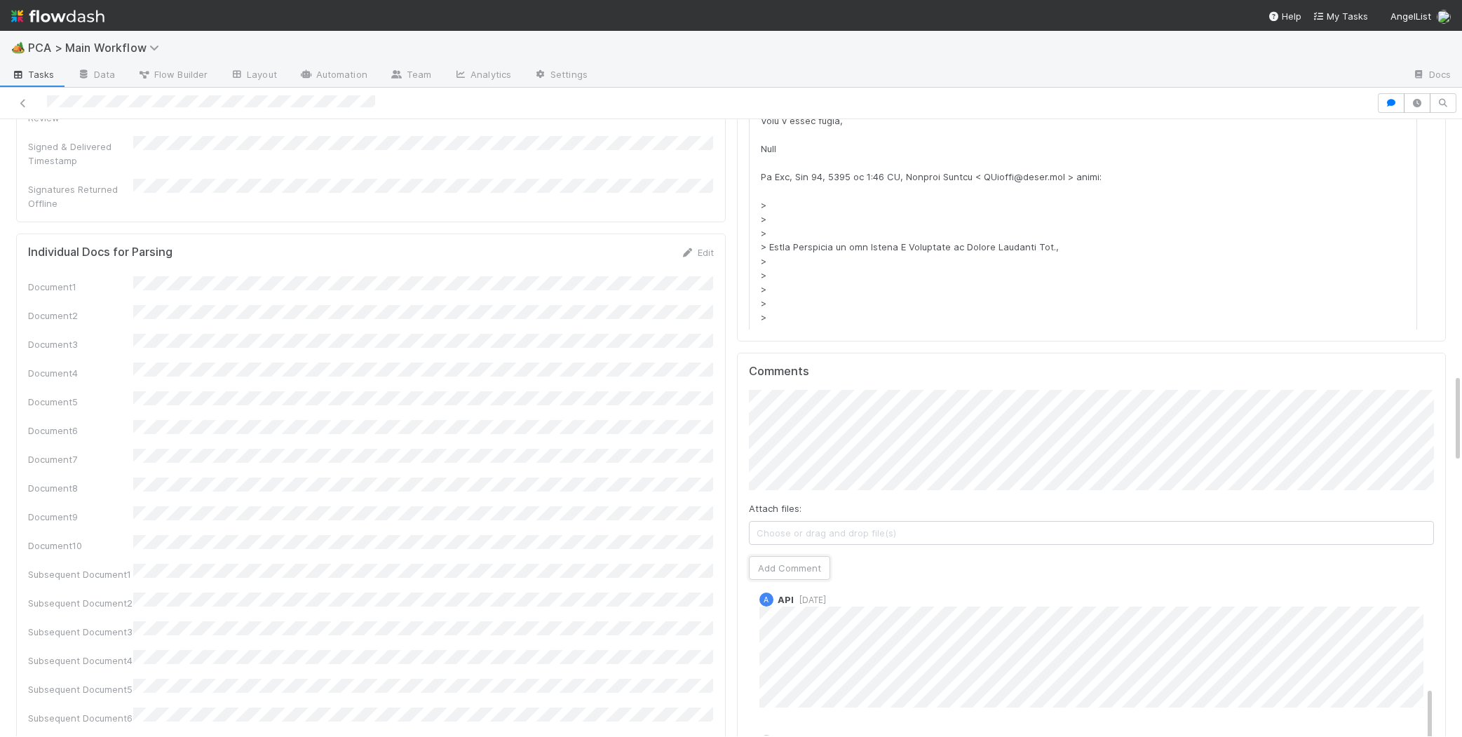
drag, startPoint x: 808, startPoint y: 484, endPoint x: 721, endPoint y: 442, distance: 96.6
click at [808, 556] on button "Add Comment" at bounding box center [789, 568] width 81 height 24
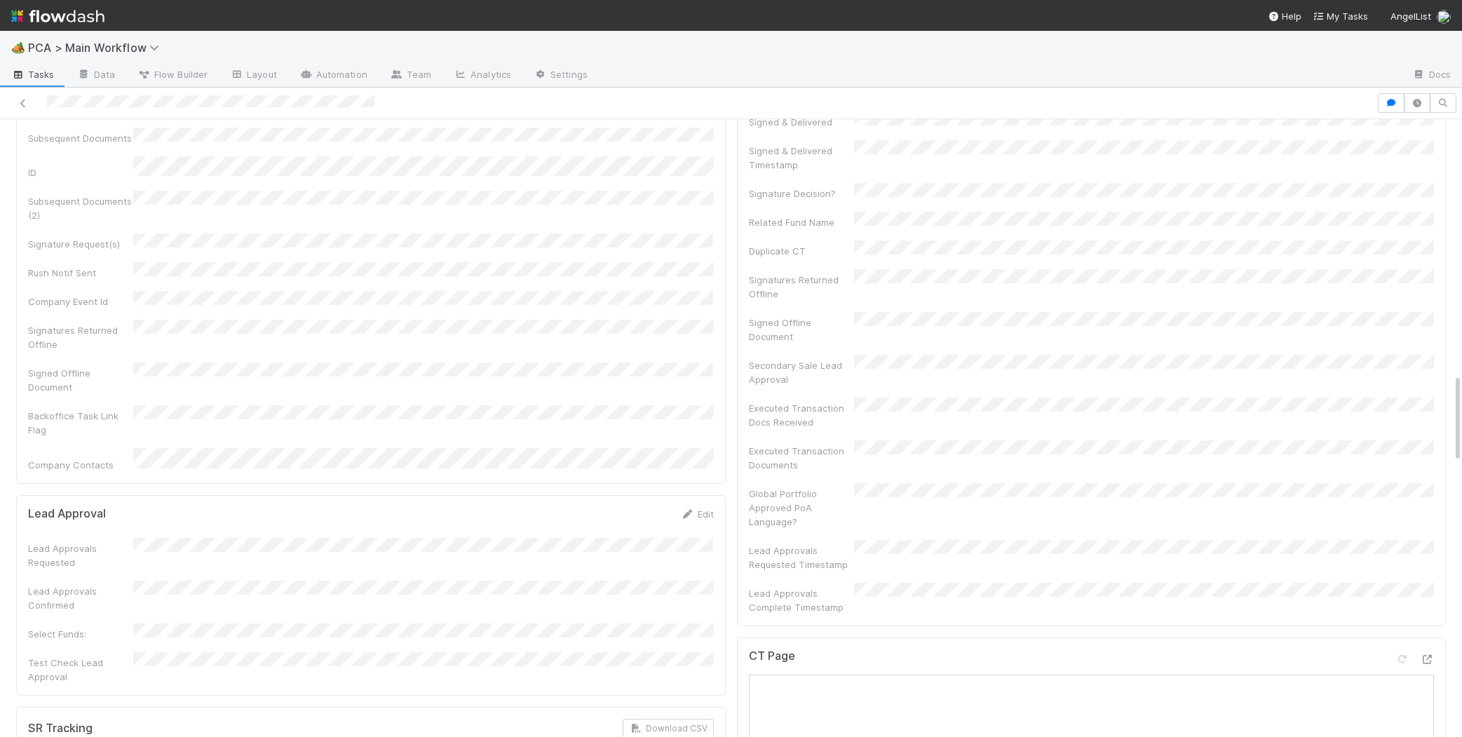
scroll to position [0, 0]
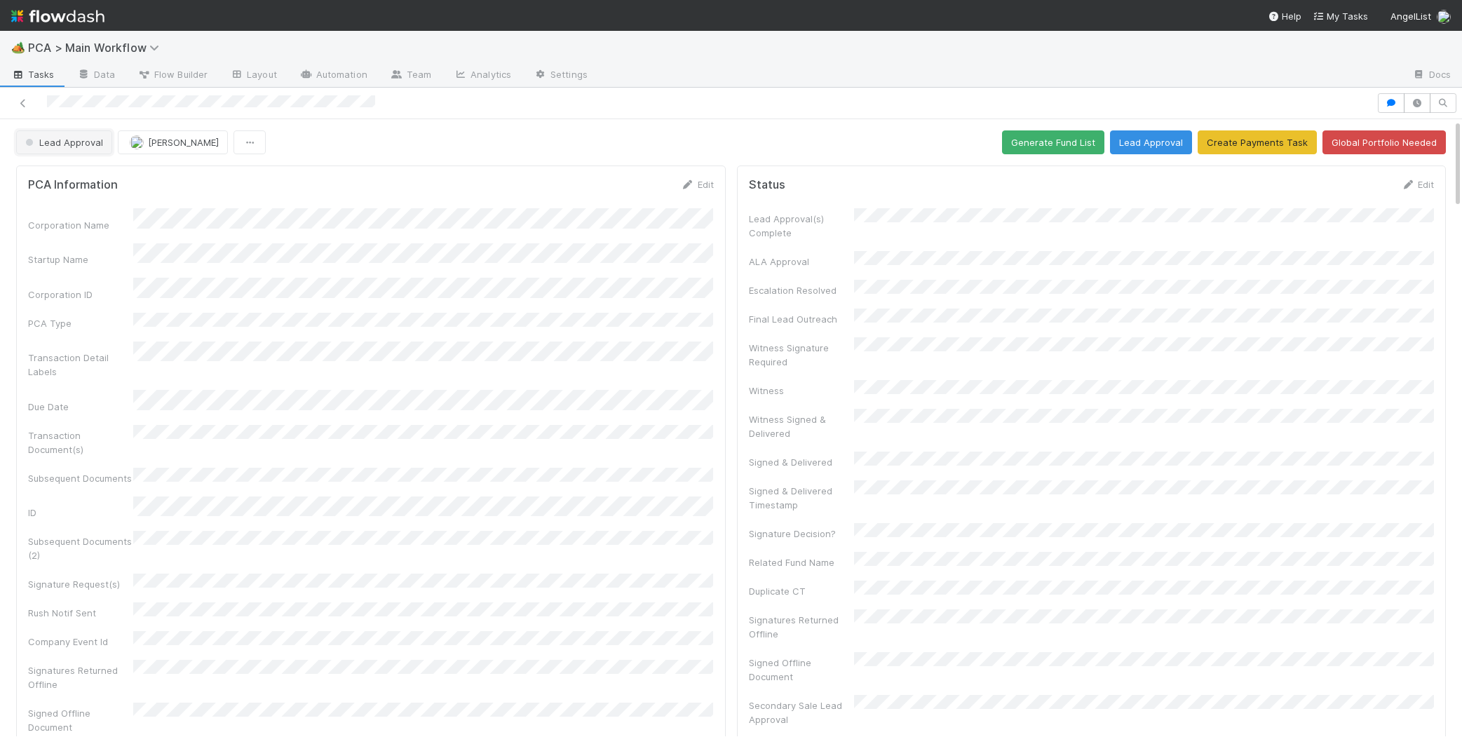
click at [61, 135] on button "Lead Approval" at bounding box center [64, 142] width 96 height 24
drag, startPoint x: 69, startPoint y: 175, endPoint x: 94, endPoint y: 172, distance: 25.5
click at [71, 175] on span "No Action Needed" at bounding box center [68, 177] width 97 height 11
click at [691, 181] on icon at bounding box center [688, 184] width 14 height 9
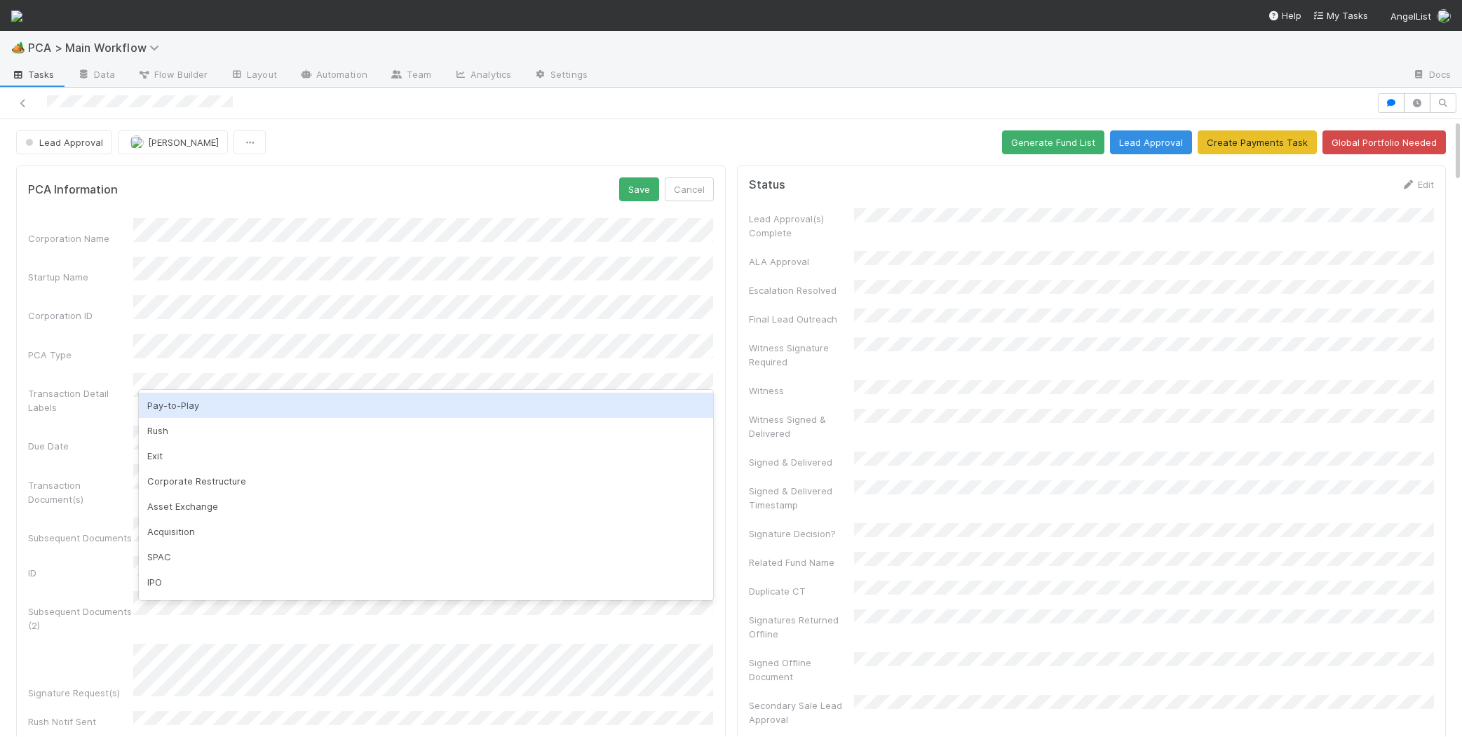
click at [292, 410] on div "Pay-to-Play" at bounding box center [426, 405] width 574 height 25
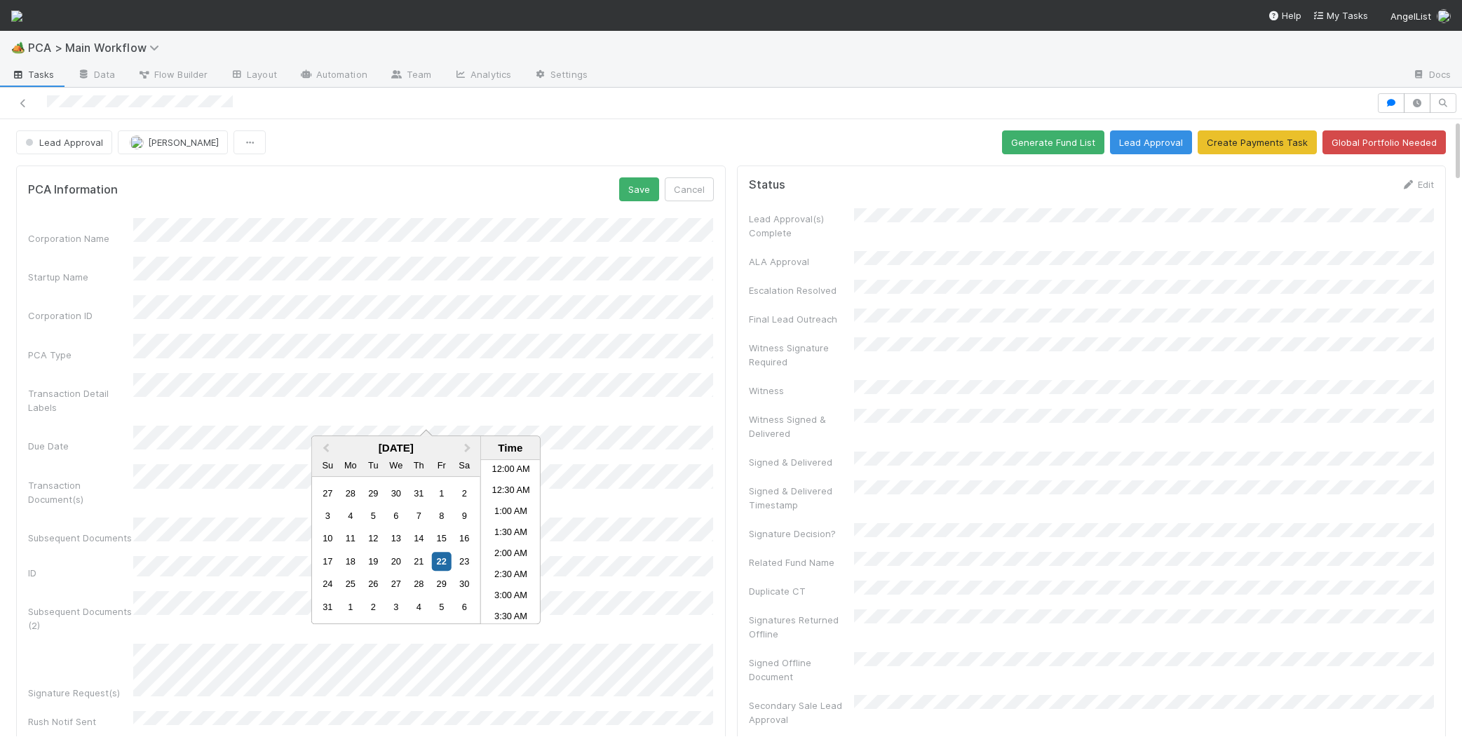
scroll to position [286, 0]
click at [639, 192] on button "Save" at bounding box center [639, 189] width 40 height 24
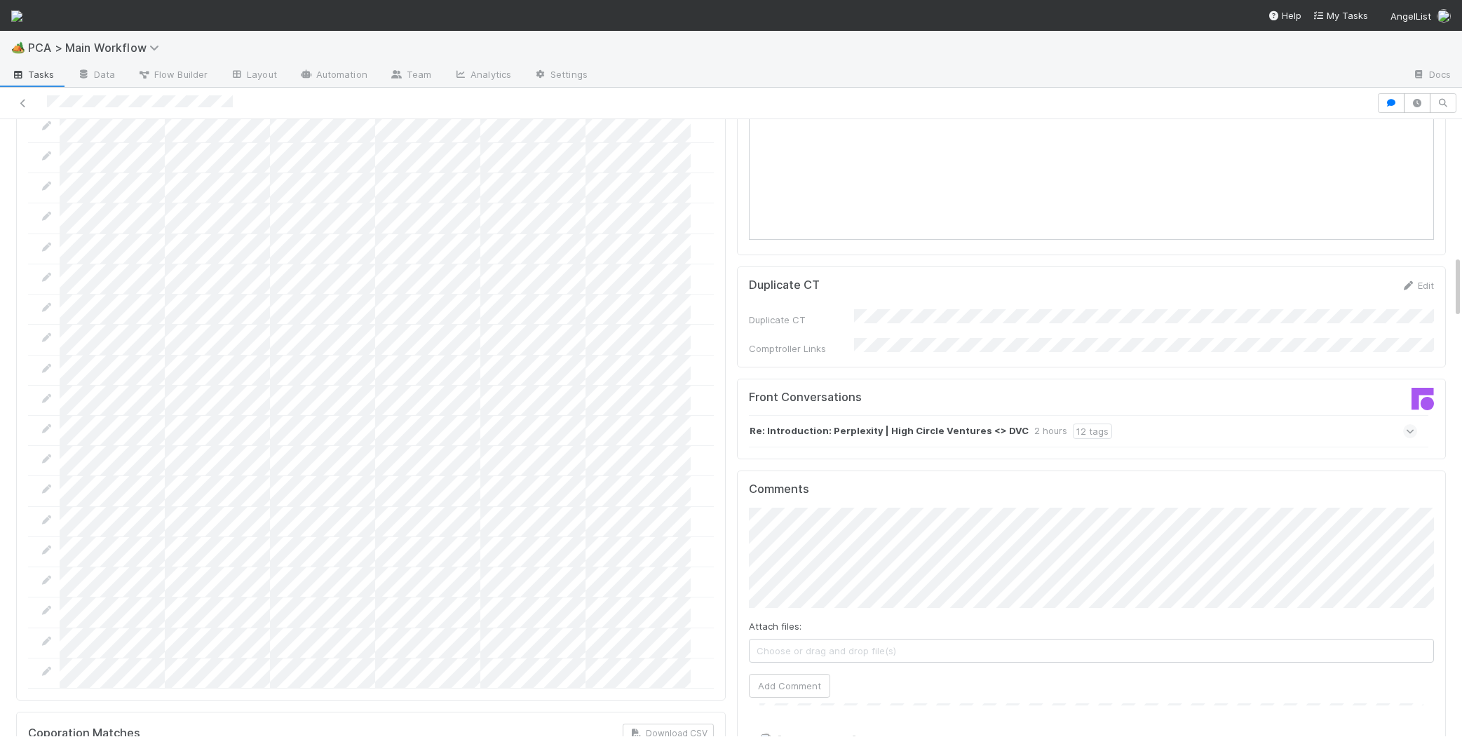
scroll to position [1334, 0]
drag, startPoint x: 789, startPoint y: 598, endPoint x: 797, endPoint y: 603, distance: 9.7
click at [797, 603] on div "Attach files: Choose or drag and drop file(s) Add Comment" at bounding box center [1092, 604] width 686 height 190
click at [797, 675] on button "Add Comment" at bounding box center [789, 687] width 81 height 24
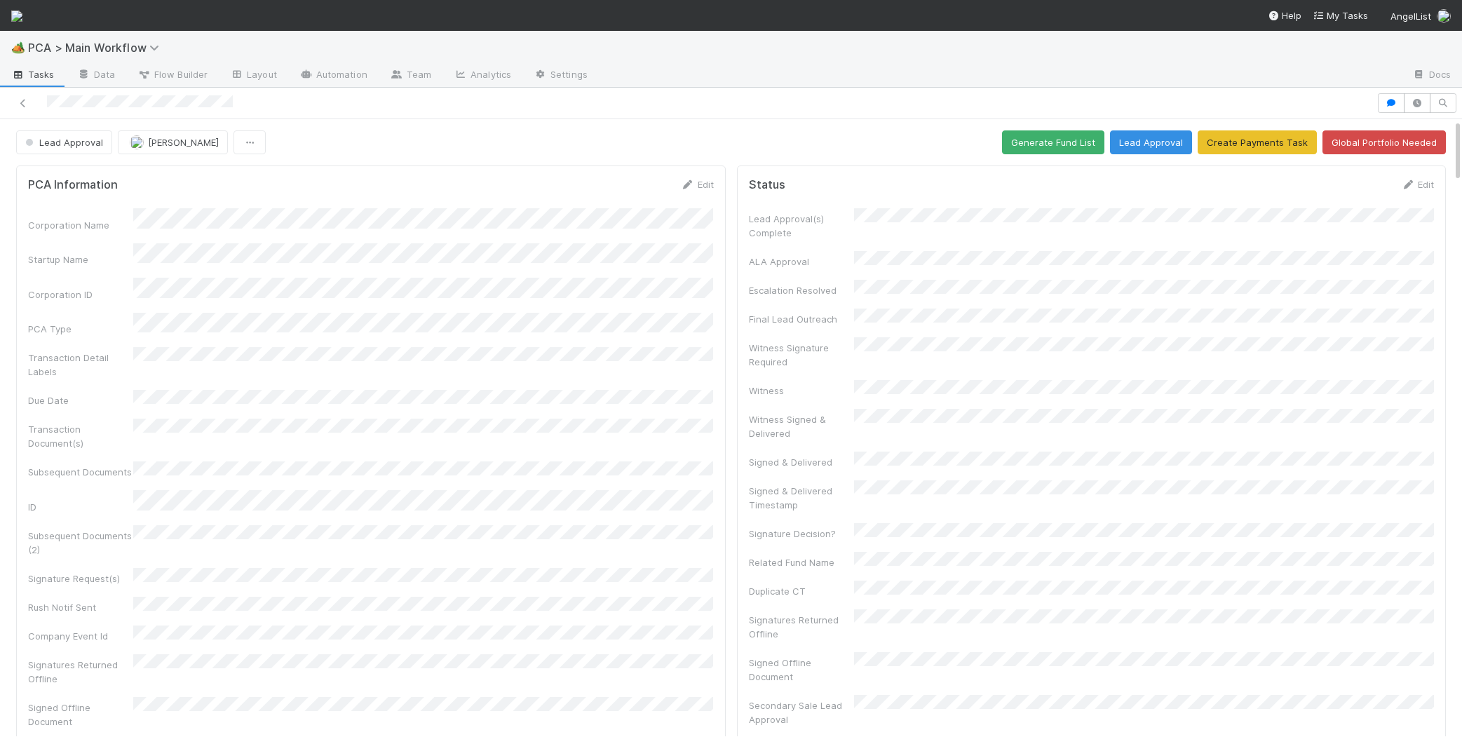
scroll to position [559, 0]
drag, startPoint x: 111, startPoint y: 151, endPoint x: 103, endPoint y: 144, distance: 10.0
click at [109, 148] on div "Lead Approval Jemma Cunningham" at bounding box center [141, 142] width 250 height 24
click at [100, 147] on button "Lead Approval" at bounding box center [64, 142] width 96 height 24
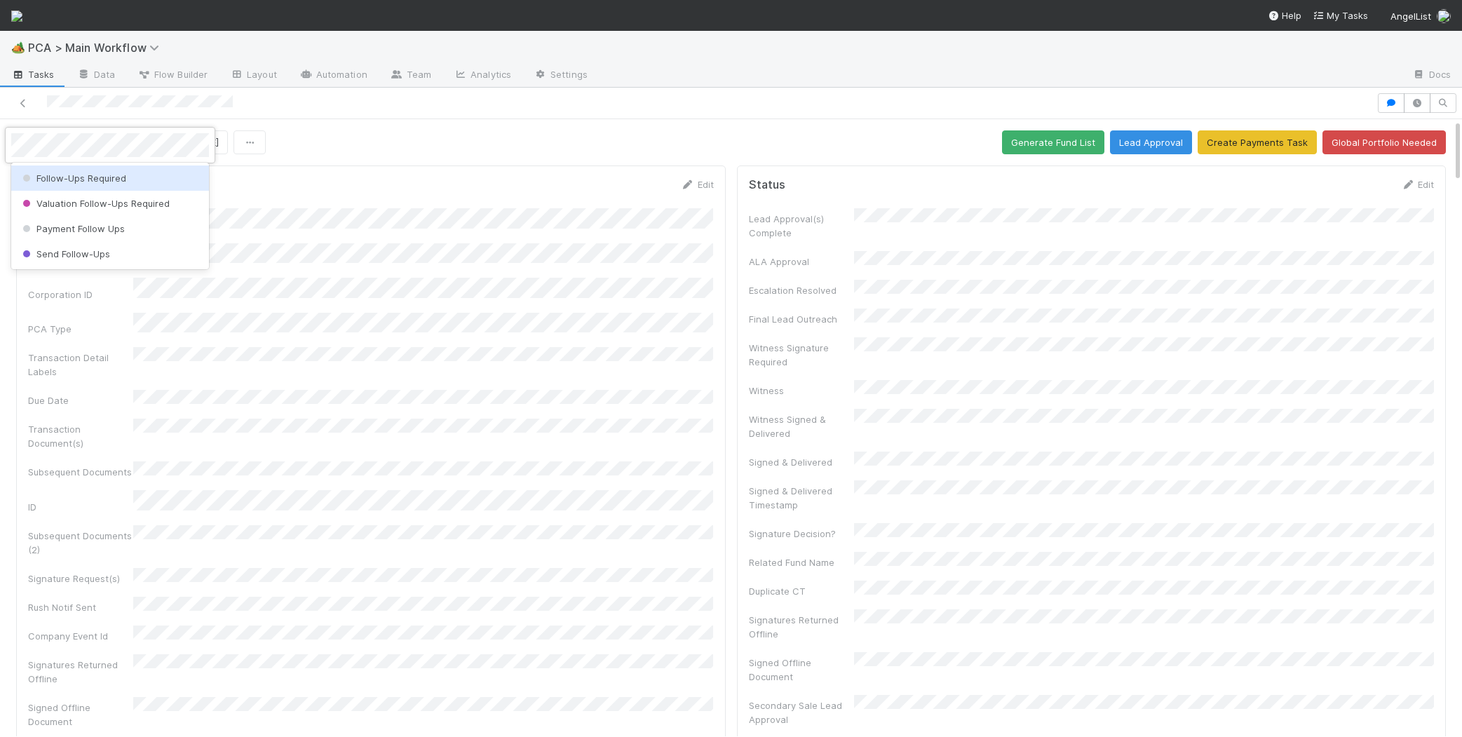
click at [151, 174] on div "Follow-Ups Required" at bounding box center [110, 177] width 198 height 25
click at [22, 28] on link at bounding box center [16, 15] width 11 height 25
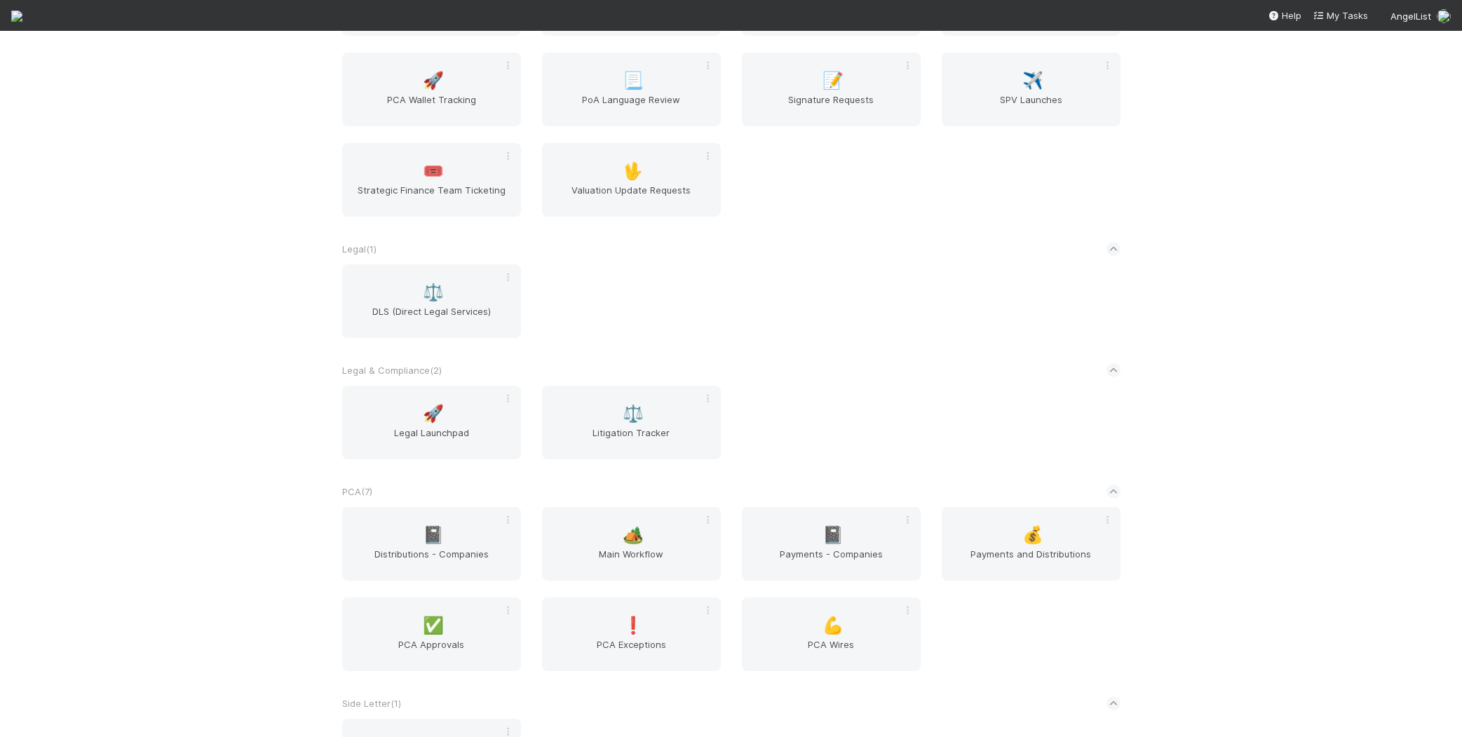
scroll to position [2270, 0]
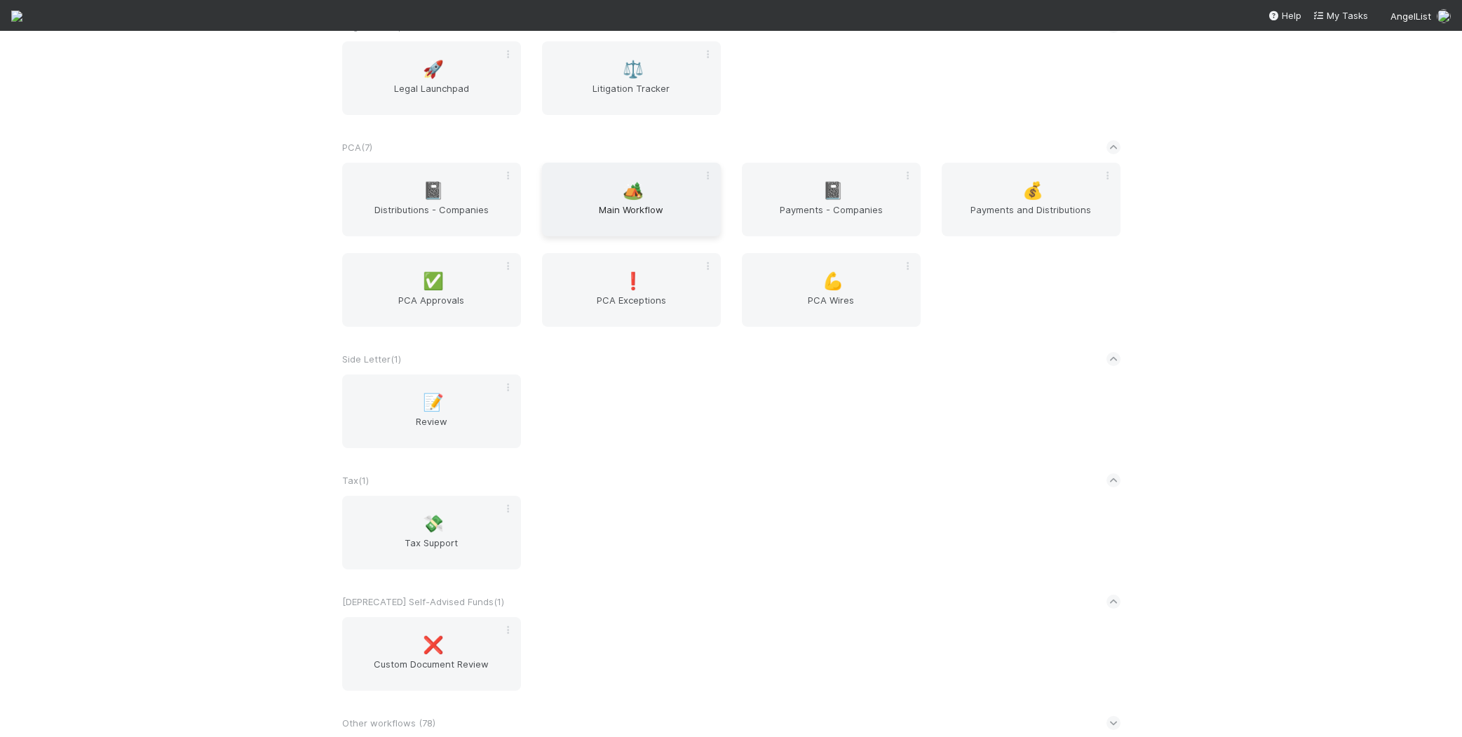
click at [613, 169] on div "🏕️ Main Workflow" at bounding box center [631, 200] width 179 height 74
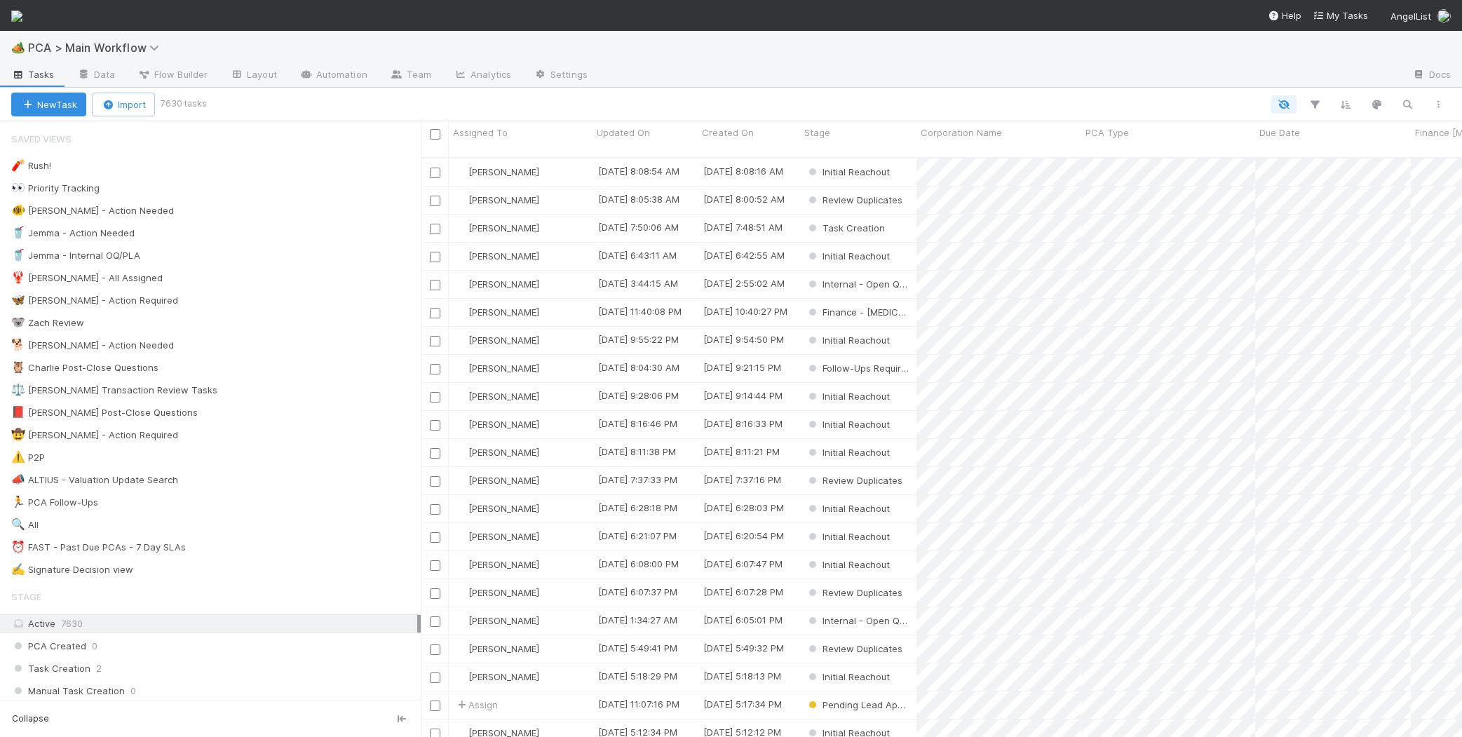
scroll to position [590, 1041]
click at [223, 344] on div "🐕 [PERSON_NAME] - Action Needed 7" at bounding box center [215, 345] width 409 height 18
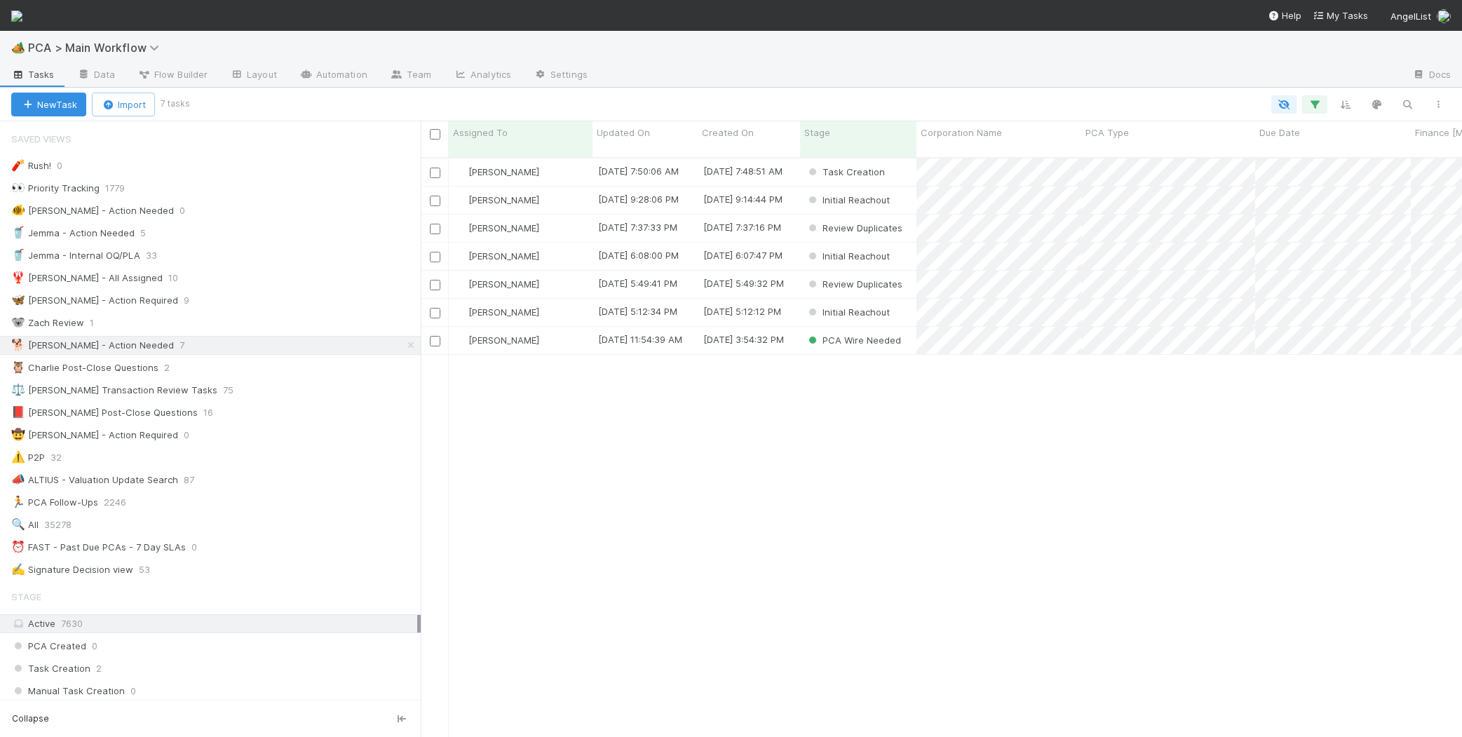
scroll to position [590, 1041]
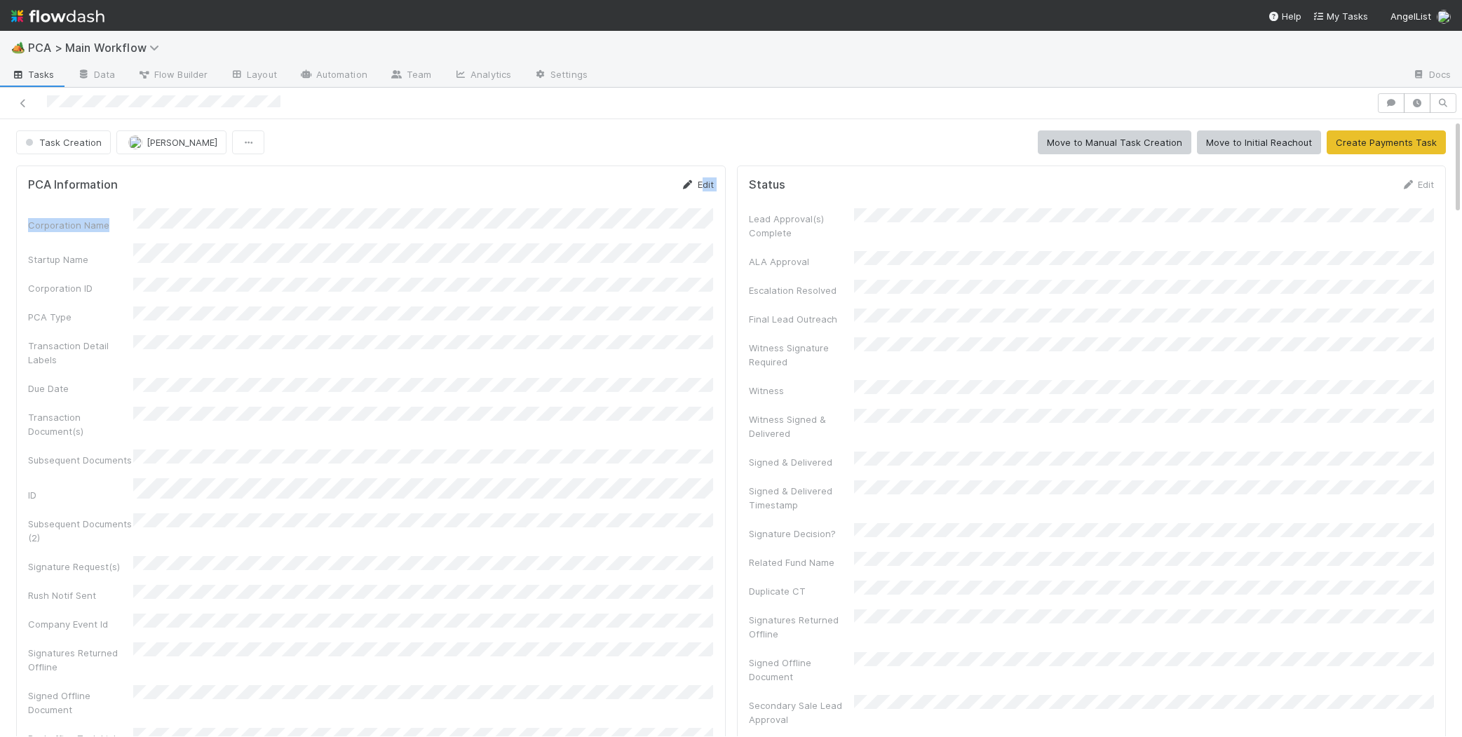
drag, startPoint x: 702, startPoint y: 196, endPoint x: 703, endPoint y: 182, distance: 14.1
click at [707, 185] on form "PCA Information Edit Corporation Name Startup Name Corporation ID PCA Type Tran…" at bounding box center [371, 482] width 686 height 610
click at [703, 182] on link "Edit" at bounding box center [697, 184] width 33 height 11
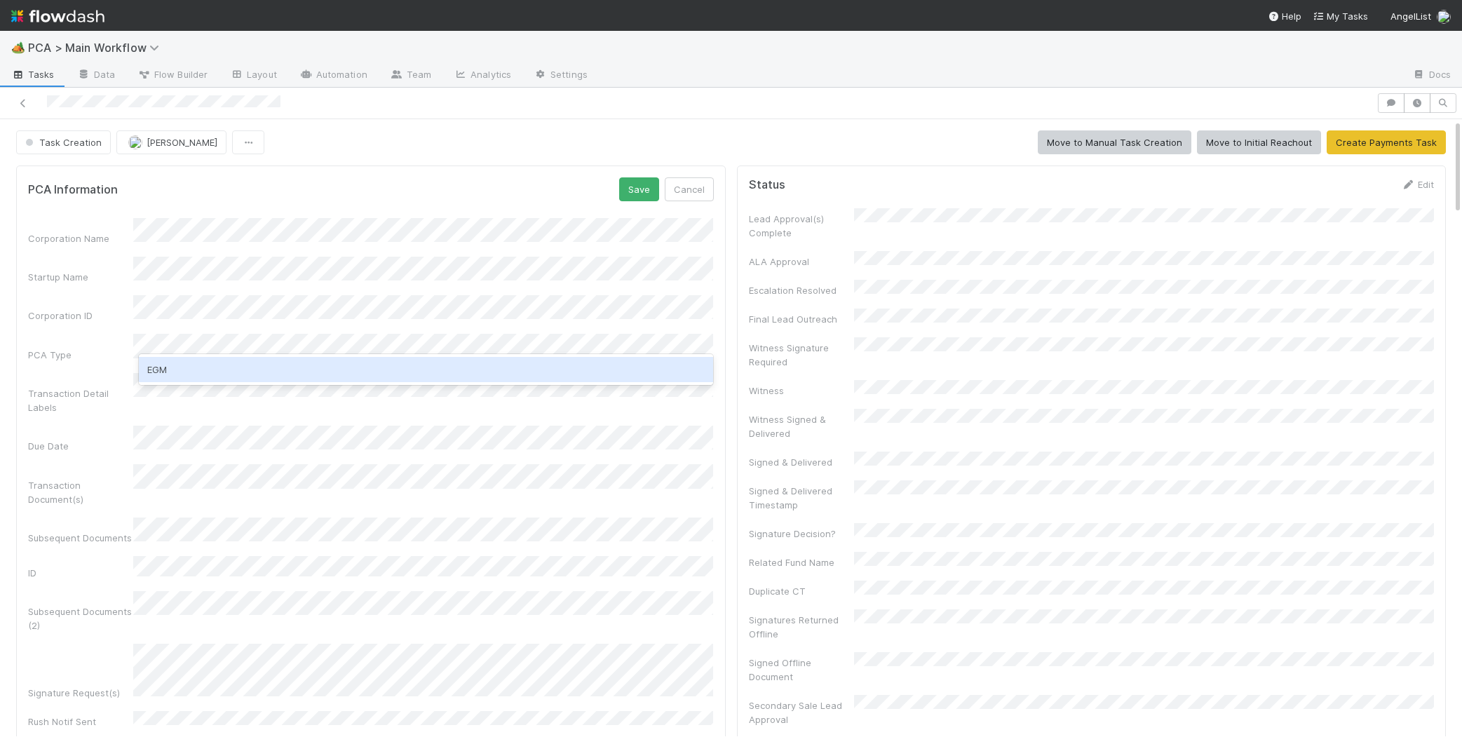
click at [236, 369] on div "EGM" at bounding box center [426, 369] width 574 height 25
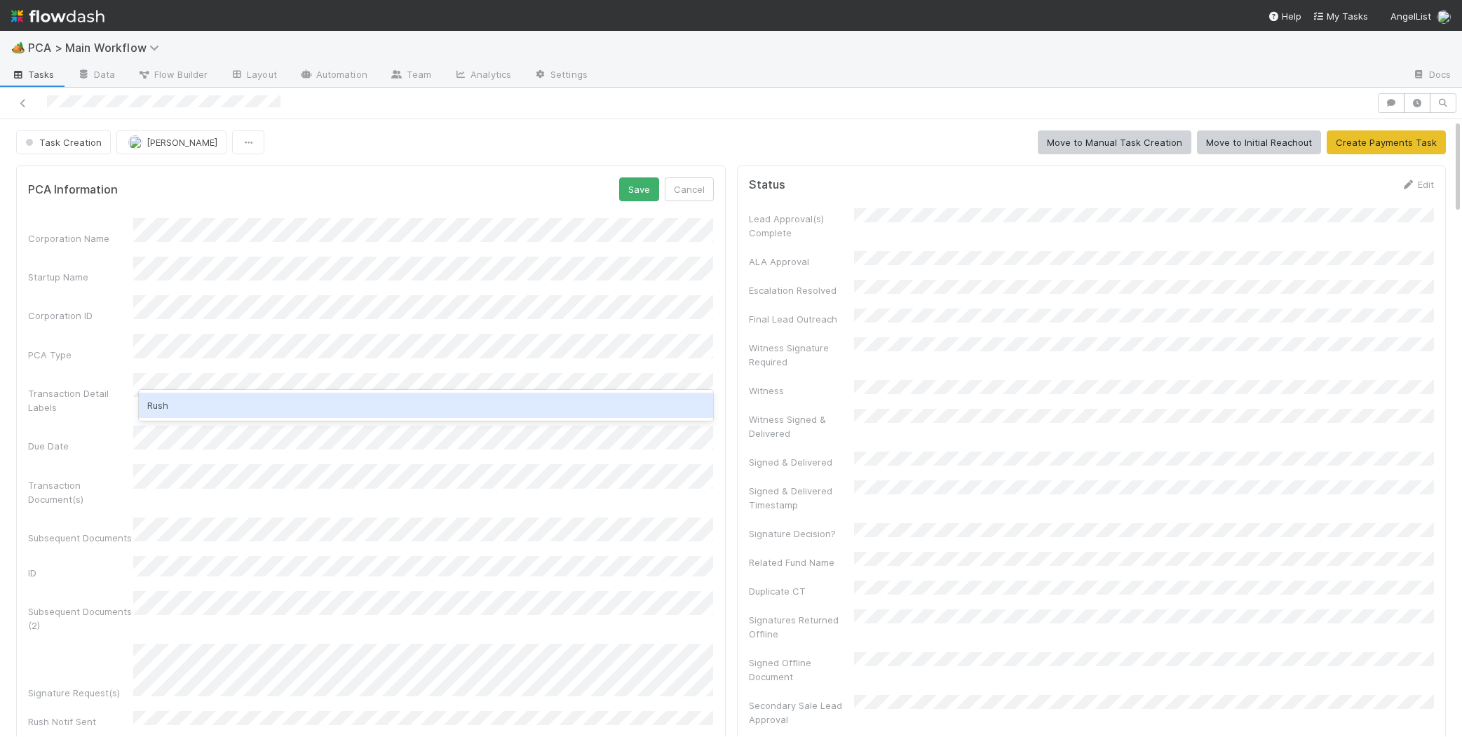
click at [209, 395] on div "Rush" at bounding box center [426, 405] width 574 height 25
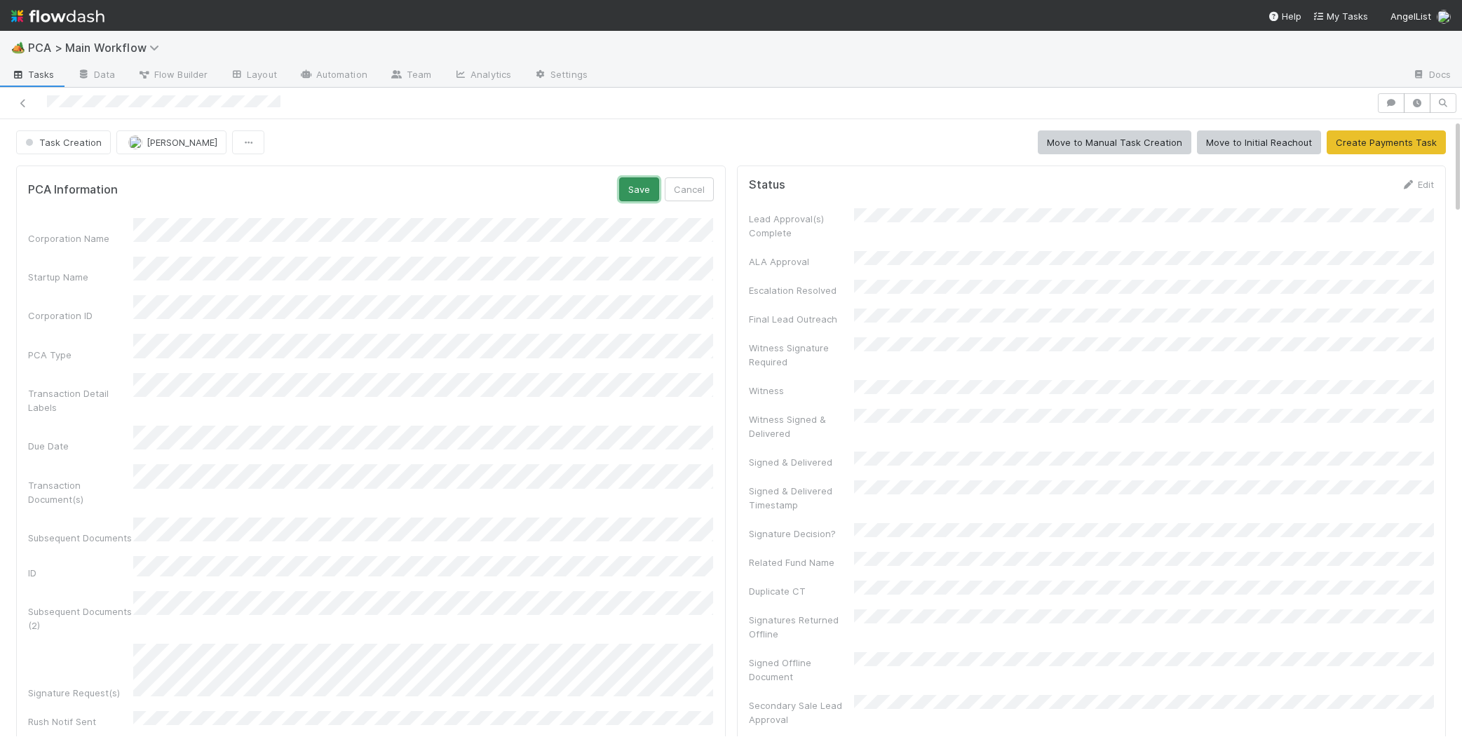
click at [638, 187] on button "Save" at bounding box center [639, 189] width 40 height 24
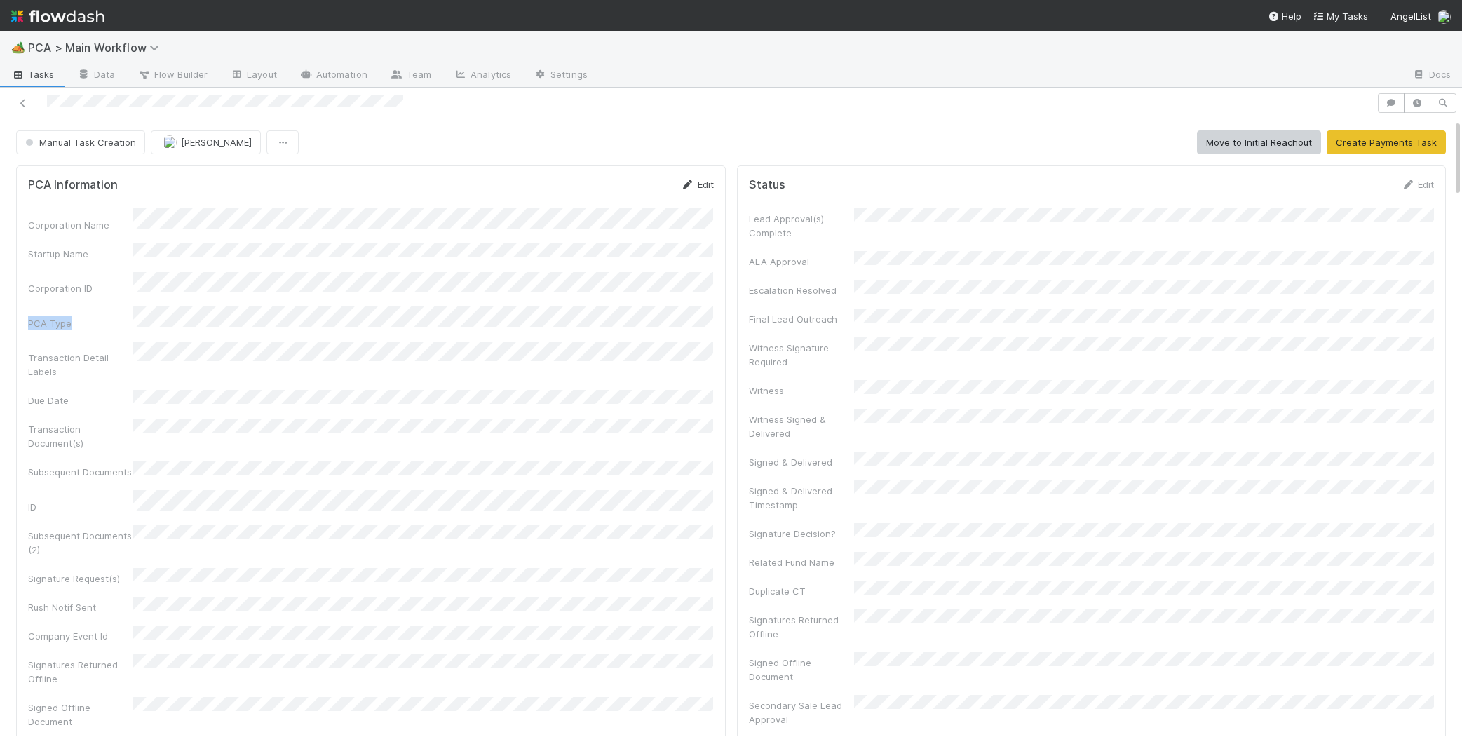
drag, startPoint x: 683, startPoint y: 287, endPoint x: 684, endPoint y: 189, distance: 98.2
click at [685, 239] on div "Corporation Name Startup Name Corporation ID PCA Type Transaction Detail Labels…" at bounding box center [371, 506] width 686 height 597
click at [686, 179] on link "Edit" at bounding box center [697, 184] width 33 height 11
click at [647, 189] on button "Save" at bounding box center [639, 189] width 40 height 24
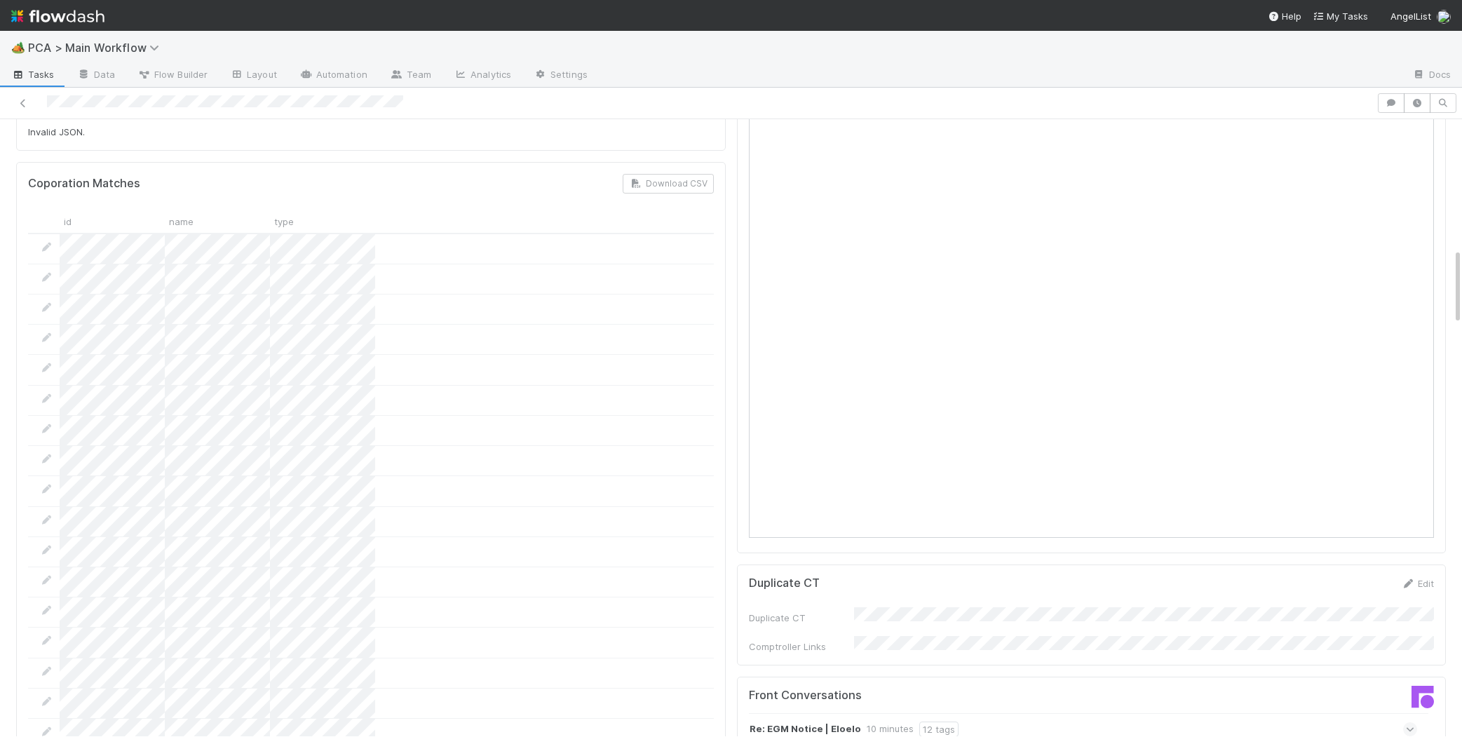
scroll to position [355, 0]
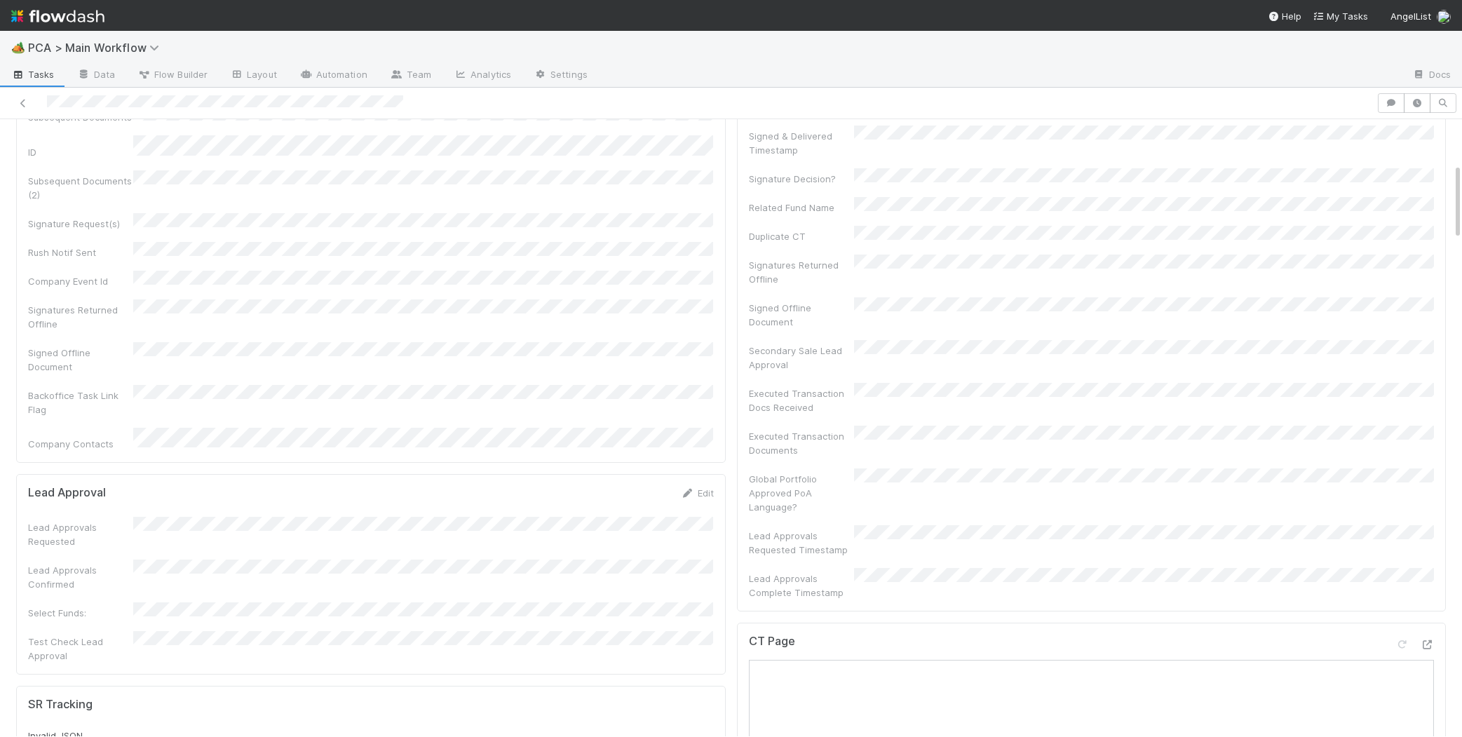
click at [681, 517] on div "Lead Approvals Requested" at bounding box center [371, 533] width 686 height 32
drag, startPoint x: 686, startPoint y: 431, endPoint x: 482, endPoint y: 524, distance: 224.6
click at [686, 489] on icon at bounding box center [688, 493] width 14 height 9
click at [656, 486] on button "Save" at bounding box center [639, 498] width 40 height 24
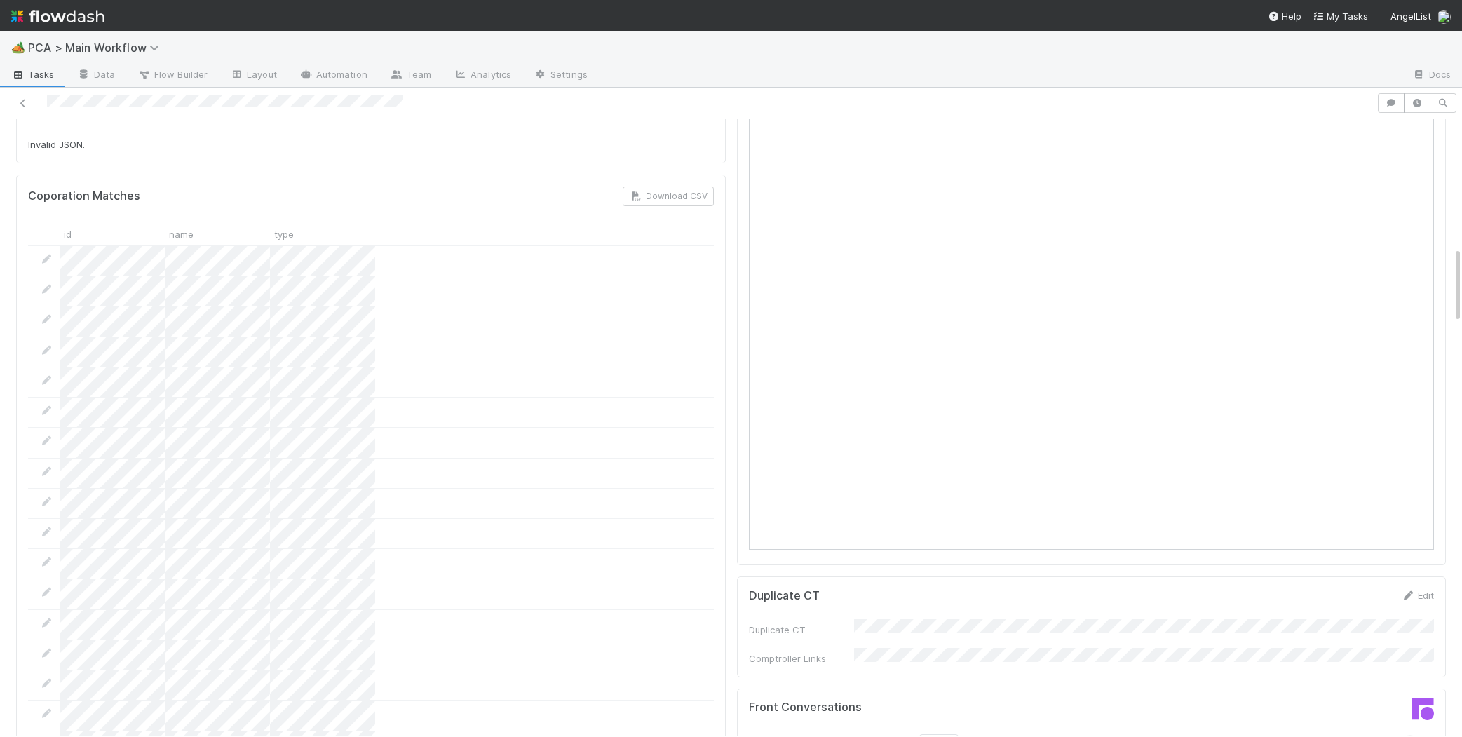
scroll to position [0, 0]
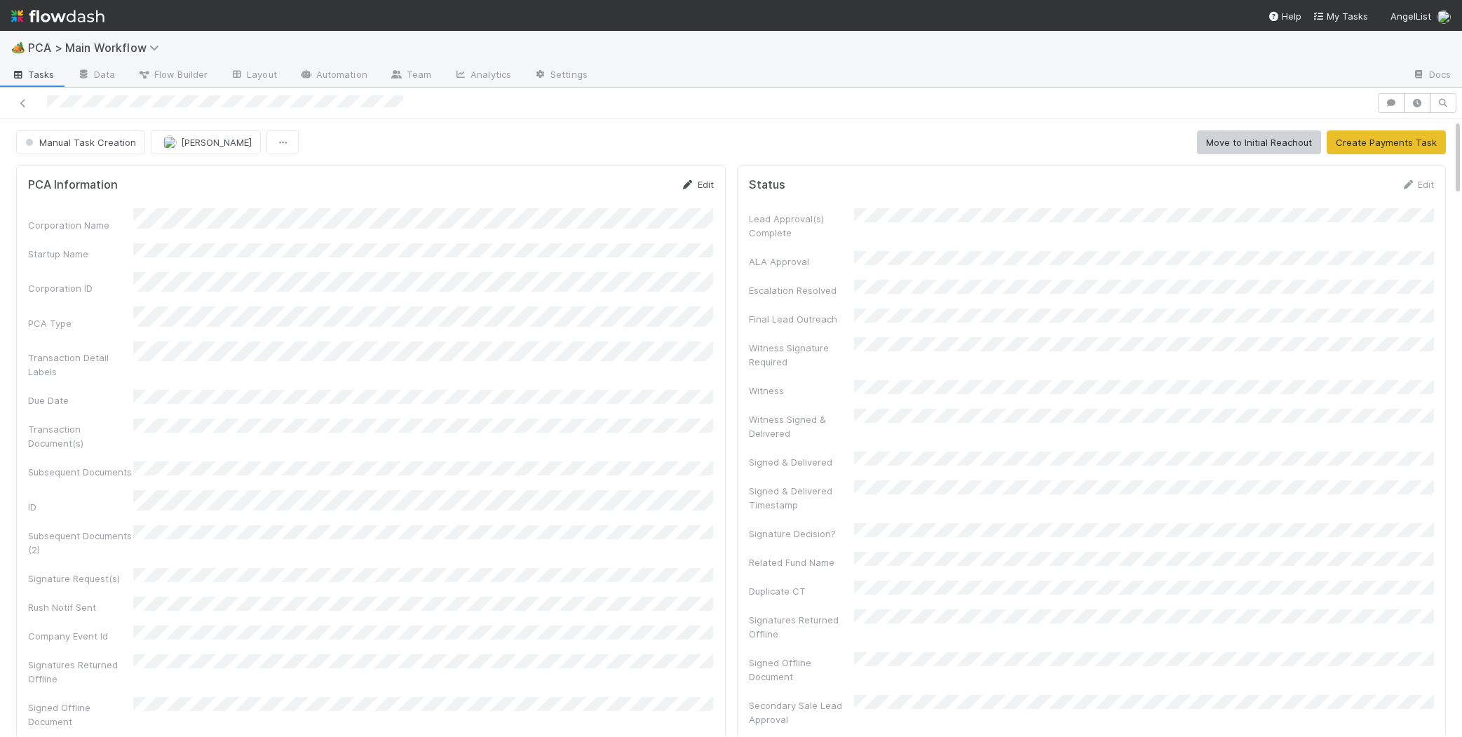
click at [689, 185] on icon at bounding box center [688, 184] width 14 height 9
click at [654, 191] on button "Save" at bounding box center [638, 189] width 40 height 24
click at [1416, 182] on link "Edit" at bounding box center [1416, 184] width 33 height 11
click at [1364, 182] on button "Save" at bounding box center [1358, 189] width 40 height 24
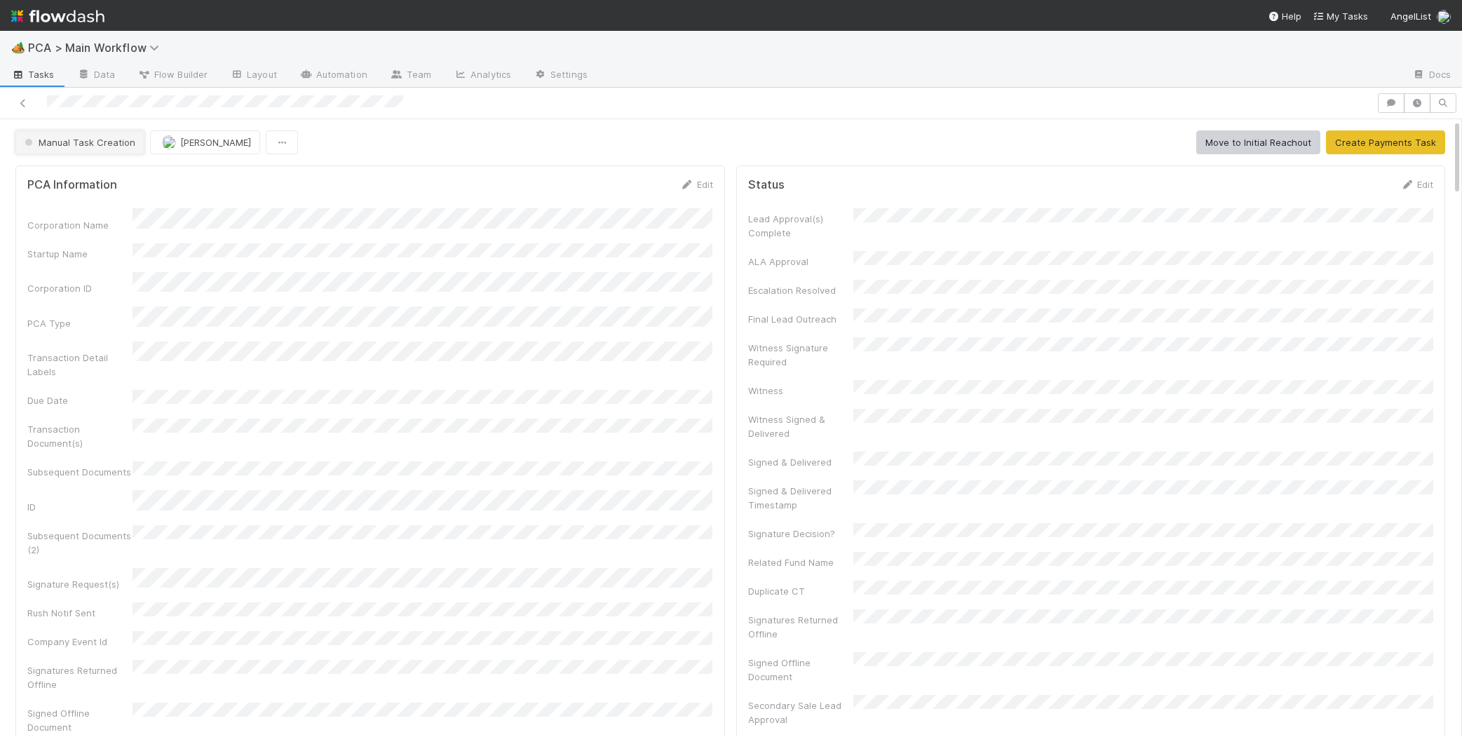
click at [80, 140] on span "Manual Task Creation" at bounding box center [79, 142] width 114 height 11
click at [109, 201] on span "Record Transaction" at bounding box center [70, 203] width 103 height 11
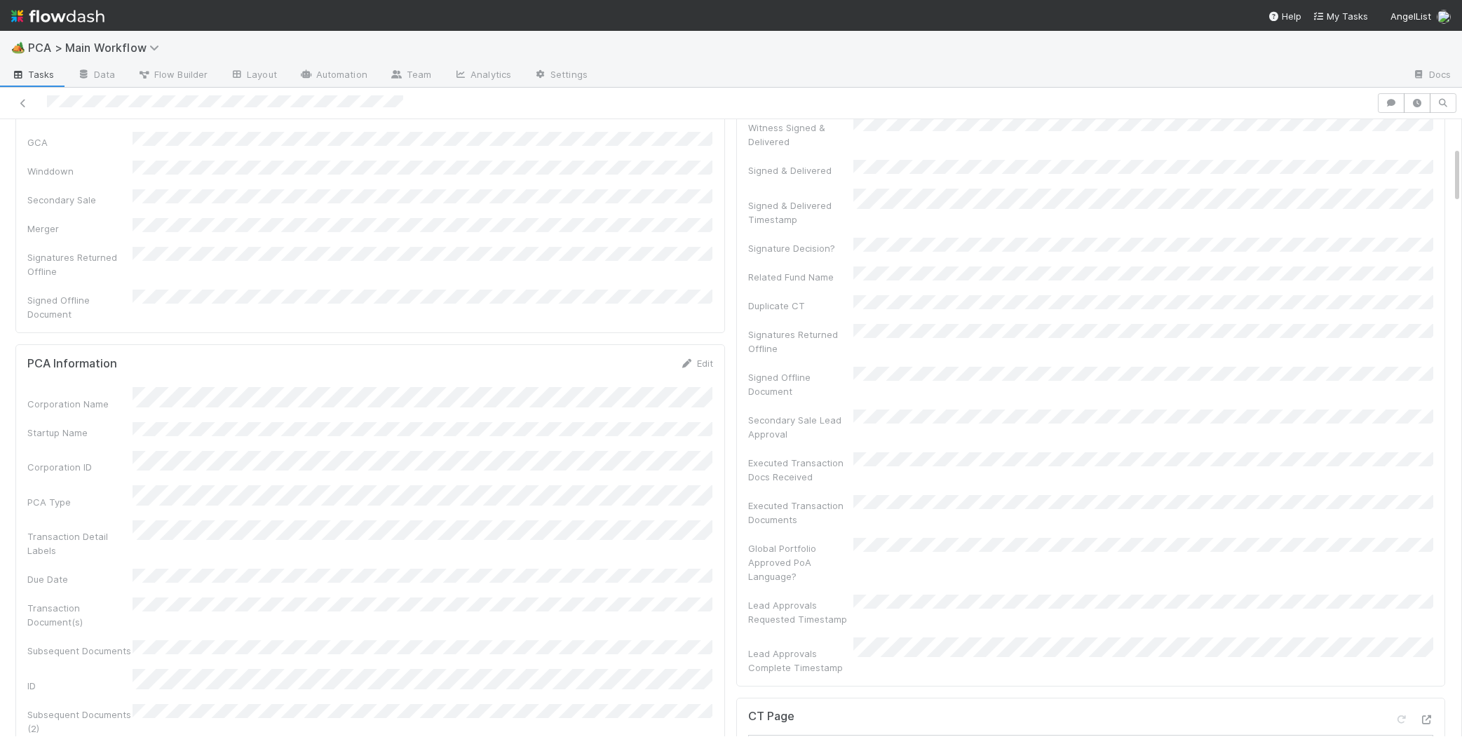
scroll to position [304, 0]
click at [698, 344] on form "PCA Information Edit Corporation Name Startup Name Corporation ID PCA Type Tran…" at bounding box center [370, 661] width 686 height 634
click at [698, 346] on link "Edit" at bounding box center [696, 351] width 33 height 11
click at [633, 344] on button "Save" at bounding box center [638, 356] width 40 height 24
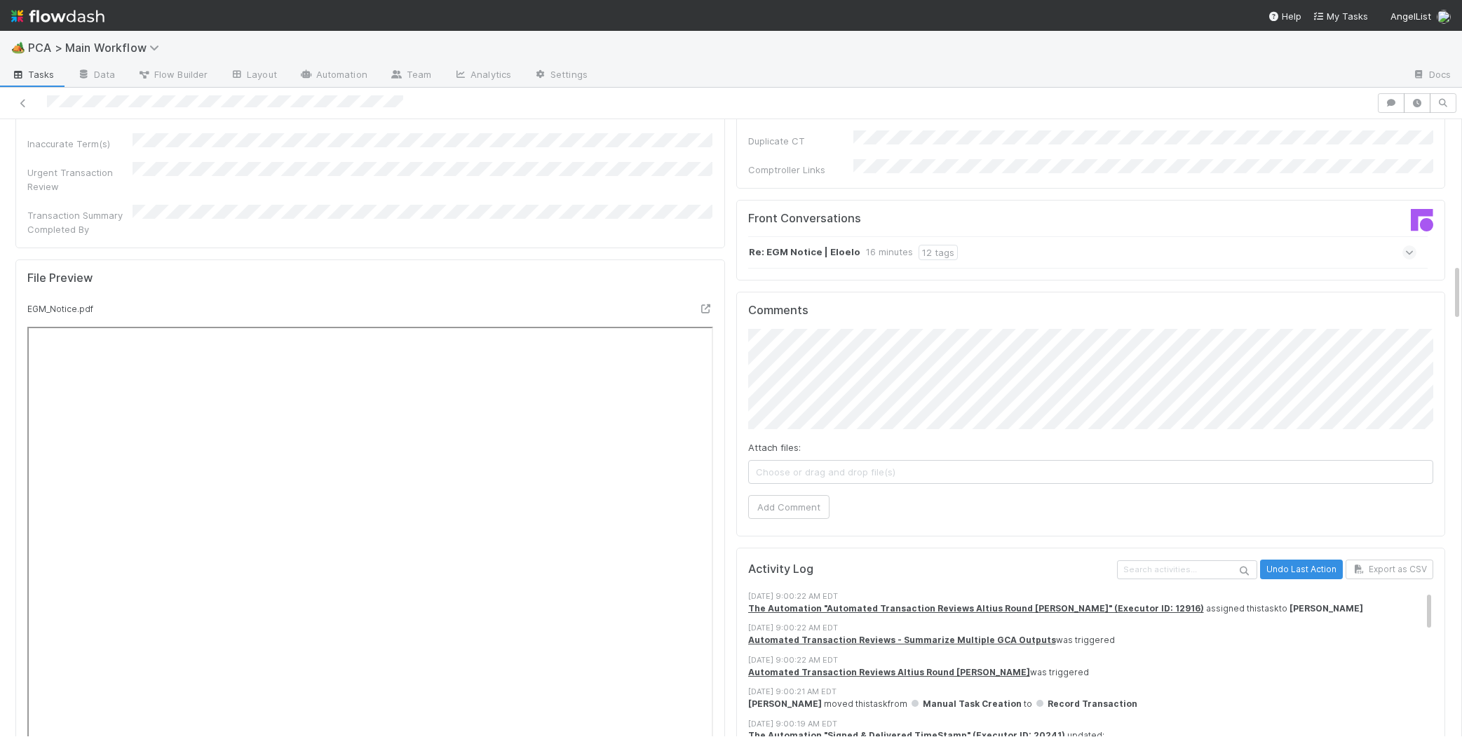
scroll to position [1522, 0]
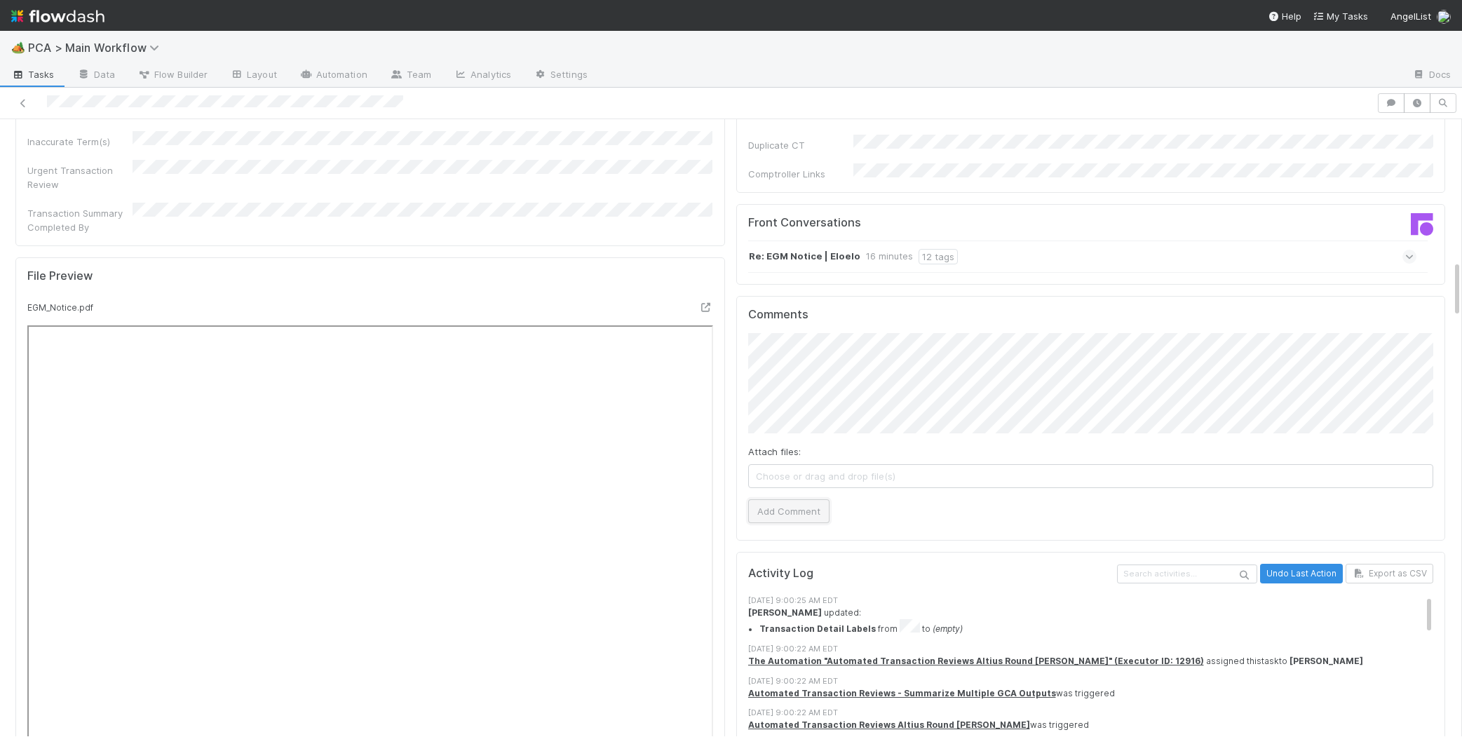
click at [801, 499] on button "Add Comment" at bounding box center [788, 511] width 81 height 24
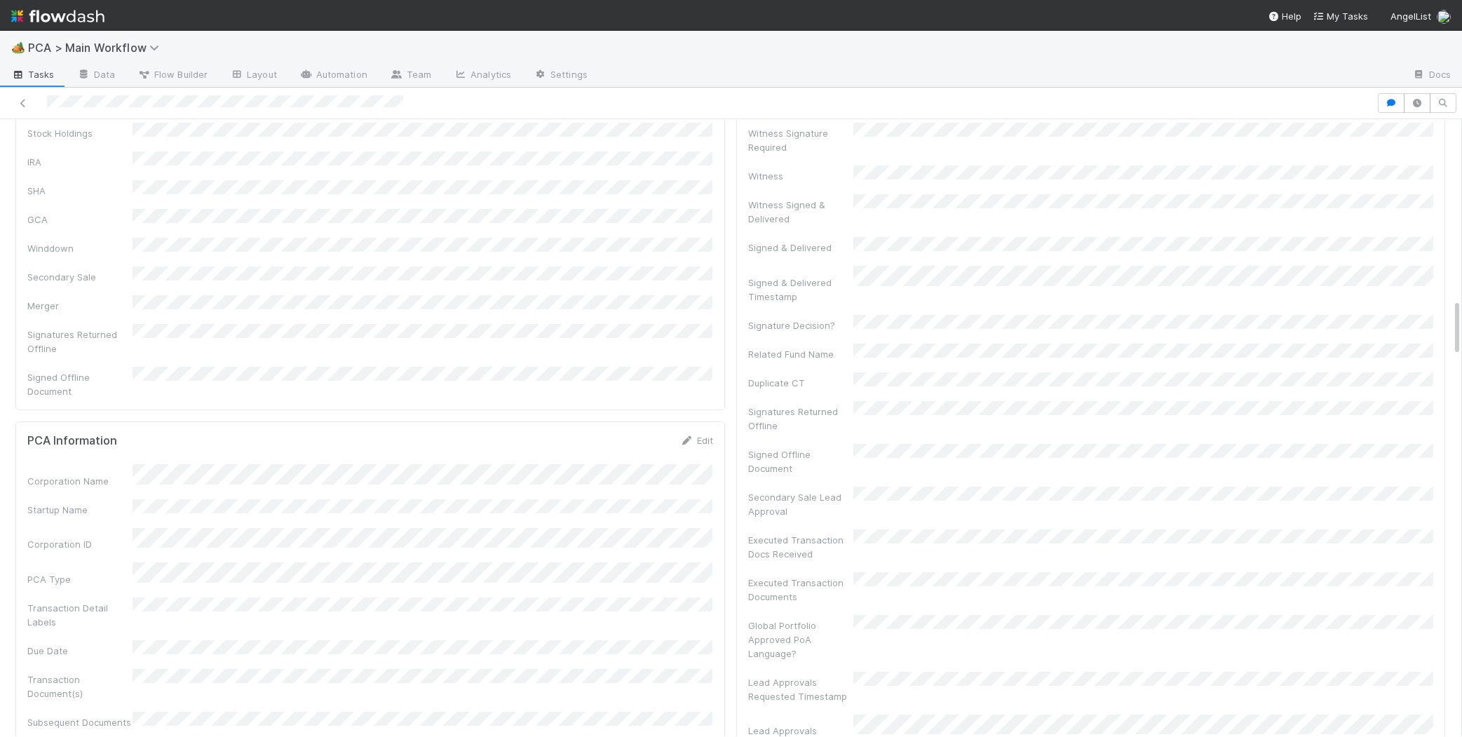
scroll to position [0, 0]
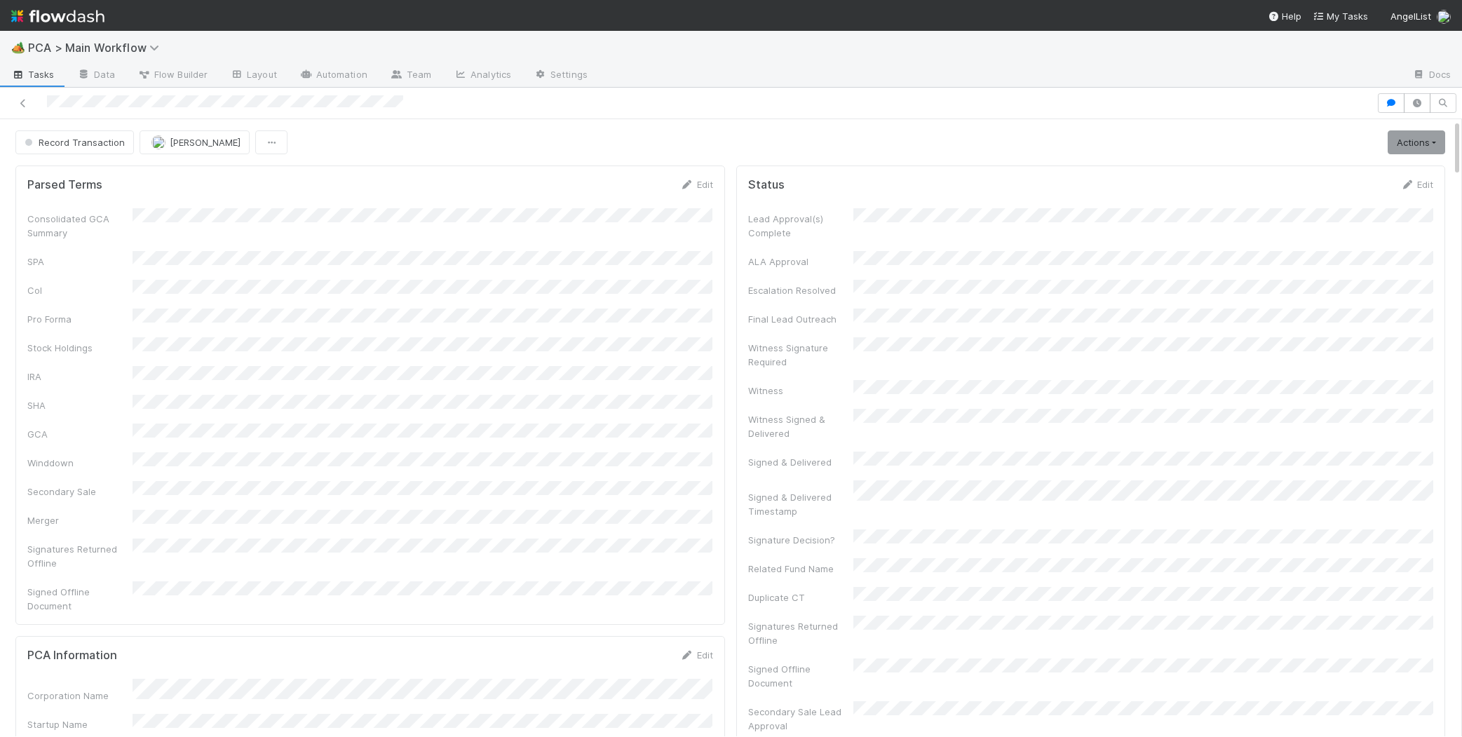
click at [63, 14] on img at bounding box center [57, 16] width 93 height 24
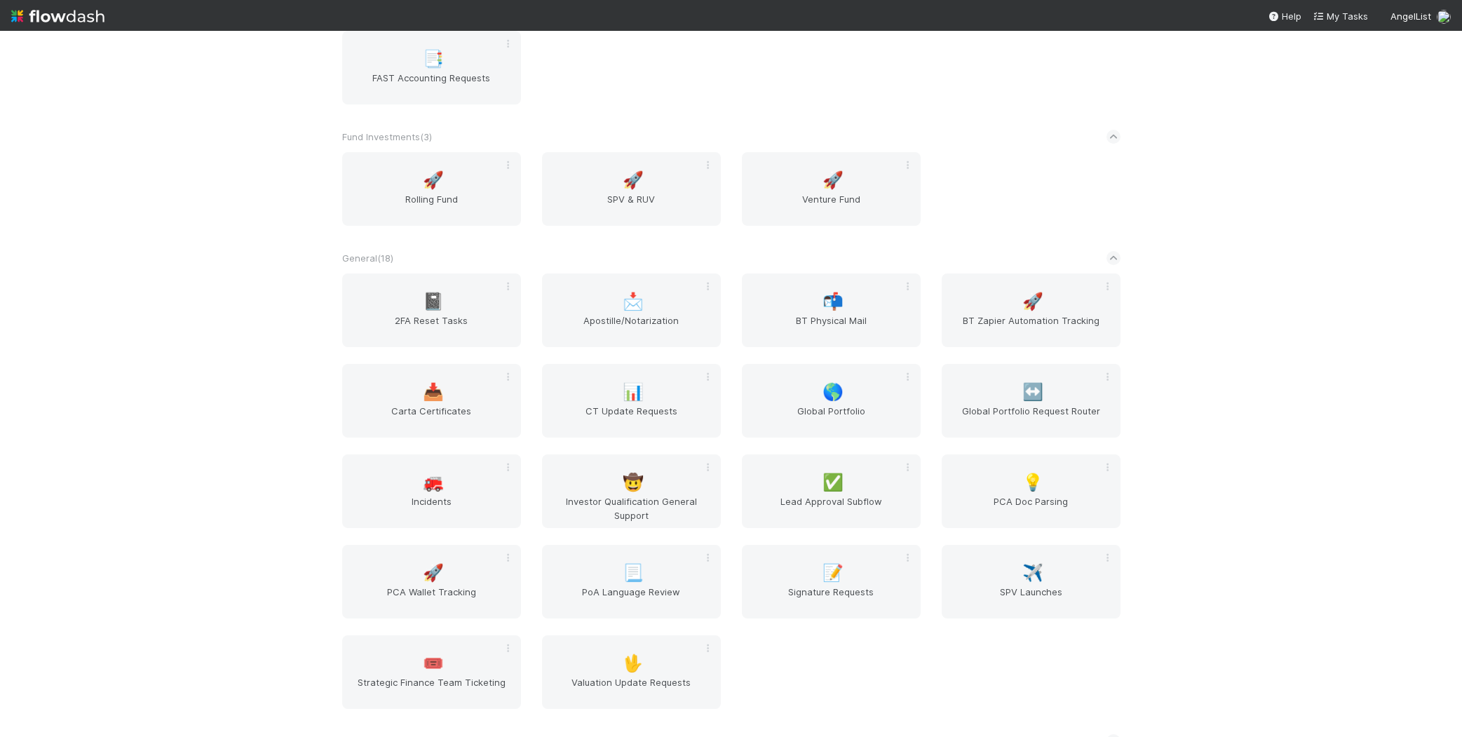
scroll to position [2270, 0]
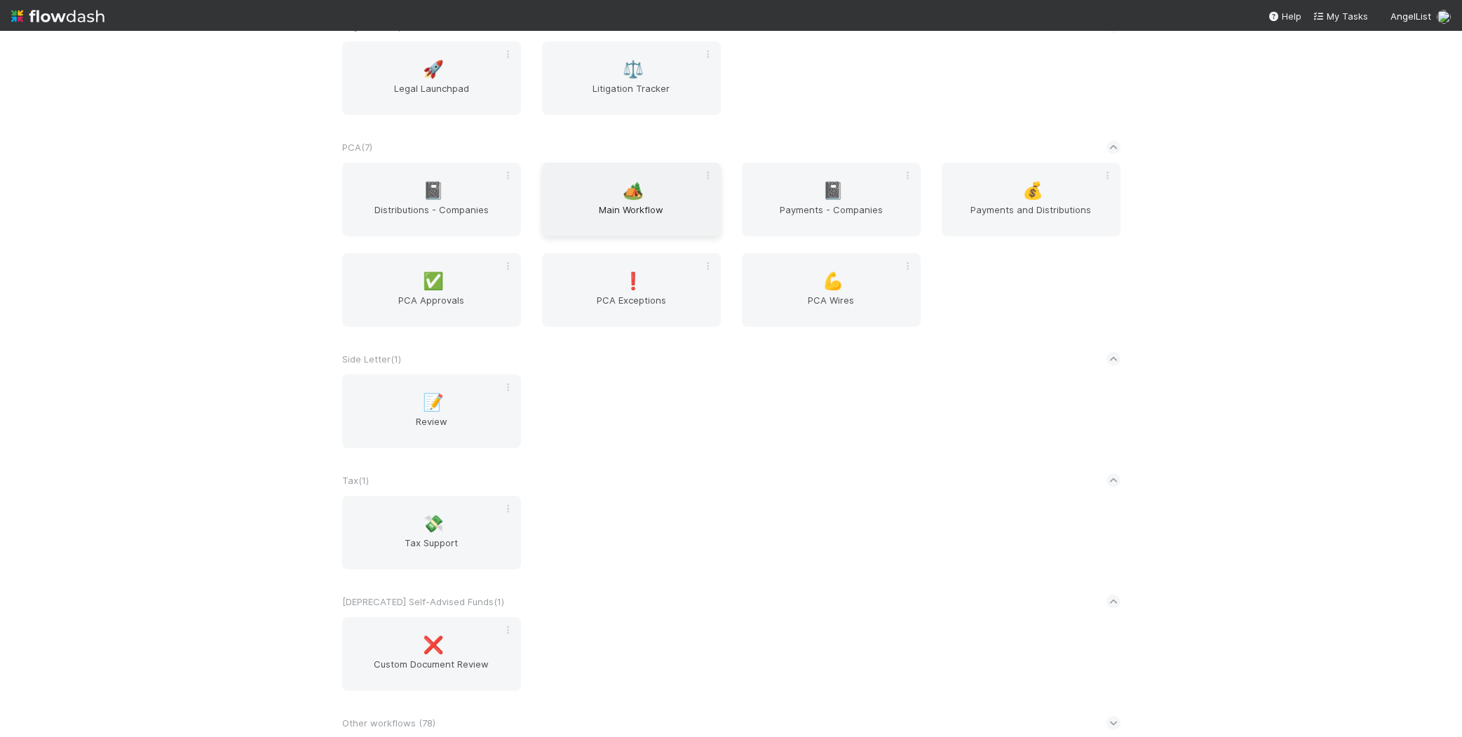
click at [611, 220] on span "Main Workflow" at bounding box center [632, 217] width 168 height 28
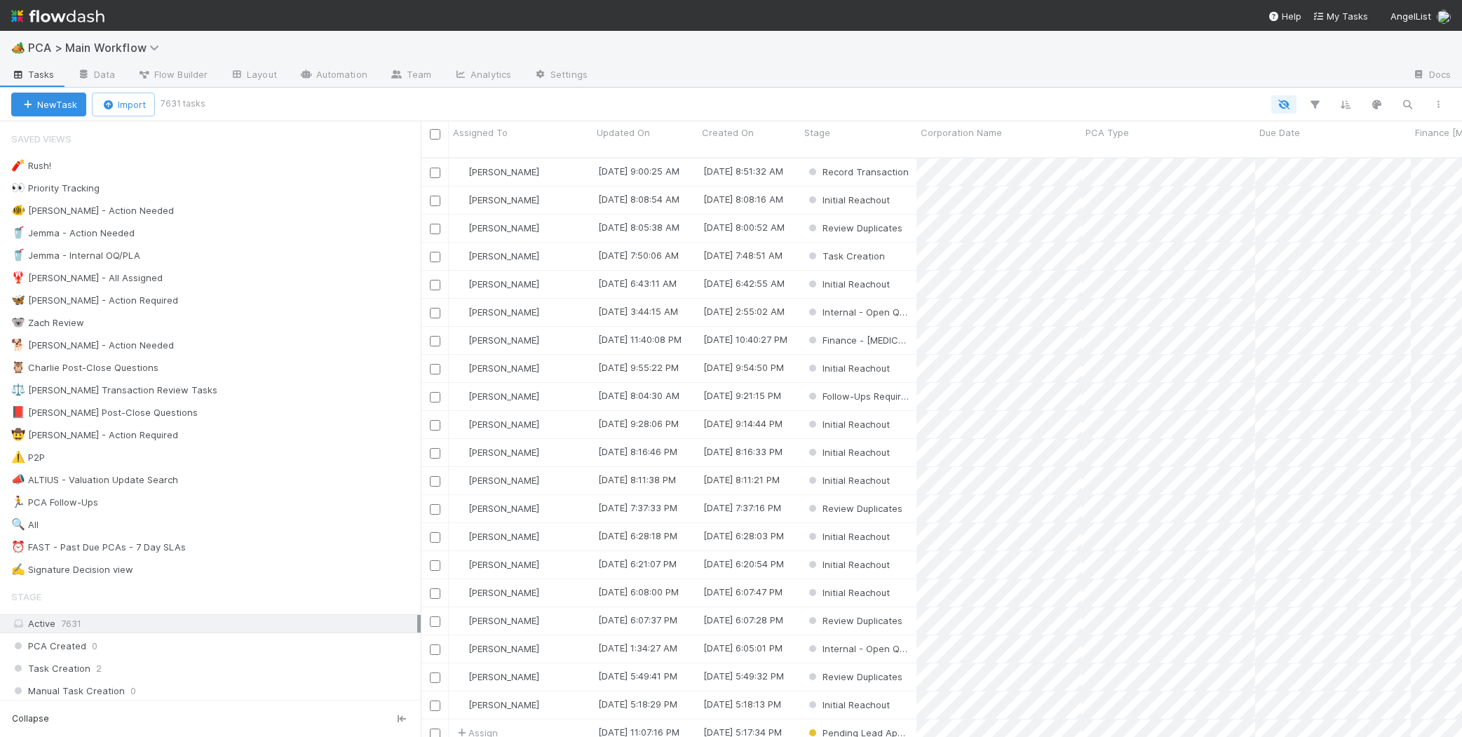
scroll to position [1, 1]
click at [202, 348] on div "🐕 [PERSON_NAME] - Action Needed 7" at bounding box center [215, 345] width 409 height 18
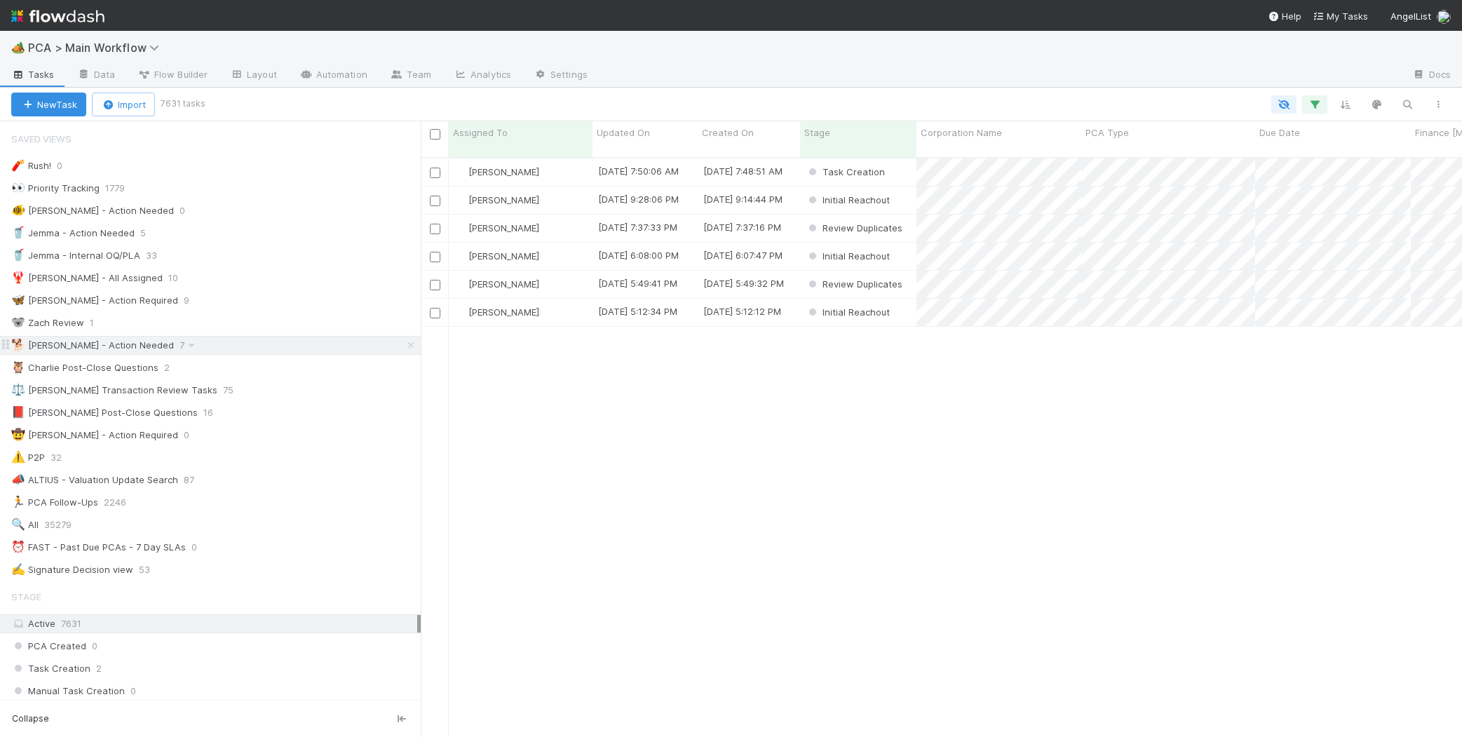
scroll to position [590, 1041]
click at [611, 130] on span "Updated On" at bounding box center [623, 132] width 53 height 14
click at [634, 153] on div "Sort Oldest → Newest" at bounding box center [677, 159] width 160 height 21
